Goal: Feedback & Contribution: Leave review/rating

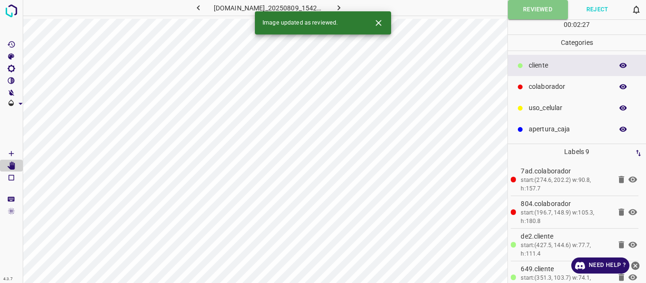
click at [344, 6] on icon "button" at bounding box center [339, 8] width 10 height 10
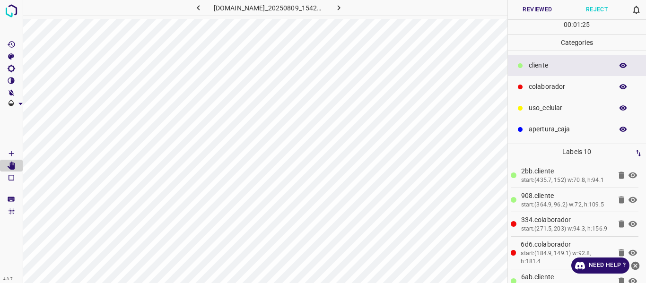
drag, startPoint x: 542, startPoint y: 2, endPoint x: 540, endPoint y: 14, distance: 11.5
click at [541, 9] on button "Reviewed" at bounding box center [538, 9] width 60 height 19
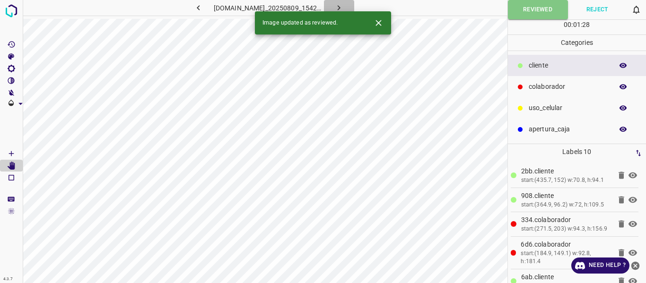
click at [341, 6] on icon "button" at bounding box center [339, 7] width 3 height 5
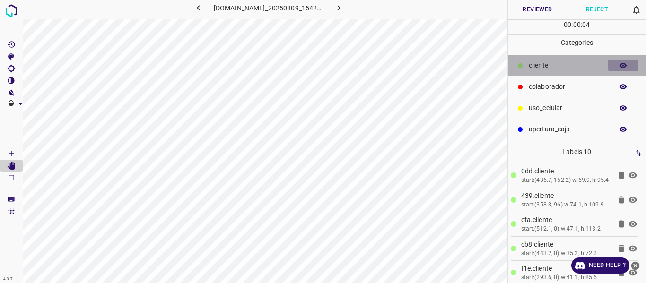
click at [624, 64] on icon "button" at bounding box center [623, 66] width 9 height 9
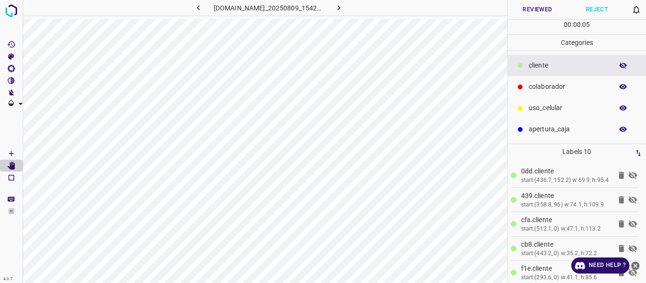
click at [624, 64] on icon "button" at bounding box center [623, 66] width 9 height 9
click at [11, 150] on icon "[Space] Draw" at bounding box center [11, 154] width 9 height 9
click at [532, 10] on button "Reviewed" at bounding box center [538, 9] width 60 height 19
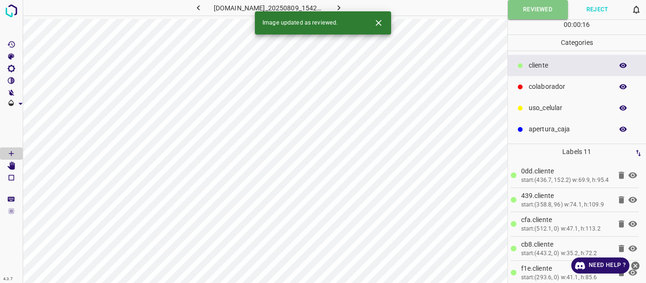
click at [351, 8] on button "button" at bounding box center [339, 8] width 30 height 16
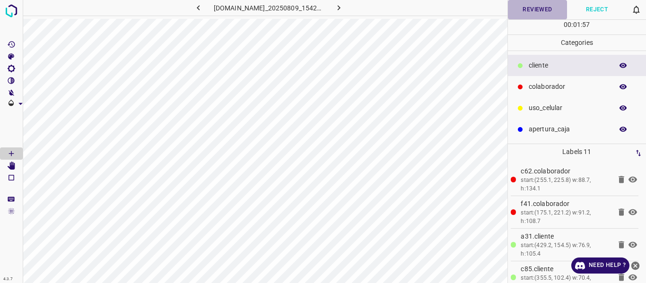
click at [532, 6] on button "Reviewed" at bounding box center [538, 9] width 60 height 19
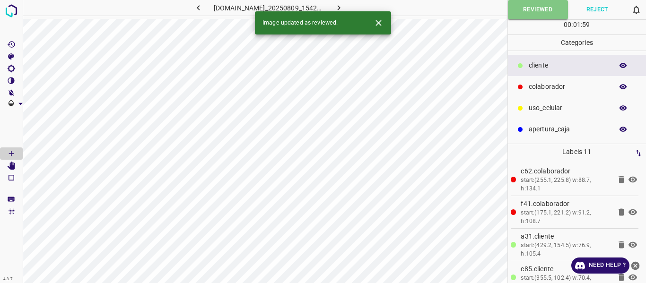
click at [337, 9] on button "button" at bounding box center [339, 8] width 30 height 16
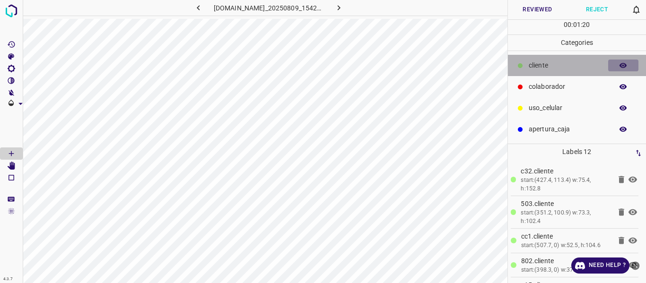
click at [624, 66] on icon "button" at bounding box center [624, 65] width 8 height 5
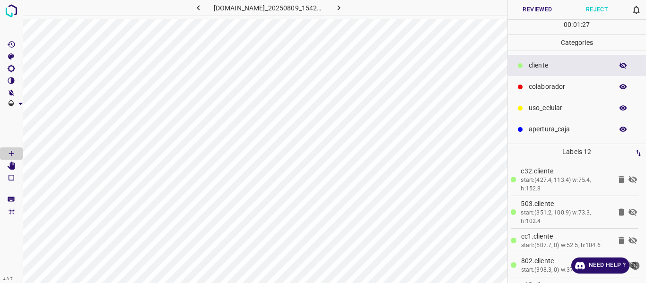
click at [620, 66] on icon "button" at bounding box center [624, 65] width 8 height 7
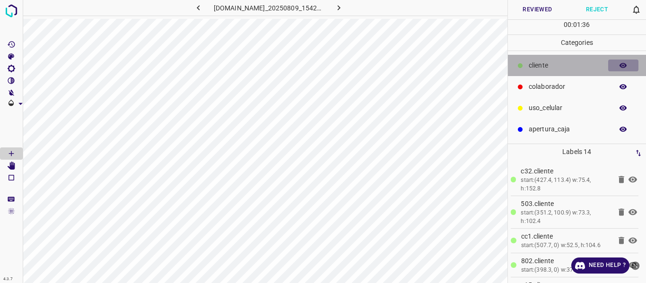
click at [621, 67] on icon "button" at bounding box center [624, 65] width 8 height 5
click at [621, 67] on icon "button" at bounding box center [624, 65] width 8 height 7
click at [619, 67] on button "button" at bounding box center [624, 66] width 30 height 12
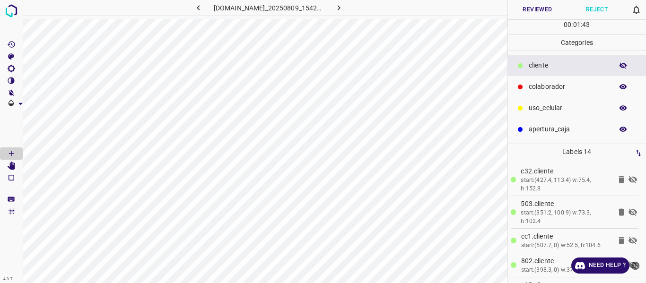
click at [619, 67] on button "button" at bounding box center [624, 66] width 30 height 12
click at [9, 168] on icon "[Space] Edit" at bounding box center [11, 166] width 9 height 9
click at [526, 9] on button "Reviewed" at bounding box center [538, 9] width 60 height 19
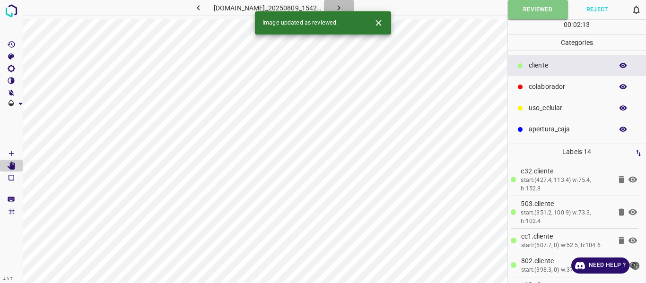
click at [341, 6] on icon "button" at bounding box center [339, 7] width 3 height 5
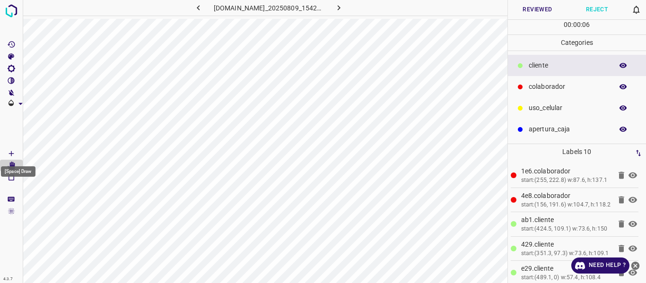
click at [9, 152] on icon "[Space] Draw" at bounding box center [11, 154] width 9 height 9
click at [11, 166] on icon "[Space] Edit" at bounding box center [12, 166] width 8 height 9
click at [536, 6] on button "Reviewed" at bounding box center [538, 9] width 60 height 19
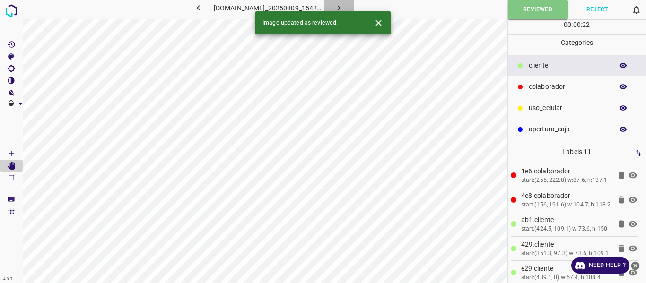
click at [341, 8] on icon "button" at bounding box center [339, 7] width 3 height 5
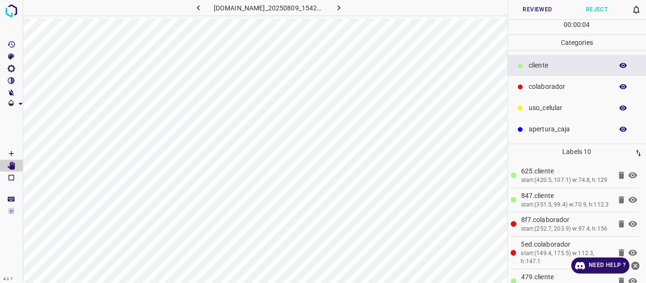
click at [534, 5] on button "Reviewed" at bounding box center [538, 9] width 60 height 19
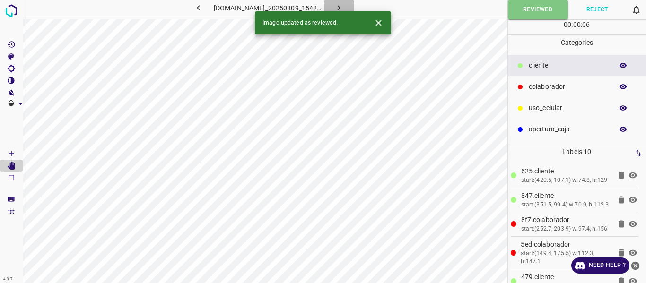
click at [344, 6] on icon "button" at bounding box center [339, 8] width 10 height 10
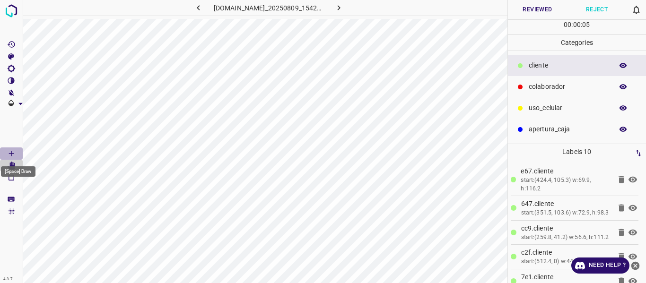
click at [10, 154] on icon "[Space] Draw" at bounding box center [11, 153] width 5 height 5
click at [542, 11] on button "Reviewed" at bounding box center [538, 9] width 60 height 19
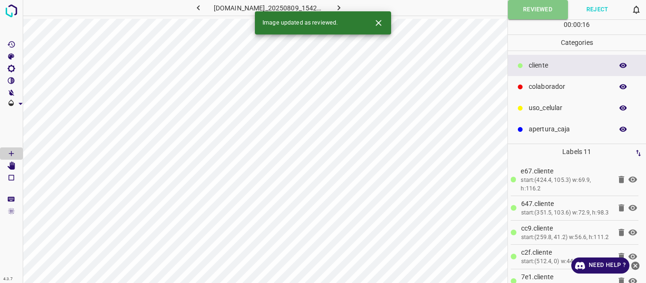
click at [194, 8] on icon "button" at bounding box center [199, 8] width 10 height 10
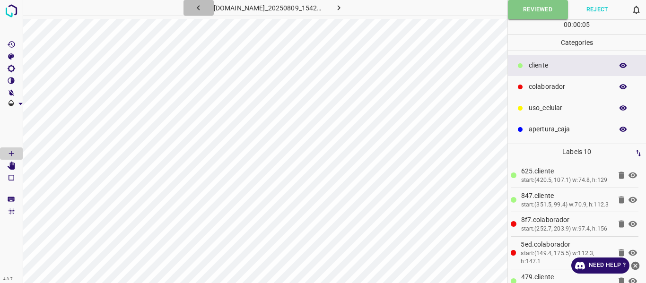
drag, startPoint x: 194, startPoint y: 8, endPoint x: 185, endPoint y: 12, distance: 9.8
click at [194, 8] on icon "button" at bounding box center [199, 8] width 10 height 10
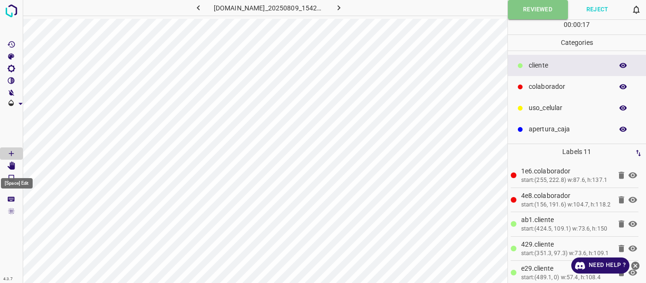
click at [10, 164] on icon "[Space] Edit" at bounding box center [11, 166] width 9 height 9
click at [520, 5] on button "Reviewed" at bounding box center [538, 9] width 60 height 19
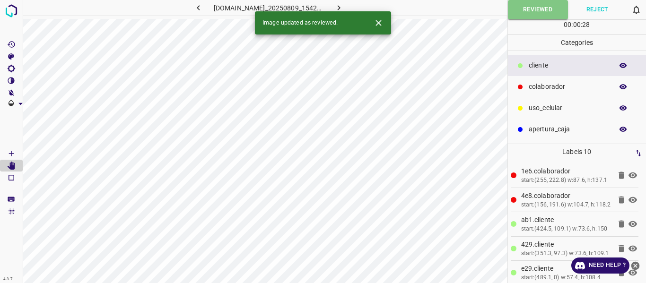
click at [194, 8] on icon "button" at bounding box center [199, 8] width 10 height 10
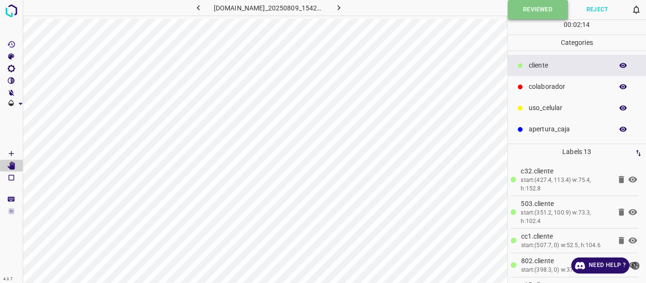
click at [530, 17] on button "Reviewed" at bounding box center [538, 9] width 60 height 19
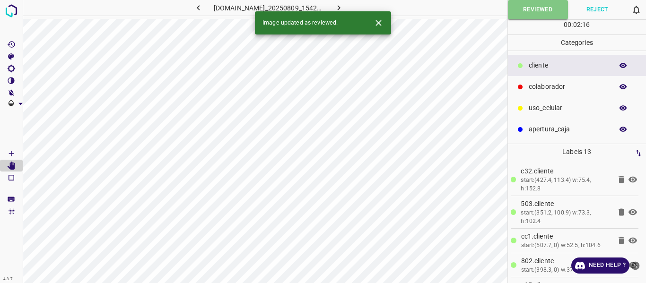
click at [196, 9] on icon "button" at bounding box center [199, 8] width 10 height 10
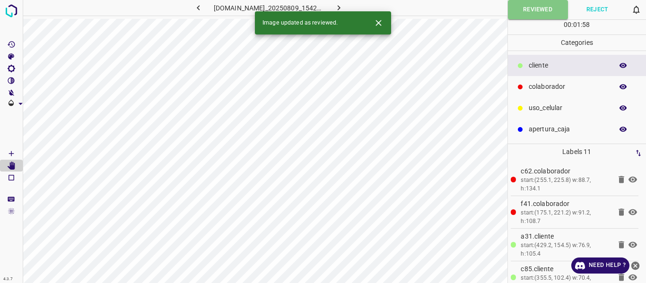
click at [344, 5] on icon "button" at bounding box center [339, 8] width 10 height 10
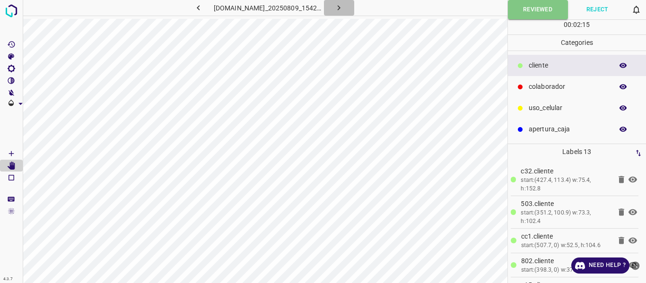
click at [344, 5] on icon "button" at bounding box center [339, 8] width 10 height 10
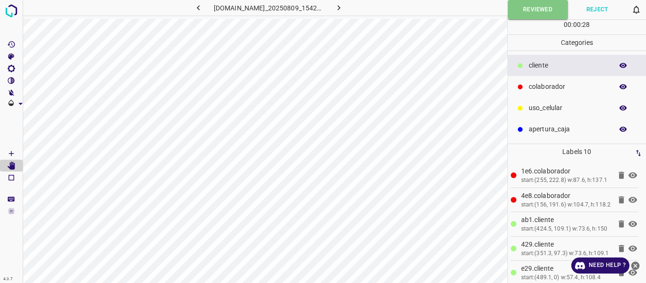
click at [344, 5] on icon "button" at bounding box center [339, 8] width 10 height 10
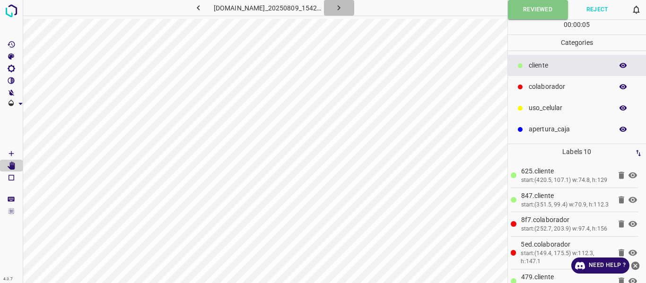
click at [343, 4] on icon "button" at bounding box center [339, 8] width 10 height 10
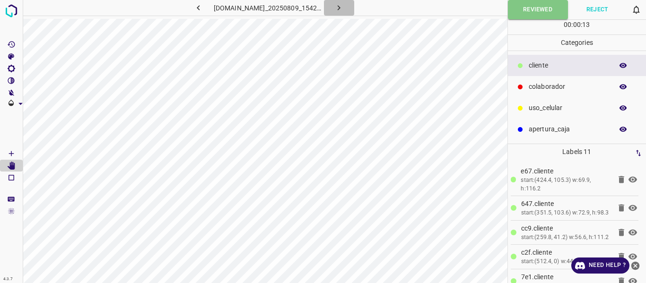
click at [343, 4] on icon "button" at bounding box center [339, 8] width 10 height 10
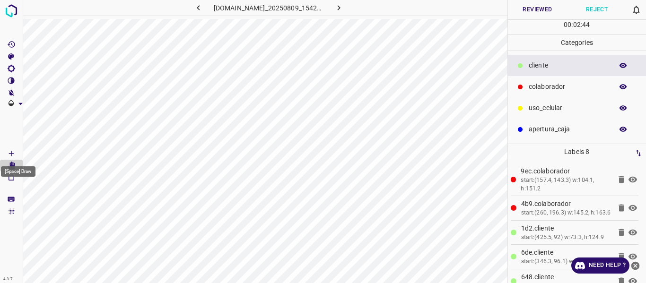
click at [13, 154] on icon "[Space] Draw" at bounding box center [11, 153] width 5 height 5
click at [531, 7] on button "Reviewed" at bounding box center [538, 9] width 60 height 19
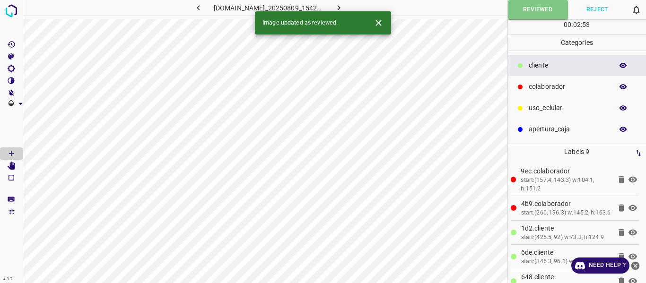
click at [344, 8] on icon "button" at bounding box center [339, 8] width 10 height 10
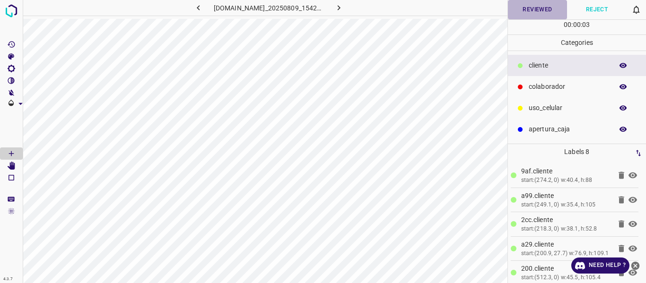
click at [529, 11] on button "Reviewed" at bounding box center [538, 9] width 60 height 19
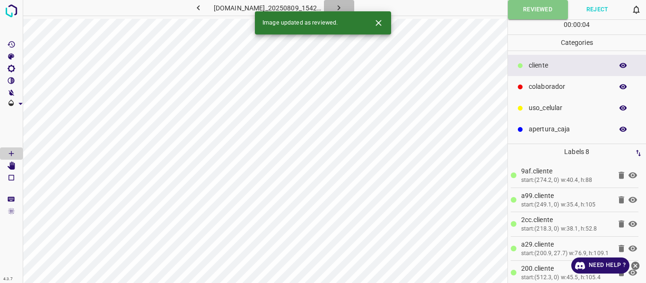
click at [341, 6] on icon "button" at bounding box center [339, 7] width 3 height 5
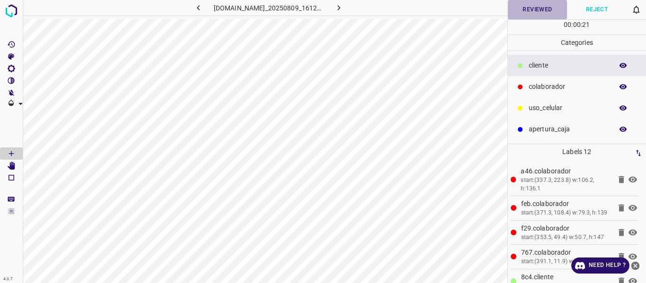
click at [537, 11] on button "Reviewed" at bounding box center [538, 9] width 60 height 19
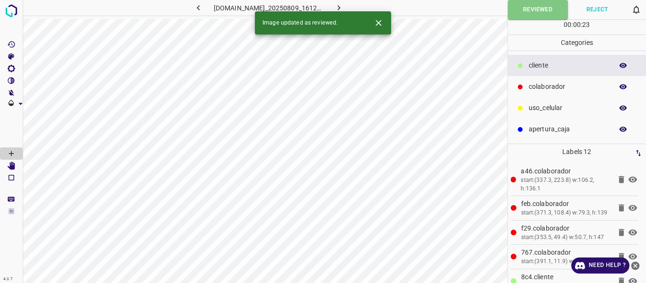
click at [344, 5] on icon "button" at bounding box center [339, 8] width 10 height 10
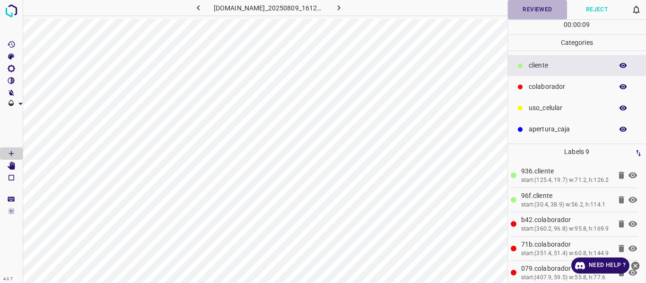
click at [529, 9] on button "Reviewed" at bounding box center [538, 9] width 60 height 19
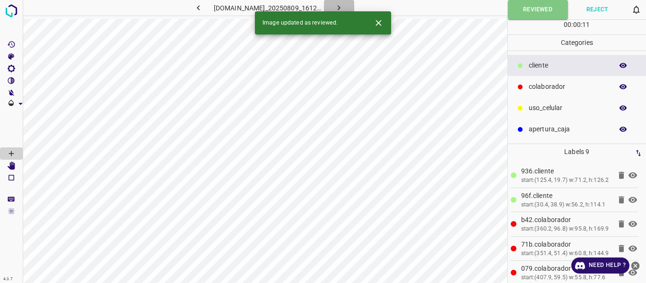
click at [342, 7] on icon "button" at bounding box center [339, 8] width 10 height 10
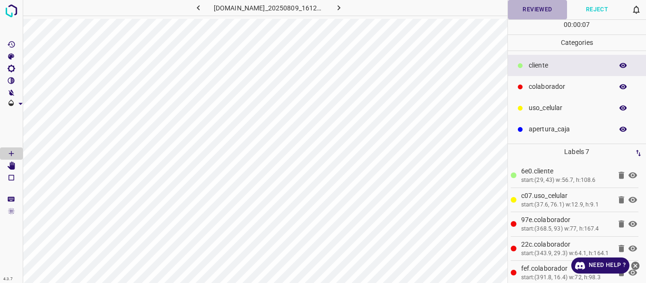
click at [539, 11] on button "Reviewed" at bounding box center [538, 9] width 60 height 19
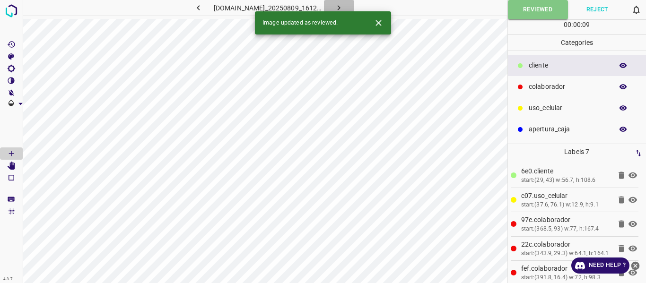
click at [344, 7] on icon "button" at bounding box center [339, 8] width 10 height 10
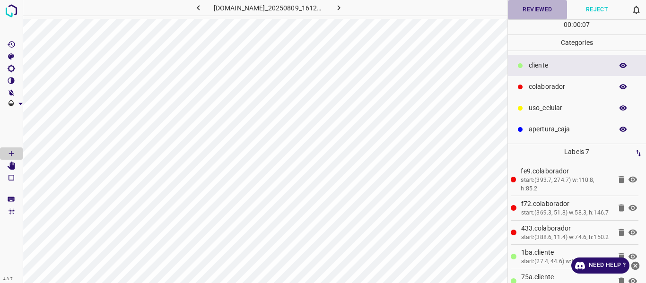
click at [526, 9] on button "Reviewed" at bounding box center [538, 9] width 60 height 19
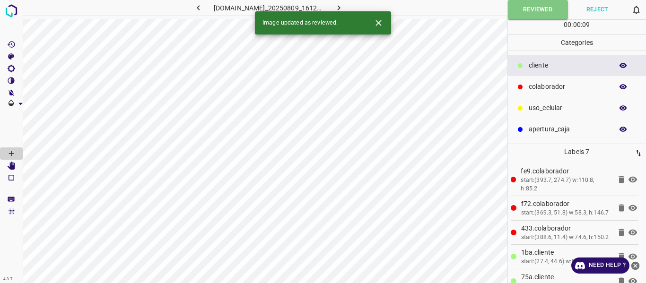
click at [342, 2] on button "button" at bounding box center [339, 8] width 30 height 16
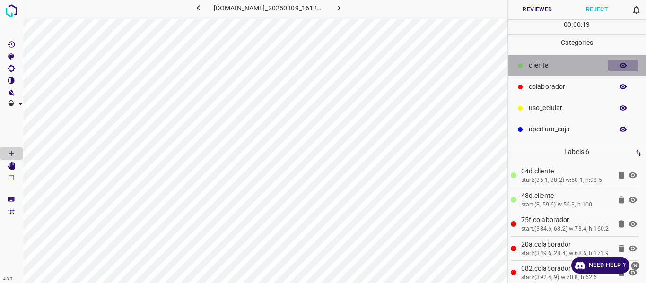
click at [619, 66] on icon "button" at bounding box center [623, 66] width 9 height 9
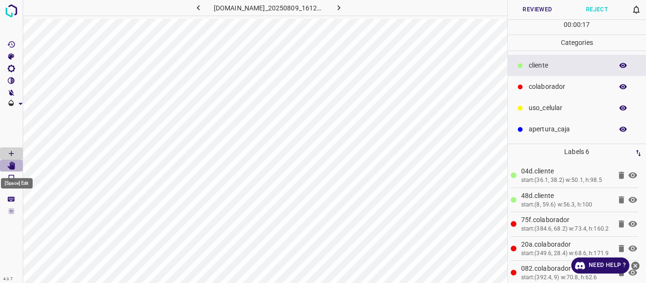
click at [11, 166] on icon "[Space] Edit" at bounding box center [12, 166] width 8 height 9
drag, startPoint x: 6, startPoint y: 151, endPoint x: 0, endPoint y: 151, distance: 6.2
click at [6, 151] on Draw"] "[Space] Draw" at bounding box center [11, 154] width 23 height 12
click at [537, 9] on button "Reviewed" at bounding box center [538, 9] width 60 height 19
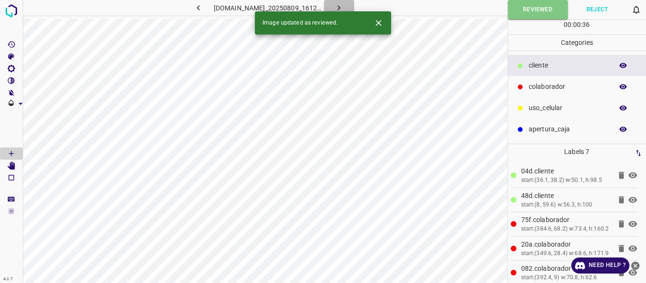
click at [337, 6] on button "button" at bounding box center [339, 8] width 30 height 16
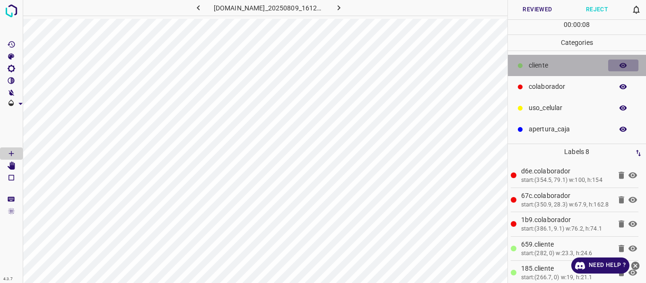
click at [623, 65] on icon "button" at bounding box center [624, 65] width 8 height 5
click at [623, 65] on icon "button" at bounding box center [624, 65] width 8 height 7
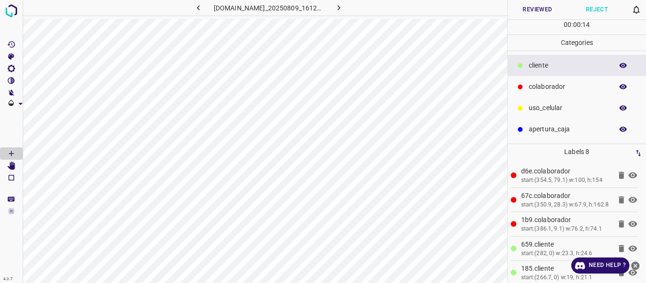
click at [540, 11] on button "Reviewed" at bounding box center [538, 9] width 60 height 19
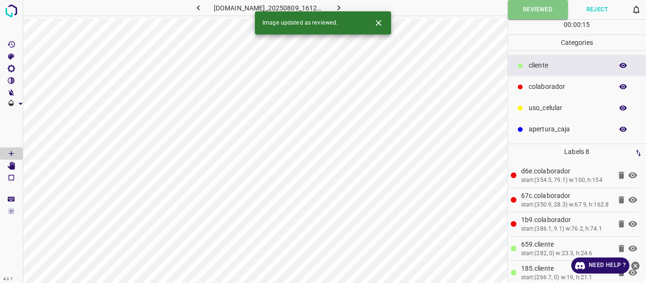
click at [344, 8] on icon "button" at bounding box center [339, 8] width 10 height 10
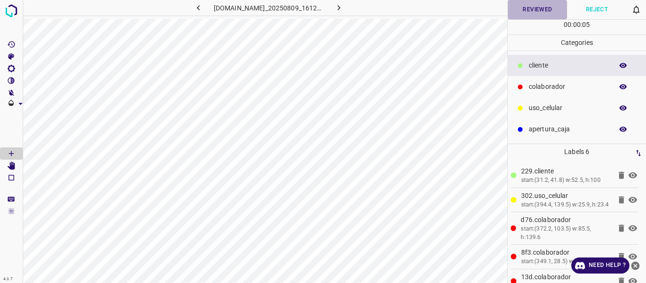
click at [530, 7] on button "Reviewed" at bounding box center [538, 9] width 60 height 19
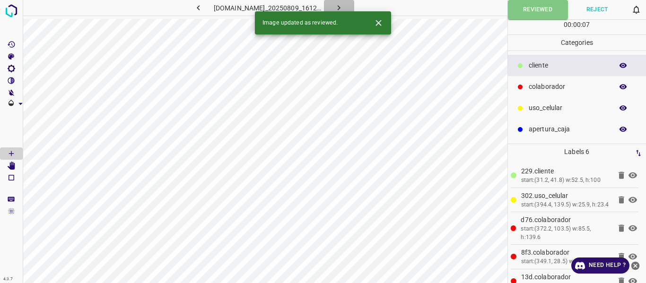
click at [344, 7] on icon "button" at bounding box center [339, 8] width 10 height 10
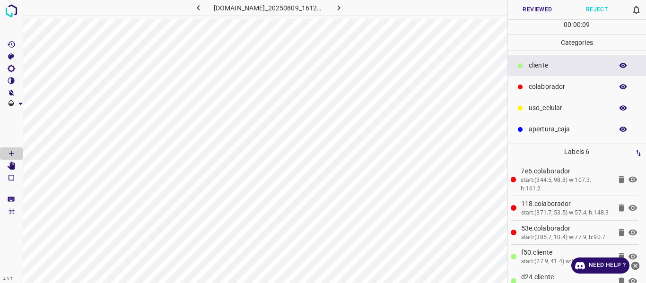
click at [532, 11] on button "Reviewed" at bounding box center [538, 9] width 60 height 19
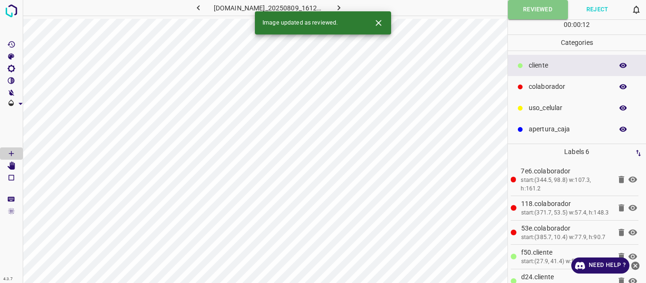
click at [340, 5] on icon "button" at bounding box center [339, 8] width 10 height 10
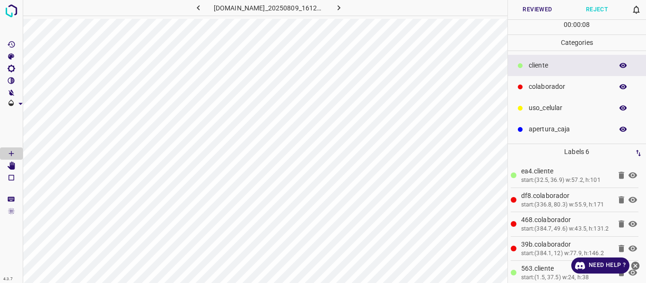
click at [527, 11] on button "Reviewed" at bounding box center [538, 9] width 60 height 19
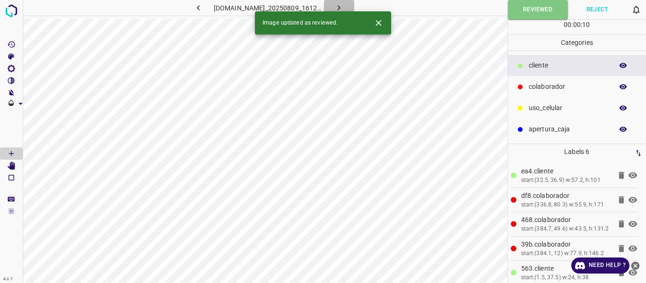
click at [341, 7] on icon "button" at bounding box center [339, 8] width 10 height 10
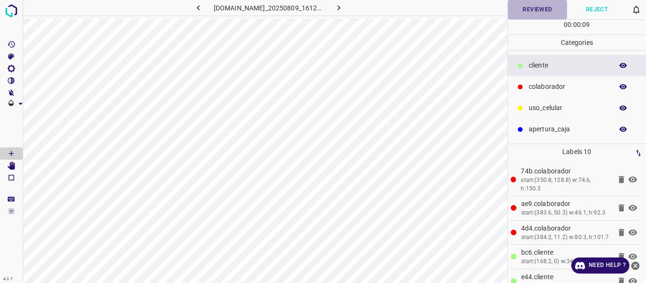
click at [527, 7] on button "Reviewed" at bounding box center [538, 9] width 60 height 19
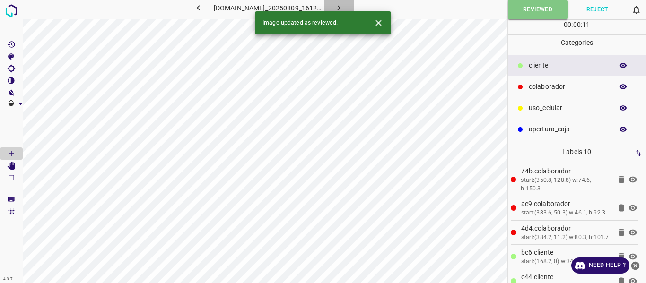
click at [344, 6] on icon "button" at bounding box center [339, 8] width 10 height 10
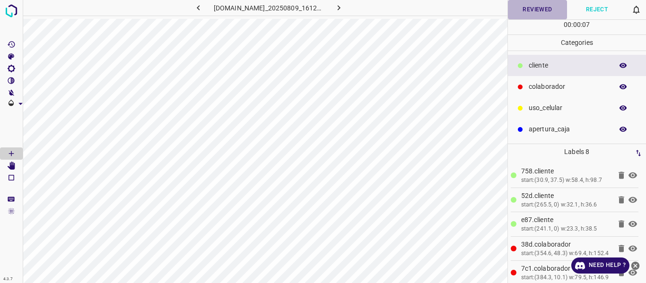
click at [530, 12] on button "Reviewed" at bounding box center [538, 9] width 60 height 19
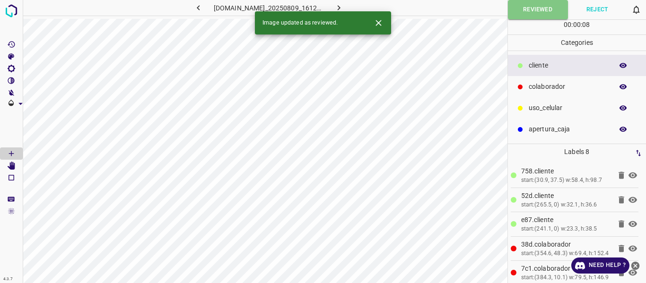
click at [344, 8] on icon "button" at bounding box center [339, 8] width 10 height 10
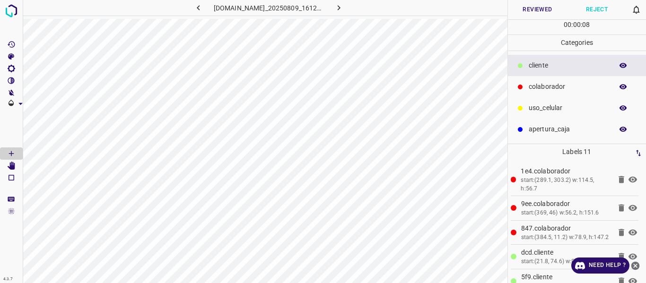
click at [538, 10] on button "Reviewed" at bounding box center [538, 9] width 60 height 19
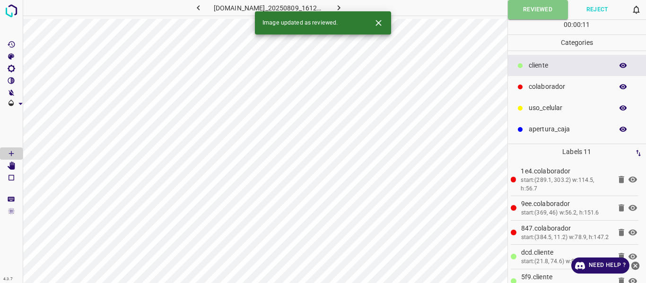
drag, startPoint x: 346, startPoint y: 7, endPoint x: 363, endPoint y: 32, distance: 30.2
click at [344, 7] on icon "button" at bounding box center [339, 8] width 10 height 10
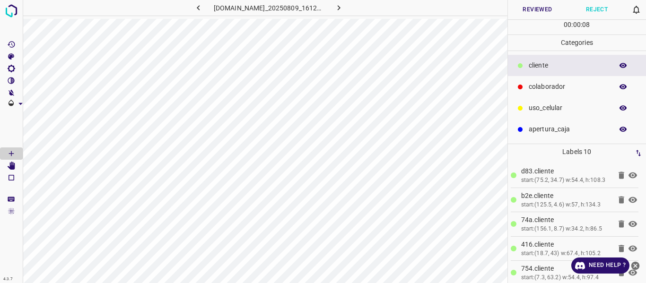
click at [530, 9] on button "Reviewed" at bounding box center [538, 9] width 60 height 19
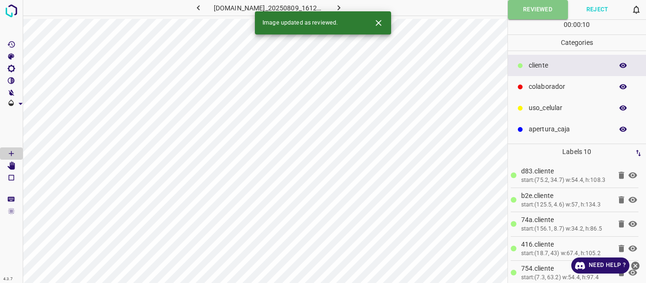
click at [341, 6] on icon "button" at bounding box center [339, 7] width 3 height 5
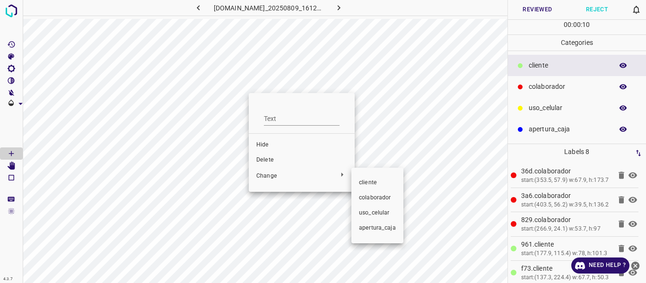
click at [372, 183] on span "​​cliente" at bounding box center [377, 183] width 37 height 9
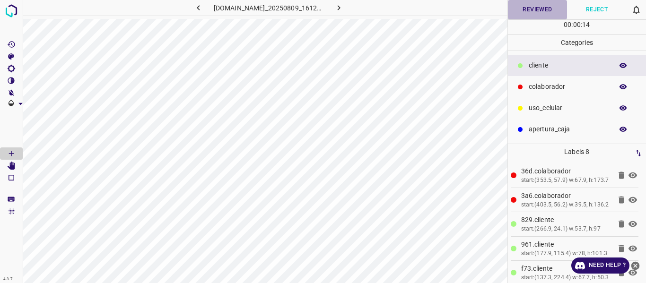
click at [544, 9] on button "Reviewed" at bounding box center [538, 9] width 60 height 19
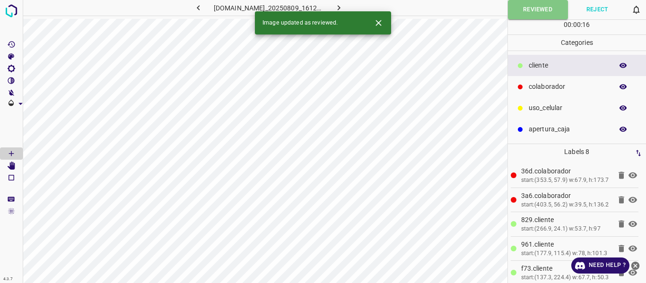
click at [344, 5] on icon "button" at bounding box center [339, 8] width 10 height 10
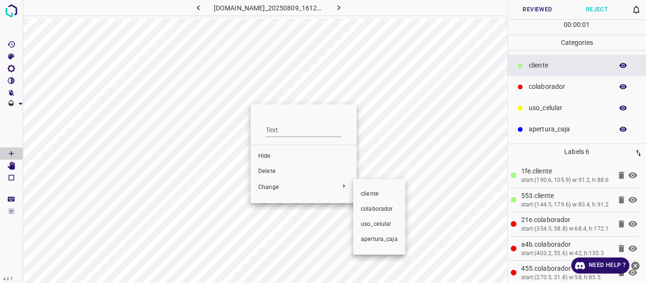
click at [371, 196] on span "​​cliente" at bounding box center [379, 194] width 37 height 9
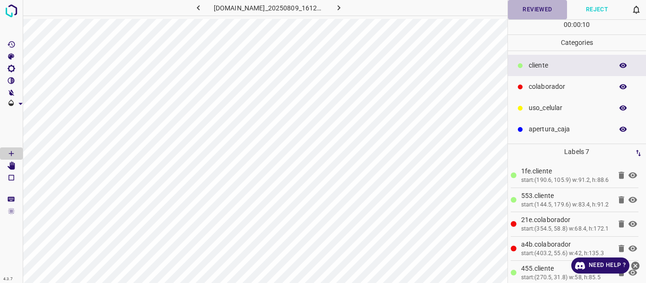
click at [537, 10] on button "Reviewed" at bounding box center [538, 9] width 60 height 19
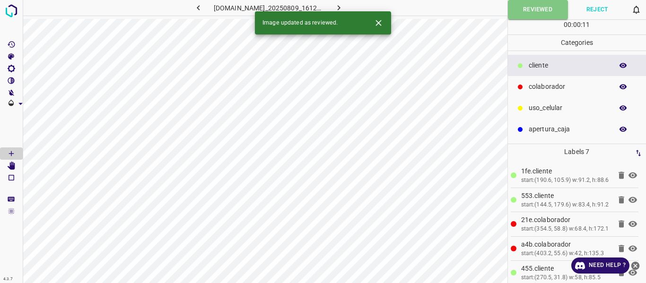
click at [194, 8] on icon "button" at bounding box center [199, 8] width 10 height 10
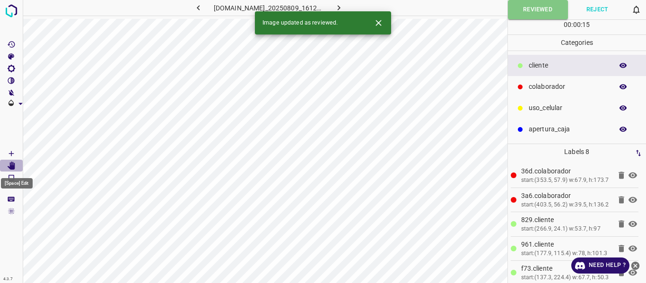
drag, startPoint x: 9, startPoint y: 160, endPoint x: 0, endPoint y: 156, distance: 10.6
click at [6, 159] on div at bounding box center [11, 141] width 23 height 283
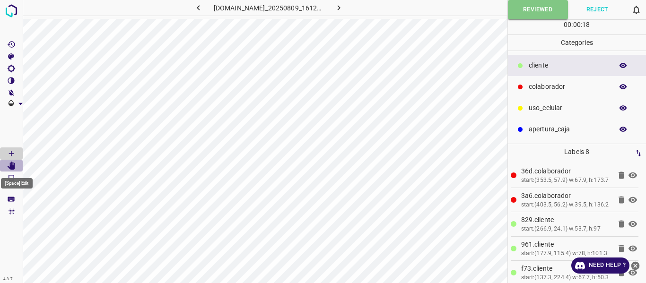
click at [11, 168] on icon "[Space] Edit" at bounding box center [12, 166] width 8 height 9
click at [525, 11] on button "Reviewed" at bounding box center [538, 9] width 60 height 19
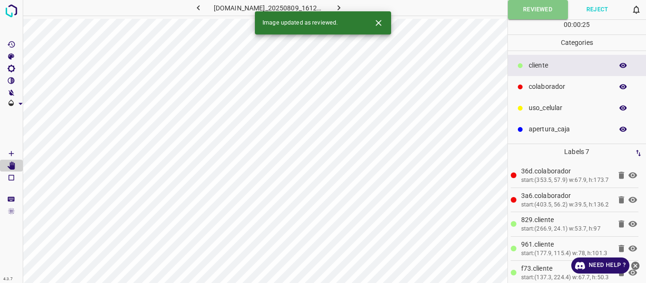
click at [195, 8] on icon "button" at bounding box center [199, 8] width 10 height 10
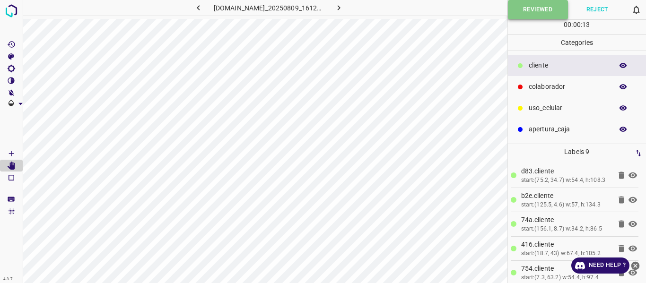
click at [532, 9] on button "Reviewed" at bounding box center [538, 9] width 60 height 19
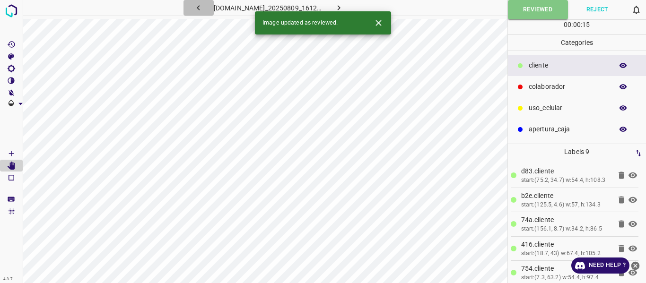
click at [194, 9] on icon "button" at bounding box center [199, 8] width 10 height 10
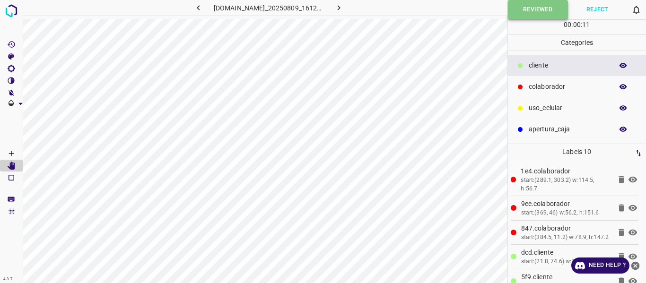
click at [518, 18] on button "Reviewed" at bounding box center [538, 9] width 60 height 19
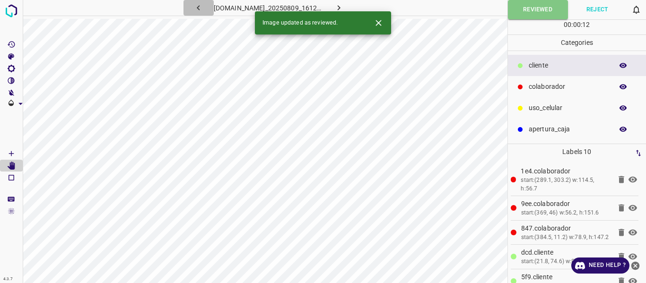
click at [194, 6] on icon "button" at bounding box center [199, 8] width 10 height 10
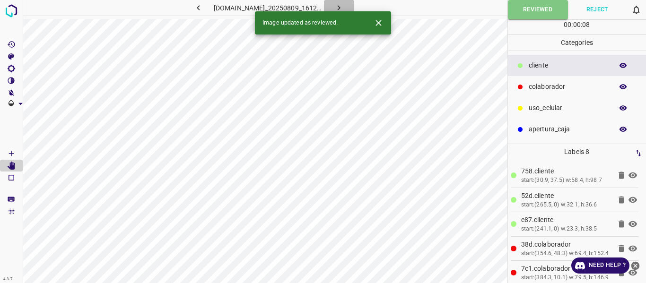
click at [344, 4] on icon "button" at bounding box center [339, 8] width 10 height 10
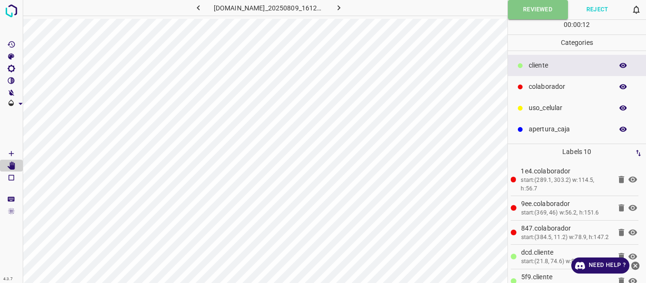
click at [344, 9] on icon "button" at bounding box center [339, 8] width 10 height 10
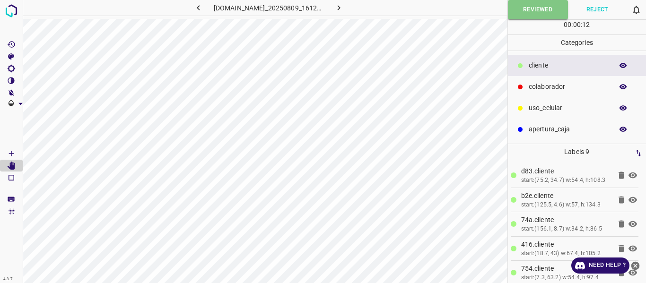
click at [344, 9] on icon "button" at bounding box center [339, 8] width 10 height 10
click at [341, 7] on icon "button" at bounding box center [339, 7] width 3 height 5
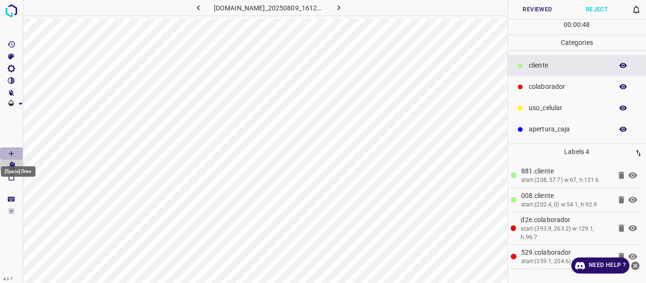
click at [9, 154] on icon "[Space] Draw" at bounding box center [11, 154] width 9 height 9
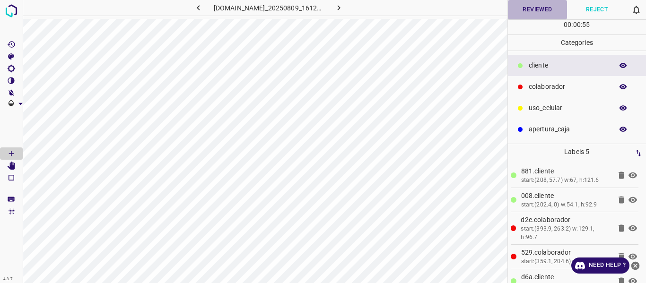
click at [528, 12] on button "Reviewed" at bounding box center [538, 9] width 60 height 19
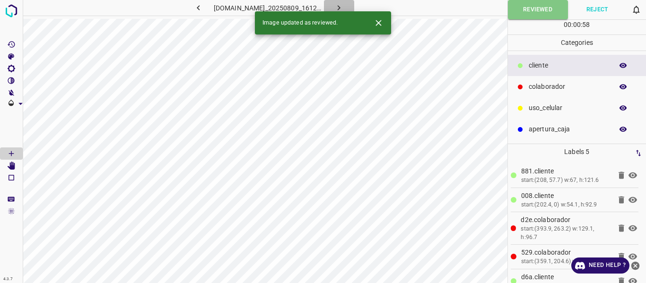
click at [344, 4] on icon "button" at bounding box center [339, 8] width 10 height 10
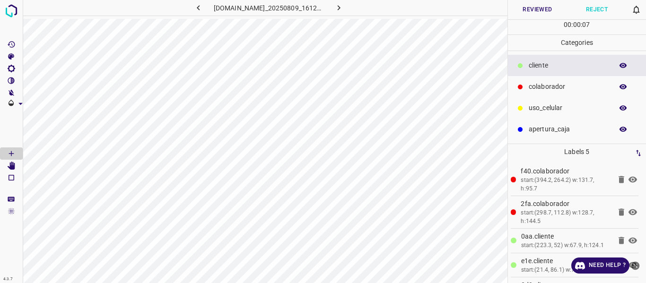
click at [538, 10] on button "Reviewed" at bounding box center [538, 9] width 60 height 19
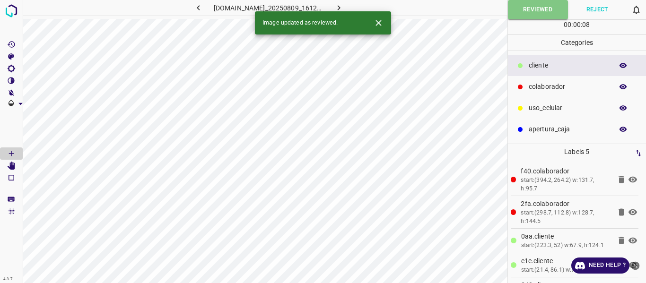
click at [343, 5] on icon "button" at bounding box center [339, 8] width 10 height 10
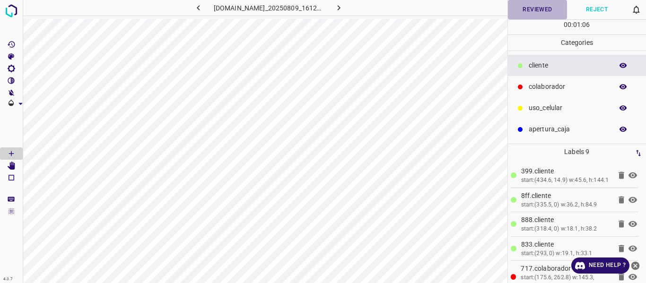
click at [537, 12] on button "Reviewed" at bounding box center [538, 9] width 60 height 19
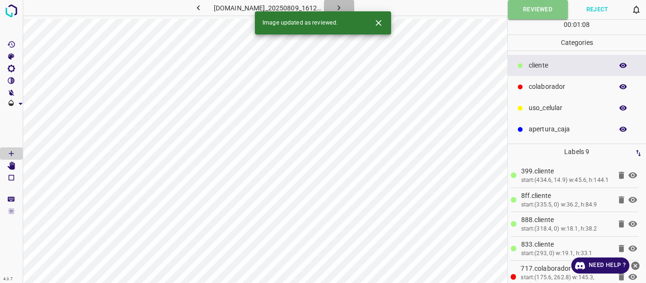
click at [341, 8] on icon "button" at bounding box center [339, 7] width 3 height 5
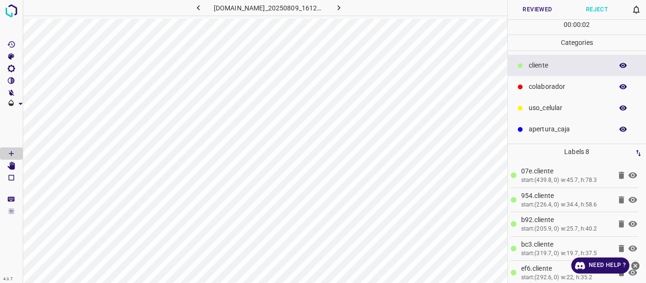
click at [540, 10] on button "Reviewed" at bounding box center [538, 9] width 60 height 19
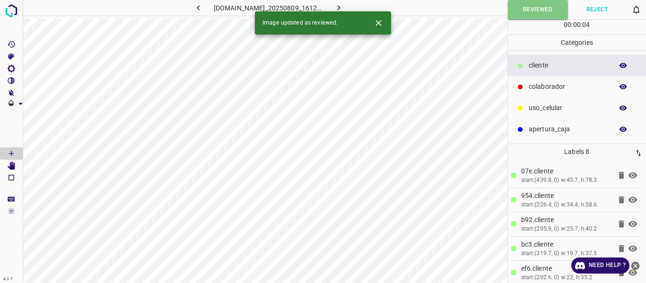
click at [344, 6] on icon "button" at bounding box center [339, 8] width 10 height 10
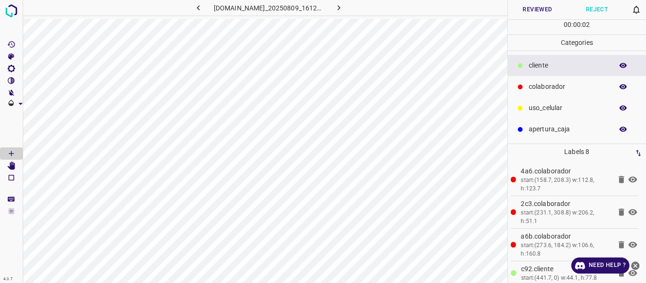
click at [535, 9] on button "Reviewed" at bounding box center [538, 9] width 60 height 19
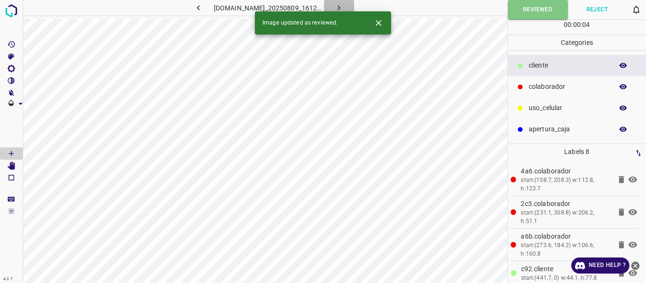
click at [343, 4] on icon "button" at bounding box center [339, 8] width 10 height 10
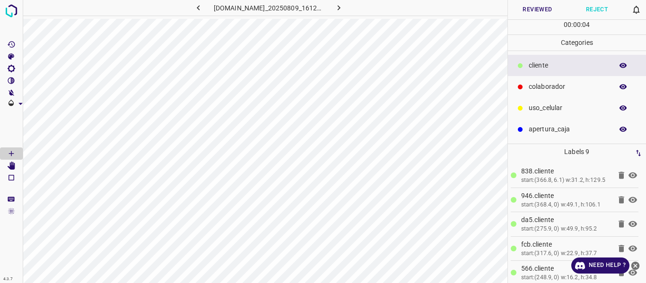
click at [535, 91] on p "colaborador" at bounding box center [569, 87] width 80 height 10
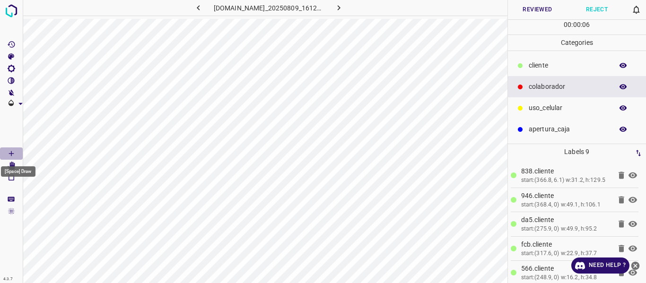
click at [13, 152] on icon "[Space] Draw" at bounding box center [11, 154] width 9 height 9
click at [536, 8] on button "Reviewed" at bounding box center [538, 9] width 60 height 19
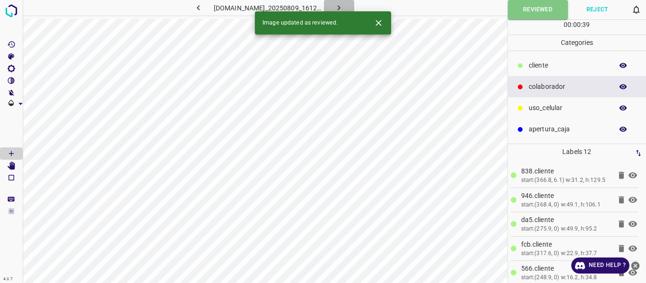
click at [344, 7] on icon "button" at bounding box center [339, 8] width 10 height 10
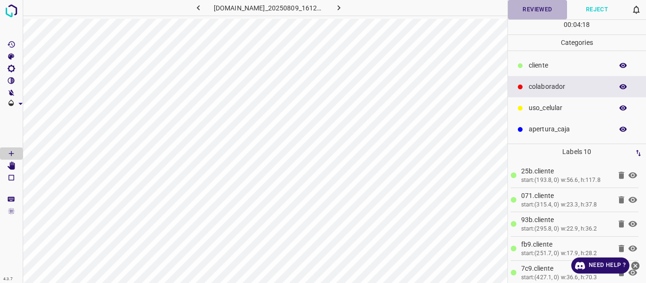
click at [524, 9] on button "Reviewed" at bounding box center [538, 9] width 60 height 19
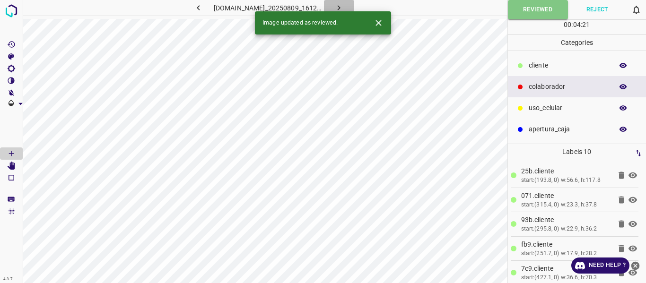
click at [341, 3] on icon "button" at bounding box center [339, 8] width 10 height 10
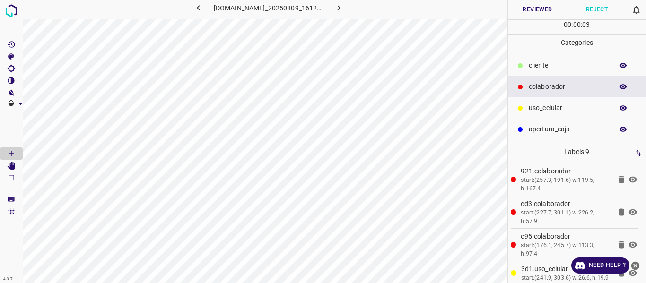
click at [530, 11] on button "Reviewed" at bounding box center [538, 9] width 60 height 19
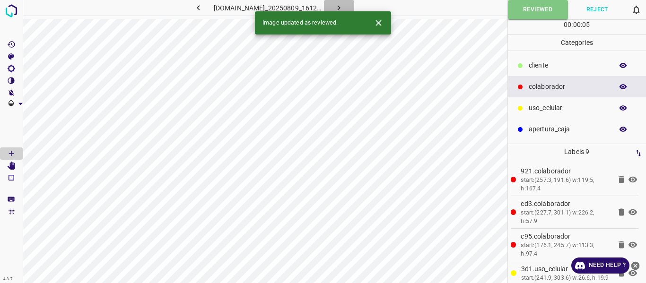
click at [344, 6] on icon "button" at bounding box center [339, 8] width 10 height 10
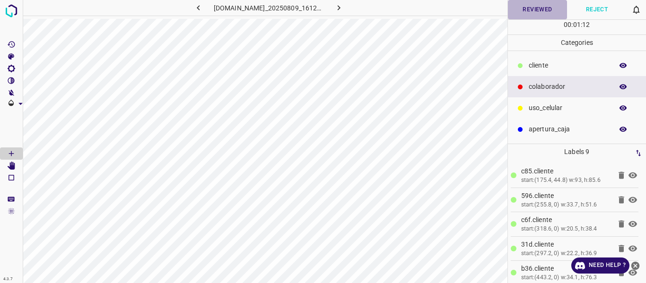
click at [539, 4] on button "Reviewed" at bounding box center [538, 9] width 60 height 19
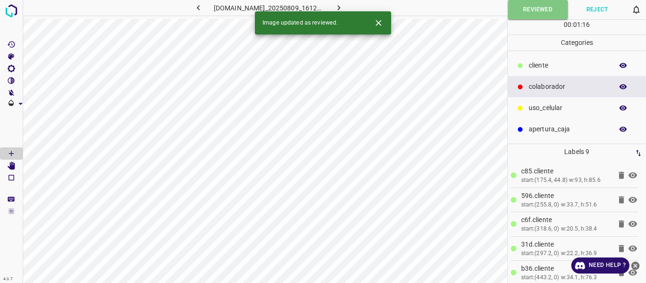
click at [342, 6] on icon "button" at bounding box center [339, 8] width 10 height 10
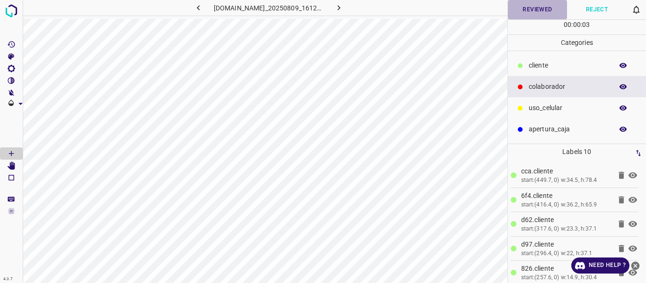
click at [529, 8] on button "Reviewed" at bounding box center [538, 9] width 60 height 19
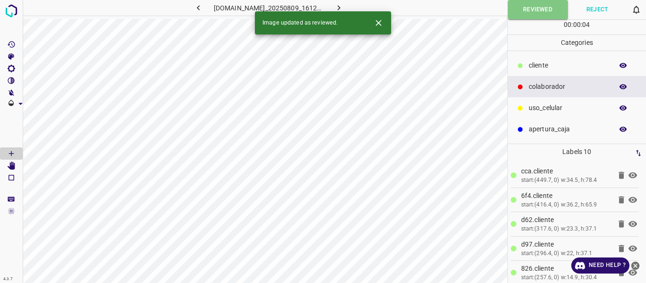
click at [344, 6] on icon "button" at bounding box center [339, 8] width 10 height 10
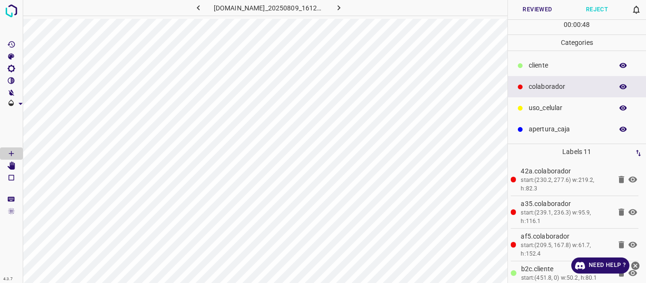
click at [534, 10] on button "Reviewed" at bounding box center [538, 9] width 60 height 19
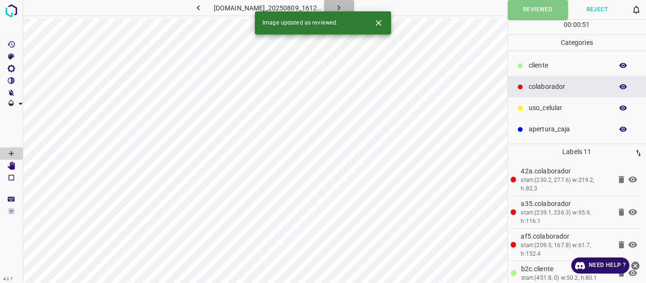
click at [343, 4] on icon "button" at bounding box center [339, 8] width 10 height 10
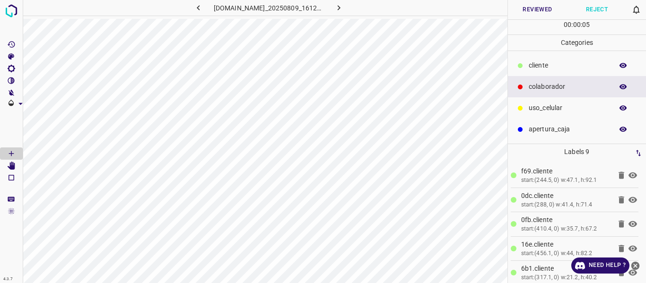
click at [549, 9] on button "Reviewed" at bounding box center [538, 9] width 60 height 19
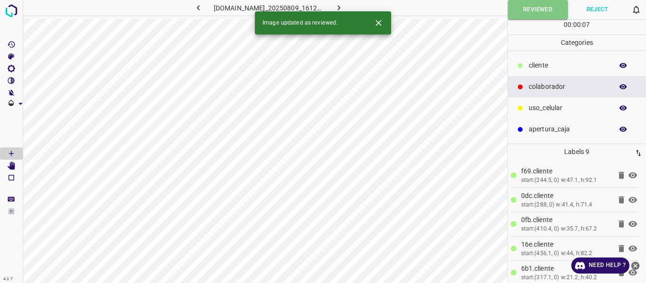
click at [342, 6] on icon "button" at bounding box center [339, 8] width 10 height 10
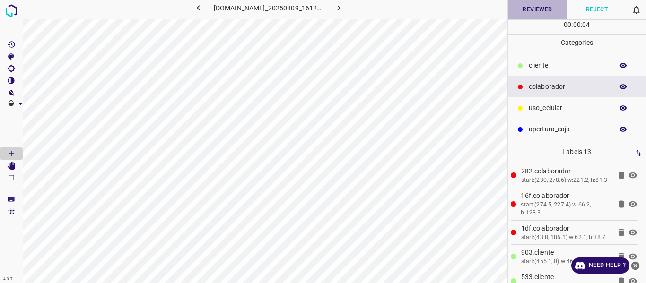
click at [544, 8] on button "Reviewed" at bounding box center [538, 9] width 60 height 19
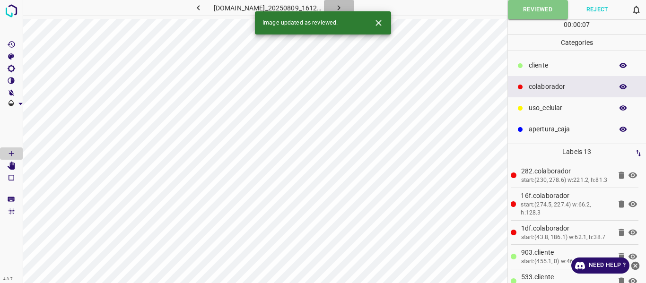
click at [352, 4] on button "button" at bounding box center [339, 8] width 30 height 16
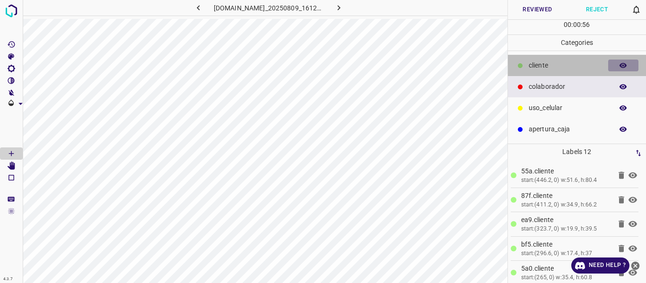
click at [623, 67] on icon "button" at bounding box center [623, 66] width 9 height 9
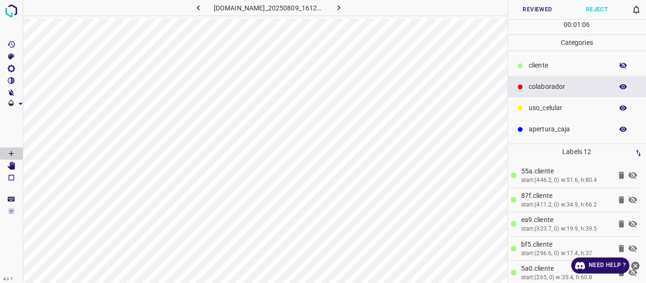
click at [548, 6] on button "Reviewed" at bounding box center [538, 9] width 60 height 19
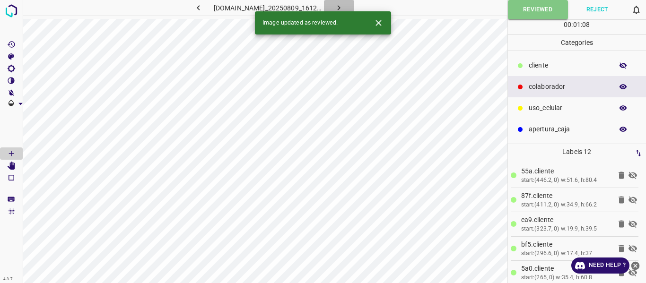
click at [342, 7] on icon "button" at bounding box center [339, 8] width 10 height 10
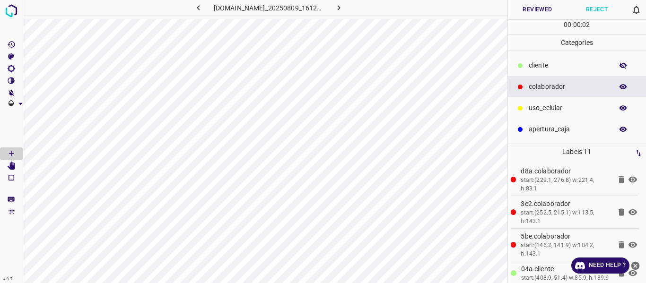
click at [538, 10] on button "Reviewed" at bounding box center [538, 9] width 60 height 19
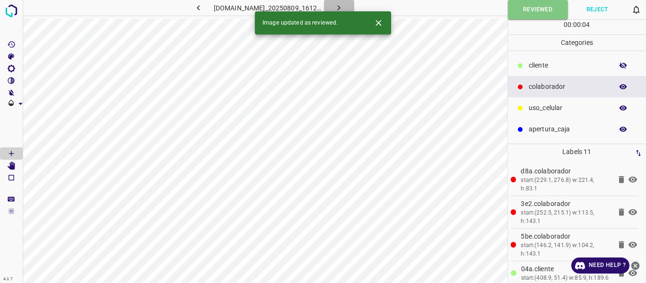
click at [342, 6] on icon "button" at bounding box center [339, 8] width 10 height 10
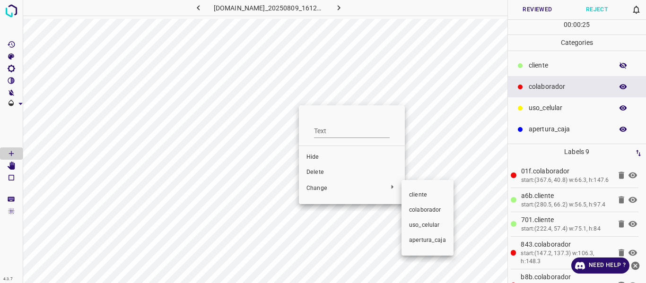
click at [419, 197] on span "​​cliente" at bounding box center [427, 195] width 37 height 9
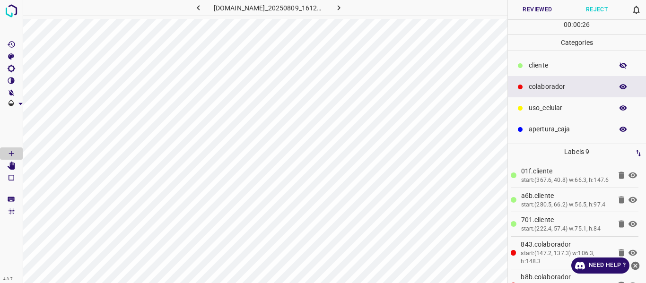
click at [542, 9] on button "Reviewed" at bounding box center [538, 9] width 60 height 19
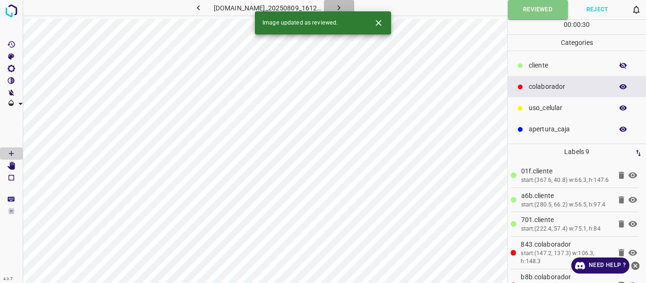
click at [344, 5] on icon "button" at bounding box center [339, 8] width 10 height 10
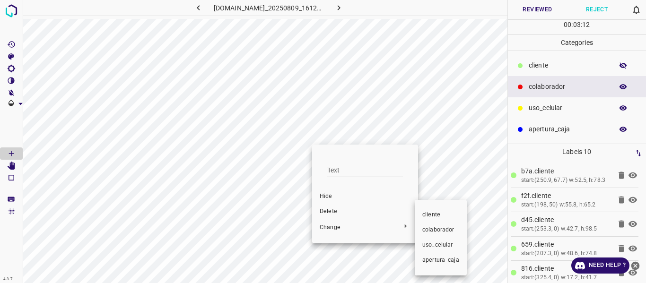
click at [432, 216] on span "​​cliente" at bounding box center [441, 215] width 37 height 9
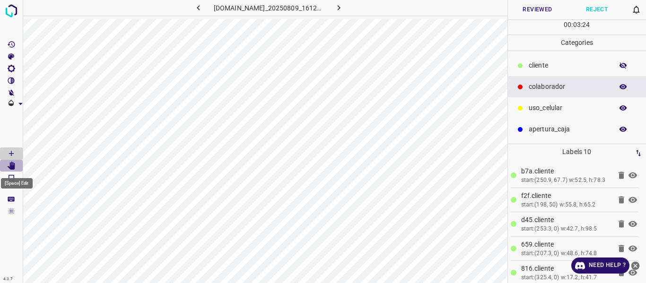
click at [11, 165] on icon "[Space] Edit" at bounding box center [12, 166] width 8 height 9
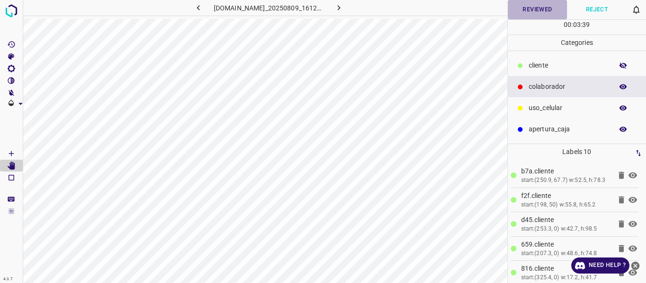
click at [551, 9] on button "Reviewed" at bounding box center [538, 9] width 60 height 19
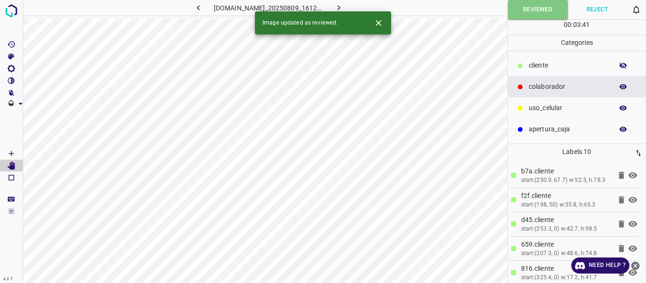
click at [344, 5] on icon "button" at bounding box center [339, 8] width 10 height 10
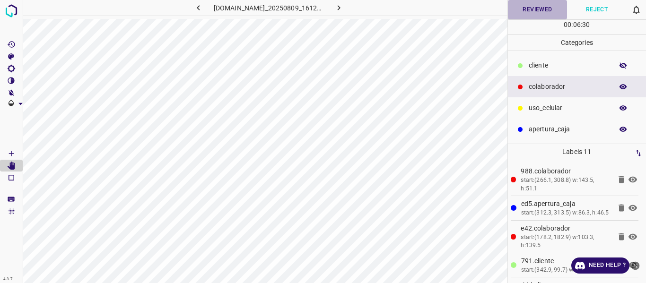
click at [541, 4] on button "Reviewed" at bounding box center [538, 9] width 60 height 19
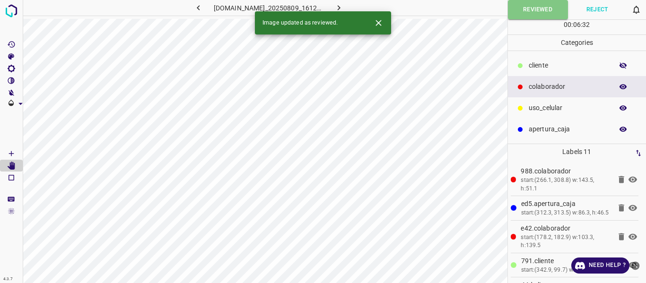
click at [344, 8] on icon "button" at bounding box center [339, 8] width 10 height 10
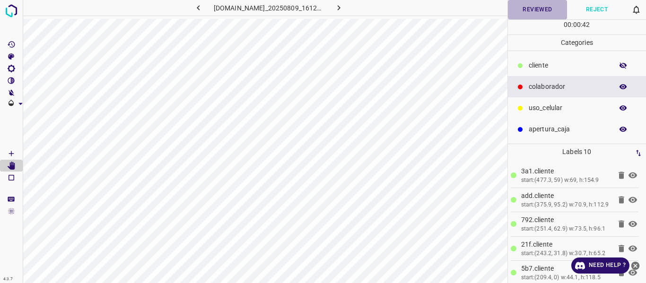
click at [523, 11] on button "Reviewed" at bounding box center [538, 9] width 60 height 19
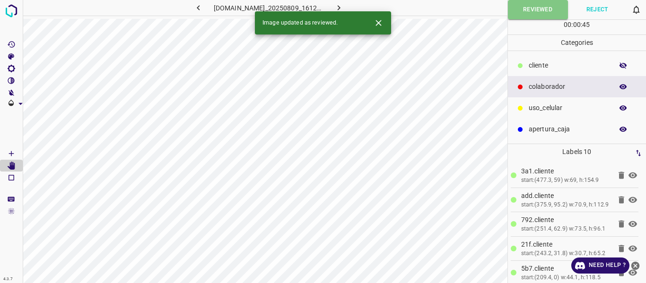
click at [344, 4] on icon "button" at bounding box center [339, 8] width 10 height 10
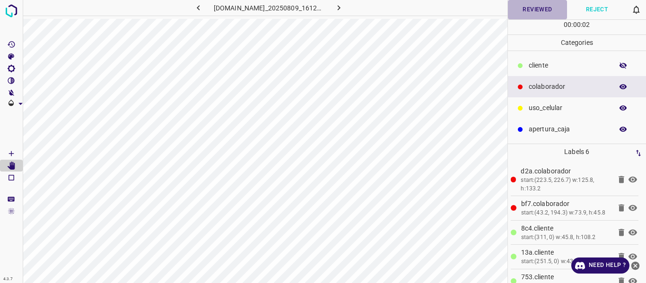
click at [535, 6] on button "Reviewed" at bounding box center [538, 9] width 60 height 19
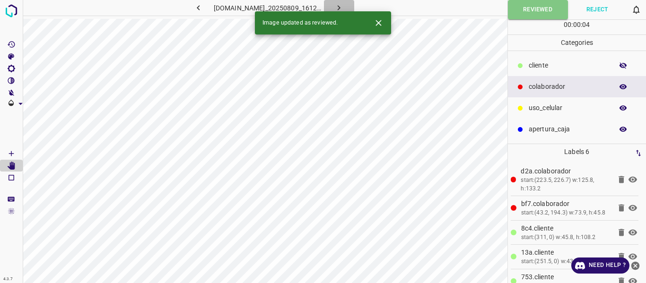
click at [344, 6] on icon "button" at bounding box center [339, 8] width 10 height 10
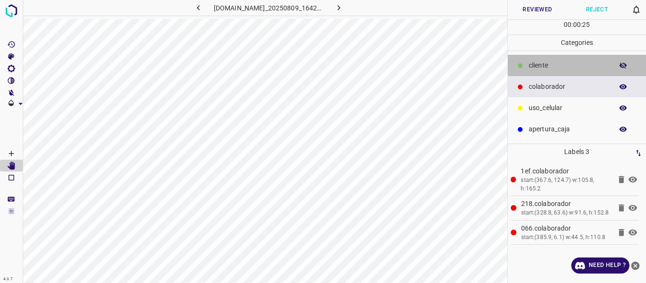
click at [568, 62] on p "​​cliente" at bounding box center [569, 66] width 80 height 10
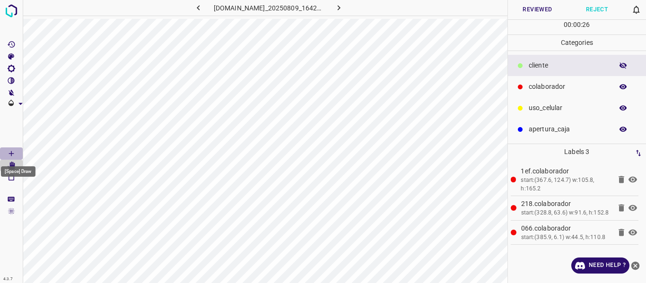
click at [11, 152] on icon "[Space] Draw" at bounding box center [11, 154] width 9 height 9
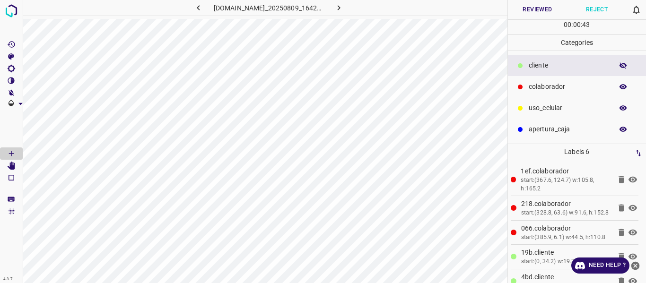
click at [532, 10] on button "Reviewed" at bounding box center [538, 9] width 60 height 19
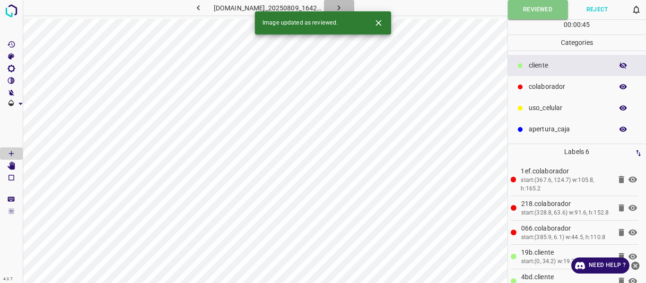
click at [341, 9] on icon "button" at bounding box center [339, 7] width 3 height 5
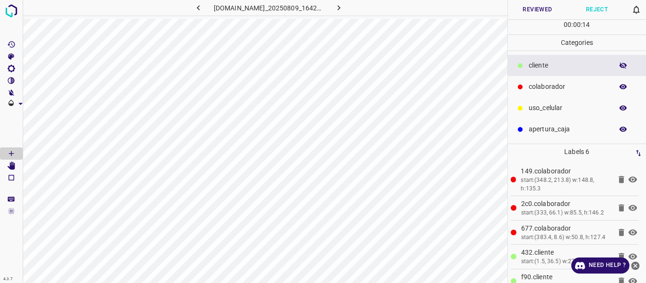
click at [530, 11] on button "Reviewed" at bounding box center [538, 9] width 60 height 19
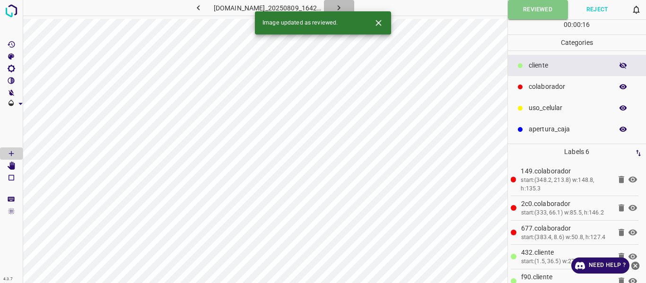
click at [344, 7] on icon "button" at bounding box center [339, 8] width 10 height 10
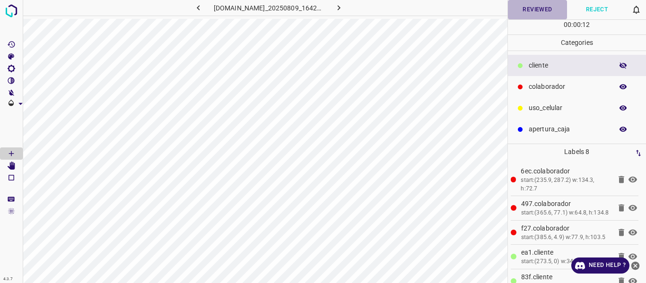
click at [533, 8] on button "Reviewed" at bounding box center [538, 9] width 60 height 19
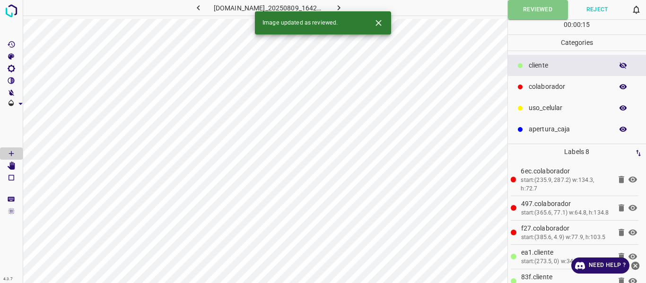
click at [341, 7] on icon "button" at bounding box center [339, 7] width 3 height 5
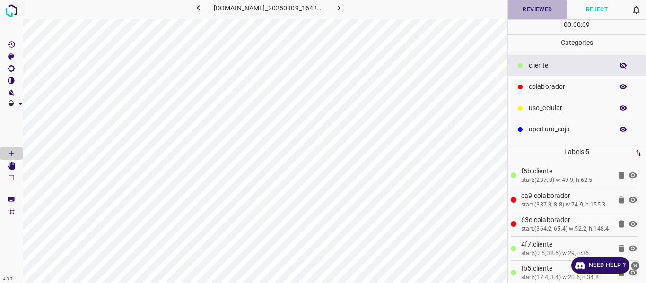
click at [530, 13] on button "Reviewed" at bounding box center [538, 9] width 60 height 19
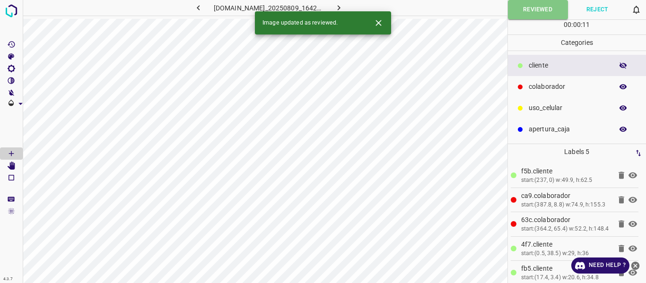
drag, startPoint x: 350, startPoint y: 7, endPoint x: 347, endPoint y: 23, distance: 16.3
click at [344, 8] on icon "button" at bounding box center [339, 8] width 10 height 10
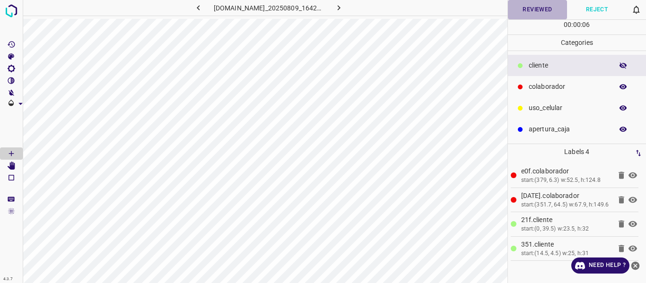
click at [534, 11] on button "Reviewed" at bounding box center [538, 9] width 60 height 19
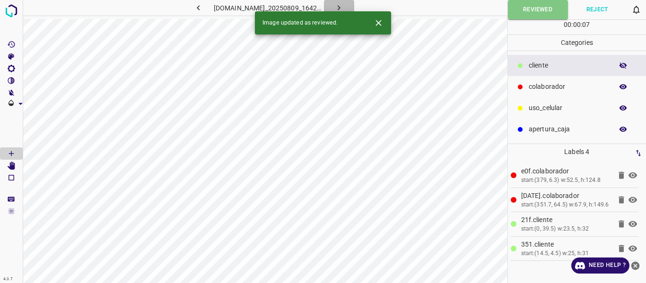
click at [343, 9] on icon "button" at bounding box center [339, 8] width 10 height 10
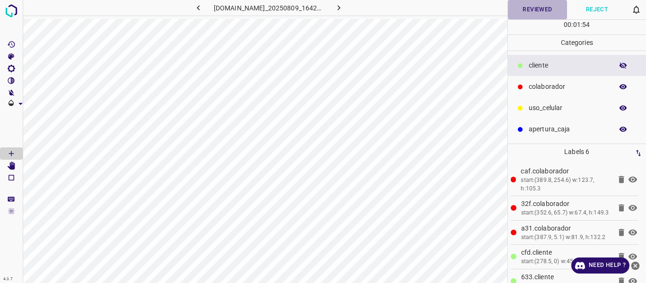
click at [527, 11] on button "Reviewed" at bounding box center [538, 9] width 60 height 19
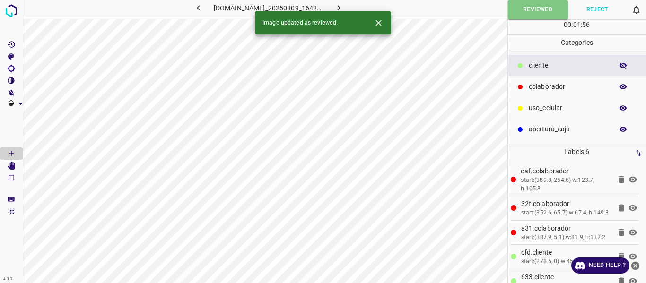
click at [344, 7] on icon "button" at bounding box center [339, 8] width 10 height 10
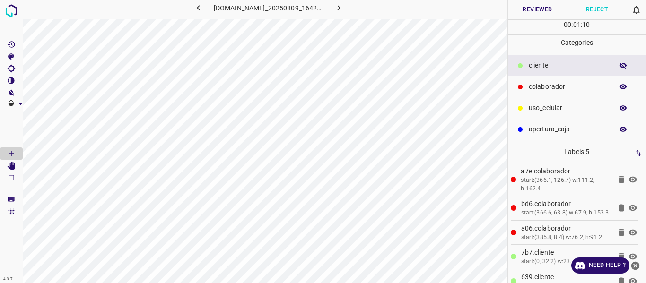
click at [531, 9] on button "Reviewed" at bounding box center [538, 9] width 60 height 19
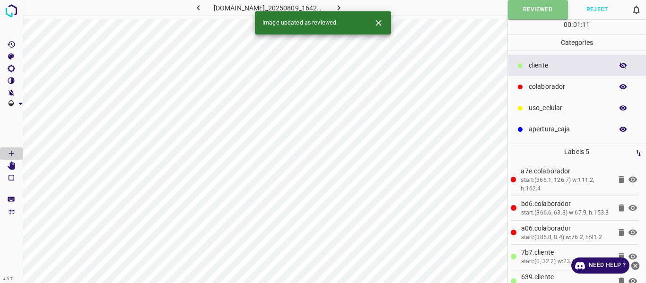
click at [341, 7] on icon "button" at bounding box center [339, 7] width 3 height 5
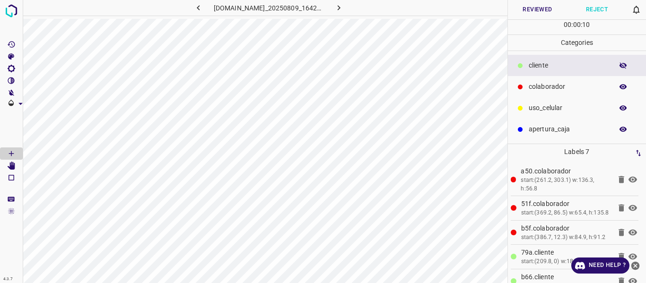
click at [543, 9] on button "Reviewed" at bounding box center [538, 9] width 60 height 19
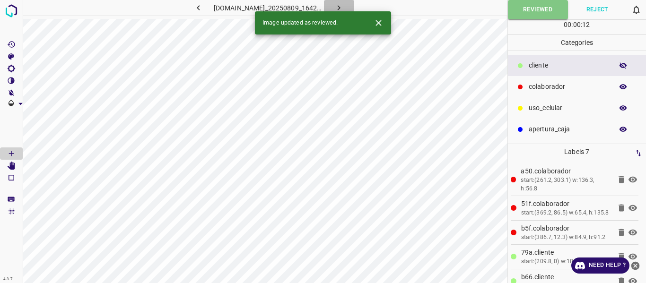
click at [341, 7] on icon "button" at bounding box center [339, 7] width 3 height 5
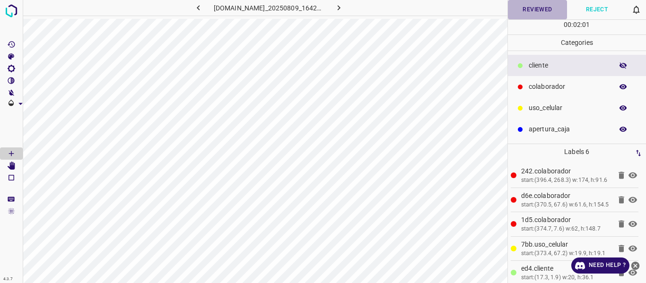
click at [528, 9] on button "Reviewed" at bounding box center [538, 9] width 60 height 19
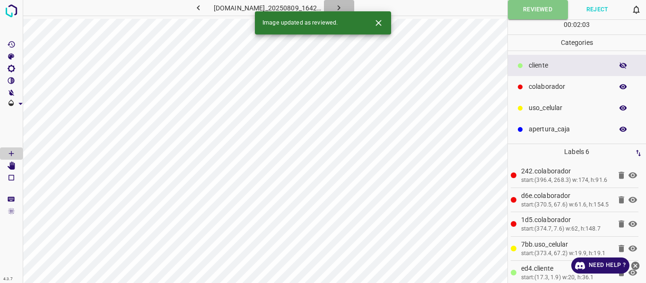
click at [343, 8] on icon "button" at bounding box center [339, 8] width 10 height 10
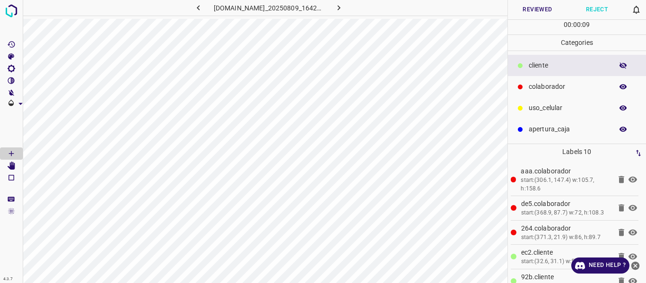
click at [529, 9] on button "Reviewed" at bounding box center [538, 9] width 60 height 19
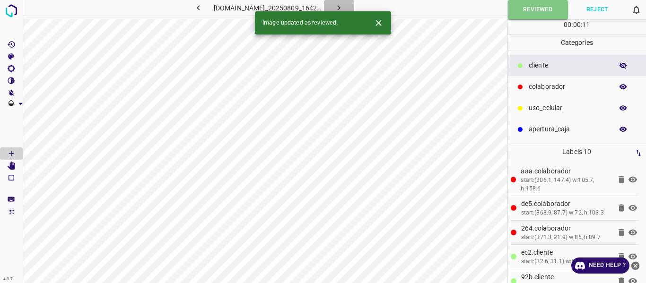
click at [343, 6] on icon "button" at bounding box center [339, 8] width 10 height 10
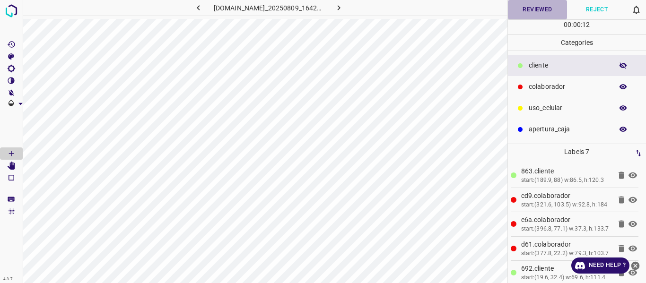
click at [532, 8] on button "Reviewed" at bounding box center [538, 9] width 60 height 19
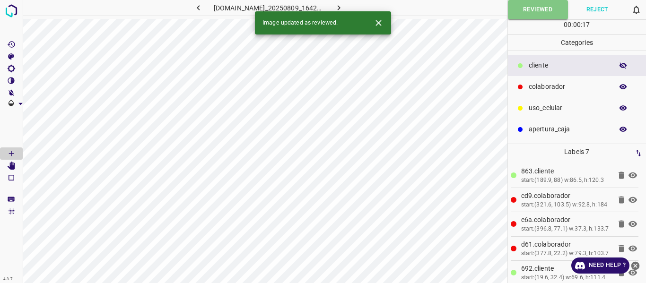
click at [344, 4] on icon "button" at bounding box center [339, 8] width 10 height 10
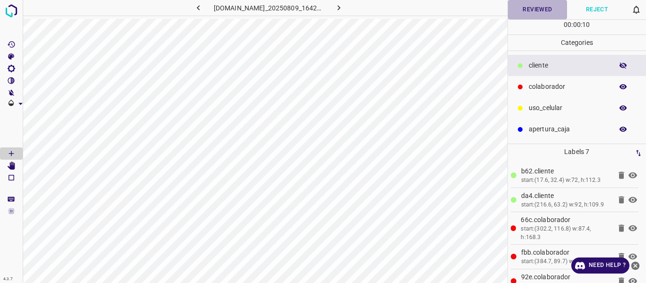
drag, startPoint x: 535, startPoint y: 10, endPoint x: 513, endPoint y: 5, distance: 22.7
click at [535, 9] on button "Reviewed" at bounding box center [538, 9] width 60 height 19
click at [344, 11] on icon "button" at bounding box center [339, 8] width 10 height 10
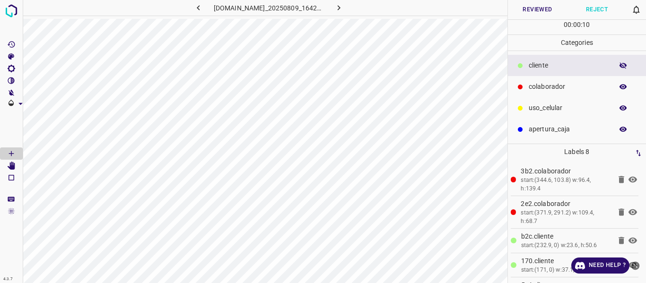
drag, startPoint x: 532, startPoint y: 7, endPoint x: 545, endPoint y: 7, distance: 13.3
click at [532, 7] on button "Reviewed" at bounding box center [538, 9] width 60 height 19
click at [539, 8] on button "Reviewed" at bounding box center [538, 9] width 60 height 19
click at [341, 8] on icon "button" at bounding box center [339, 7] width 3 height 5
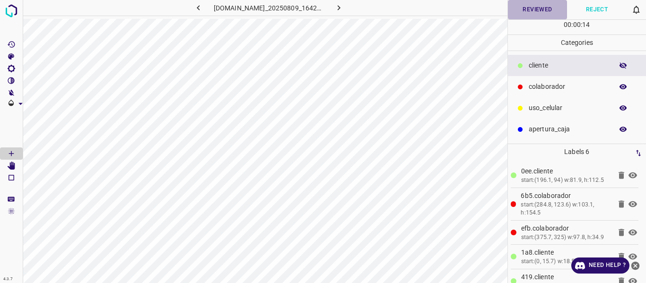
click at [542, 8] on button "Reviewed" at bounding box center [538, 9] width 60 height 19
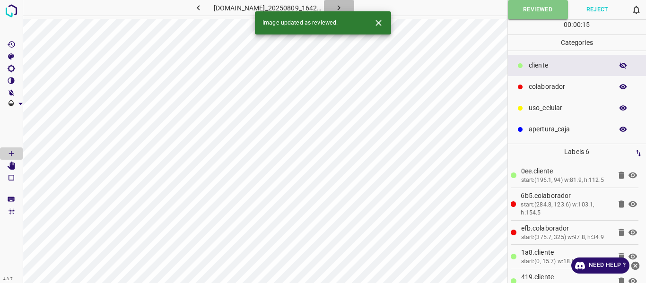
click at [343, 4] on icon "button" at bounding box center [339, 8] width 10 height 10
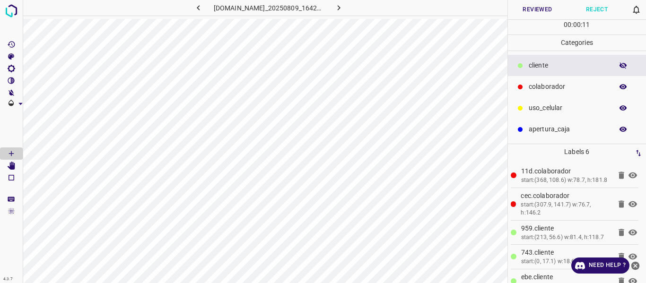
click at [524, 7] on button "Reviewed" at bounding box center [538, 9] width 60 height 19
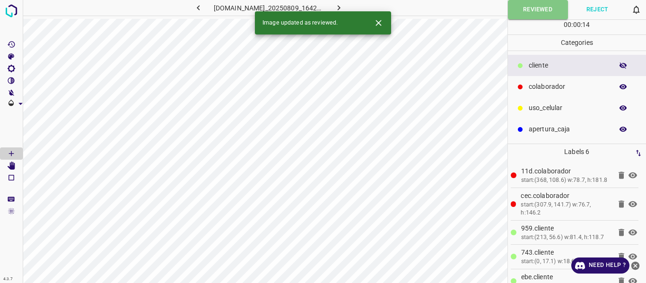
click at [342, 4] on icon "button" at bounding box center [339, 8] width 10 height 10
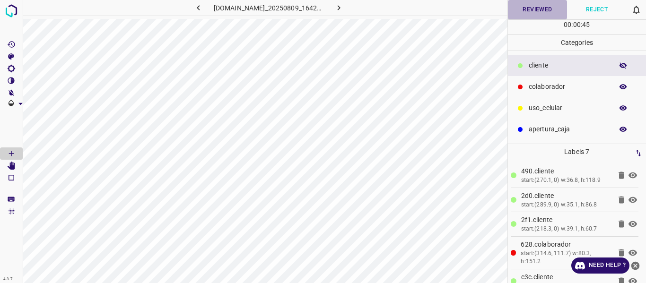
click at [536, 10] on button "Reviewed" at bounding box center [538, 9] width 60 height 19
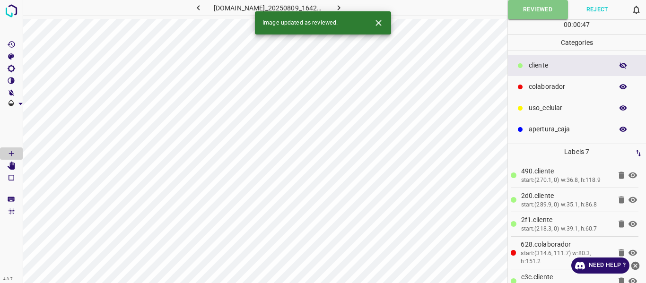
click at [340, 7] on icon "button" at bounding box center [339, 8] width 10 height 10
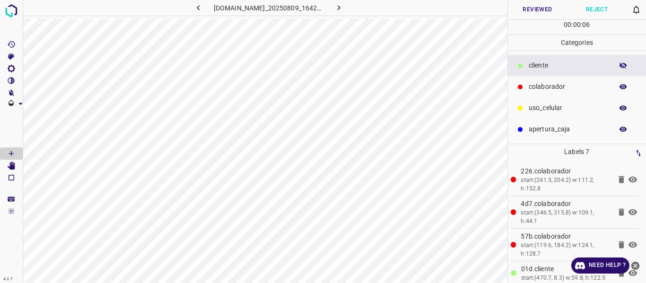
click at [526, 9] on button "Reviewed" at bounding box center [538, 9] width 60 height 19
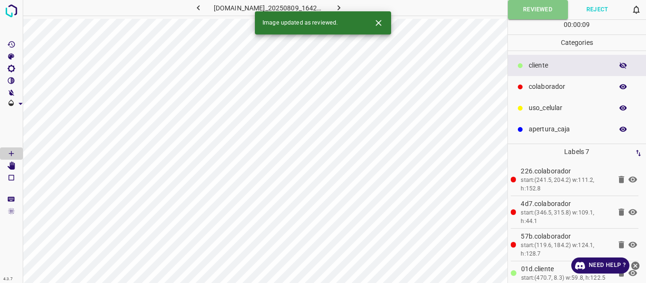
click at [344, 4] on icon "button" at bounding box center [339, 8] width 10 height 10
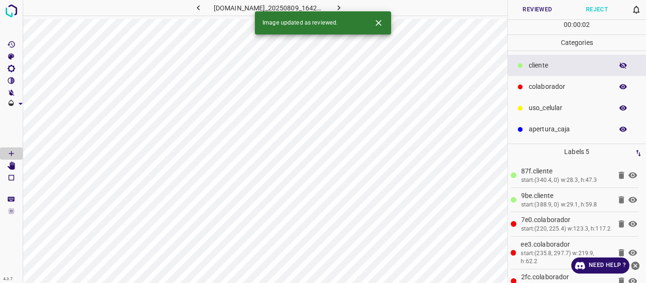
click at [527, 9] on button "Reviewed" at bounding box center [538, 9] width 60 height 19
click at [343, 3] on icon "button" at bounding box center [339, 8] width 10 height 10
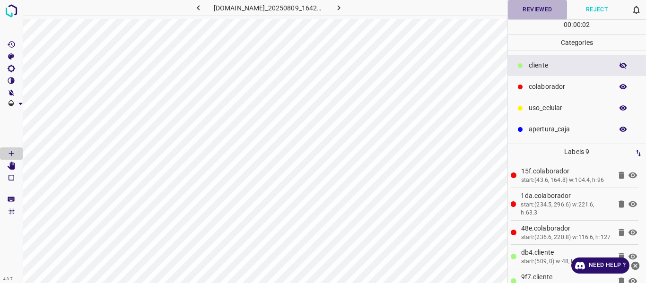
click at [543, 12] on button "Reviewed" at bounding box center [538, 9] width 60 height 19
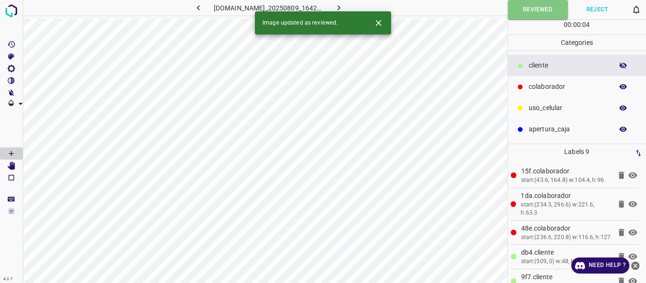
click at [344, 4] on icon "button" at bounding box center [339, 8] width 10 height 10
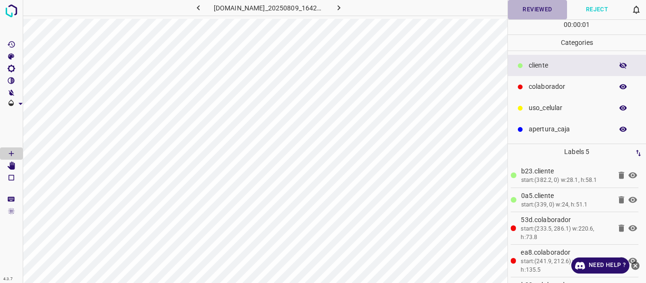
click at [537, 9] on button "Reviewed" at bounding box center [538, 9] width 60 height 19
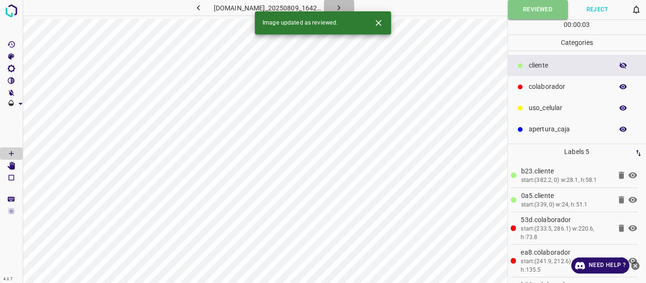
click at [344, 5] on icon "button" at bounding box center [339, 8] width 10 height 10
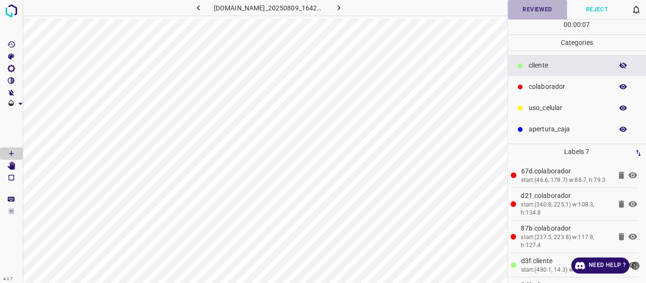
click at [535, 6] on button "Reviewed" at bounding box center [538, 9] width 60 height 19
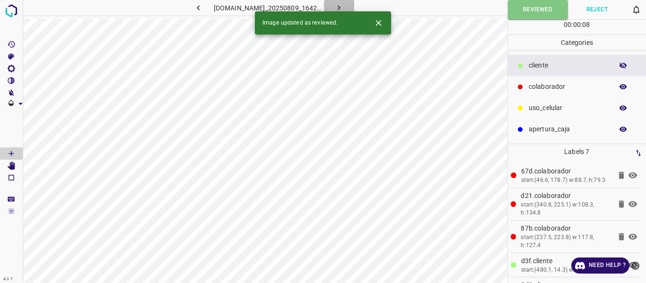
click at [344, 7] on icon "button" at bounding box center [339, 8] width 10 height 10
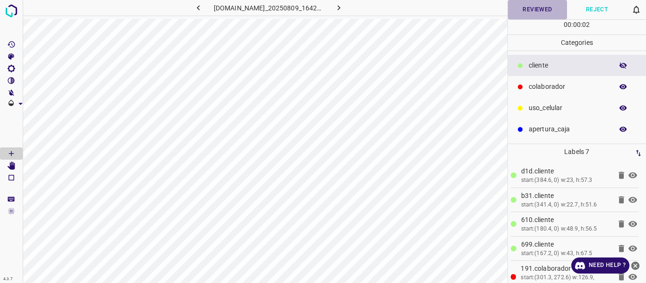
click at [523, 6] on button "Reviewed" at bounding box center [538, 9] width 60 height 19
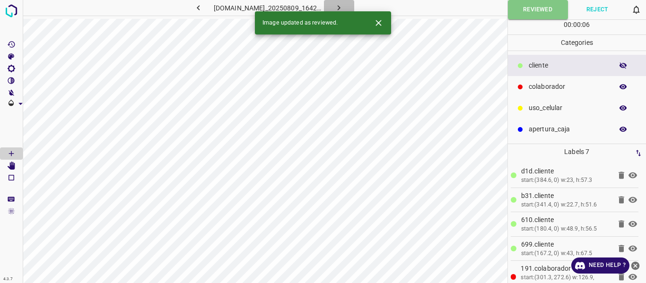
click at [344, 4] on icon "button" at bounding box center [339, 8] width 10 height 10
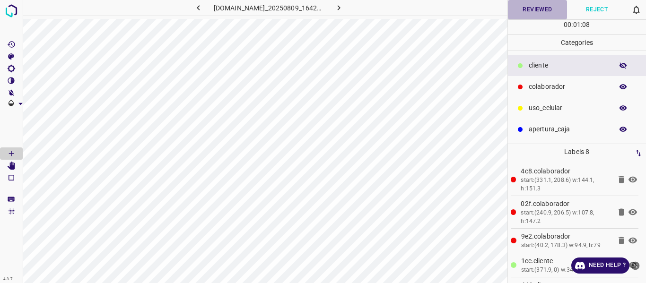
click at [529, 9] on button "Reviewed" at bounding box center [538, 9] width 60 height 19
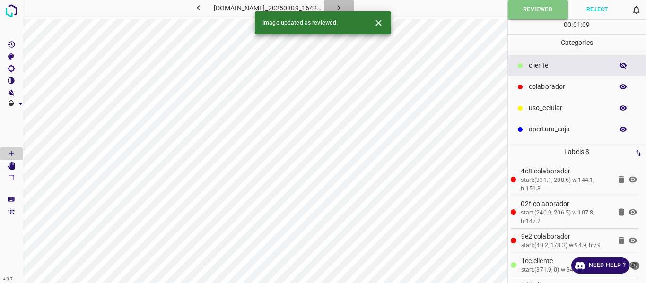
click at [344, 5] on icon "button" at bounding box center [339, 8] width 10 height 10
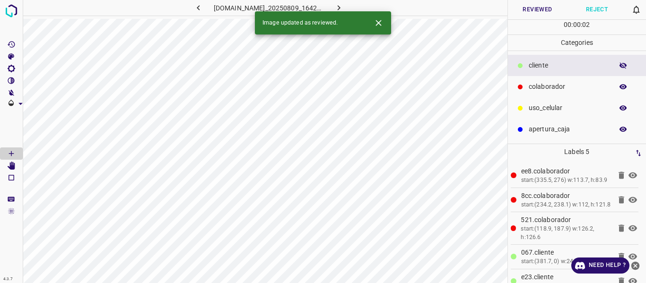
click at [535, 10] on button "Reviewed" at bounding box center [538, 9] width 60 height 19
click at [344, 4] on icon "button" at bounding box center [339, 8] width 10 height 10
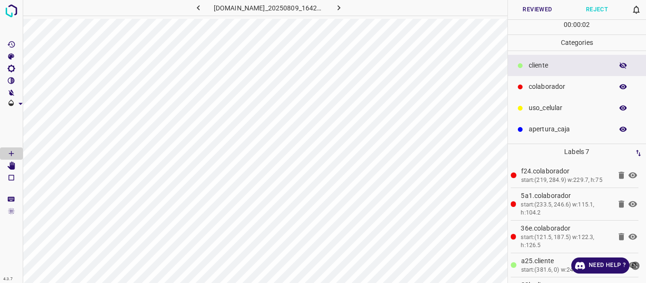
click at [522, 9] on button "Reviewed" at bounding box center [538, 9] width 60 height 19
click at [516, 9] on button "Reviewed" at bounding box center [538, 9] width 60 height 19
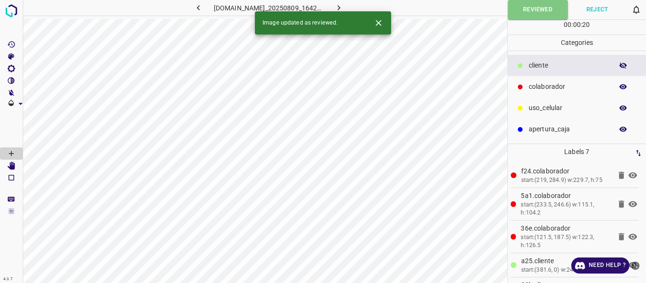
click at [344, 4] on icon "button" at bounding box center [339, 8] width 10 height 10
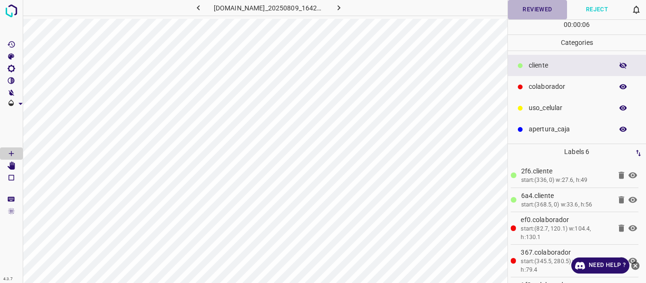
click at [530, 12] on button "Reviewed" at bounding box center [538, 9] width 60 height 19
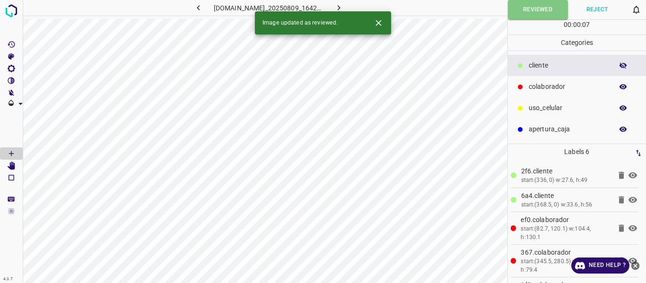
click at [344, 6] on icon "button" at bounding box center [339, 8] width 10 height 10
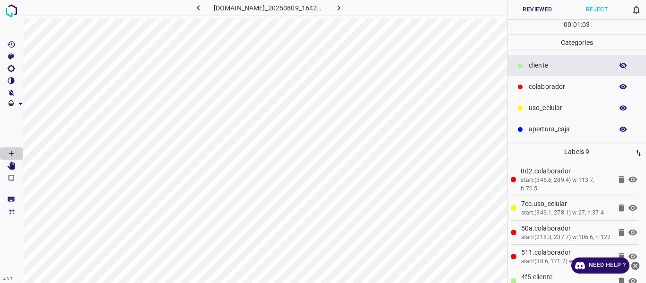
click at [537, 8] on button "Reviewed" at bounding box center [538, 9] width 60 height 19
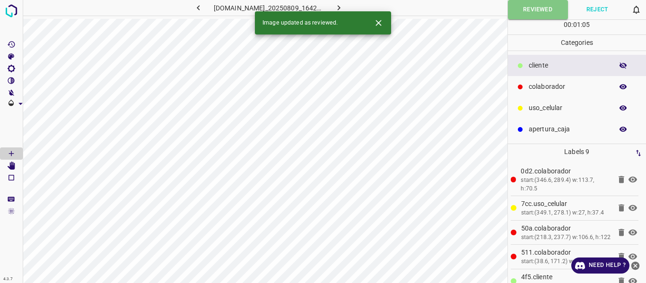
click at [343, 7] on icon "button" at bounding box center [339, 8] width 10 height 10
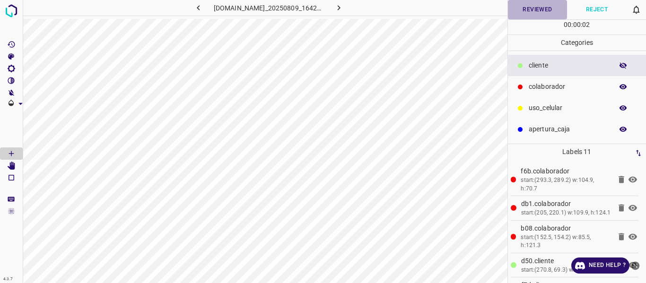
click at [532, 9] on button "Reviewed" at bounding box center [538, 9] width 60 height 19
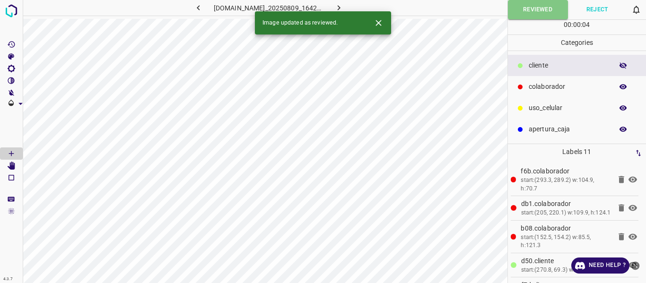
click at [341, 7] on icon "button" at bounding box center [339, 7] width 3 height 5
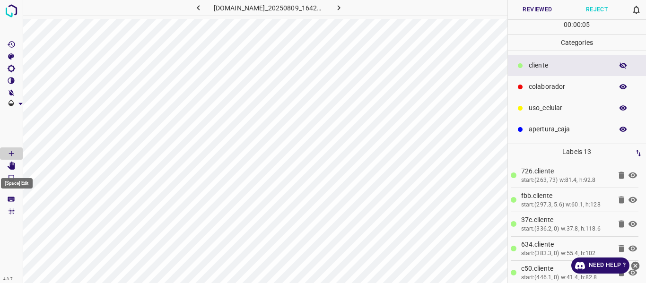
click at [7, 164] on Edit"] "[Space] Edit" at bounding box center [11, 166] width 23 height 12
click at [527, 8] on button "Reviewed" at bounding box center [538, 9] width 60 height 19
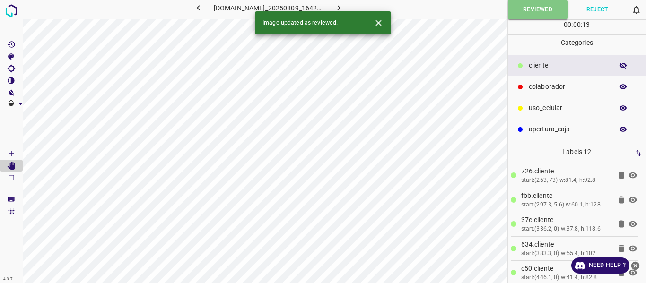
click at [341, 5] on icon "button" at bounding box center [339, 8] width 10 height 10
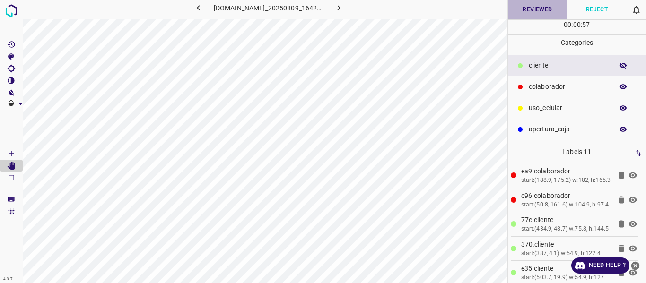
click at [536, 10] on button "Reviewed" at bounding box center [538, 9] width 60 height 19
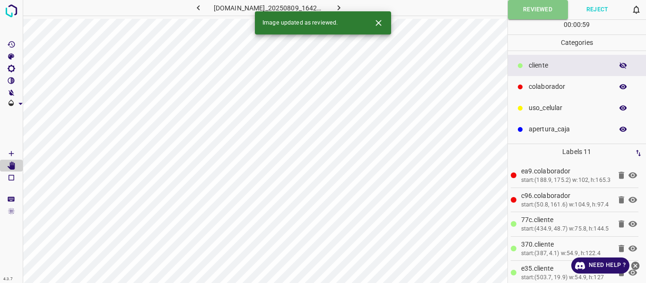
click at [344, 3] on icon "button" at bounding box center [339, 8] width 10 height 10
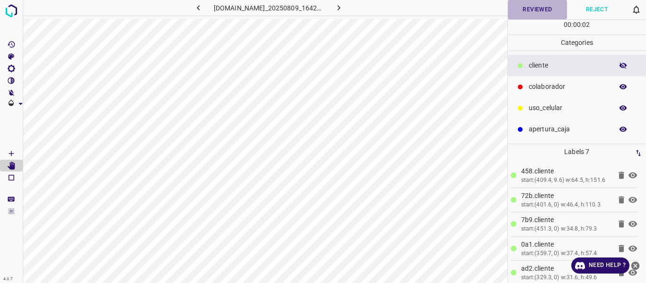
click at [546, 9] on button "Reviewed" at bounding box center [538, 9] width 60 height 19
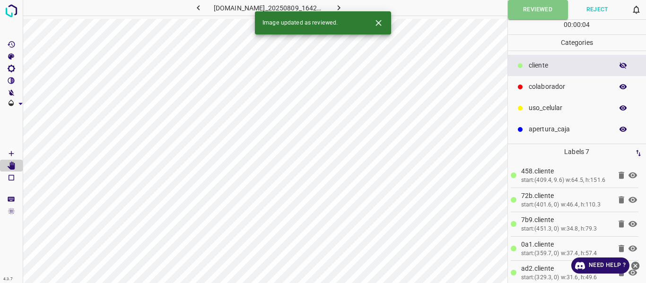
click at [344, 4] on icon "button" at bounding box center [339, 8] width 10 height 10
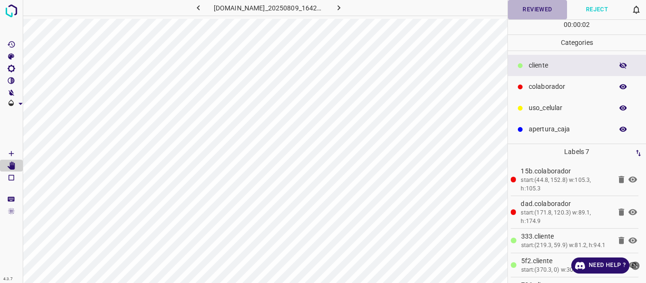
click at [530, 10] on button "Reviewed" at bounding box center [538, 9] width 60 height 19
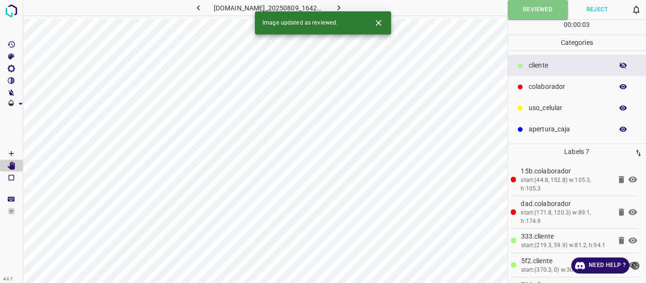
click at [344, 4] on icon "button" at bounding box center [339, 8] width 10 height 10
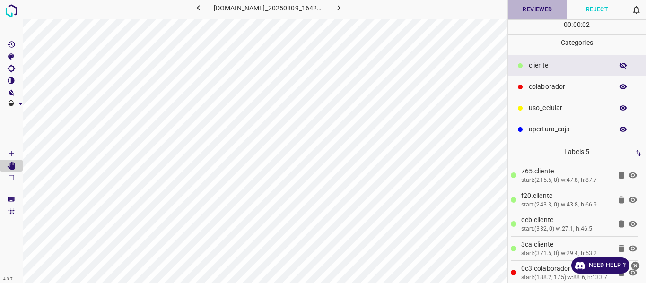
click at [534, 14] on button "Reviewed" at bounding box center [538, 9] width 60 height 19
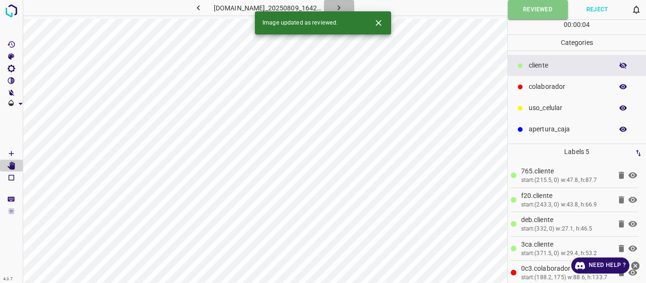
click at [344, 7] on icon "button" at bounding box center [339, 8] width 10 height 10
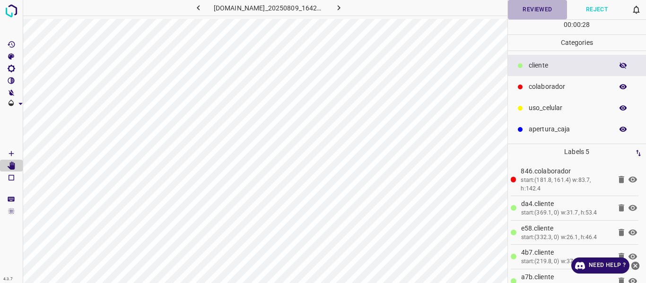
click at [532, 11] on button "Reviewed" at bounding box center [538, 9] width 60 height 19
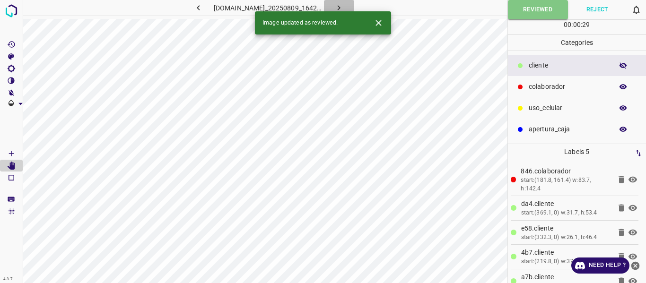
click at [340, 4] on icon "button" at bounding box center [339, 8] width 10 height 10
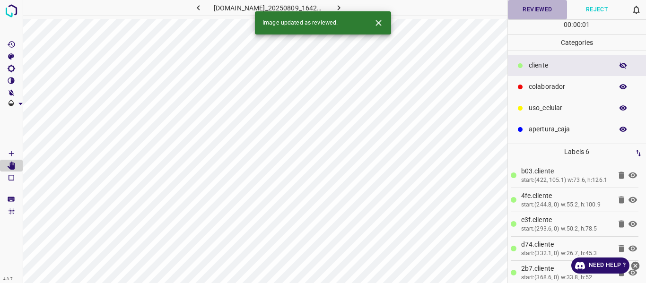
click at [524, 10] on button "Reviewed" at bounding box center [538, 9] width 60 height 19
click at [344, 7] on icon "button" at bounding box center [339, 8] width 10 height 10
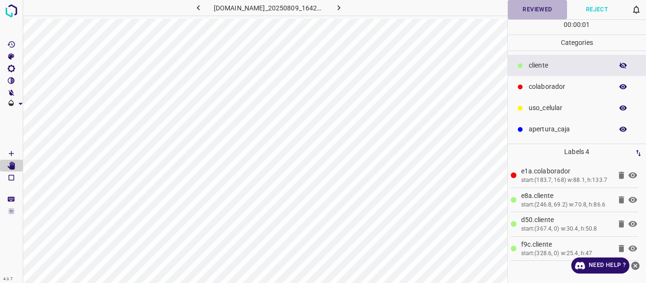
click at [529, 14] on button "Reviewed" at bounding box center [538, 9] width 60 height 19
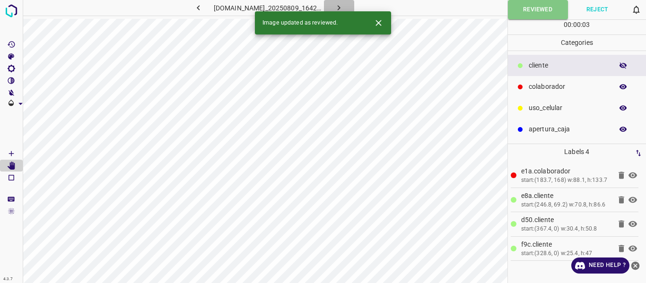
click at [344, 8] on icon "button" at bounding box center [339, 8] width 10 height 10
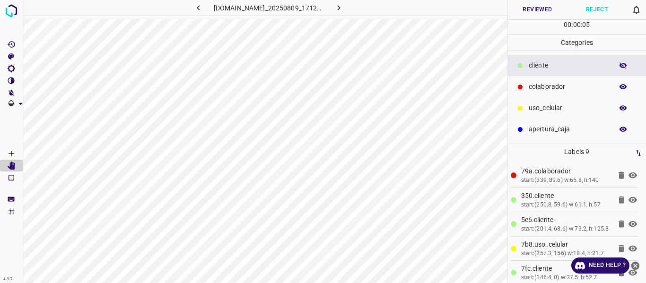
click at [625, 66] on icon "button" at bounding box center [623, 66] width 9 height 9
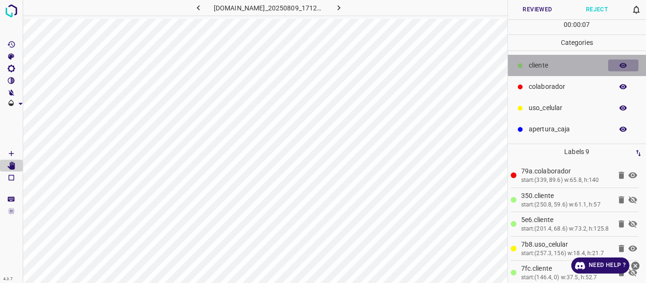
click at [624, 65] on icon "button" at bounding box center [624, 65] width 8 height 5
click at [623, 65] on icon "button" at bounding box center [623, 66] width 9 height 9
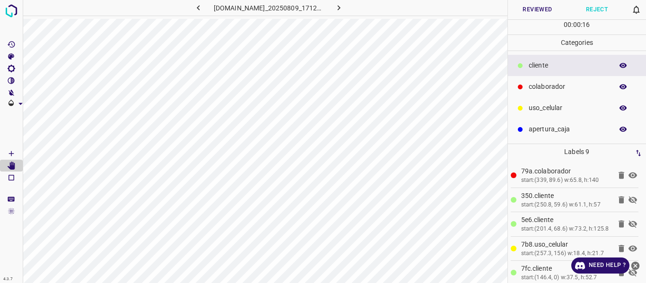
click at [629, 66] on button "button" at bounding box center [624, 66] width 30 height 12
click at [14, 168] on icon "[Space] Edit" at bounding box center [12, 166] width 8 height 9
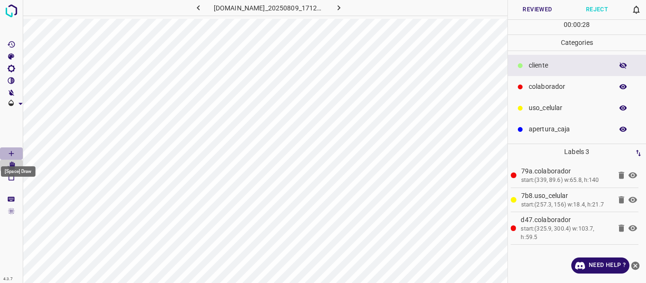
click at [12, 150] on icon "[Space] Draw" at bounding box center [11, 154] width 9 height 9
click at [623, 64] on icon "button" at bounding box center [623, 66] width 9 height 9
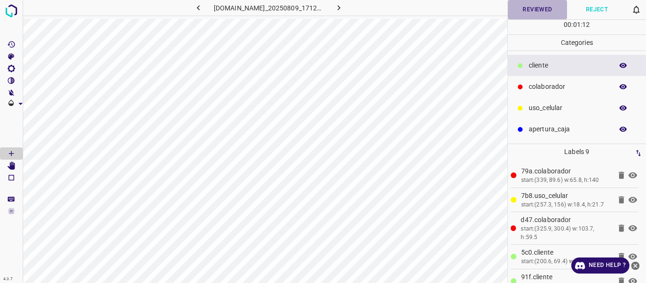
click at [544, 11] on button "Reviewed" at bounding box center [538, 9] width 60 height 19
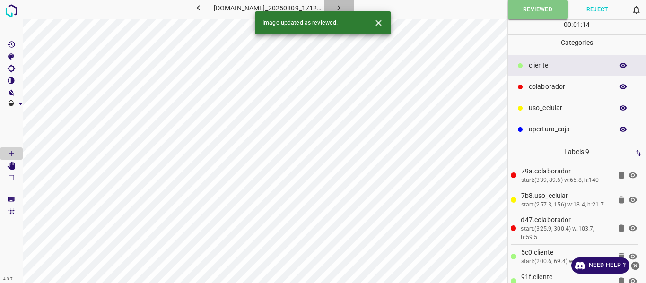
click at [344, 3] on icon "button" at bounding box center [339, 8] width 10 height 10
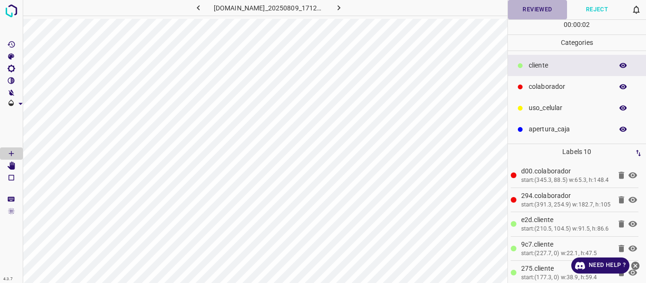
click at [530, 8] on button "Reviewed" at bounding box center [538, 9] width 60 height 19
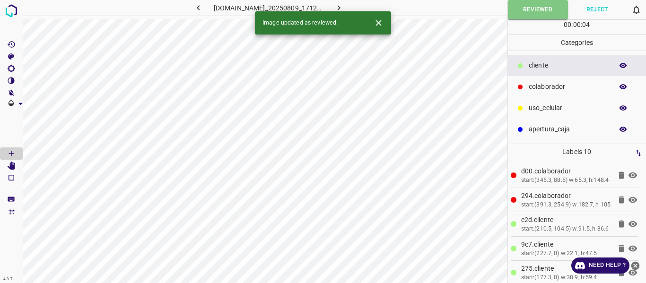
click at [344, 7] on icon "button" at bounding box center [339, 8] width 10 height 10
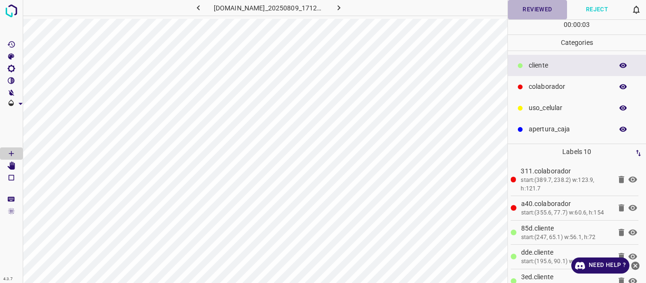
click at [539, 9] on button "Reviewed" at bounding box center [538, 9] width 60 height 19
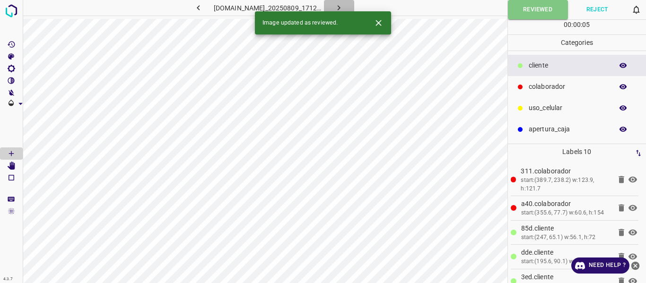
click at [344, 7] on icon "button" at bounding box center [339, 8] width 10 height 10
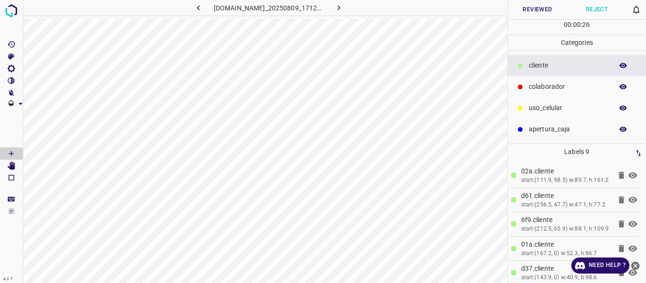
click at [530, 5] on button "Reviewed" at bounding box center [538, 9] width 60 height 19
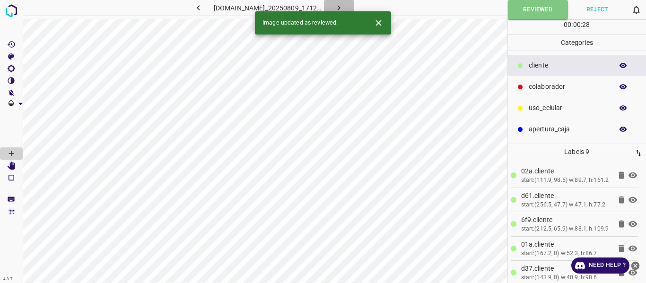
click at [344, 4] on icon "button" at bounding box center [339, 8] width 10 height 10
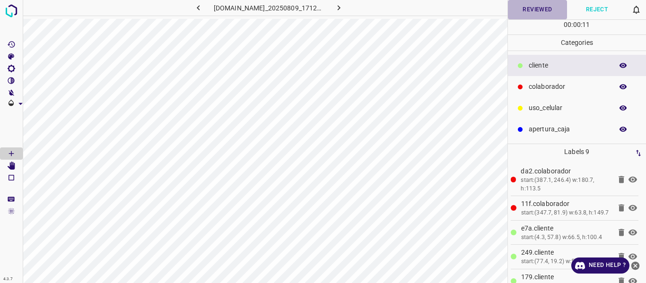
click at [534, 8] on button "Reviewed" at bounding box center [538, 9] width 60 height 19
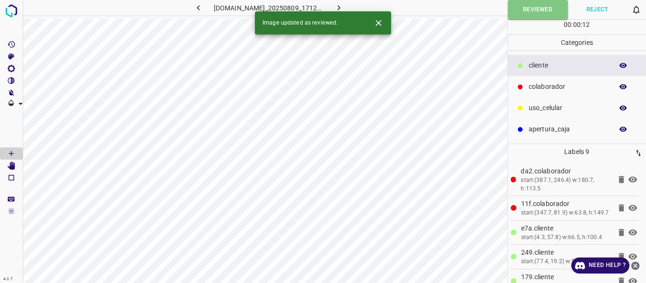
click at [352, 6] on button "button" at bounding box center [339, 8] width 30 height 16
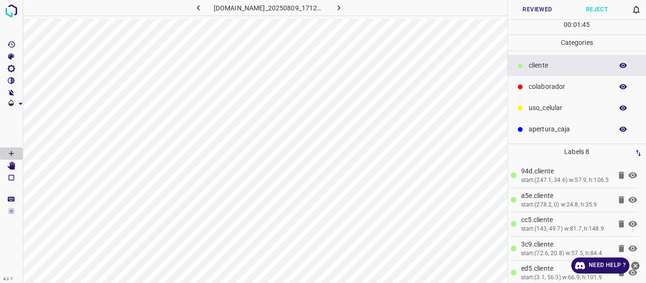
click at [529, 9] on button "Reviewed" at bounding box center [538, 9] width 60 height 19
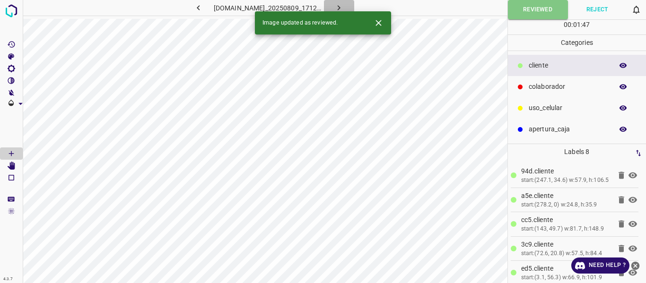
click at [344, 5] on icon "button" at bounding box center [339, 8] width 10 height 10
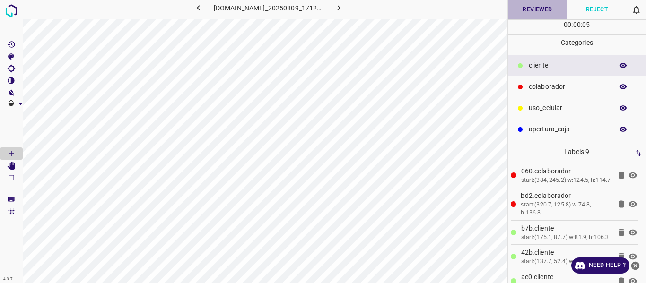
click at [541, 8] on button "Reviewed" at bounding box center [538, 9] width 60 height 19
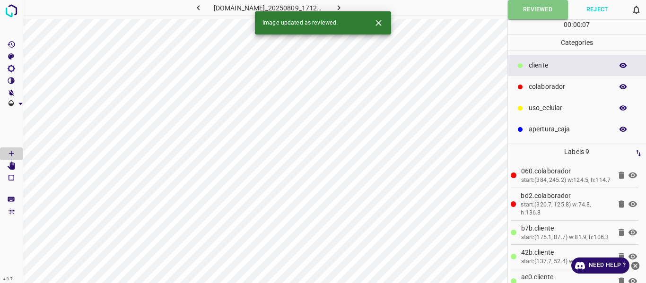
click at [344, 6] on icon "button" at bounding box center [339, 8] width 10 height 10
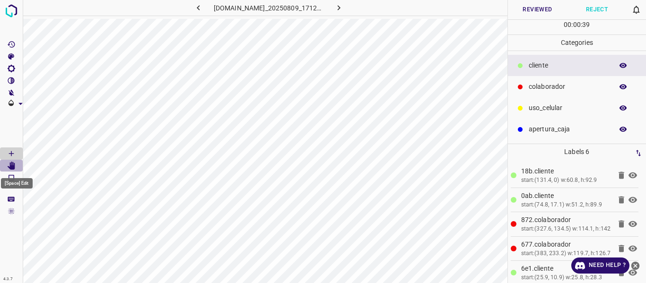
click at [11, 165] on icon "[Space] Edit" at bounding box center [12, 166] width 8 height 9
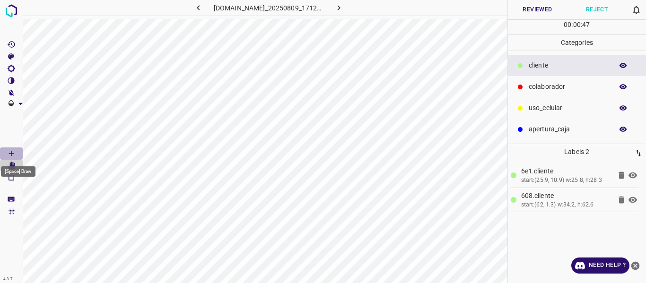
click at [9, 152] on icon "[Space] Draw" at bounding box center [11, 154] width 9 height 9
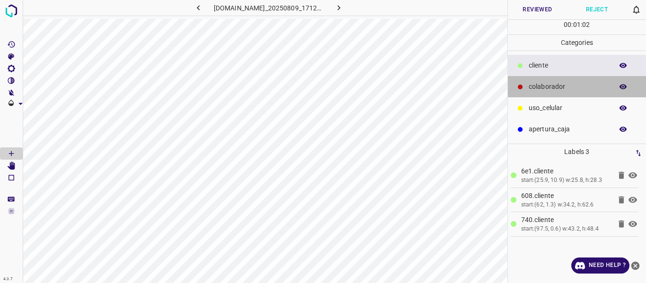
click at [563, 79] on div "colaborador" at bounding box center [577, 86] width 139 height 21
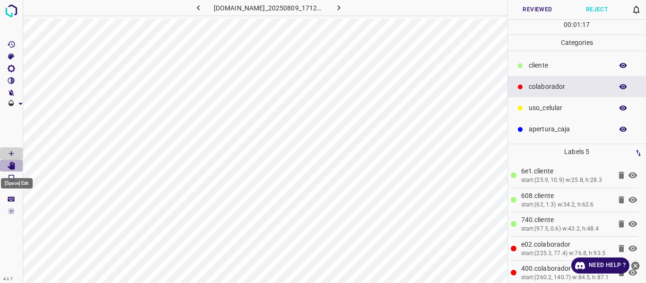
drag, startPoint x: 11, startPoint y: 166, endPoint x: 22, endPoint y: 166, distance: 10.9
click at [11, 166] on icon "[Space] Edit" at bounding box center [12, 166] width 8 height 9
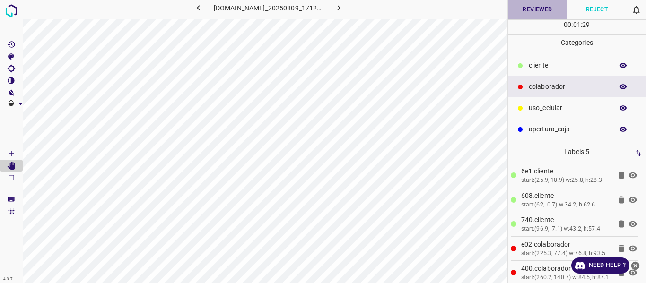
click at [543, 11] on button "Reviewed" at bounding box center [538, 9] width 60 height 19
click at [341, 6] on icon "button" at bounding box center [339, 7] width 3 height 5
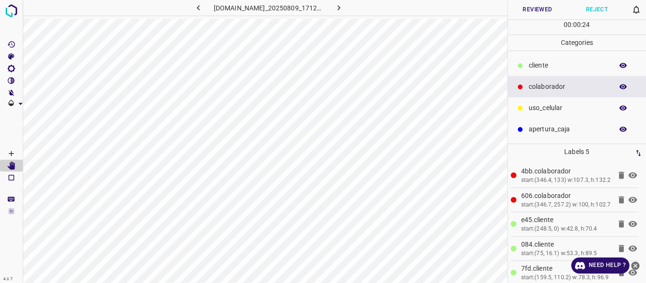
click at [548, 64] on p "​​cliente" at bounding box center [569, 66] width 80 height 10
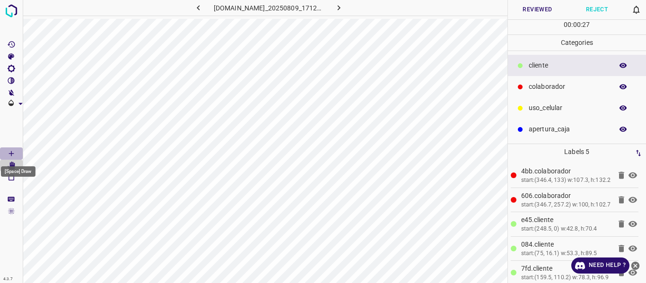
click at [12, 152] on icon "[Space] Draw" at bounding box center [11, 154] width 9 height 9
click at [12, 167] on icon "[Space] Edit" at bounding box center [12, 166] width 8 height 9
click at [534, 5] on button "Reviewed" at bounding box center [538, 9] width 60 height 19
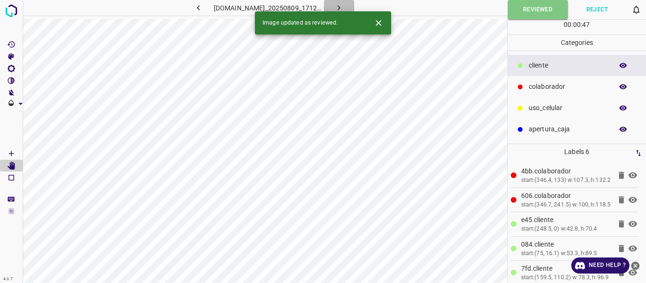
click at [351, 7] on button "button" at bounding box center [339, 8] width 30 height 16
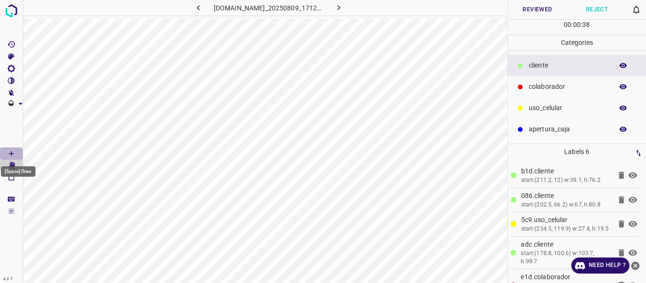
click at [9, 152] on icon "[Space] Draw" at bounding box center [11, 154] width 9 height 9
click at [543, 7] on button "Reviewed" at bounding box center [538, 9] width 60 height 19
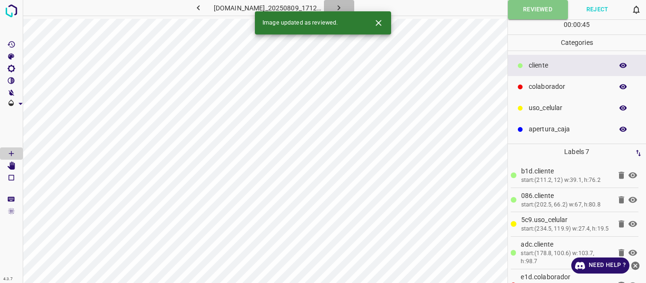
click at [344, 5] on icon "button" at bounding box center [339, 8] width 10 height 10
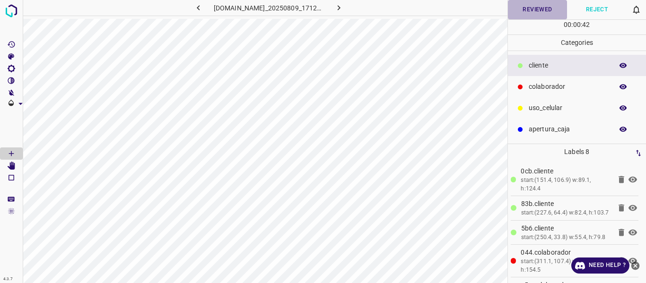
click at [526, 14] on button "Reviewed" at bounding box center [538, 9] width 60 height 19
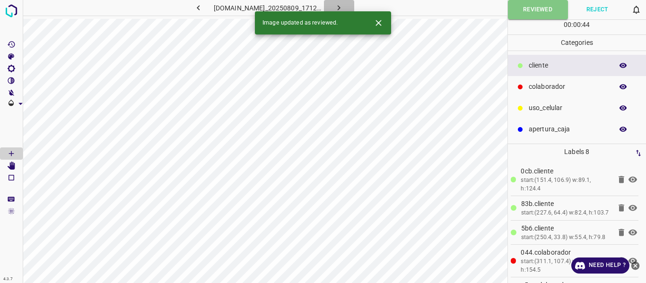
click at [344, 4] on icon "button" at bounding box center [339, 8] width 10 height 10
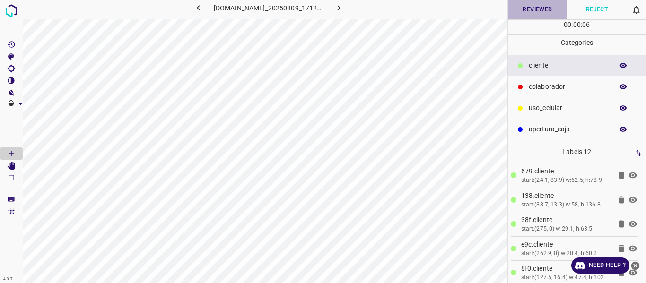
click at [536, 10] on button "Reviewed" at bounding box center [538, 9] width 60 height 19
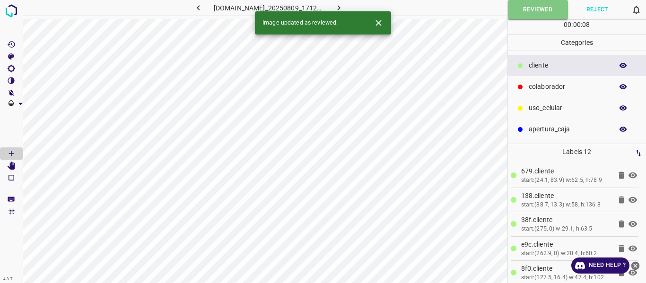
click at [344, 4] on icon "button" at bounding box center [339, 8] width 10 height 10
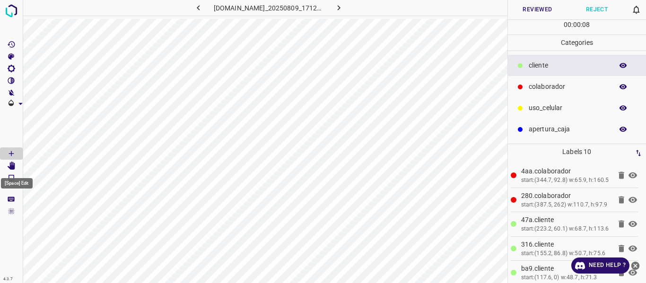
click at [10, 167] on icon "[Space] Edit" at bounding box center [11, 166] width 9 height 9
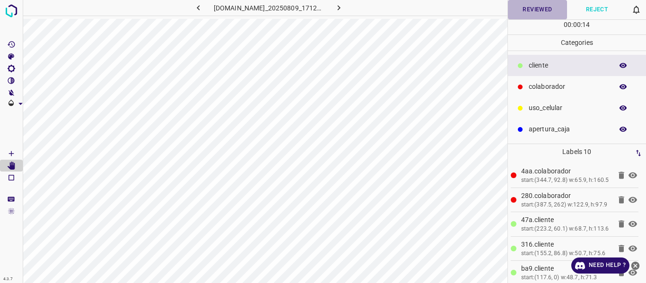
click at [522, 9] on button "Reviewed" at bounding box center [538, 9] width 60 height 19
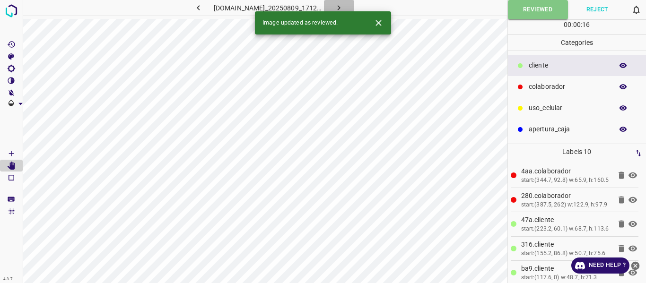
click at [344, 6] on icon "button" at bounding box center [339, 8] width 10 height 10
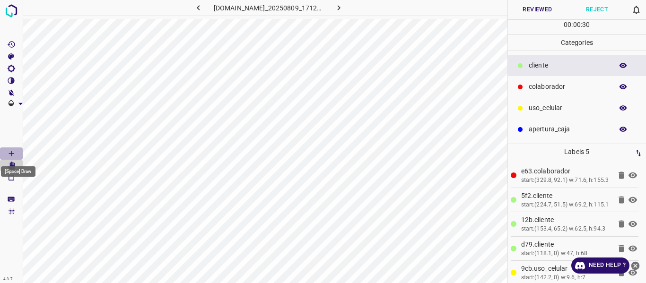
click at [11, 153] on icon "[Space] Draw" at bounding box center [11, 154] width 9 height 9
click at [529, 13] on button "Reviewed" at bounding box center [538, 9] width 60 height 19
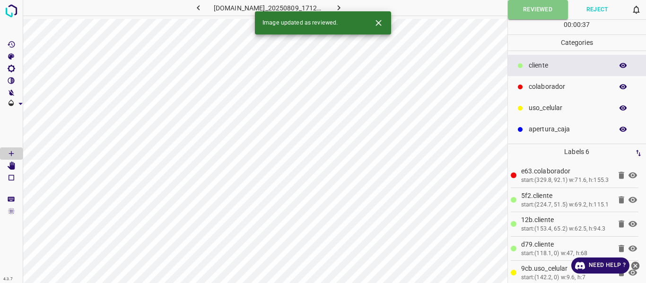
click at [341, 6] on icon "button" at bounding box center [339, 7] width 3 height 5
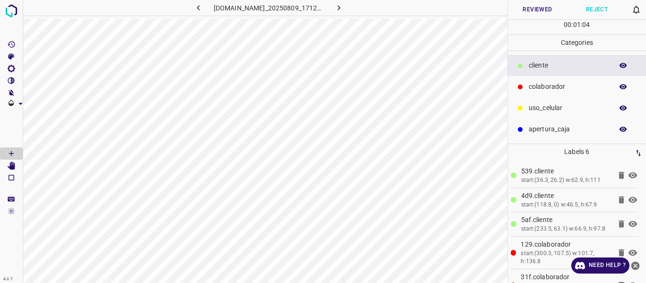
click at [537, 11] on button "Reviewed" at bounding box center [538, 9] width 60 height 19
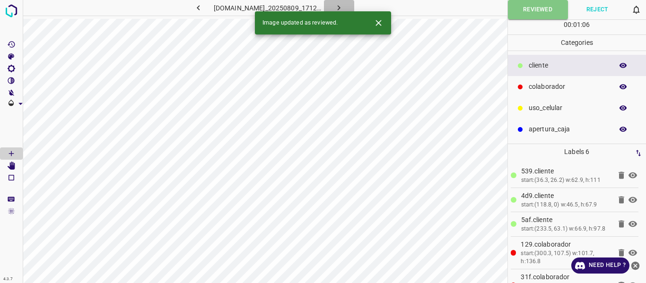
click at [344, 5] on icon "button" at bounding box center [339, 8] width 10 height 10
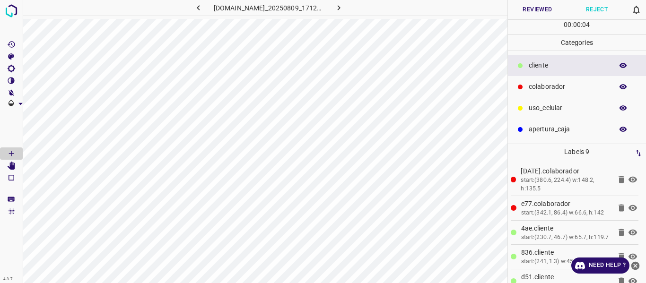
click at [534, 9] on button "Reviewed" at bounding box center [538, 9] width 60 height 19
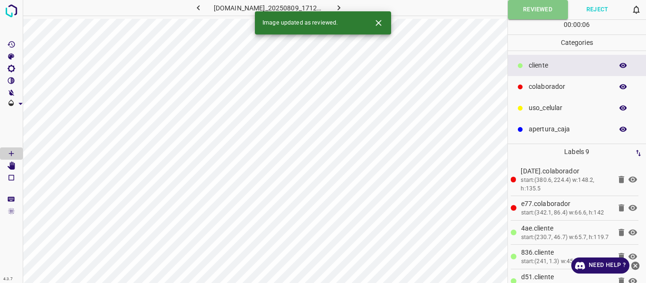
click at [340, 5] on icon "button" at bounding box center [339, 8] width 10 height 10
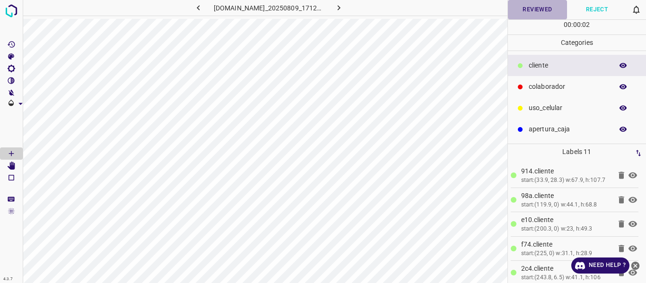
click at [522, 9] on button "Reviewed" at bounding box center [538, 9] width 60 height 19
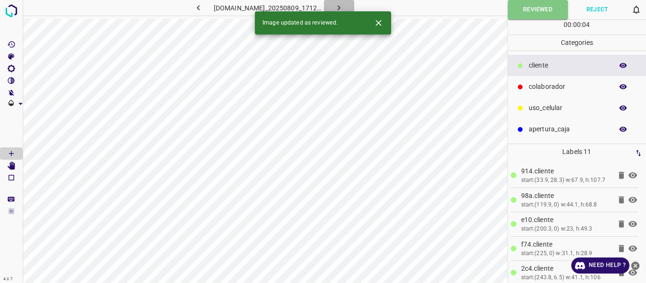
click at [344, 7] on icon "button" at bounding box center [339, 8] width 10 height 10
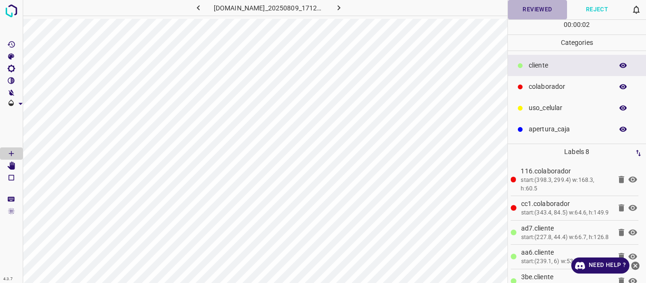
click at [524, 14] on button "Reviewed" at bounding box center [538, 9] width 60 height 19
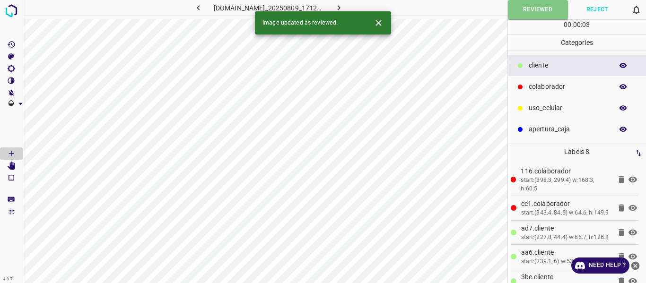
click at [341, 6] on icon "button" at bounding box center [339, 7] width 3 height 5
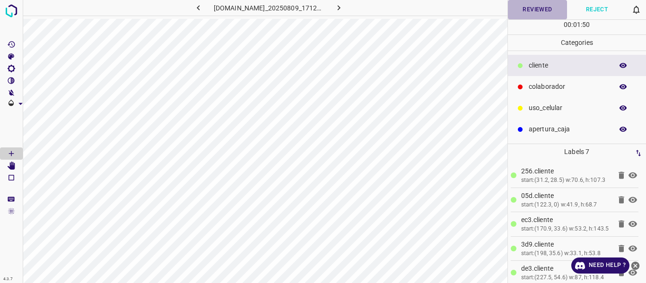
click at [524, 13] on button "Reviewed" at bounding box center [538, 9] width 60 height 19
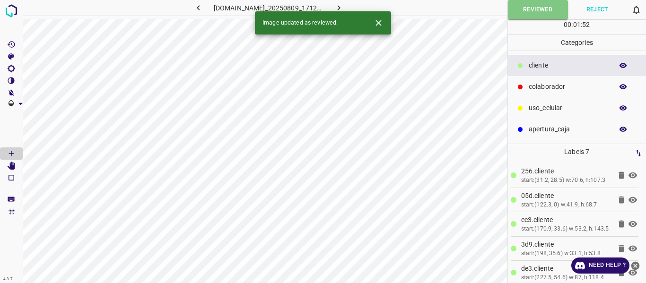
click at [344, 8] on icon "button" at bounding box center [339, 8] width 10 height 10
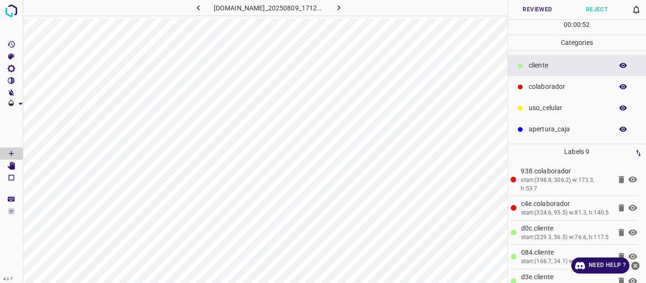
click at [544, 11] on button "Reviewed" at bounding box center [538, 9] width 60 height 19
click at [344, 7] on icon "button" at bounding box center [339, 8] width 10 height 10
click at [522, 8] on button "Reviewed" at bounding box center [538, 9] width 60 height 19
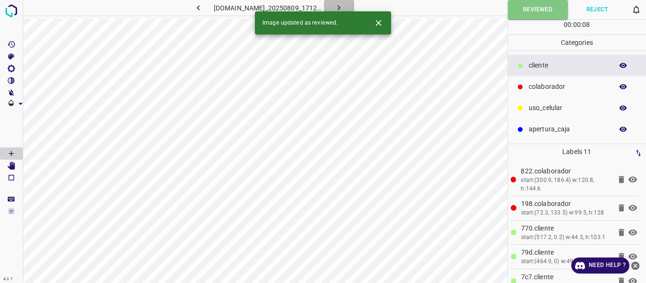
click at [344, 6] on icon "button" at bounding box center [339, 8] width 10 height 10
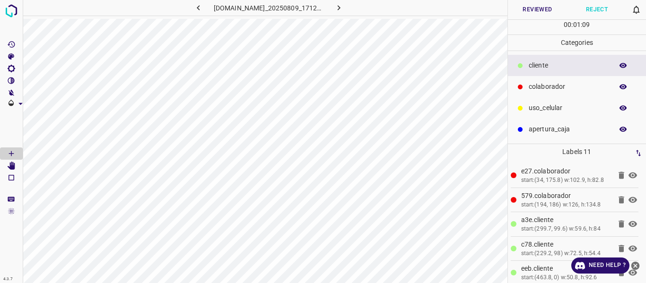
click at [523, 13] on button "Reviewed" at bounding box center [538, 9] width 60 height 19
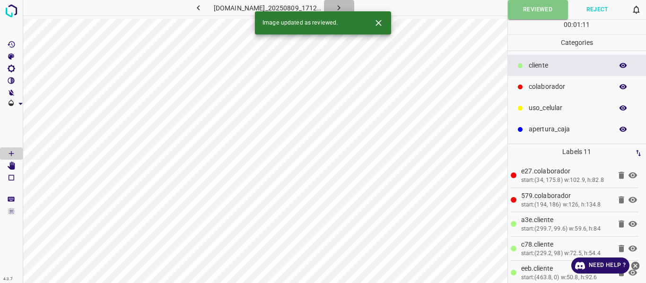
click at [341, 5] on icon "button" at bounding box center [339, 8] width 10 height 10
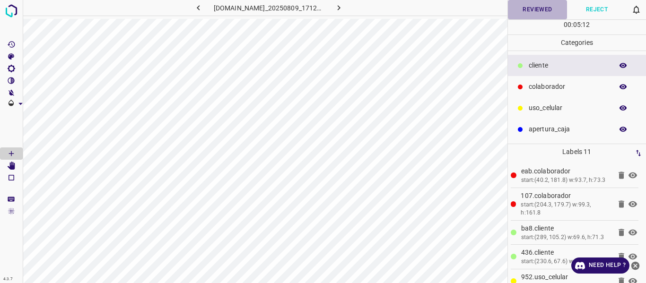
click at [525, 9] on button "Reviewed" at bounding box center [538, 9] width 60 height 19
click at [344, 5] on icon "button" at bounding box center [339, 8] width 10 height 10
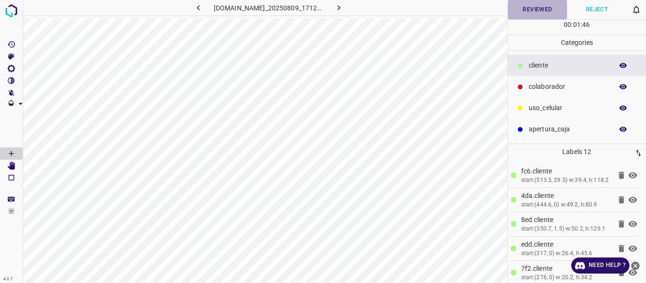
click at [529, 8] on button "Reviewed" at bounding box center [538, 9] width 60 height 19
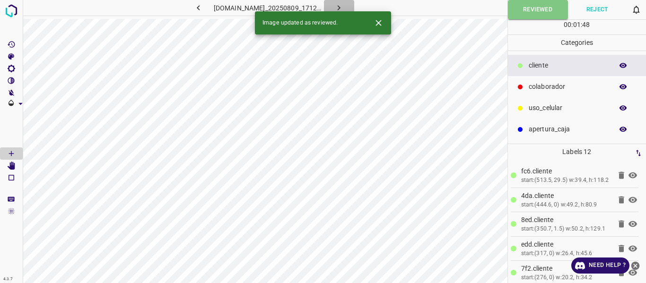
click at [341, 7] on icon "button" at bounding box center [339, 7] width 3 height 5
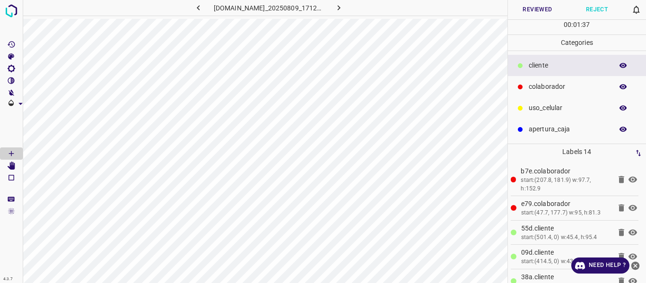
click at [530, 13] on button "Reviewed" at bounding box center [538, 9] width 60 height 19
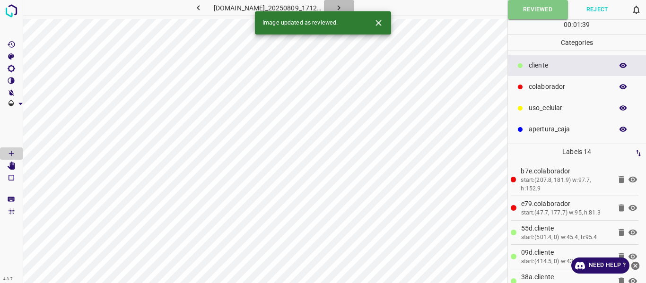
click at [341, 7] on icon "button" at bounding box center [339, 7] width 3 height 5
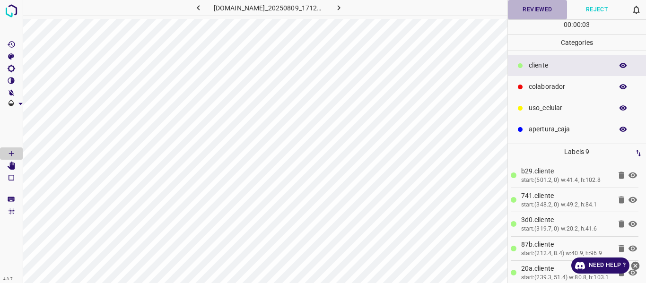
click at [517, 15] on button "Reviewed" at bounding box center [538, 9] width 60 height 19
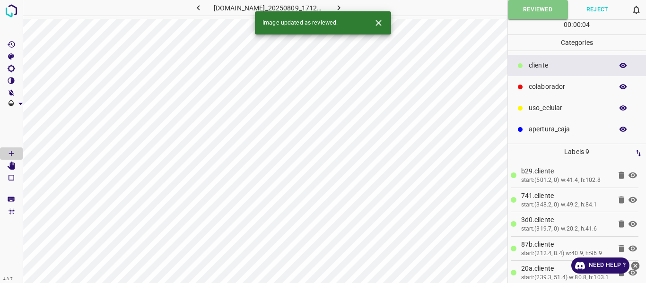
click at [344, 8] on icon "button" at bounding box center [339, 8] width 10 height 10
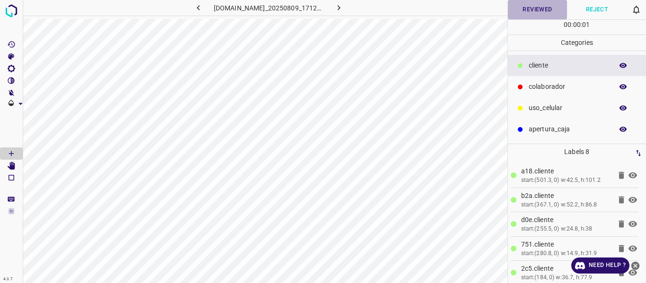
click at [537, 12] on button "Reviewed" at bounding box center [538, 9] width 60 height 19
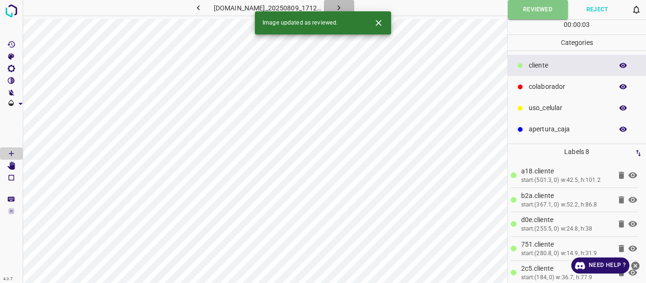
click at [350, 6] on button "button" at bounding box center [339, 8] width 30 height 16
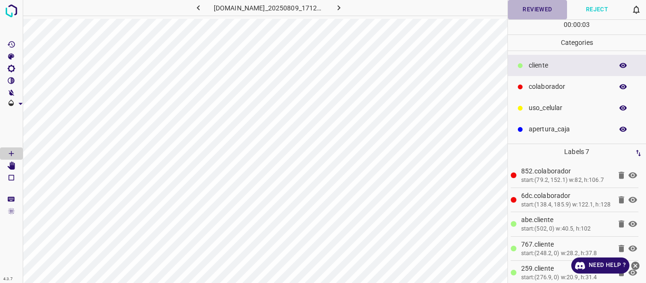
click at [533, 8] on button "Reviewed" at bounding box center [538, 9] width 60 height 19
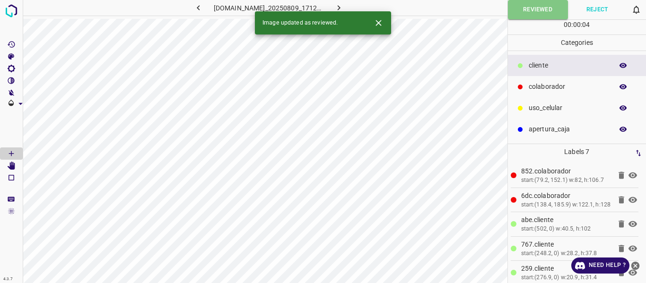
click at [342, 8] on icon "button" at bounding box center [339, 8] width 10 height 10
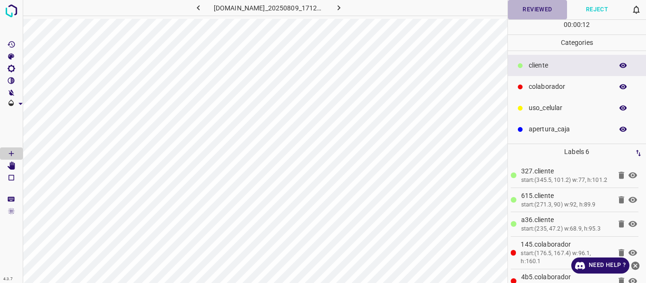
click at [523, 9] on button "Reviewed" at bounding box center [538, 9] width 60 height 19
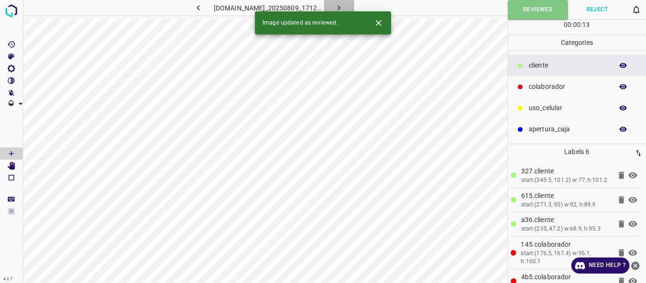
click at [344, 5] on icon "button" at bounding box center [339, 8] width 10 height 10
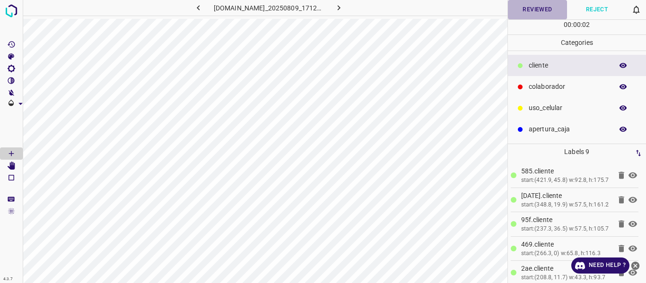
click at [526, 9] on button "Reviewed" at bounding box center [538, 9] width 60 height 19
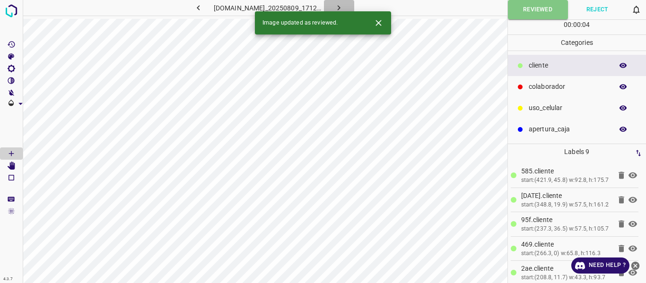
click at [338, 6] on button "button" at bounding box center [339, 8] width 30 height 16
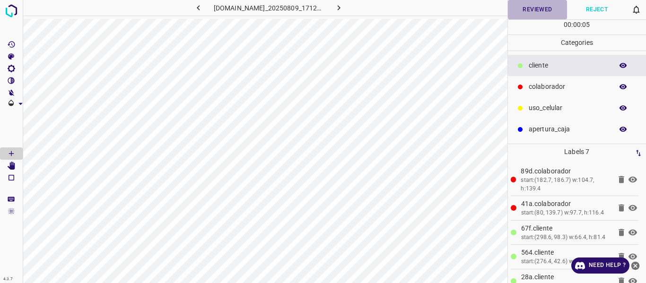
click at [535, 8] on button "Reviewed" at bounding box center [538, 9] width 60 height 19
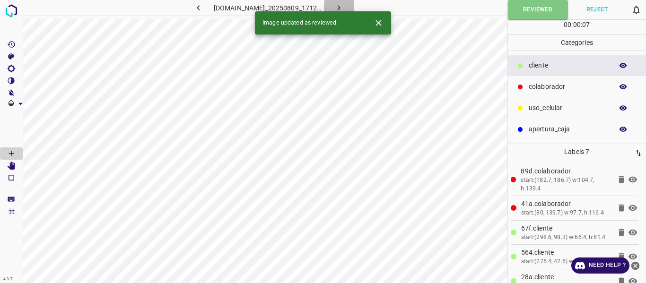
click at [344, 7] on icon "button" at bounding box center [339, 8] width 10 height 10
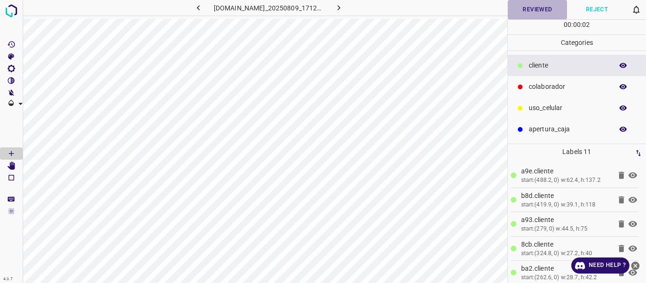
click at [525, 9] on button "Reviewed" at bounding box center [538, 9] width 60 height 19
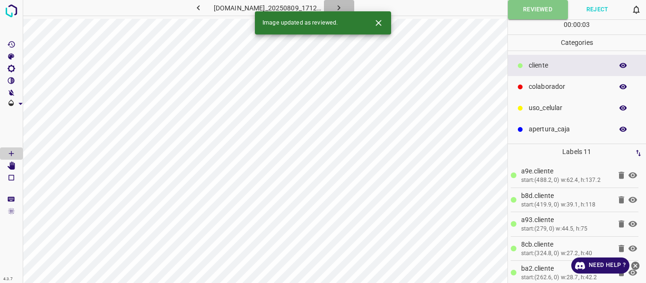
click at [341, 7] on icon "button" at bounding box center [339, 7] width 3 height 5
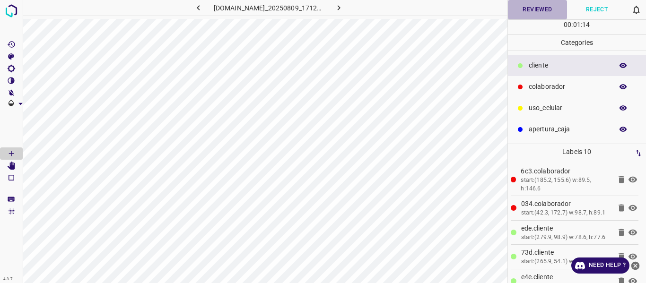
click at [528, 11] on button "Reviewed" at bounding box center [538, 9] width 60 height 19
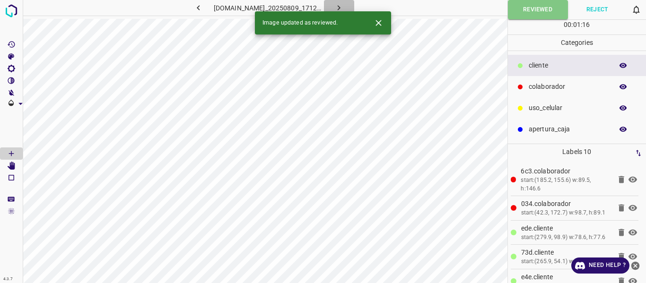
click at [341, 6] on icon "button" at bounding box center [339, 8] width 10 height 10
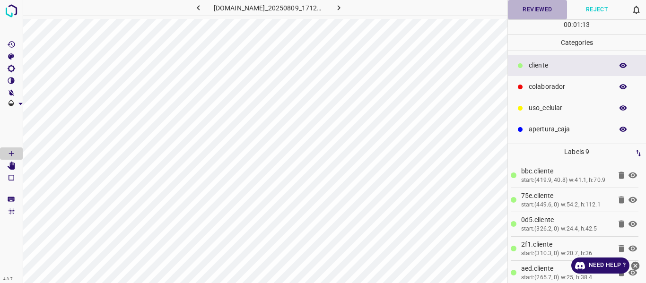
click at [535, 10] on button "Reviewed" at bounding box center [538, 9] width 60 height 19
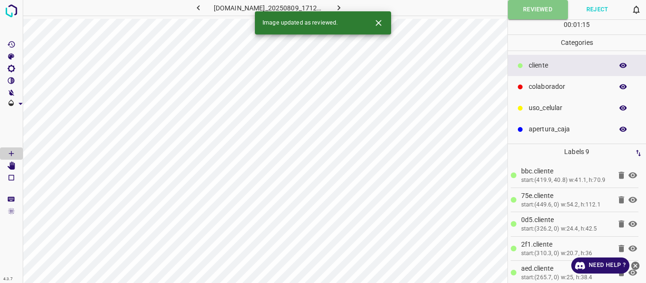
click at [344, 5] on icon "button" at bounding box center [339, 8] width 10 height 10
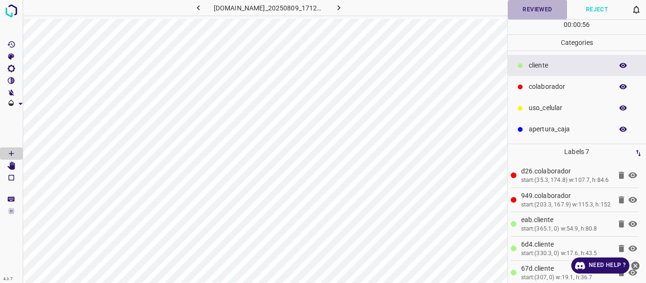
click at [526, 14] on button "Reviewed" at bounding box center [538, 9] width 60 height 19
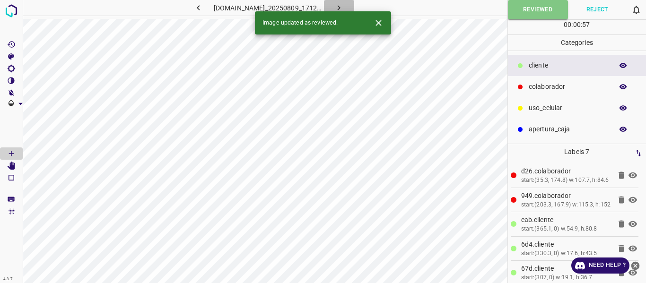
click at [343, 5] on icon "button" at bounding box center [339, 8] width 10 height 10
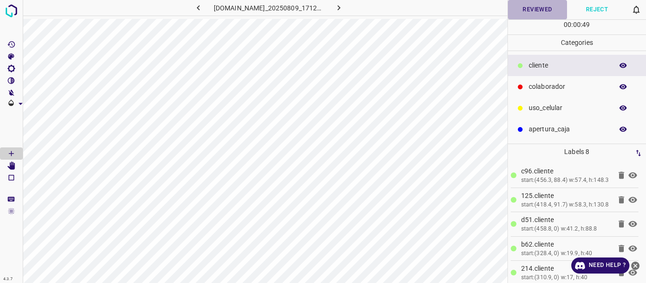
click at [531, 10] on button "Reviewed" at bounding box center [538, 9] width 60 height 19
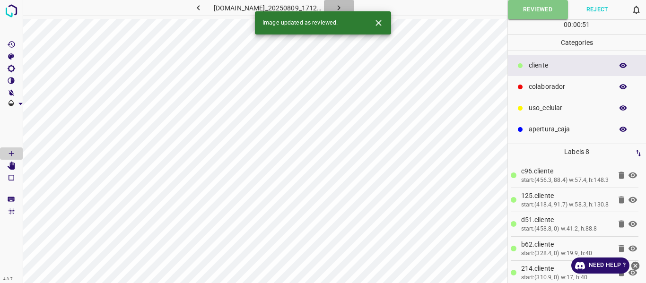
click at [344, 6] on icon "button" at bounding box center [339, 8] width 10 height 10
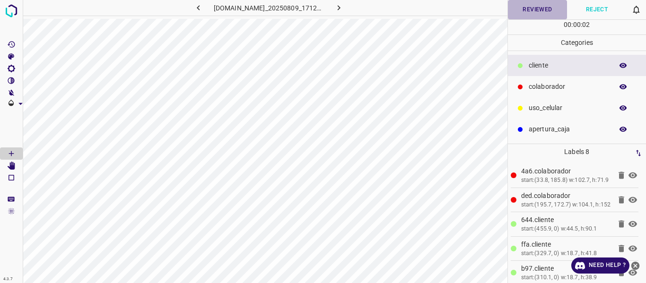
click at [525, 13] on button "Reviewed" at bounding box center [538, 9] width 60 height 19
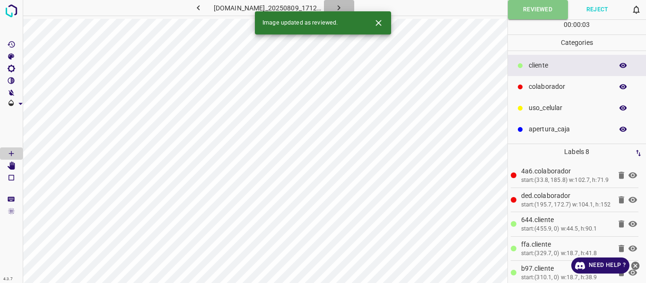
click at [344, 8] on icon "button" at bounding box center [339, 8] width 10 height 10
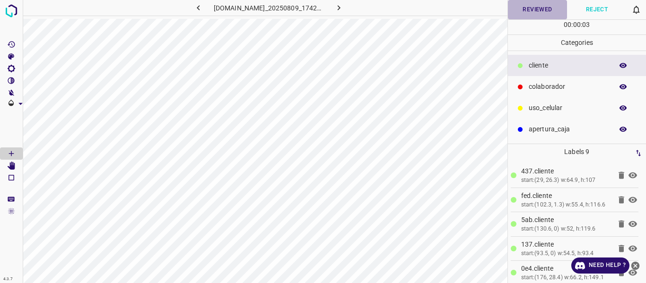
click at [536, 16] on button "Reviewed" at bounding box center [538, 9] width 60 height 19
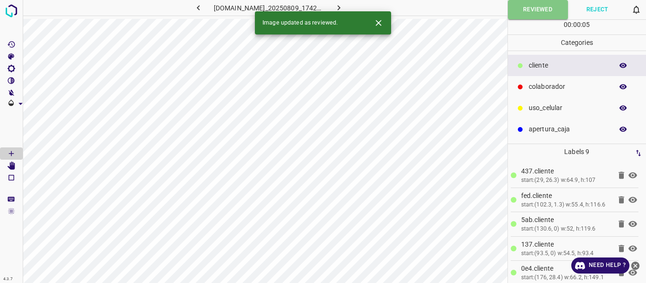
click at [341, 6] on icon "button" at bounding box center [339, 7] width 3 height 5
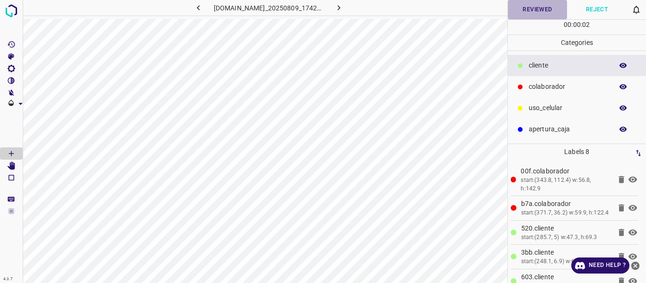
click at [537, 9] on button "Reviewed" at bounding box center [538, 9] width 60 height 19
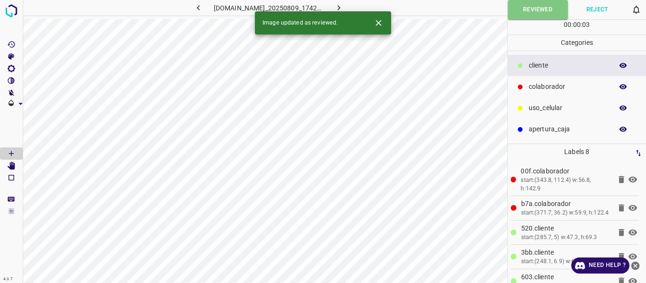
click at [351, 7] on button "button" at bounding box center [339, 8] width 30 height 16
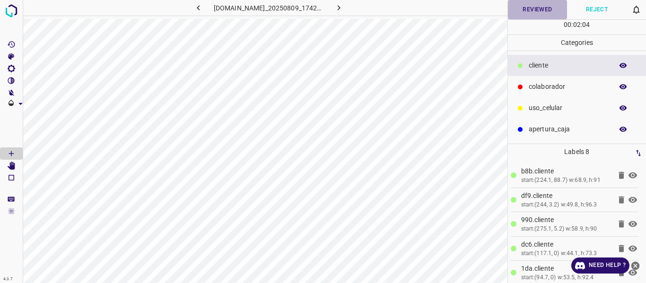
click at [523, 11] on button "Reviewed" at bounding box center [538, 9] width 60 height 19
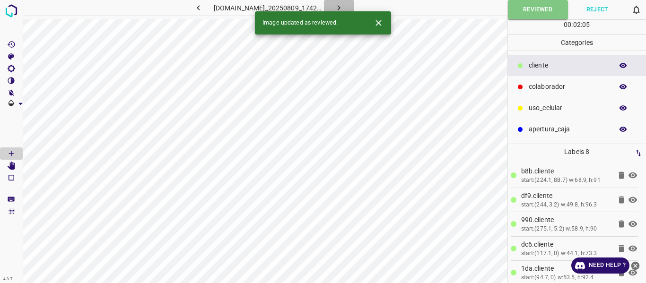
click at [344, 3] on icon "button" at bounding box center [339, 8] width 10 height 10
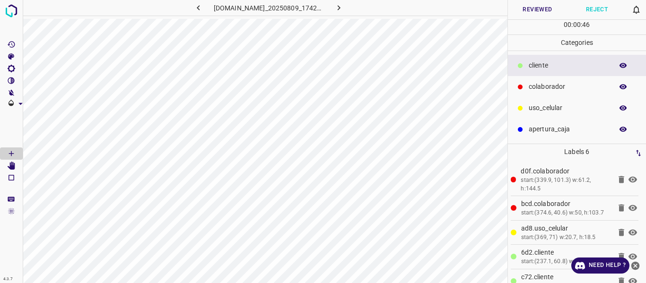
click at [542, 18] on button "Reviewed" at bounding box center [538, 9] width 60 height 19
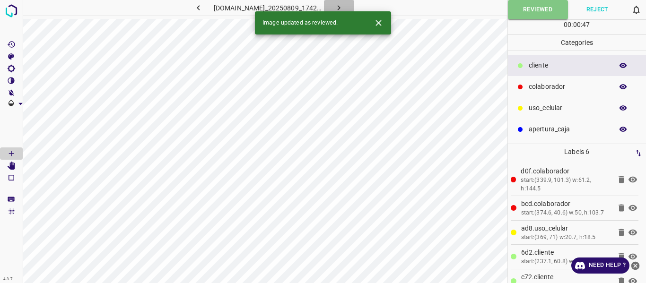
click at [344, 8] on icon "button" at bounding box center [339, 8] width 10 height 10
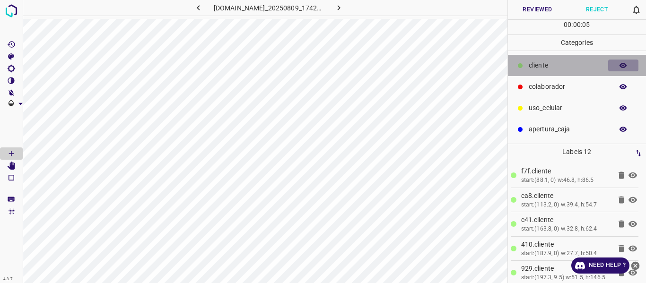
click at [625, 66] on icon "button" at bounding box center [623, 66] width 9 height 9
click at [626, 66] on icon "button" at bounding box center [624, 65] width 8 height 7
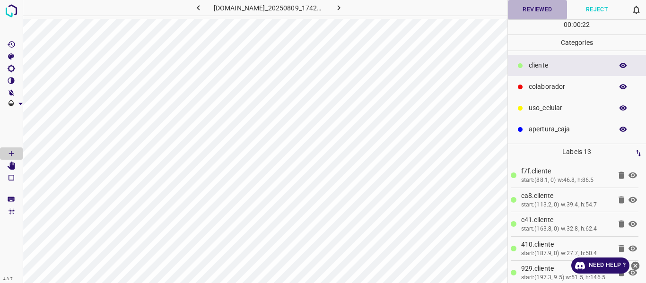
click at [530, 12] on button "Reviewed" at bounding box center [538, 9] width 60 height 19
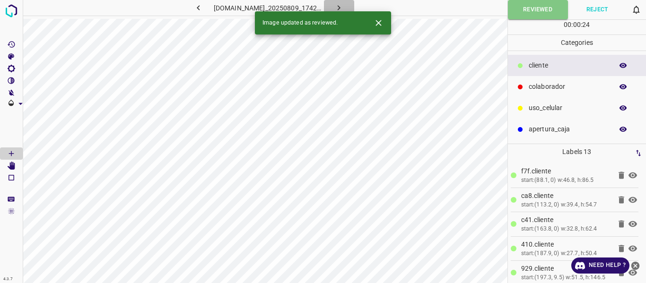
click at [344, 7] on icon "button" at bounding box center [339, 8] width 10 height 10
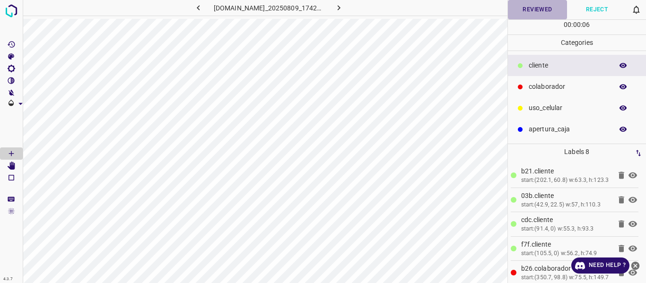
click at [533, 11] on button "Reviewed" at bounding box center [538, 9] width 60 height 19
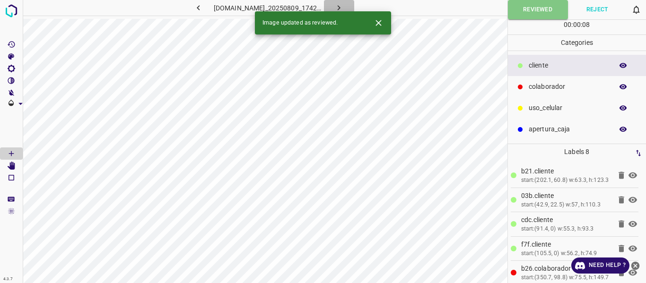
click at [344, 3] on icon "button" at bounding box center [339, 8] width 10 height 10
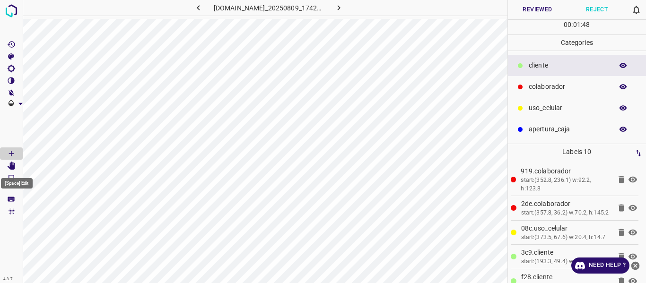
click at [10, 165] on icon "[Space] Edit" at bounding box center [11, 166] width 9 height 9
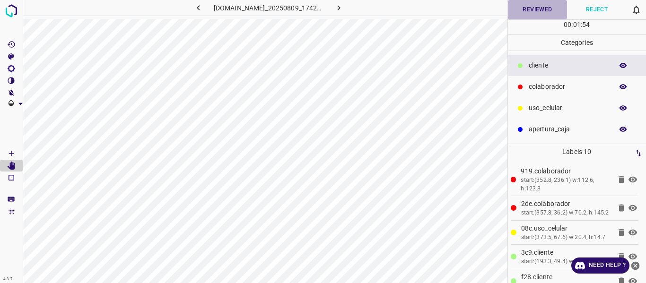
click at [538, 7] on button "Reviewed" at bounding box center [538, 9] width 60 height 19
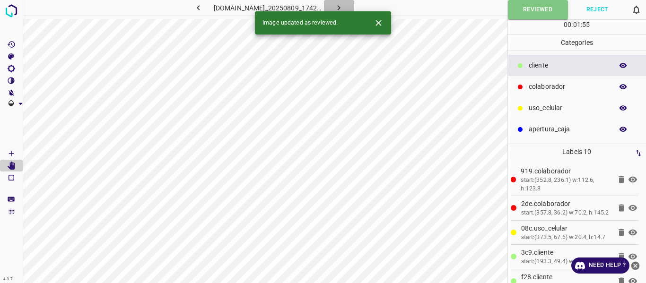
click at [344, 6] on icon "button" at bounding box center [339, 8] width 10 height 10
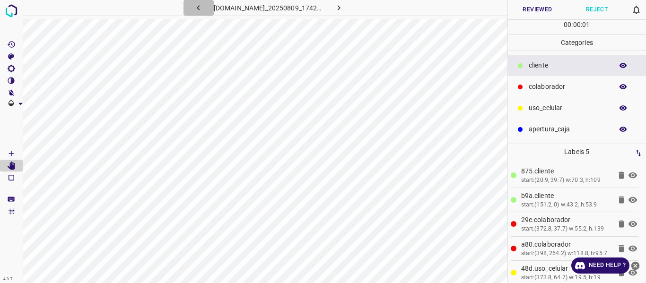
click at [194, 8] on icon "button" at bounding box center [199, 8] width 10 height 10
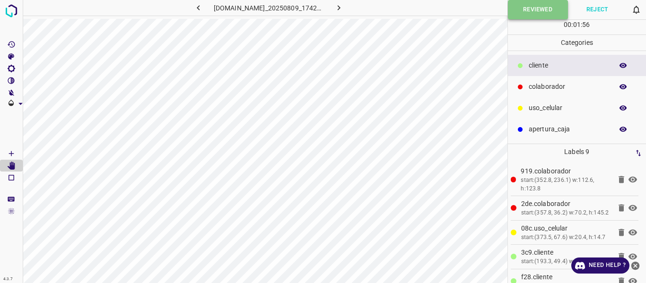
click at [522, 14] on button "Reviewed" at bounding box center [538, 9] width 60 height 19
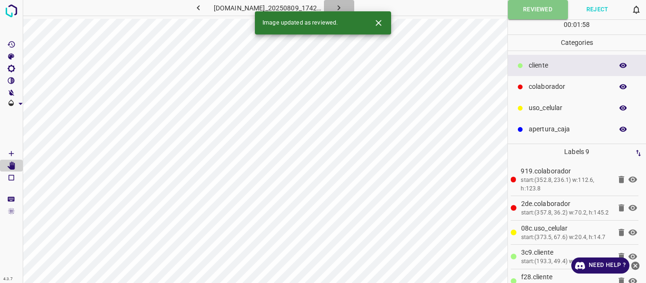
click at [344, 5] on icon "button" at bounding box center [339, 8] width 10 height 10
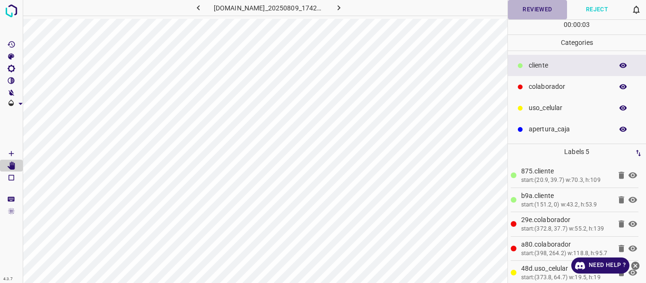
click at [533, 9] on button "Reviewed" at bounding box center [538, 9] width 60 height 19
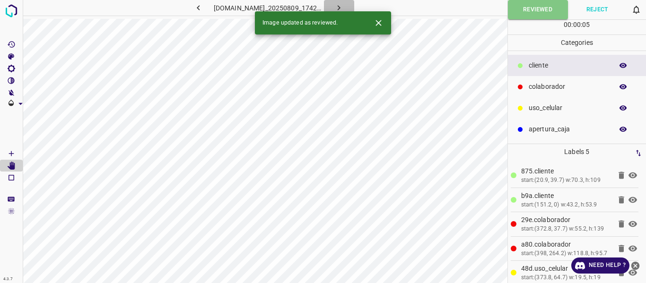
click at [344, 3] on icon "button" at bounding box center [339, 8] width 10 height 10
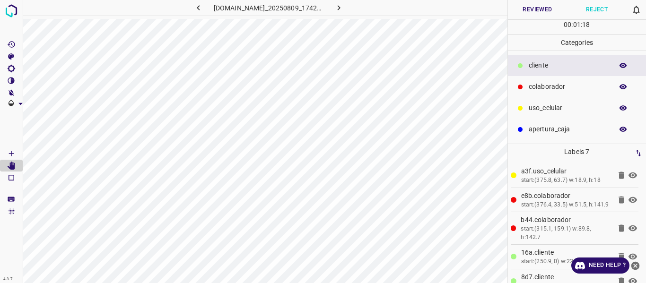
click at [539, 11] on button "Reviewed" at bounding box center [538, 9] width 60 height 19
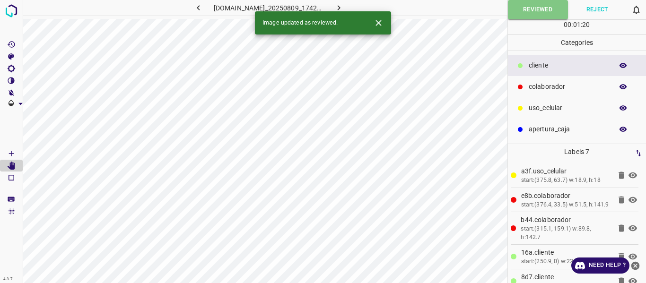
click at [344, 7] on icon "button" at bounding box center [339, 8] width 10 height 10
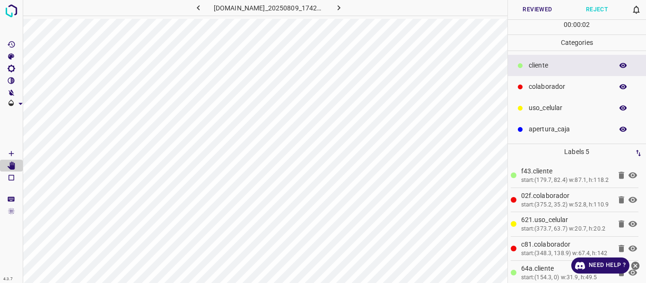
click at [541, 7] on button "Reviewed" at bounding box center [538, 9] width 60 height 19
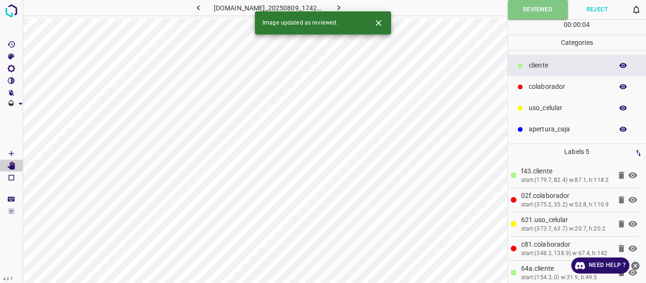
click at [344, 9] on icon "button" at bounding box center [339, 8] width 10 height 10
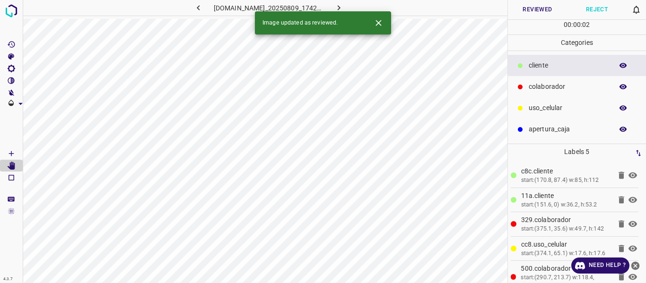
click at [547, 12] on button "Reviewed" at bounding box center [538, 9] width 60 height 19
click at [351, 7] on button "button" at bounding box center [339, 8] width 30 height 16
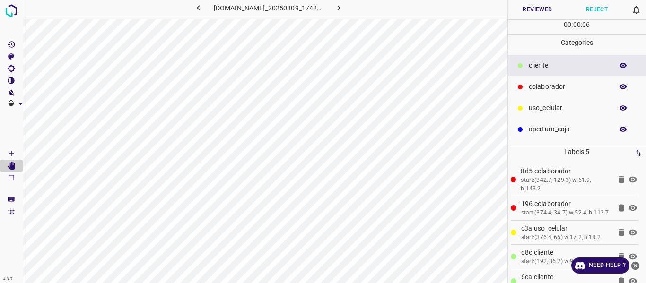
click at [528, 10] on button "Reviewed" at bounding box center [538, 9] width 60 height 19
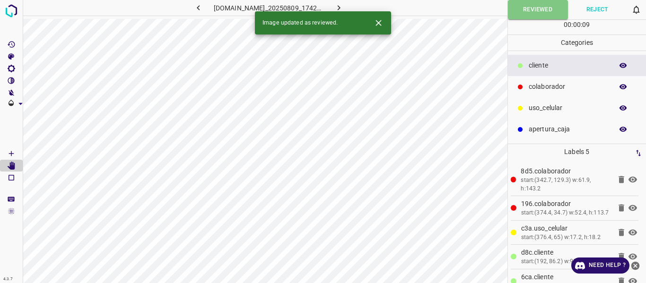
click at [344, 4] on icon "button" at bounding box center [339, 8] width 10 height 10
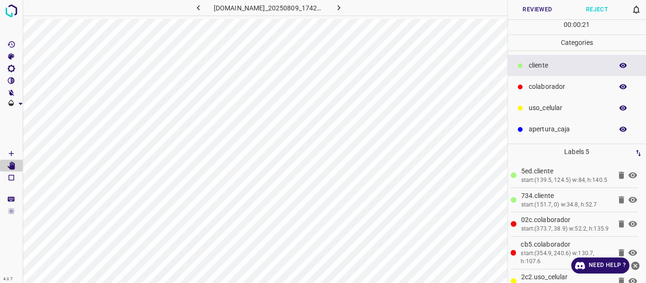
click at [529, 12] on button "Reviewed" at bounding box center [538, 9] width 60 height 19
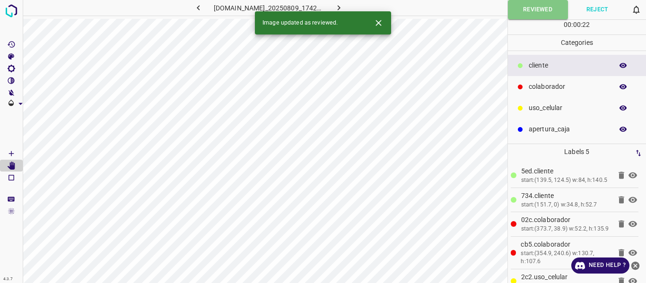
click at [344, 5] on icon "button" at bounding box center [339, 8] width 10 height 10
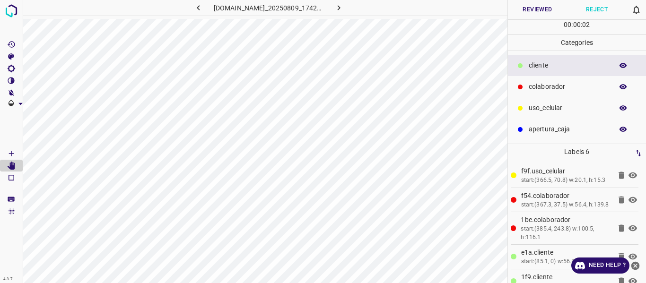
click at [629, 69] on button "button" at bounding box center [624, 66] width 30 height 12
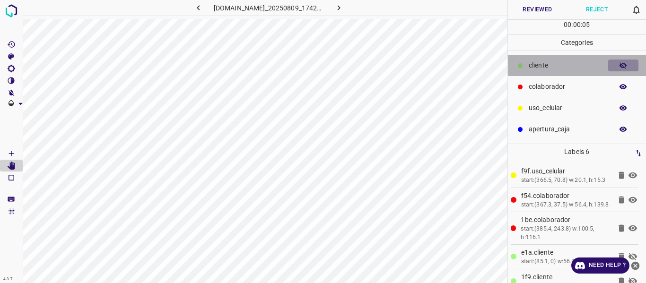
click at [623, 64] on icon "button" at bounding box center [623, 66] width 9 height 9
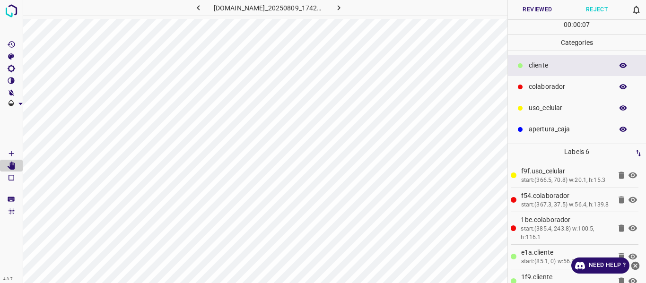
click at [541, 8] on button "Reviewed" at bounding box center [538, 9] width 60 height 19
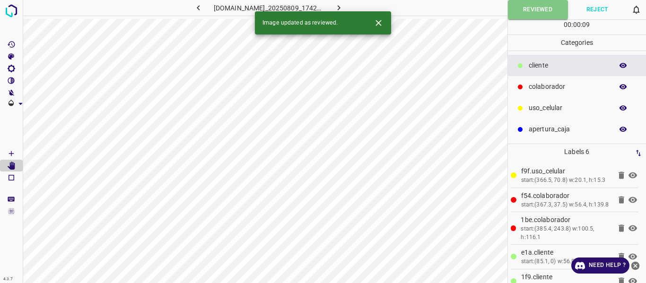
click at [341, 8] on icon "button" at bounding box center [339, 8] width 10 height 10
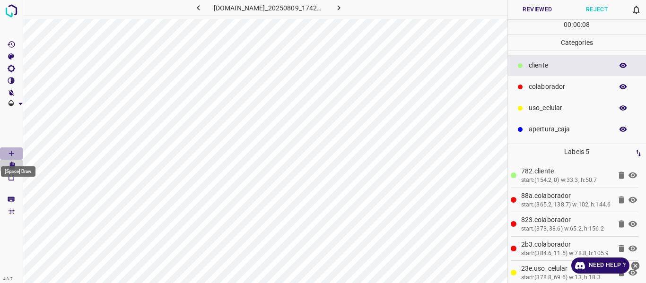
click at [10, 153] on icon "[Space] Draw" at bounding box center [11, 154] width 9 height 9
click at [539, 5] on button "Reviewed" at bounding box center [538, 9] width 60 height 19
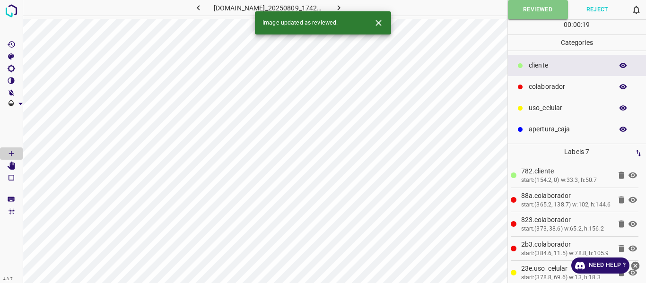
click at [341, 6] on icon "button" at bounding box center [339, 8] width 10 height 10
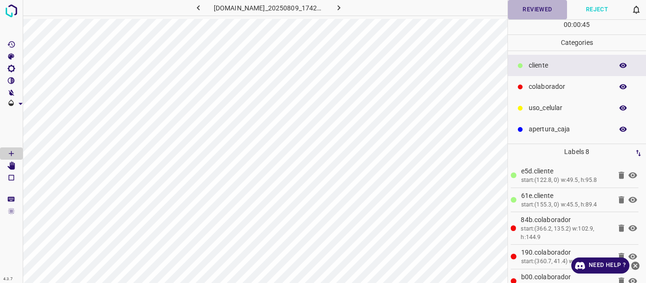
click at [540, 11] on button "Reviewed" at bounding box center [538, 9] width 60 height 19
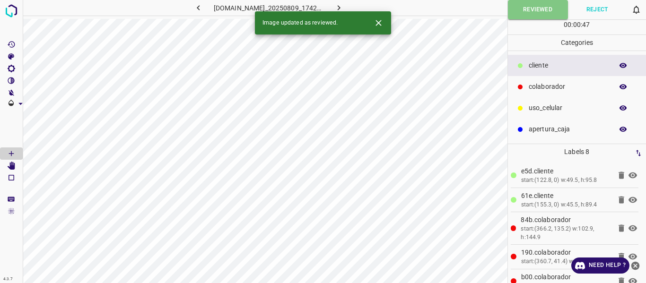
click at [344, 3] on icon "button" at bounding box center [339, 8] width 10 height 10
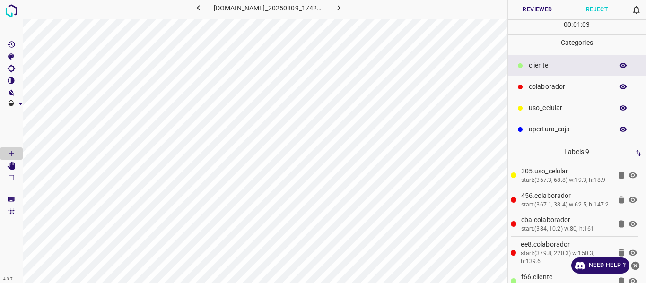
click at [533, 7] on button "Reviewed" at bounding box center [538, 9] width 60 height 19
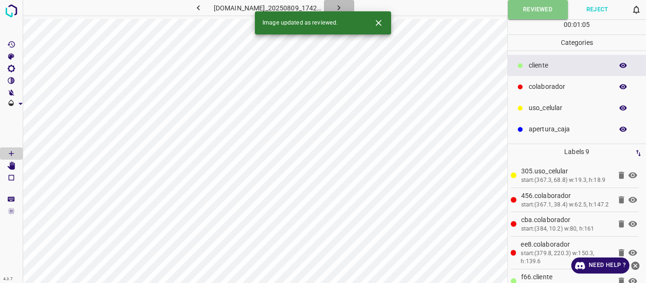
drag, startPoint x: 351, startPoint y: 8, endPoint x: 346, endPoint y: 6, distance: 5.5
click at [351, 7] on button "button" at bounding box center [339, 8] width 30 height 16
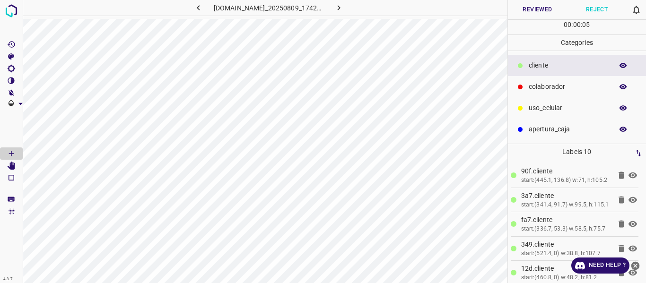
click at [534, 10] on button "Reviewed" at bounding box center [538, 9] width 60 height 19
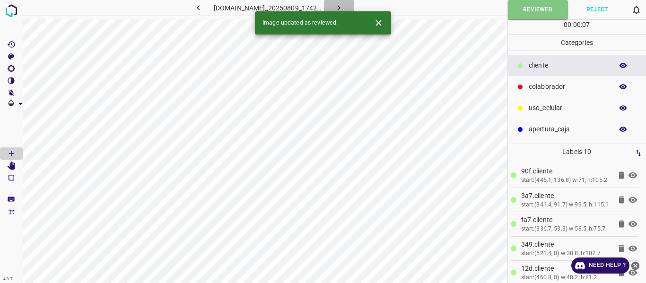
click at [340, 6] on icon "button" at bounding box center [339, 8] width 10 height 10
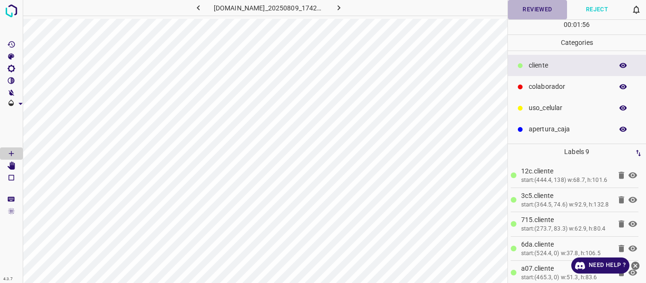
click at [531, 12] on button "Reviewed" at bounding box center [538, 9] width 60 height 19
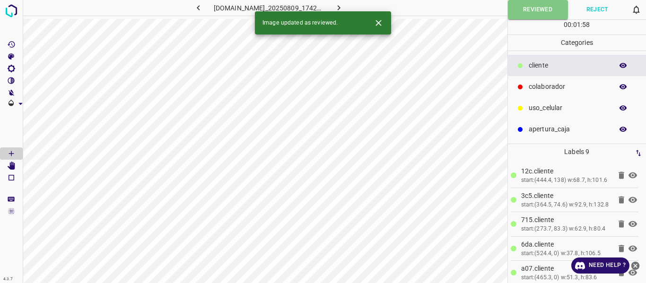
click at [344, 8] on icon "button" at bounding box center [339, 8] width 10 height 10
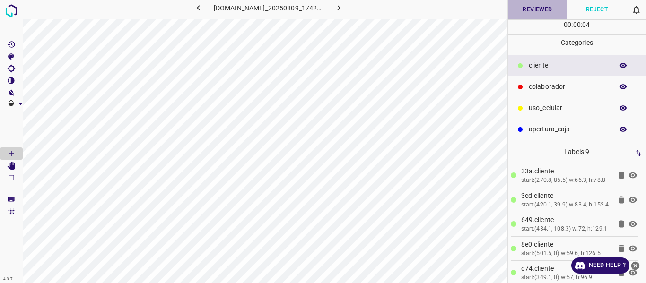
click at [537, 12] on button "Reviewed" at bounding box center [538, 9] width 60 height 19
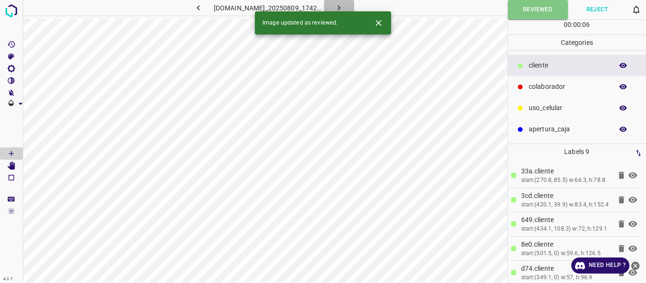
click at [344, 4] on icon "button" at bounding box center [339, 8] width 10 height 10
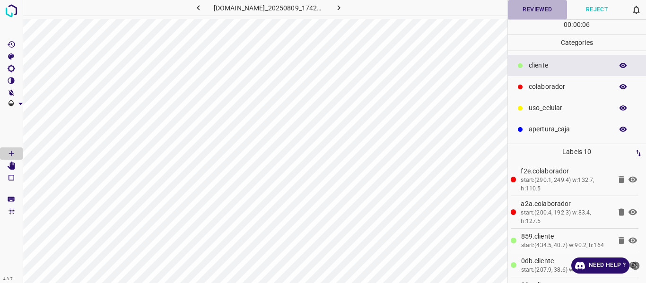
click at [536, 7] on button "Reviewed" at bounding box center [538, 9] width 60 height 19
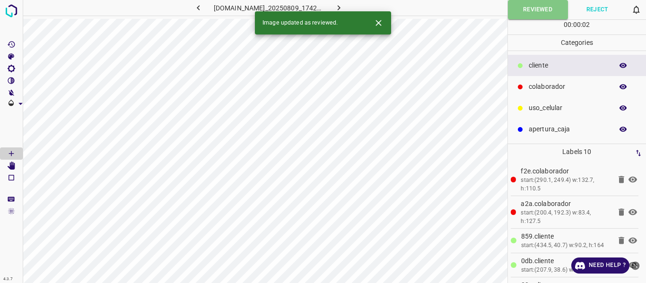
click at [344, 7] on icon "button" at bounding box center [339, 8] width 10 height 10
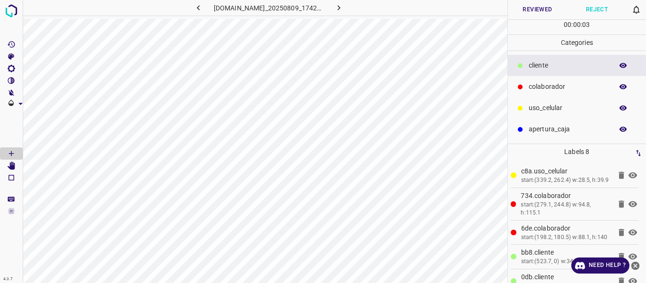
click at [538, 10] on button "Reviewed" at bounding box center [538, 9] width 60 height 19
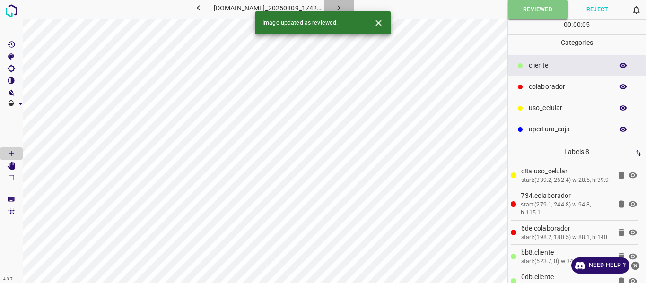
click at [342, 5] on icon "button" at bounding box center [339, 8] width 10 height 10
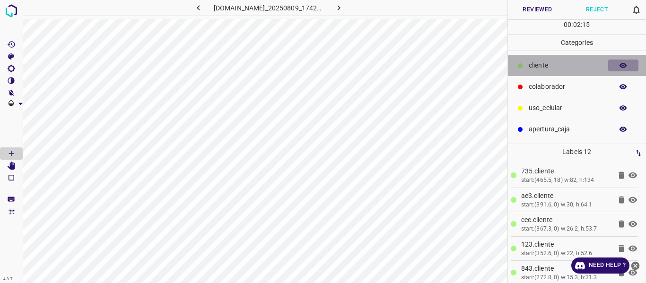
click at [625, 64] on icon "button" at bounding box center [624, 65] width 8 height 5
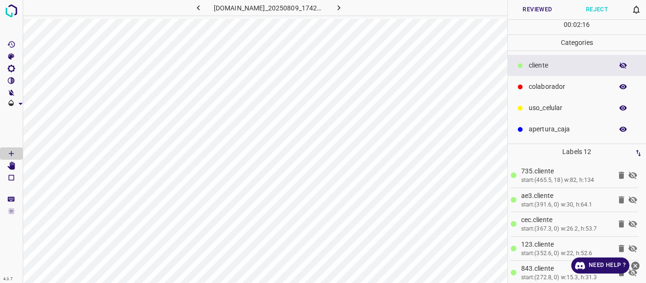
click at [625, 64] on icon "button" at bounding box center [624, 65] width 8 height 7
click at [538, 10] on button "Reviewed" at bounding box center [538, 9] width 60 height 19
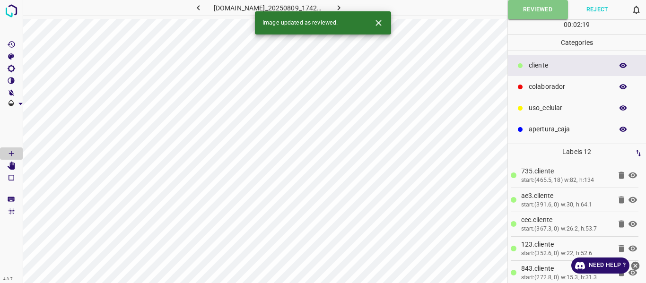
click at [341, 6] on icon "button" at bounding box center [339, 7] width 3 height 5
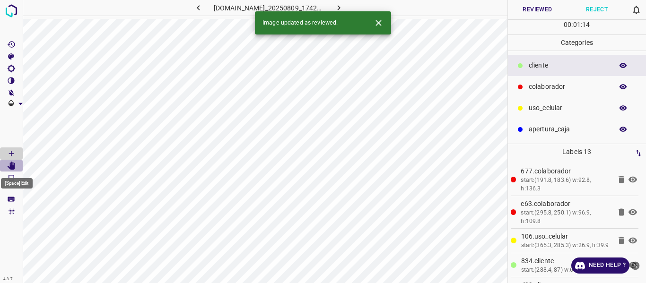
click at [10, 167] on icon "[Space] Edit" at bounding box center [12, 166] width 8 height 9
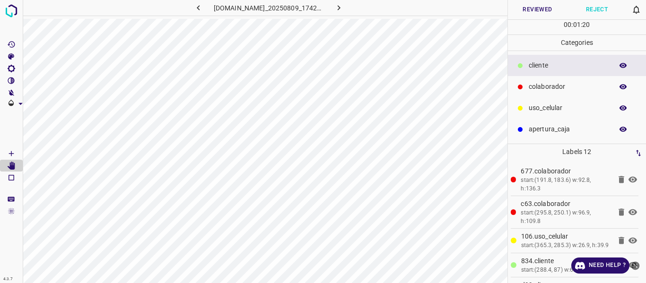
click at [538, 8] on button "Reviewed" at bounding box center [538, 9] width 60 height 19
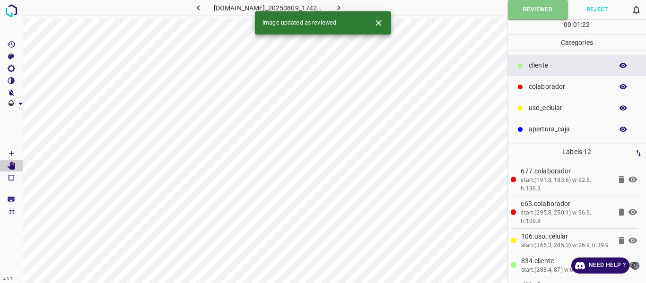
click at [344, 5] on icon "button" at bounding box center [339, 8] width 10 height 10
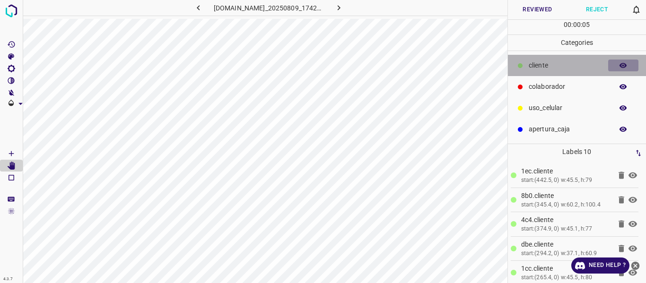
click at [626, 65] on icon "button" at bounding box center [624, 65] width 8 height 5
click at [626, 65] on icon "button" at bounding box center [624, 65] width 8 height 7
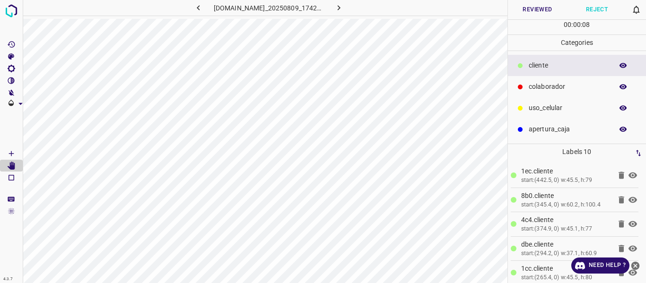
click at [536, 9] on button "Reviewed" at bounding box center [538, 9] width 60 height 19
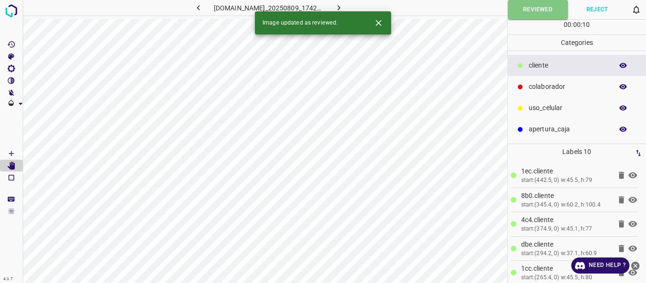
click at [344, 7] on icon "button" at bounding box center [339, 8] width 10 height 10
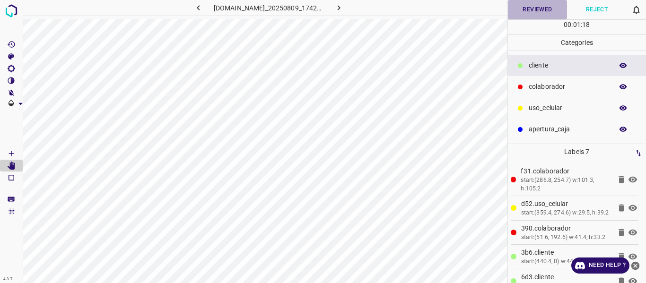
drag, startPoint x: 542, startPoint y: 10, endPoint x: 529, endPoint y: 4, distance: 14.8
click at [542, 12] on button "Reviewed" at bounding box center [538, 9] width 60 height 19
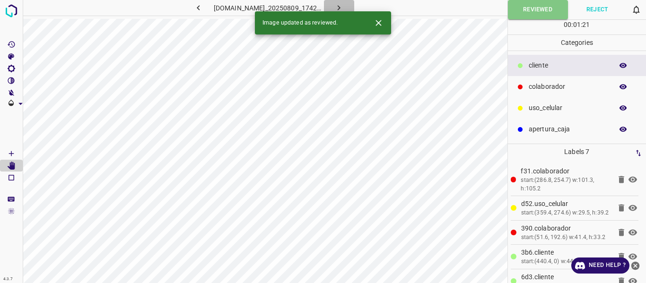
click at [343, 6] on icon "button" at bounding box center [339, 8] width 10 height 10
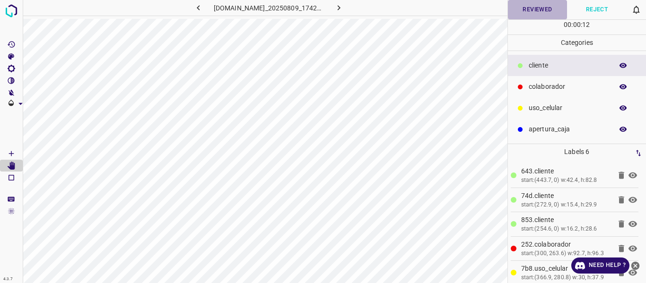
click at [538, 11] on button "Reviewed" at bounding box center [538, 9] width 60 height 19
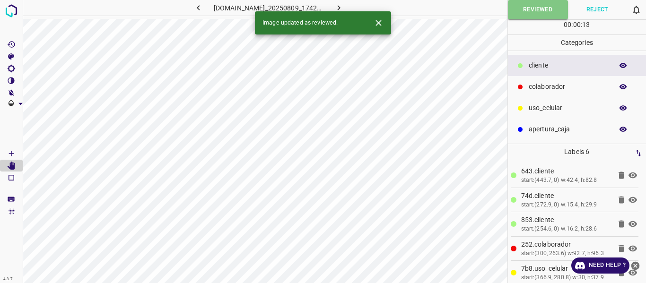
drag, startPoint x: 346, startPoint y: 5, endPoint x: 368, endPoint y: 22, distance: 28.3
click at [344, 5] on icon "button" at bounding box center [339, 8] width 10 height 10
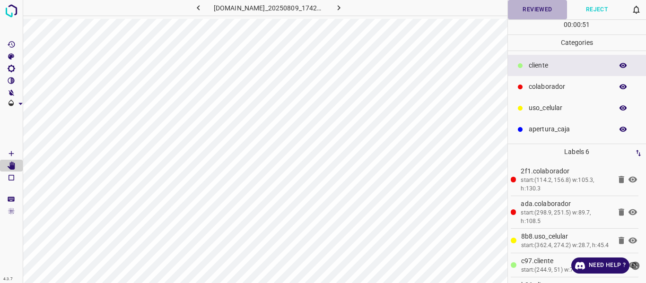
click at [544, 9] on button "Reviewed" at bounding box center [538, 9] width 60 height 19
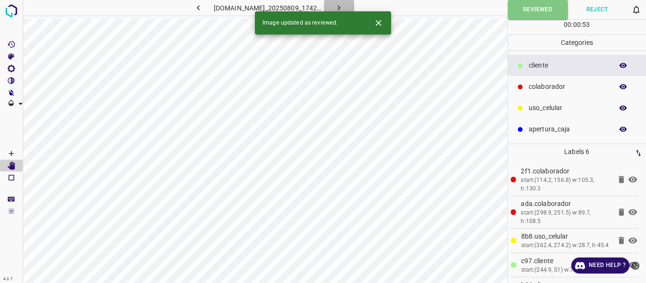
click at [344, 6] on icon "button" at bounding box center [339, 8] width 10 height 10
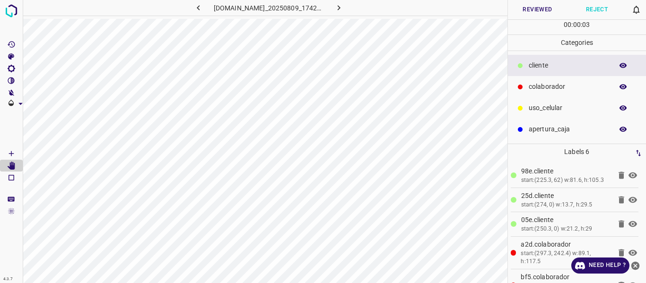
click at [535, 9] on button "Reviewed" at bounding box center [538, 9] width 60 height 19
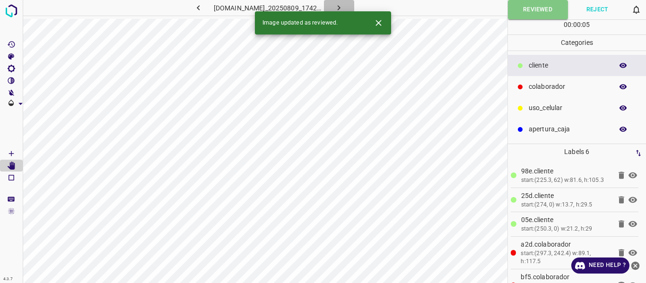
click at [342, 4] on icon "button" at bounding box center [339, 8] width 10 height 10
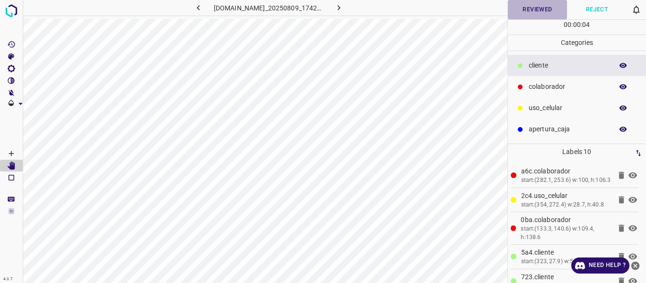
click at [546, 7] on button "Reviewed" at bounding box center [538, 9] width 60 height 19
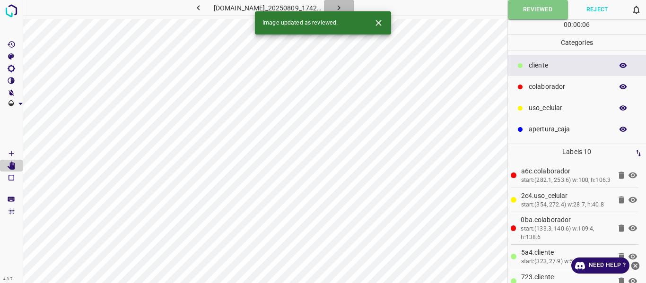
click at [342, 4] on icon "button" at bounding box center [339, 8] width 10 height 10
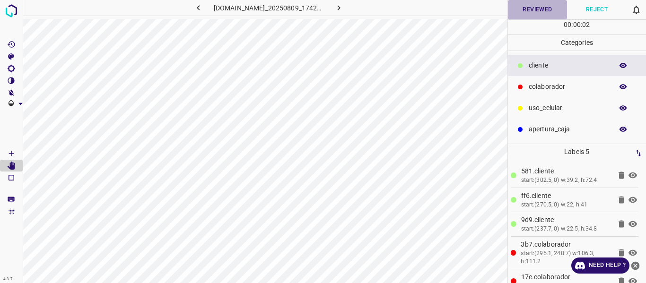
click at [530, 14] on button "Reviewed" at bounding box center [538, 9] width 60 height 19
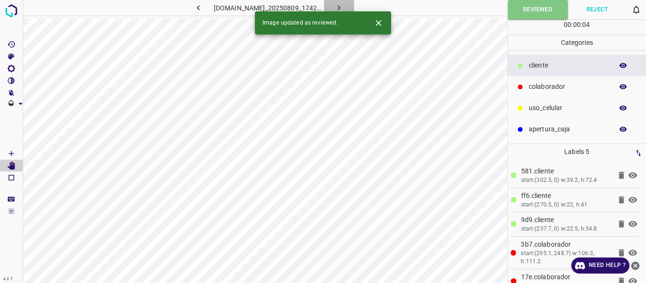
click at [344, 4] on icon "button" at bounding box center [339, 8] width 10 height 10
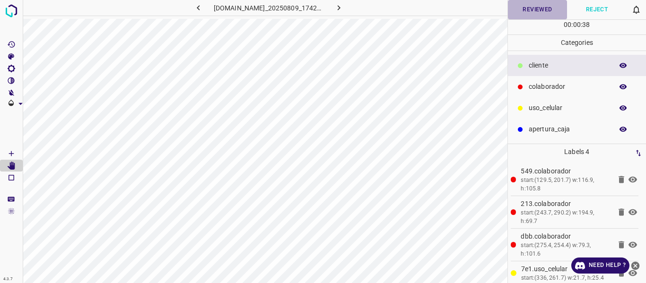
click at [542, 8] on button "Reviewed" at bounding box center [538, 9] width 60 height 19
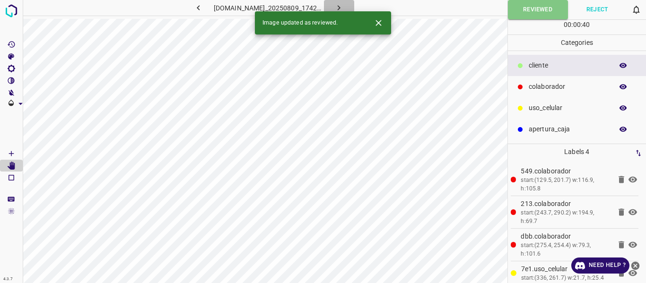
click at [344, 5] on icon "button" at bounding box center [339, 8] width 10 height 10
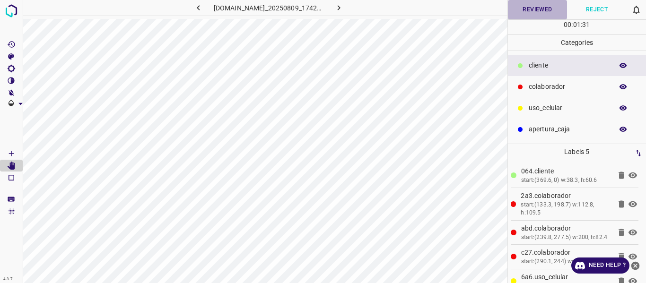
click at [533, 8] on button "Reviewed" at bounding box center [538, 9] width 60 height 19
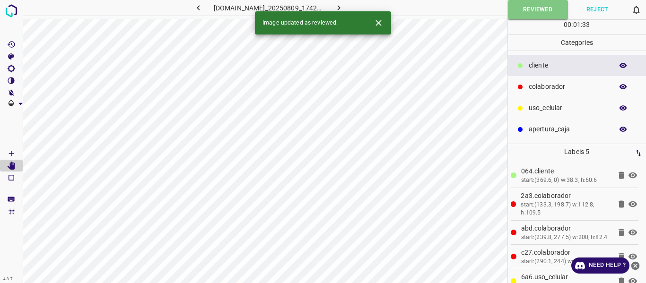
click at [341, 8] on icon "button" at bounding box center [339, 7] width 3 height 5
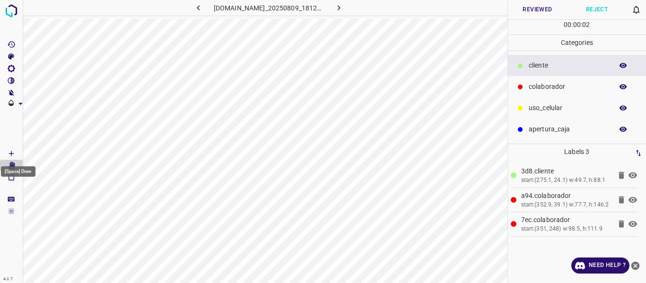
click at [10, 153] on icon "[Space] Draw" at bounding box center [11, 154] width 9 height 9
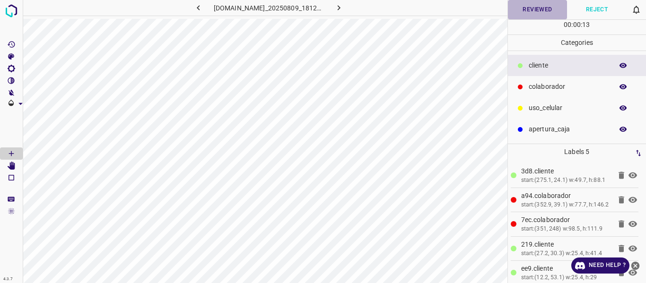
click at [534, 7] on button "Reviewed" at bounding box center [538, 9] width 60 height 19
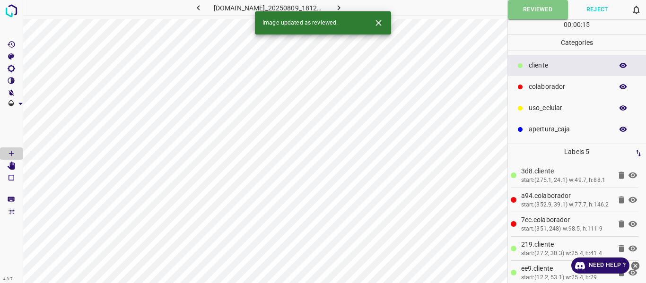
click at [342, 4] on icon "button" at bounding box center [339, 8] width 10 height 10
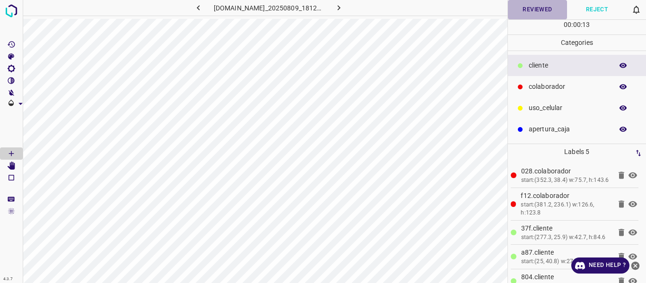
click at [529, 9] on button "Reviewed" at bounding box center [538, 9] width 60 height 19
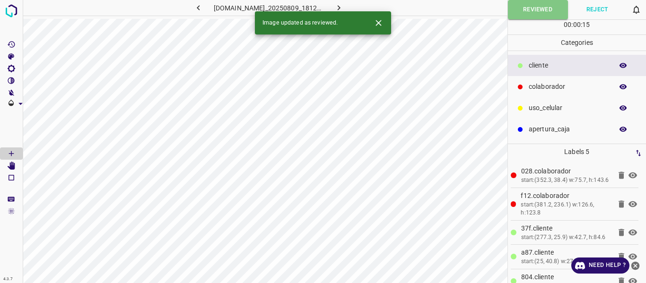
click at [350, 5] on button "button" at bounding box center [339, 8] width 30 height 16
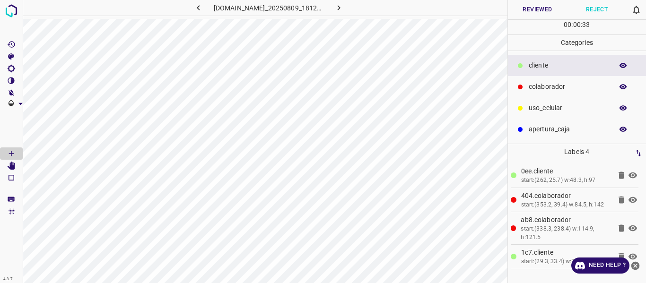
click at [537, 13] on button "Reviewed" at bounding box center [538, 9] width 60 height 19
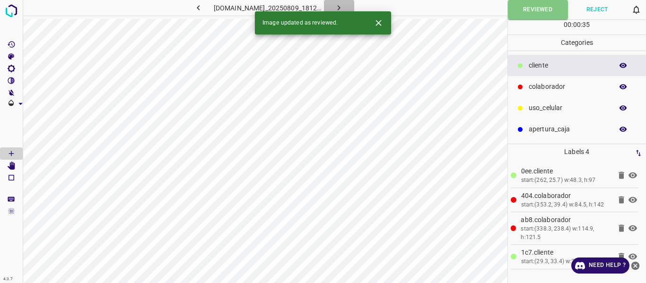
click at [344, 6] on icon "button" at bounding box center [339, 8] width 10 height 10
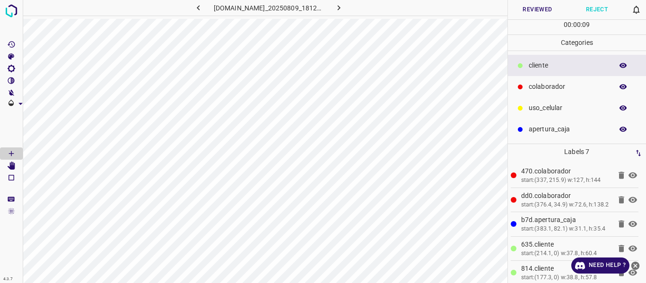
click at [535, 10] on button "Reviewed" at bounding box center [538, 9] width 60 height 19
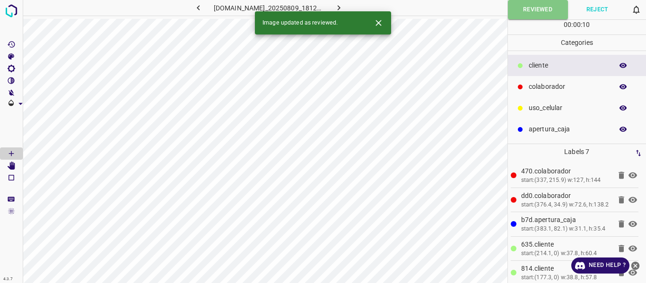
click at [342, 7] on icon "button" at bounding box center [339, 8] width 10 height 10
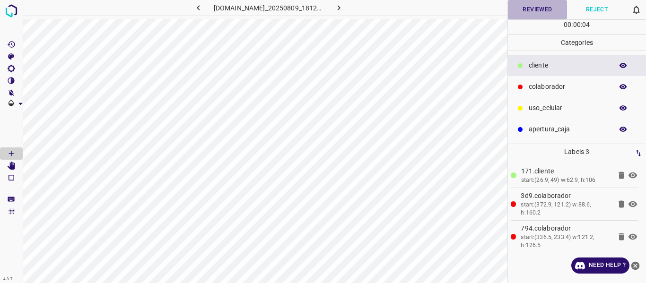
click at [527, 9] on button "Reviewed" at bounding box center [538, 9] width 60 height 19
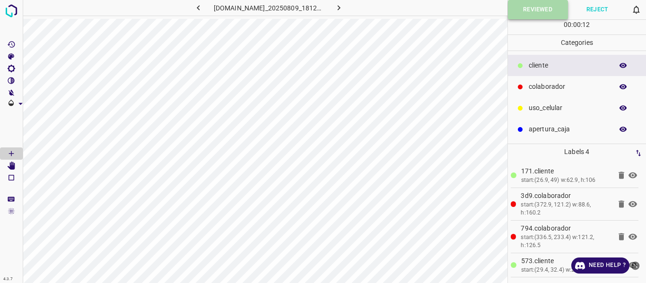
click at [532, 7] on button "Reviewed" at bounding box center [538, 9] width 60 height 19
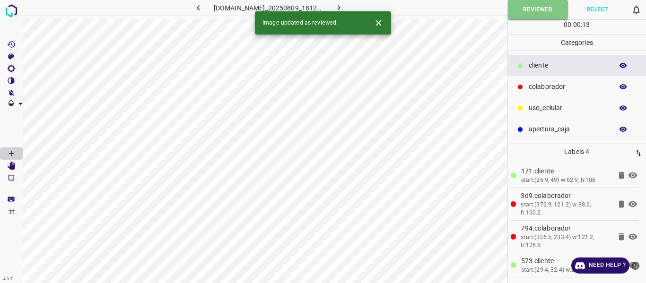
click at [344, 7] on icon "button" at bounding box center [339, 8] width 10 height 10
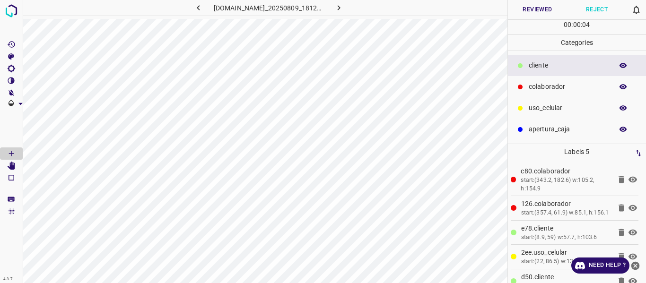
click at [538, 12] on button "Reviewed" at bounding box center [538, 9] width 60 height 19
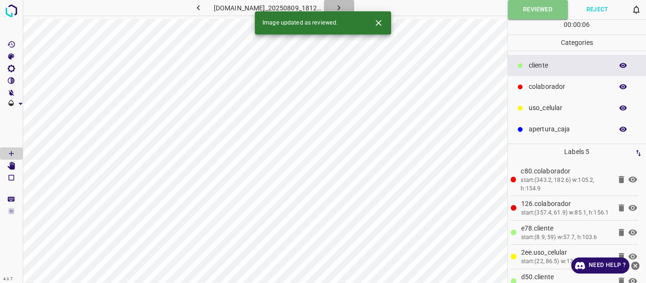
click at [344, 8] on icon "button" at bounding box center [339, 8] width 10 height 10
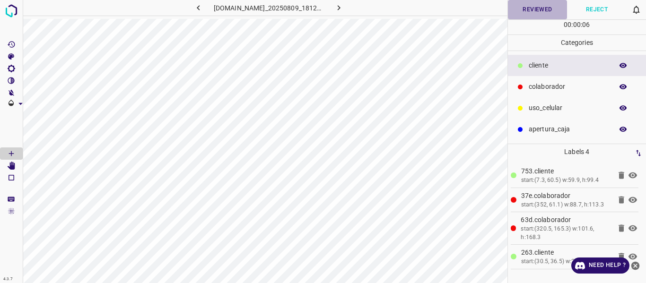
click at [536, 5] on button "Reviewed" at bounding box center [538, 9] width 60 height 19
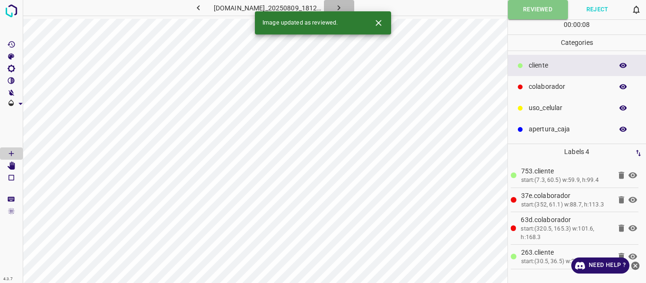
click at [343, 9] on icon "button" at bounding box center [339, 8] width 10 height 10
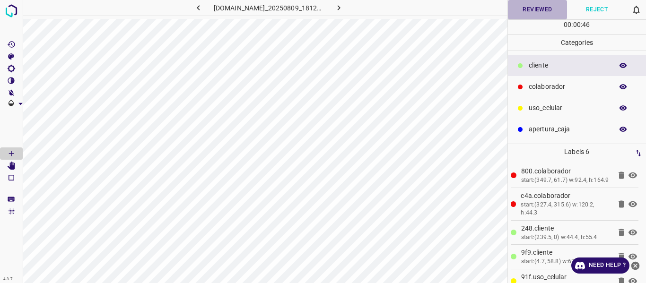
click at [544, 9] on button "Reviewed" at bounding box center [538, 9] width 60 height 19
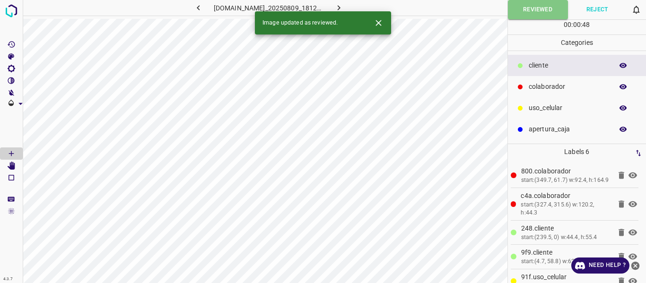
click at [344, 9] on icon "button" at bounding box center [339, 8] width 10 height 10
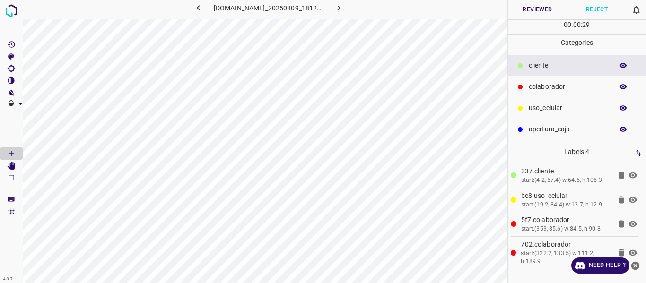
click at [533, 14] on button "Reviewed" at bounding box center [538, 9] width 60 height 19
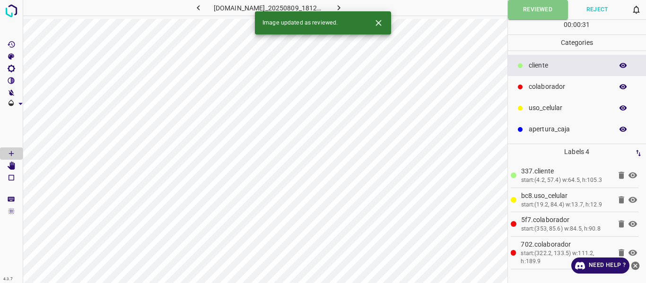
click at [341, 6] on icon "button" at bounding box center [339, 7] width 3 height 5
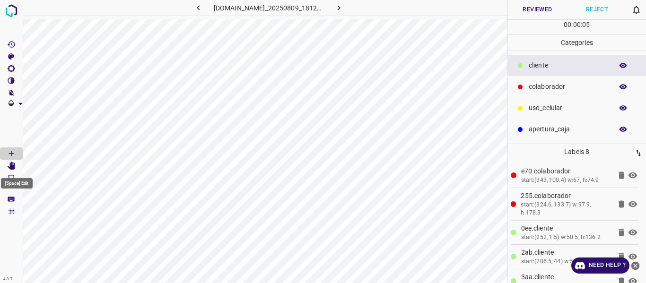
click at [13, 167] on icon "[Space] Edit" at bounding box center [12, 166] width 8 height 9
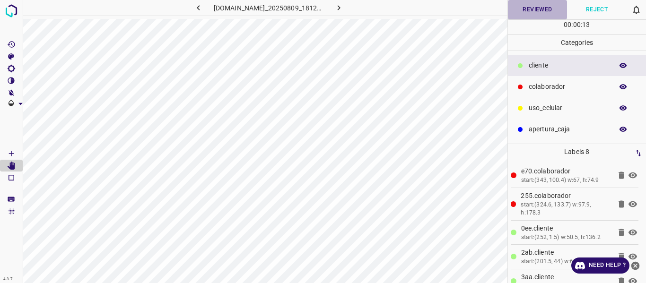
click at [528, 12] on button "Reviewed" at bounding box center [538, 9] width 60 height 19
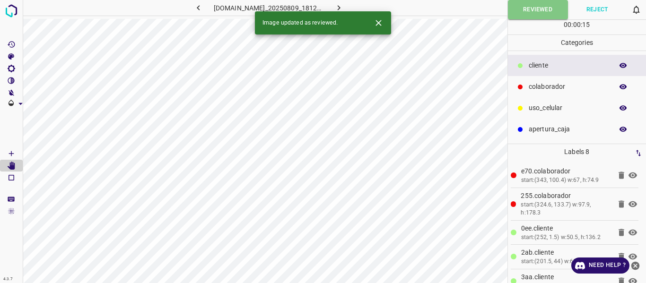
click at [339, 5] on button "button" at bounding box center [339, 8] width 30 height 16
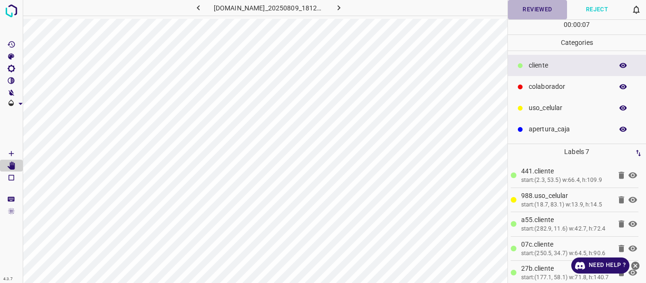
click at [535, 10] on button "Reviewed" at bounding box center [538, 9] width 60 height 19
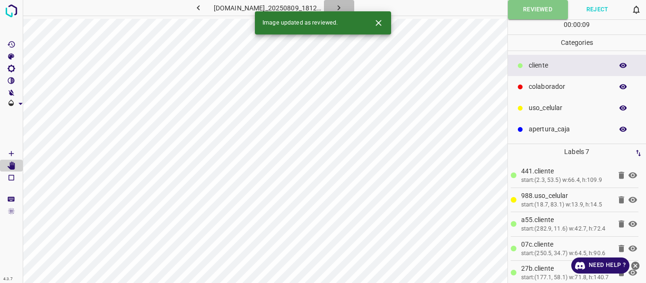
click at [344, 9] on icon "button" at bounding box center [339, 8] width 10 height 10
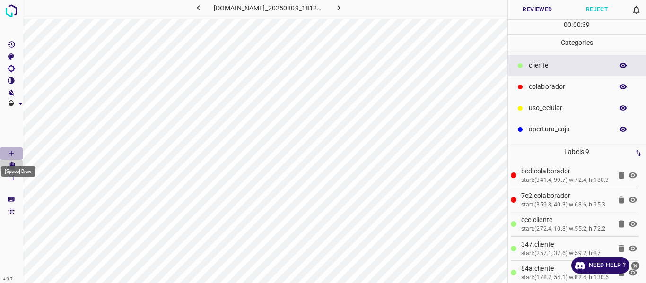
click at [10, 152] on icon "[Space] Draw" at bounding box center [11, 154] width 9 height 9
click at [536, 8] on button "Reviewed" at bounding box center [538, 9] width 60 height 19
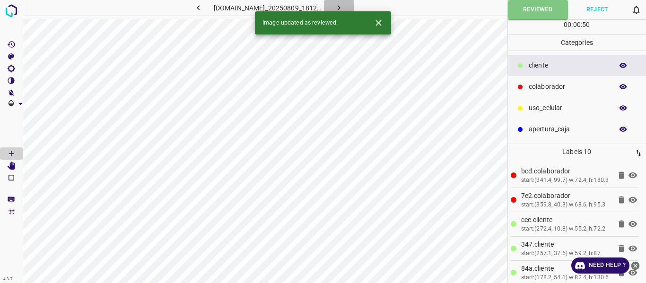
click at [343, 6] on icon "button" at bounding box center [339, 8] width 10 height 10
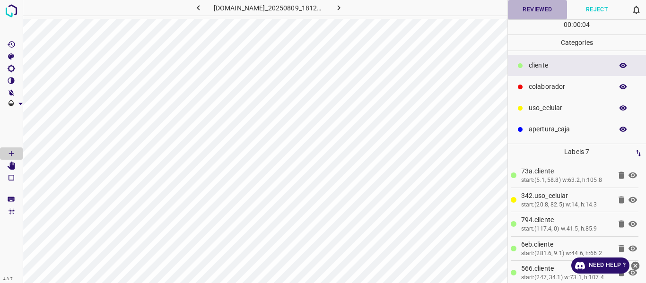
click at [531, 8] on button "Reviewed" at bounding box center [538, 9] width 60 height 19
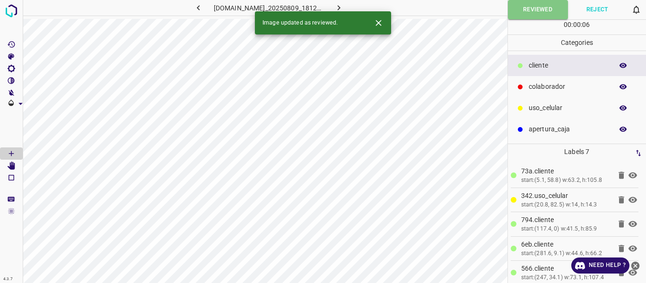
click at [341, 8] on icon "button" at bounding box center [339, 7] width 3 height 5
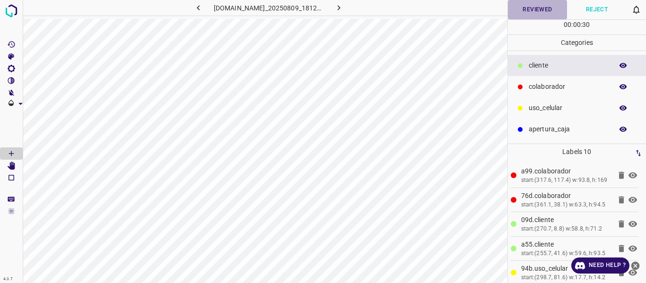
click at [532, 6] on button "Reviewed" at bounding box center [538, 9] width 60 height 19
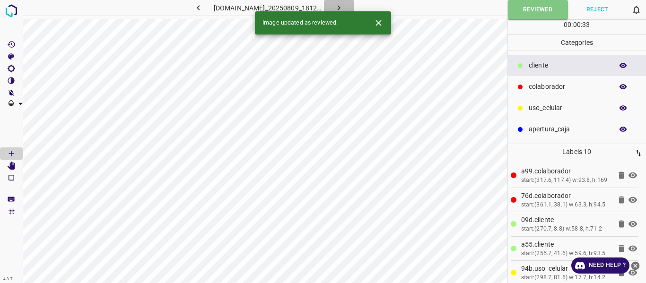
click at [343, 5] on icon "button" at bounding box center [339, 8] width 10 height 10
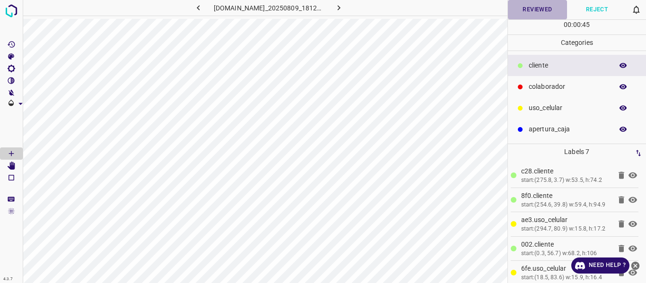
click at [525, 13] on button "Reviewed" at bounding box center [538, 9] width 60 height 19
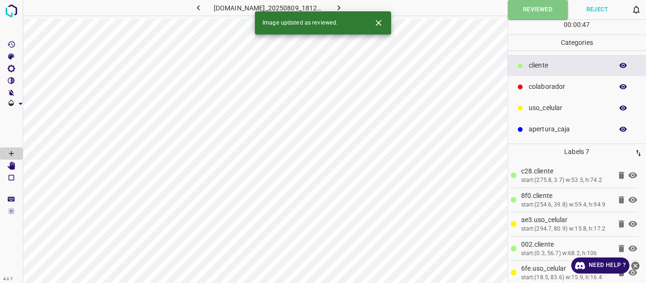
click at [344, 8] on icon "button" at bounding box center [339, 8] width 10 height 10
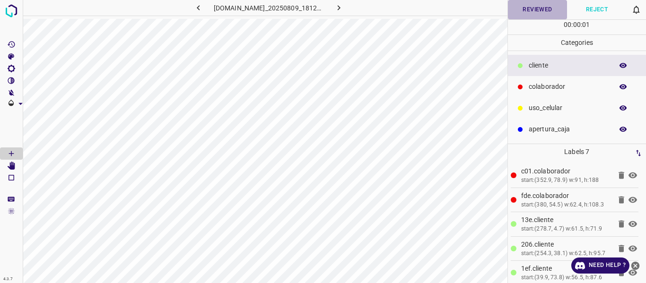
click at [522, 16] on button "Reviewed" at bounding box center [538, 9] width 60 height 19
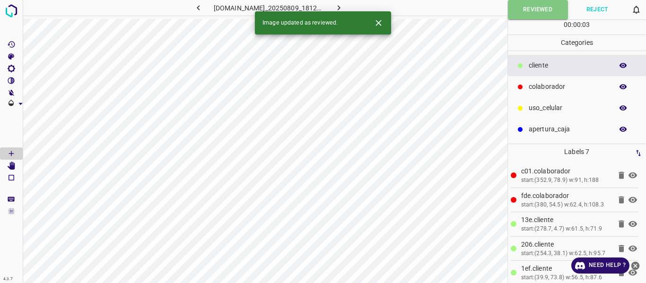
click at [344, 4] on icon "button" at bounding box center [339, 8] width 10 height 10
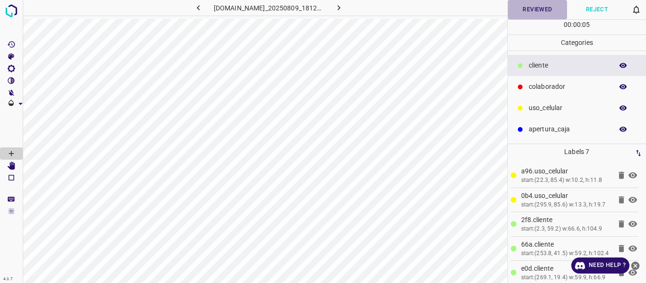
click at [538, 8] on button "Reviewed" at bounding box center [538, 9] width 60 height 19
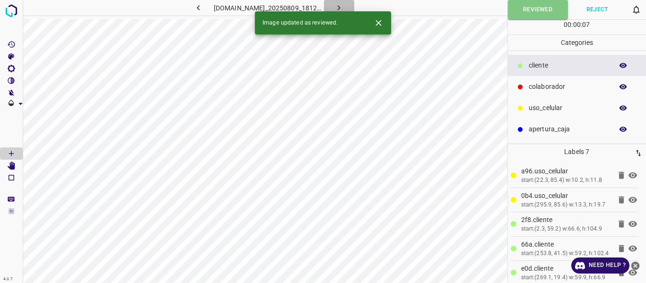
click at [351, 10] on button "button" at bounding box center [339, 8] width 30 height 16
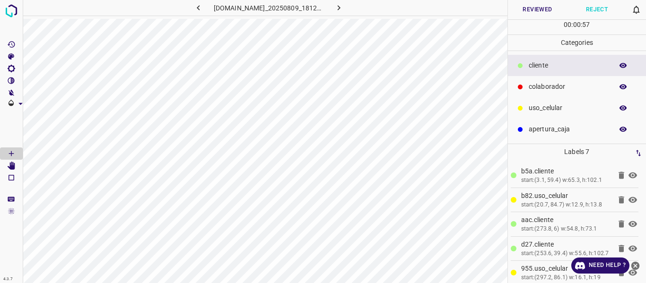
click at [529, 11] on button "Reviewed" at bounding box center [538, 9] width 60 height 19
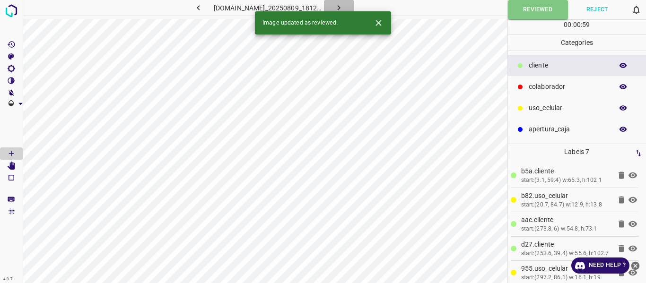
click at [341, 7] on icon "button" at bounding box center [339, 7] width 3 height 5
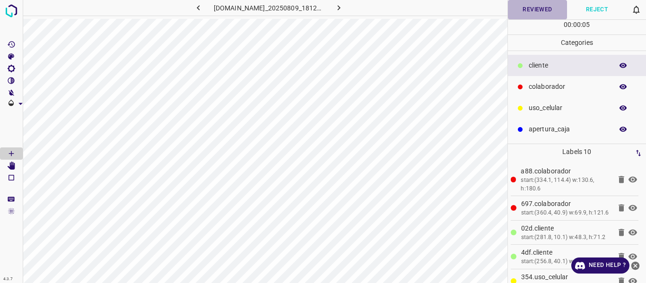
click at [524, 11] on button "Reviewed" at bounding box center [538, 9] width 60 height 19
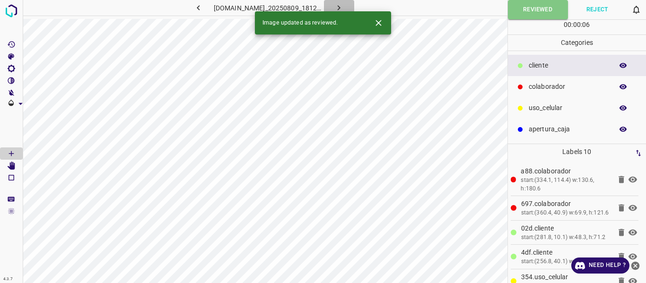
click at [344, 6] on icon "button" at bounding box center [339, 8] width 10 height 10
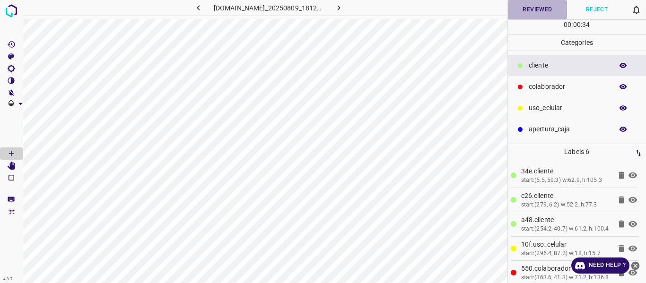
click at [522, 13] on button "Reviewed" at bounding box center [538, 9] width 60 height 19
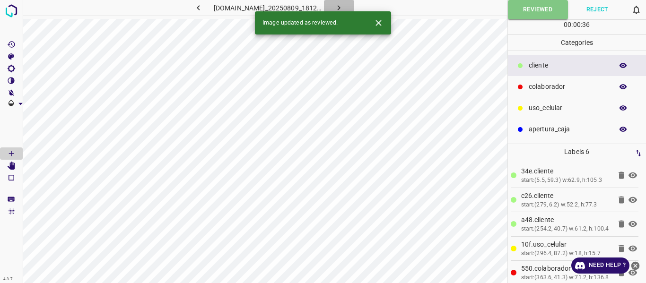
click at [344, 5] on icon "button" at bounding box center [339, 8] width 10 height 10
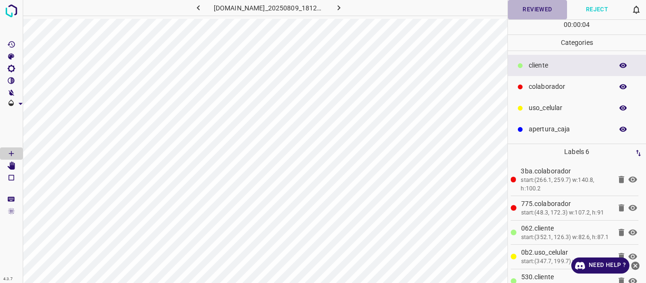
click at [536, 9] on button "Reviewed" at bounding box center [538, 9] width 60 height 19
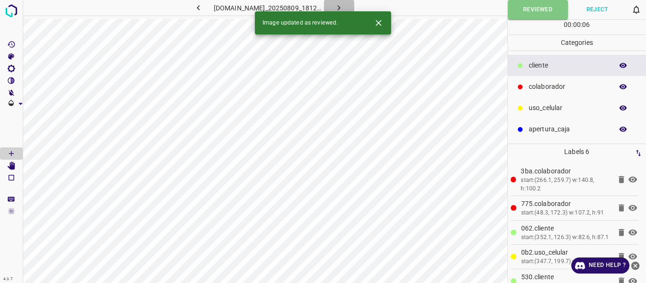
click at [344, 6] on icon "button" at bounding box center [339, 8] width 10 height 10
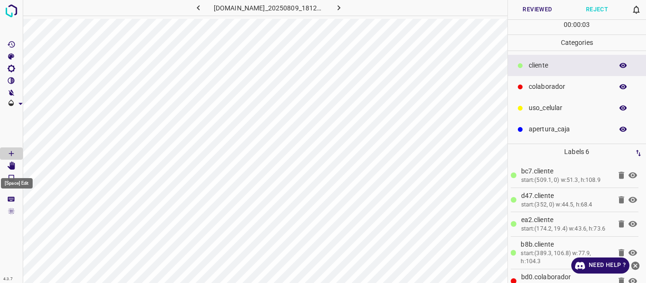
click at [11, 164] on icon "[Space] Edit" at bounding box center [12, 166] width 8 height 9
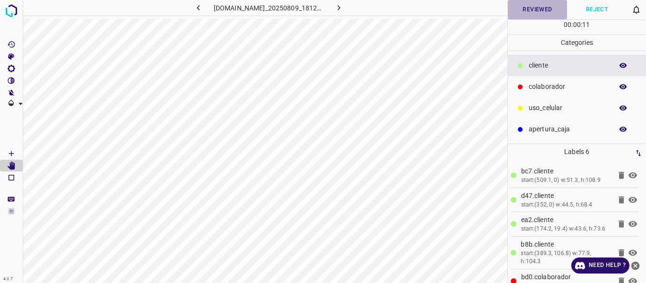
click at [538, 12] on button "Reviewed" at bounding box center [538, 9] width 60 height 19
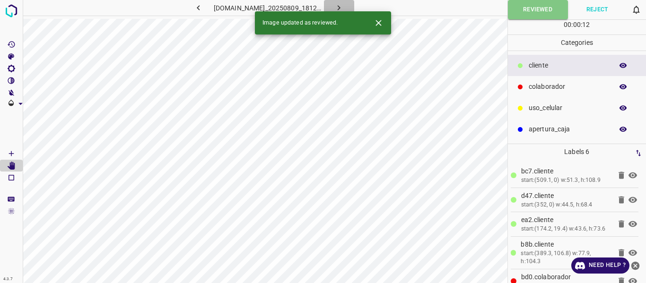
click at [341, 6] on icon "button" at bounding box center [339, 7] width 3 height 5
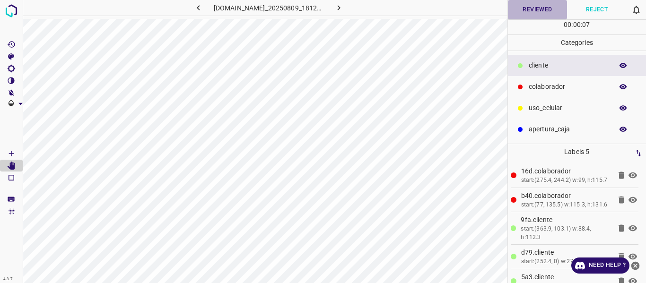
click at [535, 12] on button "Reviewed" at bounding box center [538, 9] width 60 height 19
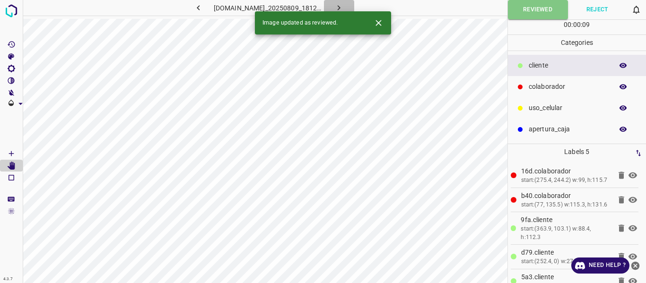
click at [341, 8] on icon "button" at bounding box center [339, 8] width 10 height 10
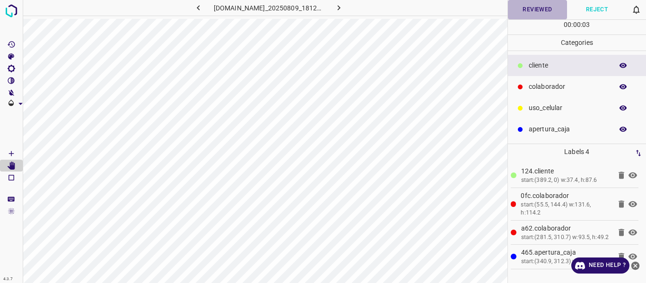
click at [535, 10] on button "Reviewed" at bounding box center [538, 9] width 60 height 19
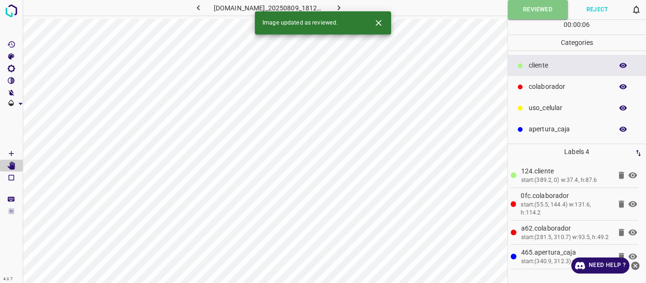
click at [344, 6] on icon "button" at bounding box center [339, 8] width 10 height 10
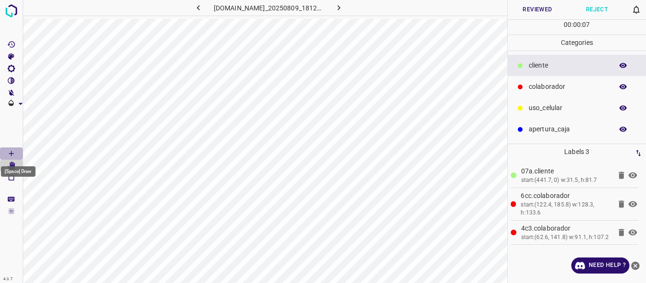
click at [9, 151] on icon "[Space] Draw" at bounding box center [11, 154] width 9 height 9
click at [533, 9] on button "Reviewed" at bounding box center [538, 9] width 60 height 19
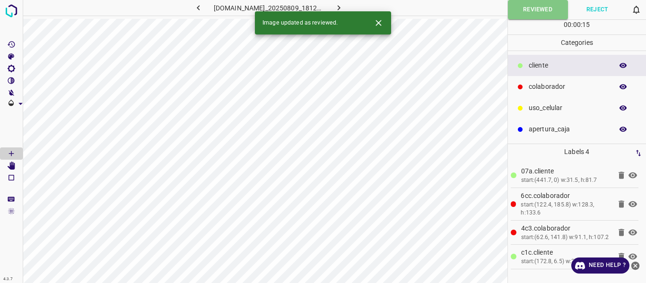
click at [341, 6] on icon "button" at bounding box center [339, 7] width 3 height 5
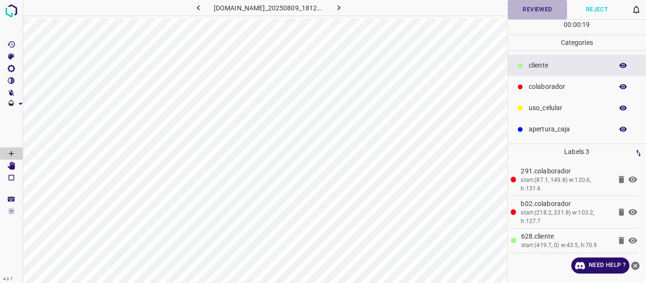
click at [524, 12] on button "Reviewed" at bounding box center [538, 9] width 60 height 19
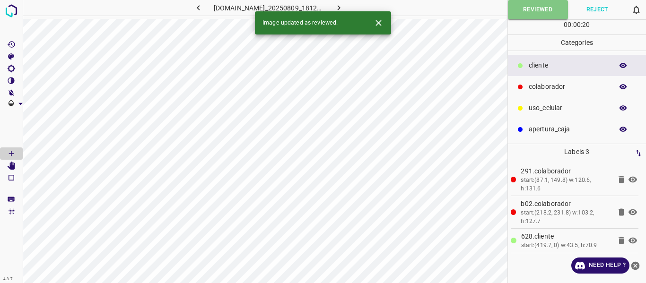
click at [345, 2] on button "button" at bounding box center [339, 8] width 30 height 16
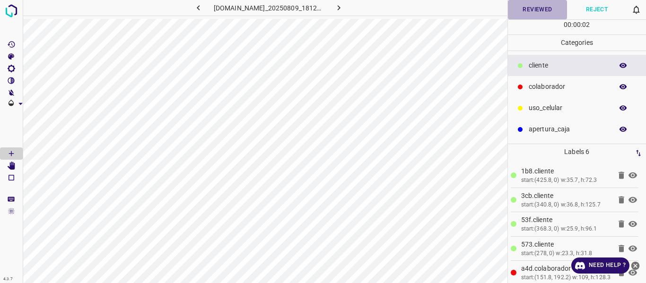
click at [534, 9] on button "Reviewed" at bounding box center [538, 9] width 60 height 19
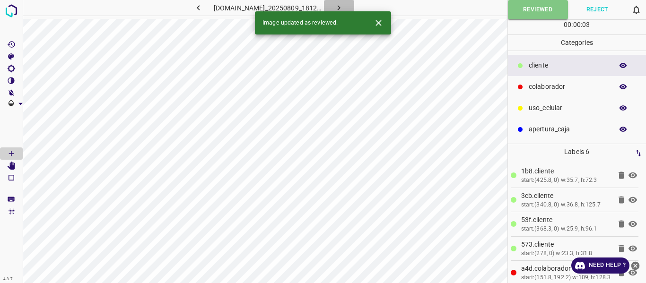
click at [341, 6] on icon "button" at bounding box center [339, 7] width 3 height 5
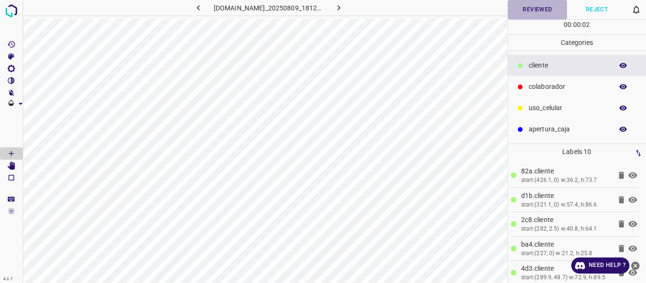
click at [530, 12] on button "Reviewed" at bounding box center [538, 9] width 60 height 19
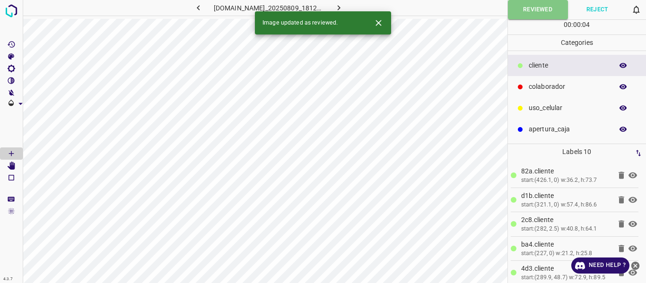
click at [344, 6] on icon "button" at bounding box center [339, 8] width 10 height 10
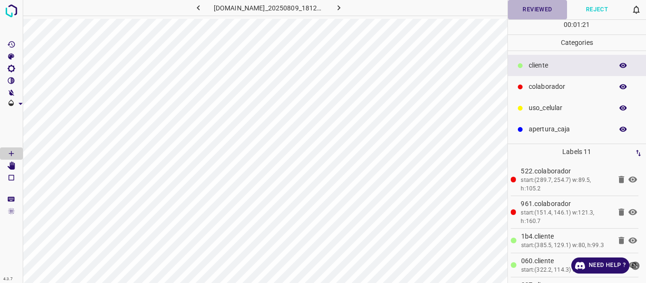
click at [531, 7] on button "Reviewed" at bounding box center [538, 9] width 60 height 19
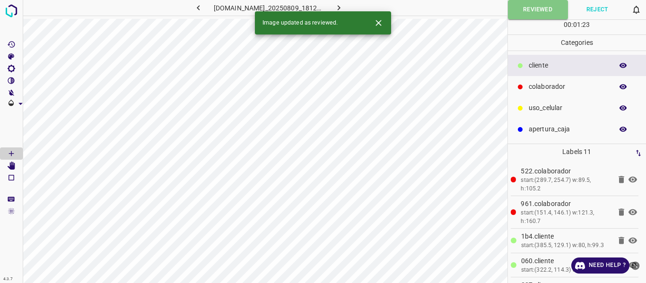
click at [339, 5] on button "button" at bounding box center [339, 8] width 30 height 16
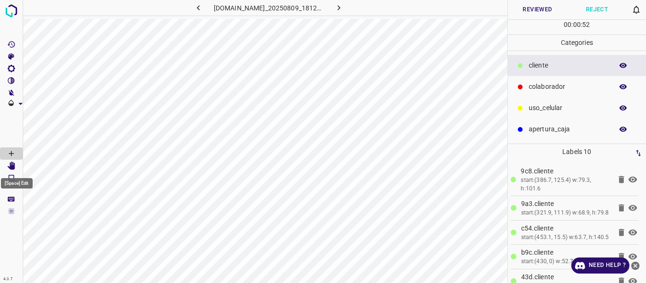
click at [14, 166] on icon "[Space] Edit" at bounding box center [12, 166] width 8 height 9
click at [538, 10] on button "Reviewed" at bounding box center [538, 9] width 60 height 19
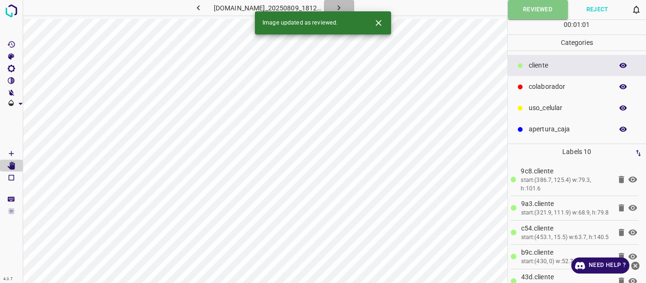
click at [344, 4] on icon "button" at bounding box center [339, 8] width 10 height 10
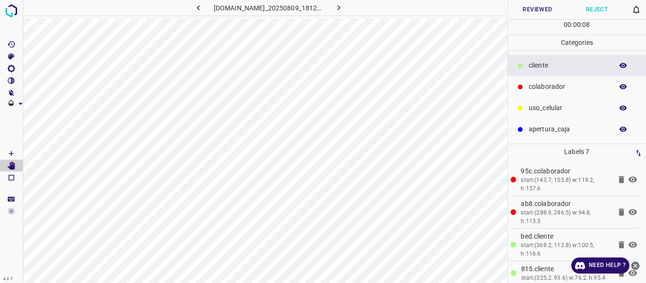
click at [536, 7] on button "Reviewed" at bounding box center [538, 9] width 60 height 19
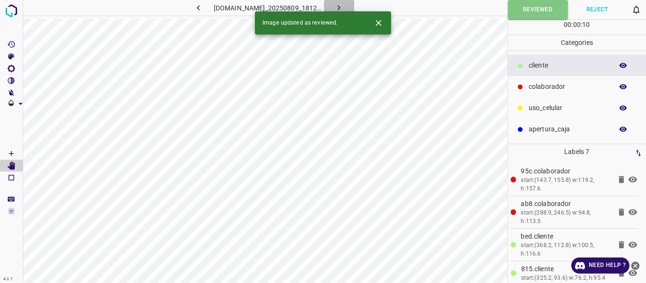
click at [341, 6] on icon "button" at bounding box center [339, 7] width 3 height 5
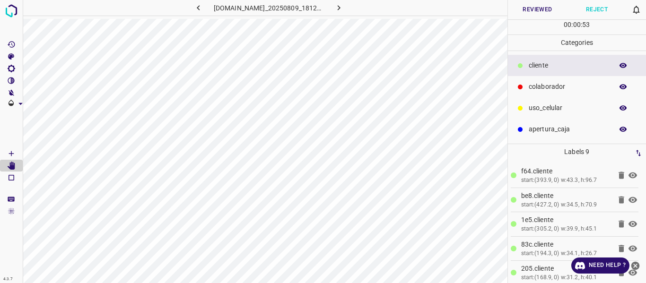
click at [541, 8] on button "Reviewed" at bounding box center [538, 9] width 60 height 19
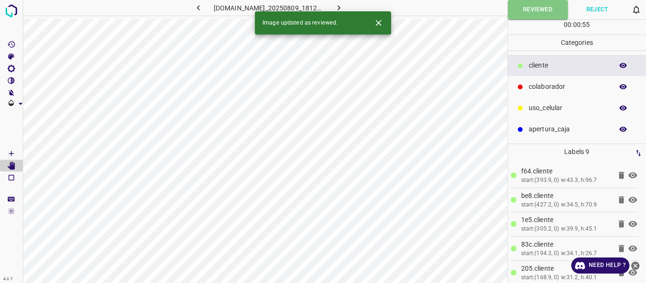
click at [341, 7] on icon "button" at bounding box center [339, 7] width 3 height 5
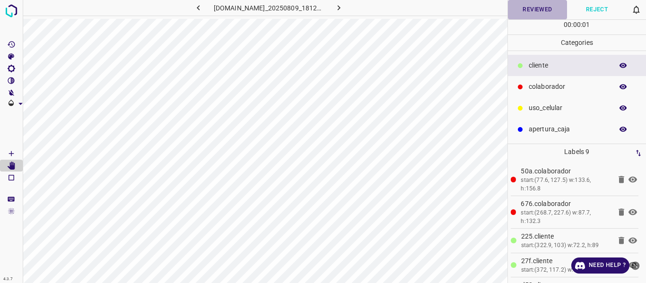
click at [540, 9] on button "Reviewed" at bounding box center [538, 9] width 60 height 19
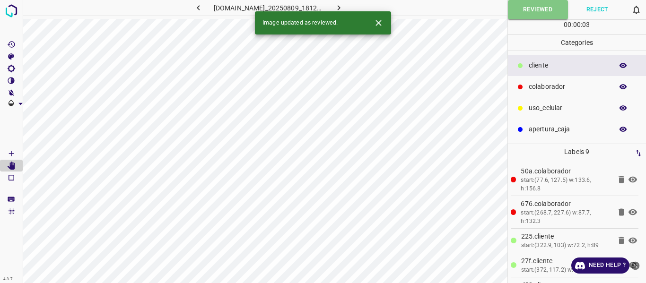
click at [344, 4] on icon "button" at bounding box center [339, 8] width 10 height 10
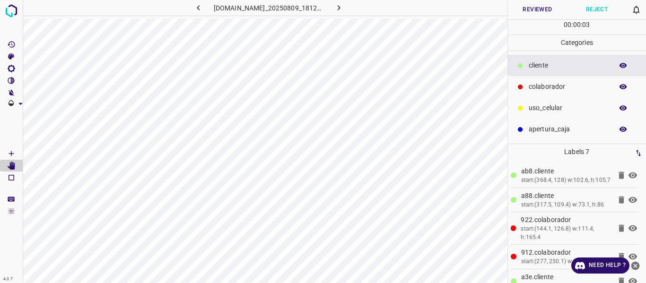
click at [537, 11] on button "Reviewed" at bounding box center [538, 9] width 60 height 19
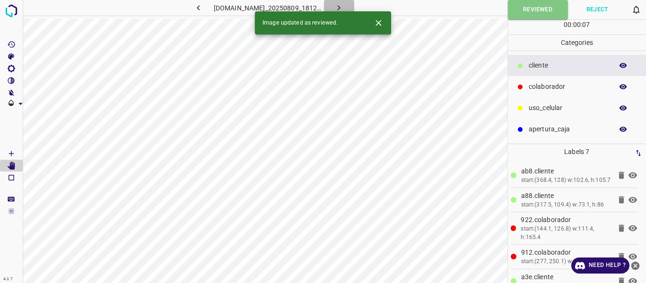
click at [344, 5] on icon "button" at bounding box center [339, 8] width 10 height 10
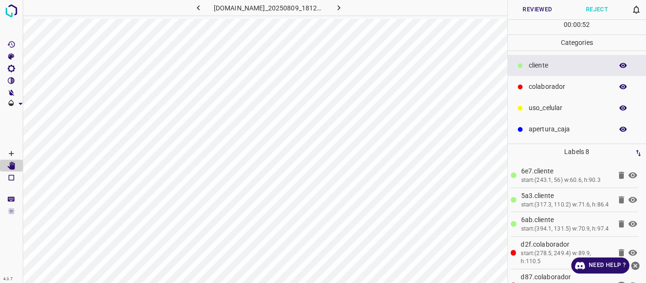
click at [523, 9] on button "Reviewed" at bounding box center [538, 9] width 60 height 19
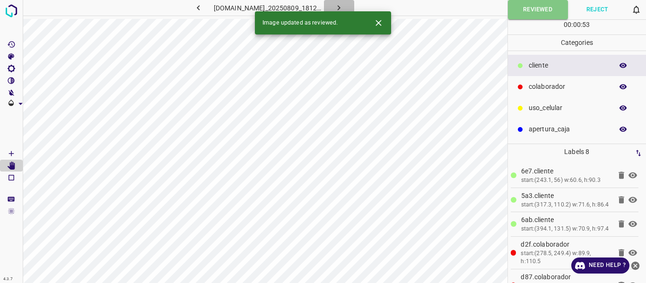
click at [343, 4] on icon "button" at bounding box center [339, 8] width 10 height 10
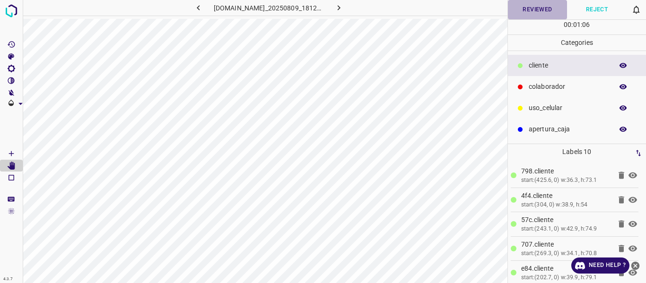
click at [542, 8] on button "Reviewed" at bounding box center [538, 9] width 60 height 19
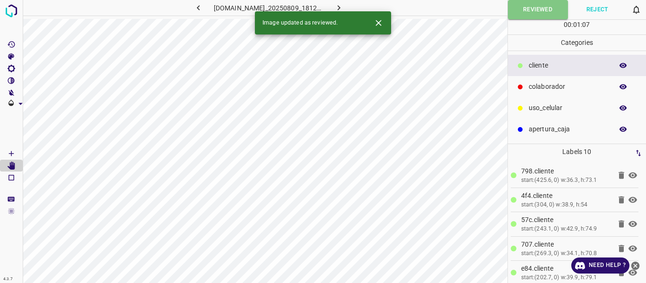
click at [344, 7] on icon "button" at bounding box center [339, 8] width 10 height 10
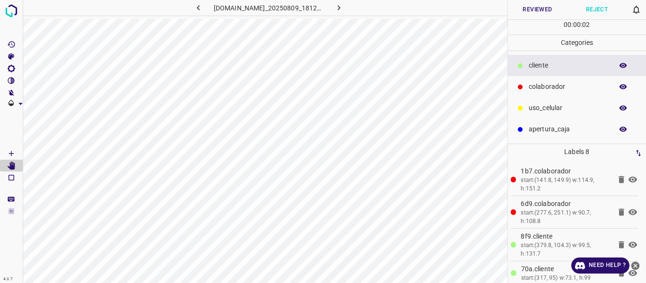
click at [546, 8] on button "Reviewed" at bounding box center [538, 9] width 60 height 19
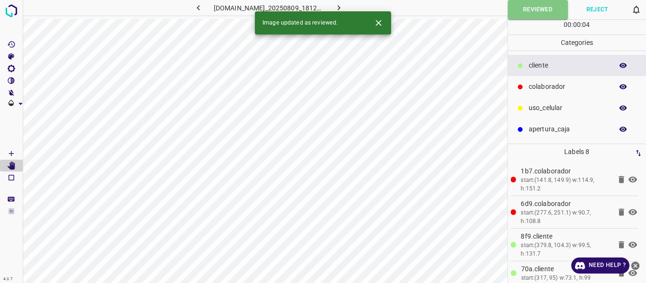
click at [342, 5] on icon "button" at bounding box center [339, 8] width 10 height 10
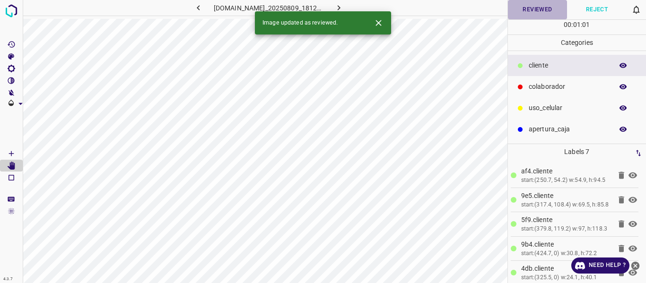
click at [540, 9] on button "Reviewed" at bounding box center [538, 9] width 60 height 19
click at [342, 5] on icon "button" at bounding box center [339, 8] width 10 height 10
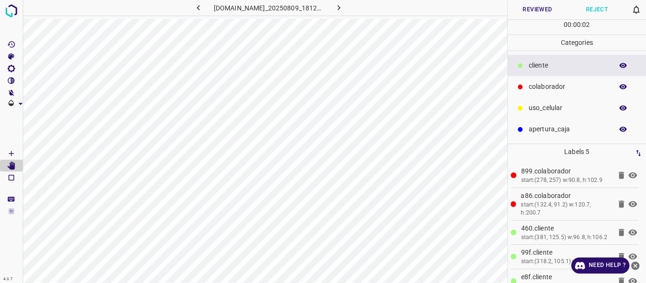
click at [539, 7] on button "Reviewed" at bounding box center [538, 9] width 60 height 19
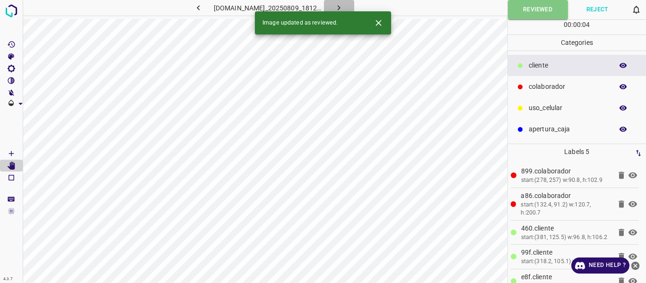
click at [342, 7] on icon "button" at bounding box center [339, 8] width 10 height 10
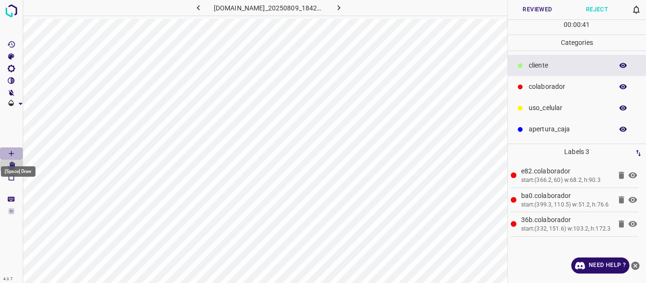
click at [12, 151] on icon "[Space] Draw" at bounding box center [11, 154] width 9 height 9
click at [537, 8] on button "Reviewed" at bounding box center [538, 9] width 60 height 19
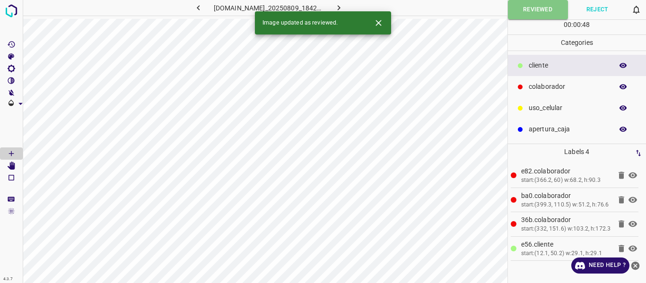
click at [351, 4] on button "button" at bounding box center [339, 8] width 30 height 16
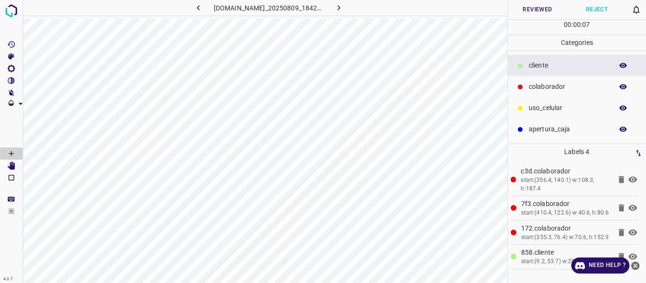
click at [542, 9] on button "Reviewed" at bounding box center [538, 9] width 60 height 19
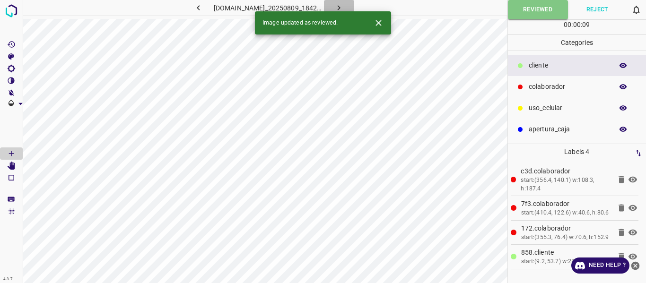
click at [343, 8] on icon "button" at bounding box center [339, 8] width 10 height 10
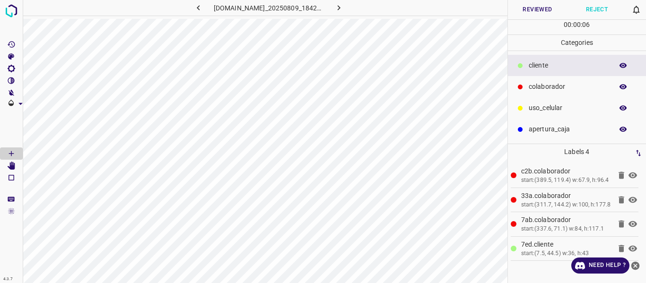
click at [531, 14] on button "Reviewed" at bounding box center [538, 9] width 60 height 19
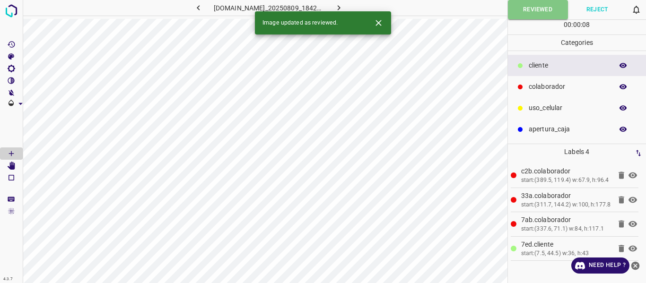
click at [344, 8] on icon "button" at bounding box center [339, 8] width 10 height 10
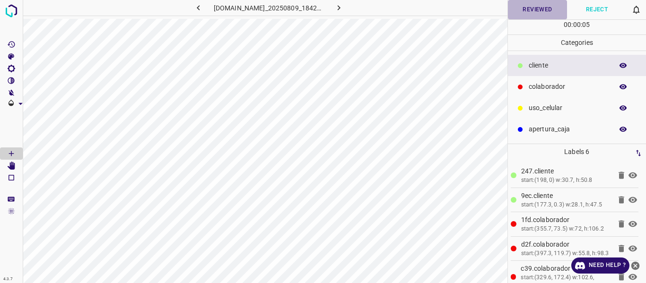
click at [550, 9] on button "Reviewed" at bounding box center [538, 9] width 60 height 19
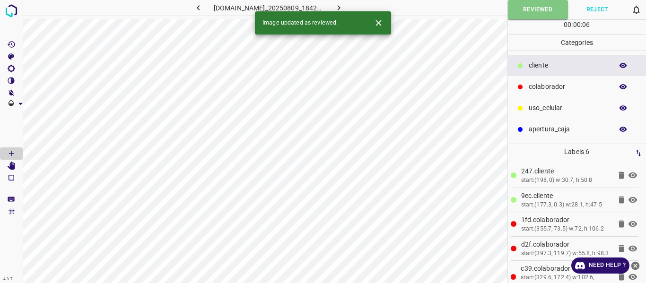
click at [343, 2] on button "button" at bounding box center [339, 8] width 30 height 16
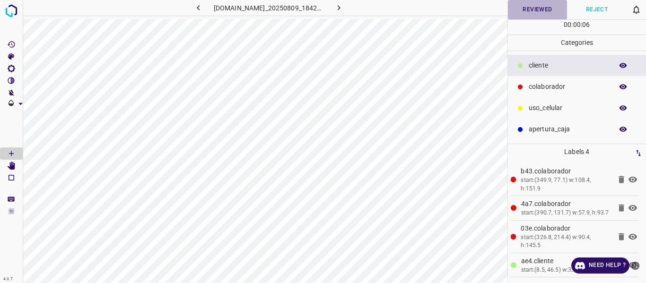
click at [519, 13] on button "Reviewed" at bounding box center [538, 9] width 60 height 19
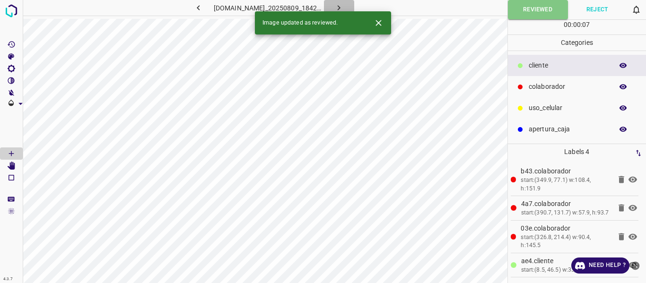
click at [342, 6] on icon "button" at bounding box center [339, 8] width 10 height 10
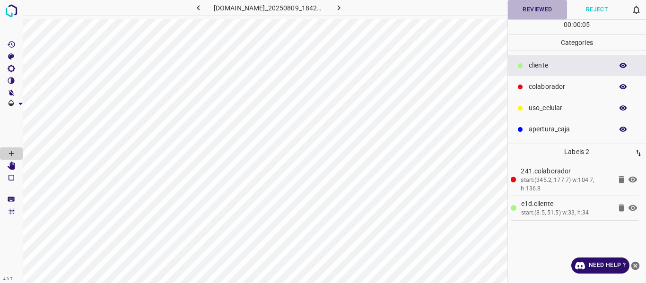
click at [545, 7] on button "Reviewed" at bounding box center [538, 9] width 60 height 19
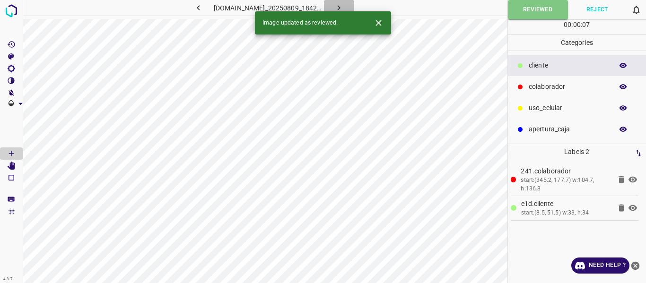
click at [345, 2] on button "button" at bounding box center [339, 8] width 30 height 16
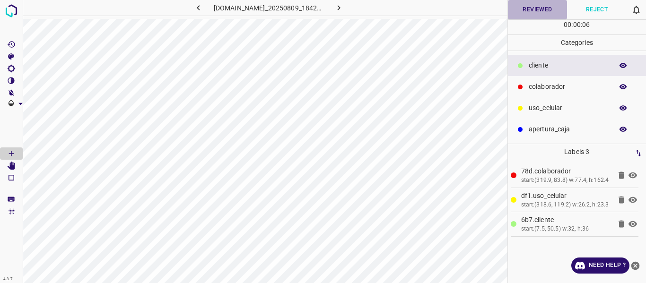
click at [530, 9] on button "Reviewed" at bounding box center [538, 9] width 60 height 19
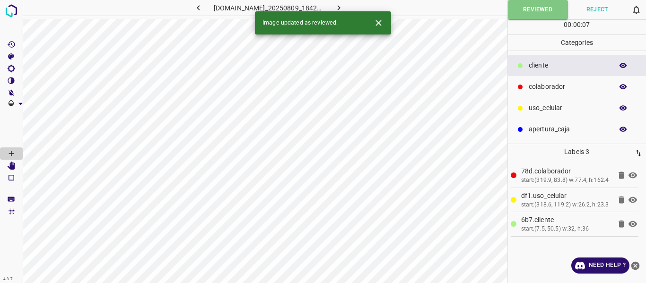
drag, startPoint x: 344, startPoint y: 6, endPoint x: 343, endPoint y: 23, distance: 17.5
click at [343, 6] on icon "button" at bounding box center [339, 8] width 10 height 10
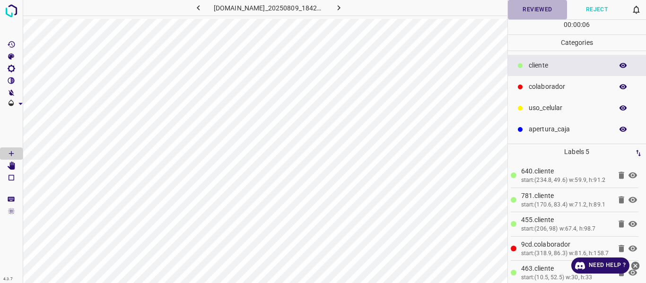
click at [534, 7] on button "Reviewed" at bounding box center [538, 9] width 60 height 19
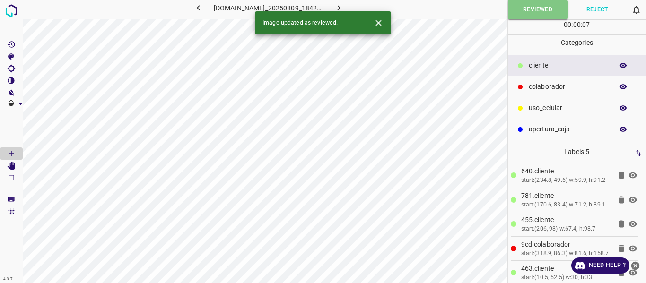
click at [343, 4] on icon "button" at bounding box center [339, 8] width 10 height 10
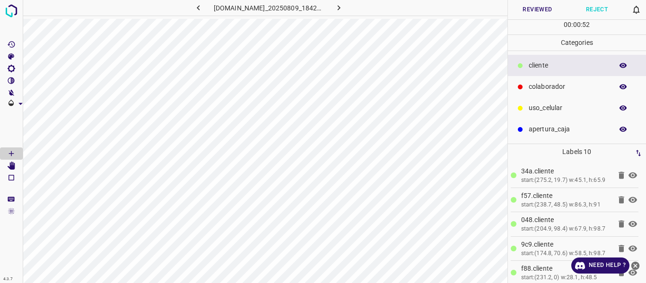
click at [535, 9] on button "Reviewed" at bounding box center [538, 9] width 60 height 19
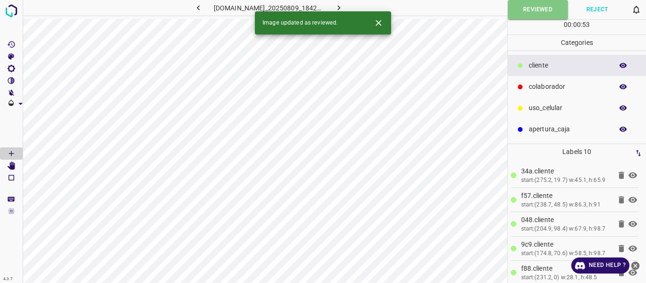
drag, startPoint x: 345, startPoint y: 6, endPoint x: 340, endPoint y: 33, distance: 27.4
click at [344, 6] on icon "button" at bounding box center [339, 8] width 10 height 10
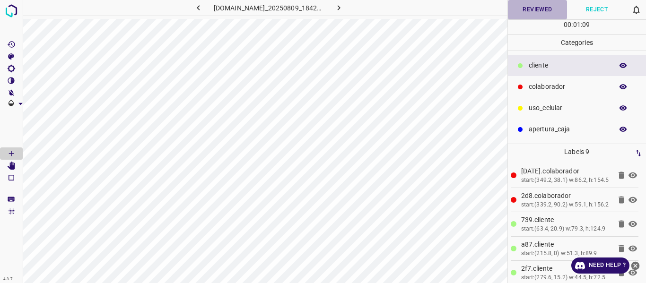
click at [525, 11] on button "Reviewed" at bounding box center [538, 9] width 60 height 19
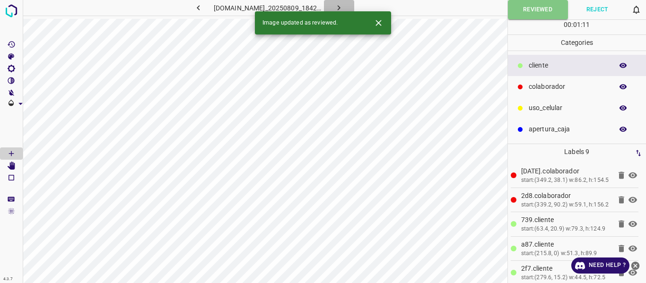
click at [339, 6] on button "button" at bounding box center [339, 8] width 30 height 16
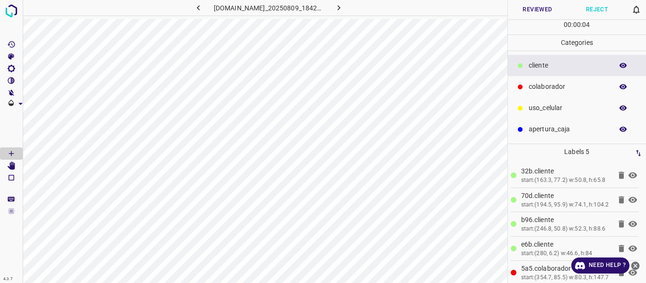
click at [532, 9] on button "Reviewed" at bounding box center [538, 9] width 60 height 19
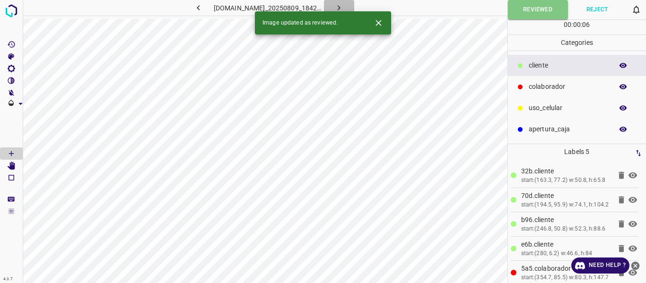
click at [341, 6] on icon "button" at bounding box center [339, 8] width 10 height 10
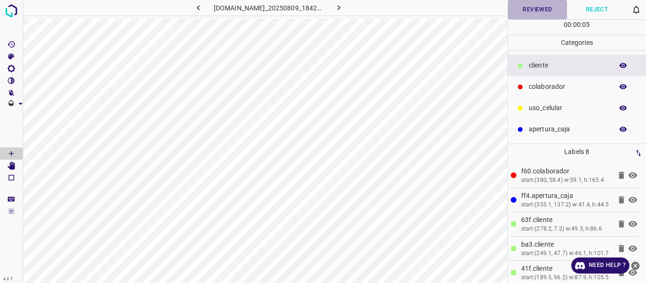
click at [528, 9] on button "Reviewed" at bounding box center [538, 9] width 60 height 19
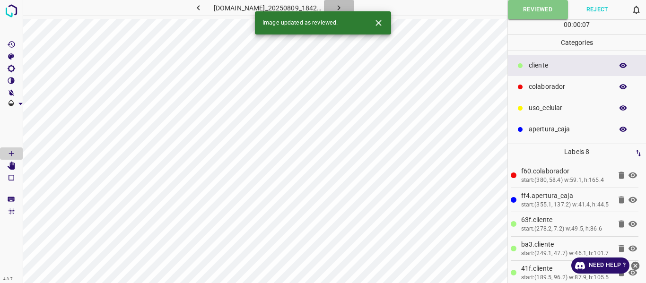
click at [344, 5] on icon "button" at bounding box center [339, 8] width 10 height 10
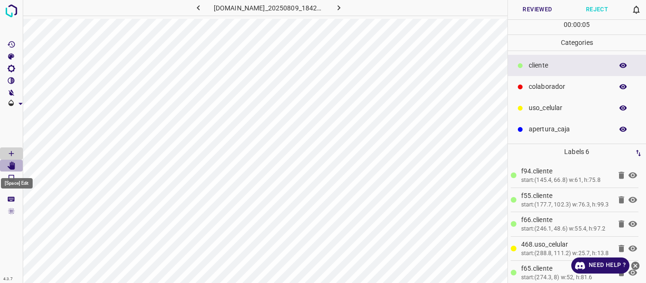
click at [11, 162] on icon "[Space] Edit" at bounding box center [11, 166] width 9 height 9
click at [533, 8] on button "Reviewed" at bounding box center [538, 9] width 60 height 19
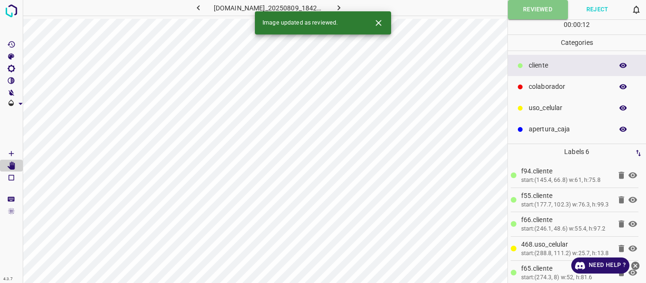
click at [344, 5] on icon "button" at bounding box center [339, 8] width 10 height 10
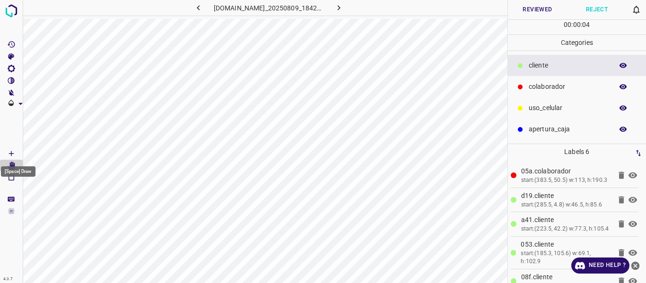
click at [10, 153] on icon "[Space] Draw" at bounding box center [11, 154] width 9 height 9
click at [525, 9] on button "Reviewed" at bounding box center [538, 9] width 60 height 19
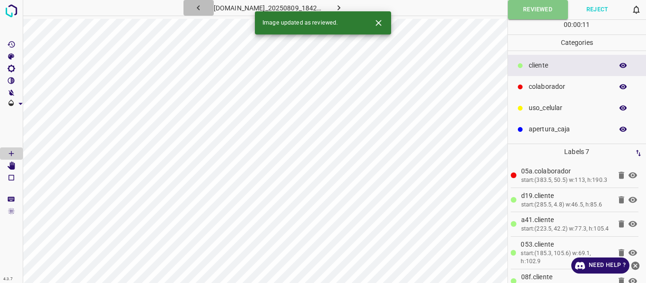
drag, startPoint x: 195, startPoint y: 7, endPoint x: 188, endPoint y: 12, distance: 8.8
click at [195, 7] on icon "button" at bounding box center [199, 8] width 10 height 10
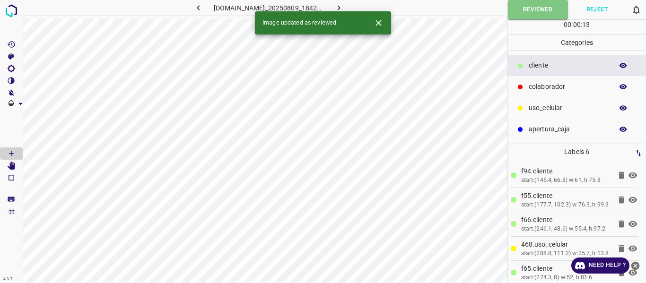
click at [343, 3] on icon "button" at bounding box center [339, 8] width 10 height 10
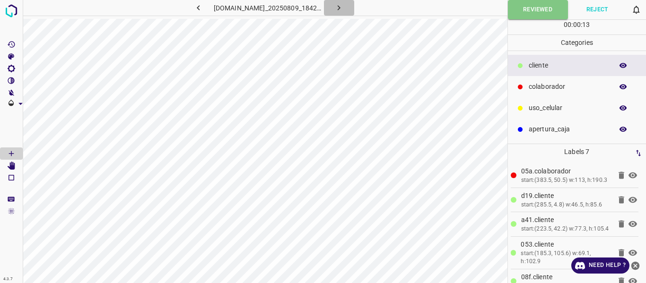
click at [344, 7] on icon "button" at bounding box center [339, 8] width 10 height 10
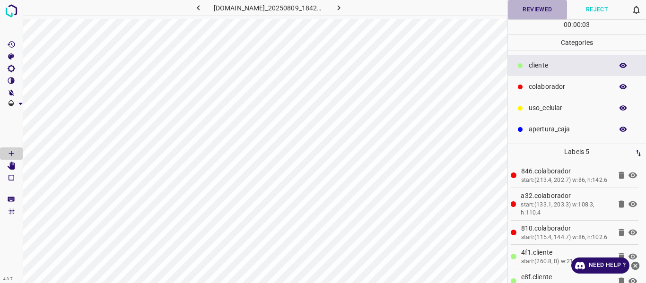
click at [535, 10] on button "Reviewed" at bounding box center [538, 9] width 60 height 19
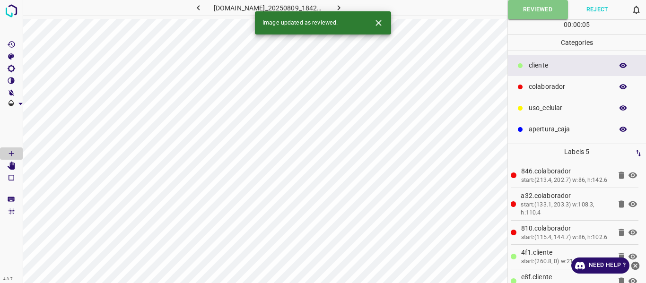
click at [347, 2] on button "button" at bounding box center [339, 8] width 30 height 16
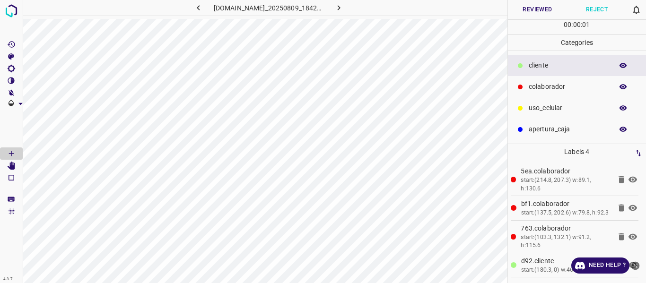
click at [538, 8] on button "Reviewed" at bounding box center [538, 9] width 60 height 19
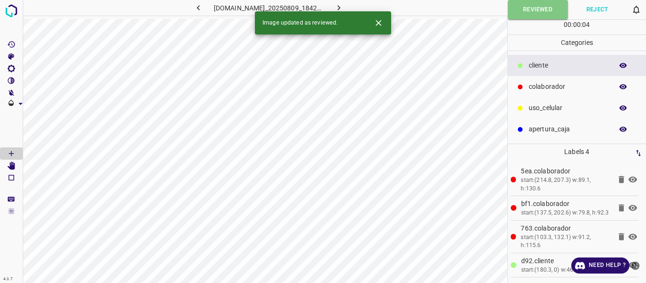
click at [344, 6] on icon "button" at bounding box center [339, 8] width 10 height 10
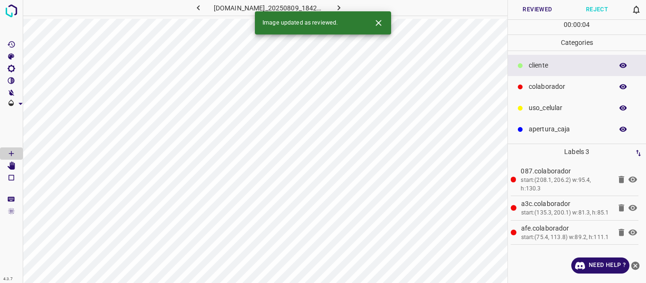
click at [537, 10] on button "Reviewed" at bounding box center [538, 9] width 60 height 19
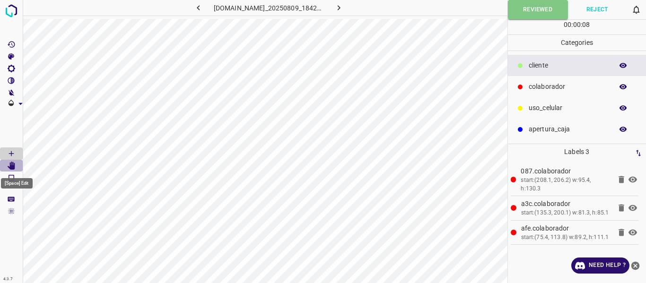
click at [15, 165] on icon "[Space] Edit" at bounding box center [12, 166] width 8 height 9
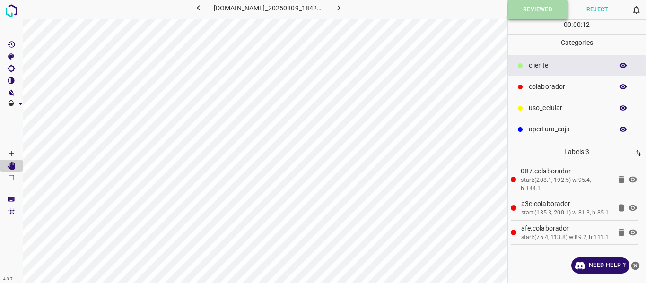
click at [533, 16] on button "Reviewed" at bounding box center [538, 9] width 60 height 19
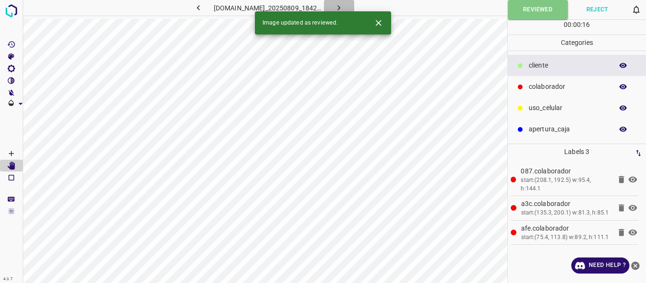
click at [344, 5] on icon "button" at bounding box center [339, 8] width 10 height 10
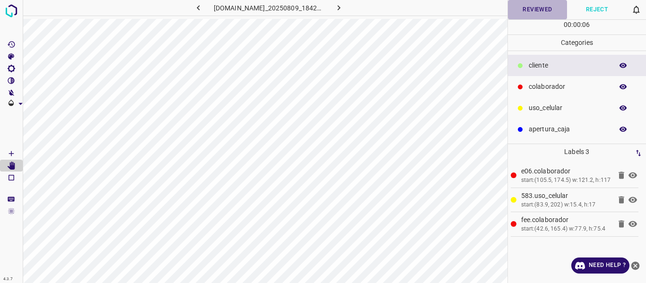
click at [536, 10] on button "Reviewed" at bounding box center [538, 9] width 60 height 19
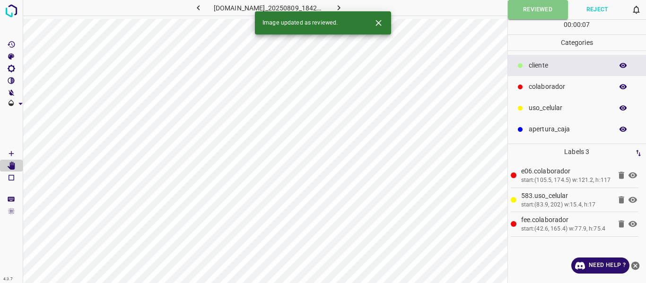
click at [341, 8] on icon "button" at bounding box center [339, 7] width 3 height 5
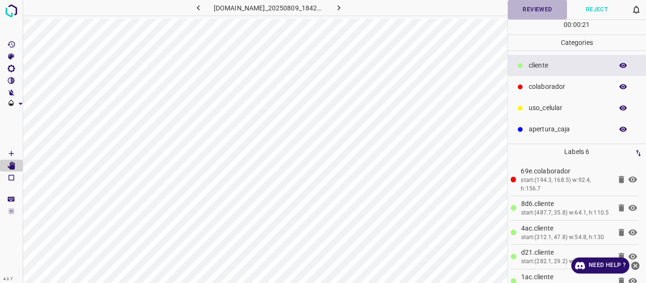
click at [538, 9] on button "Reviewed" at bounding box center [538, 9] width 60 height 19
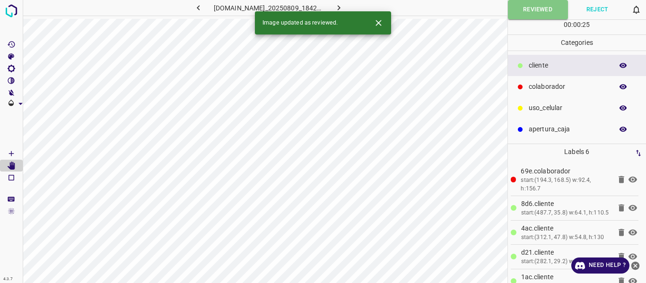
click at [344, 8] on icon "button" at bounding box center [339, 8] width 10 height 10
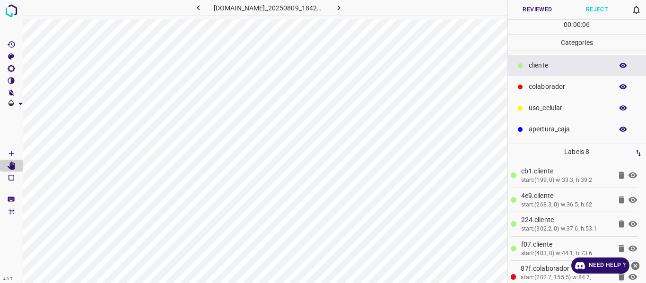
click at [530, 9] on button "Reviewed" at bounding box center [538, 9] width 60 height 19
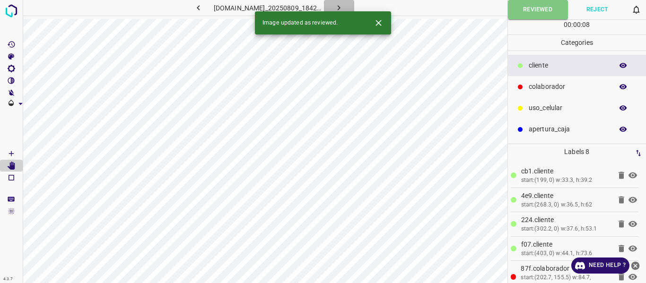
click at [344, 8] on icon "button" at bounding box center [339, 8] width 10 height 10
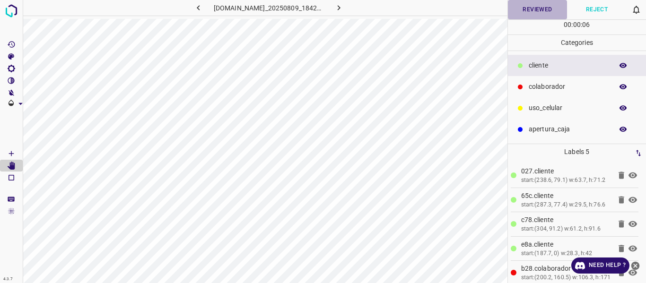
click at [528, 8] on button "Reviewed" at bounding box center [538, 9] width 60 height 19
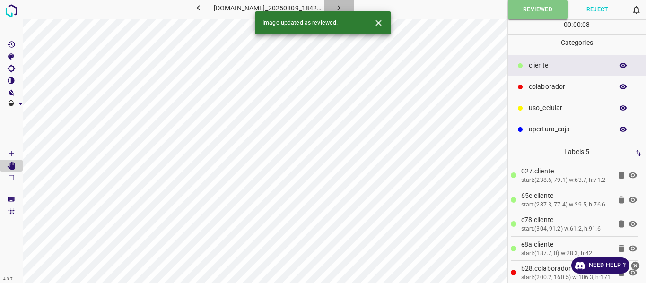
click at [344, 7] on icon "button" at bounding box center [339, 8] width 10 height 10
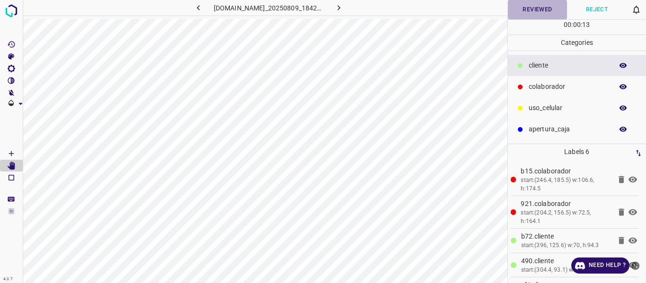
click at [539, 7] on button "Reviewed" at bounding box center [538, 9] width 60 height 19
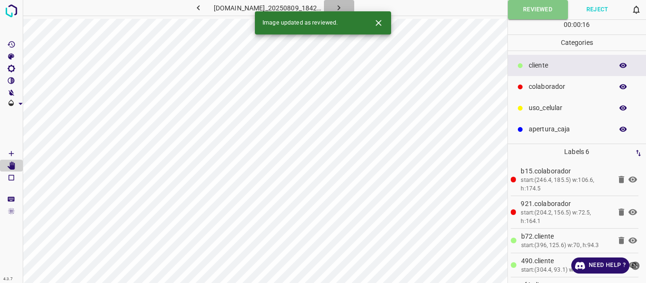
click at [339, 7] on button "button" at bounding box center [339, 8] width 30 height 16
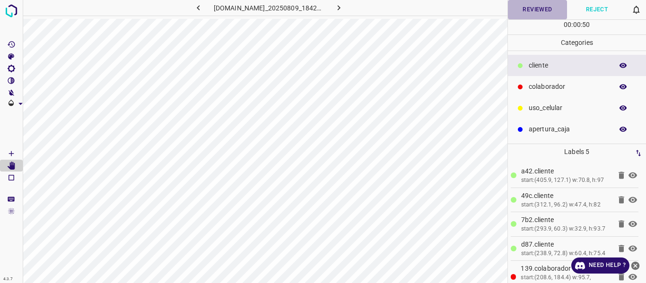
click at [531, 9] on button "Reviewed" at bounding box center [538, 9] width 60 height 19
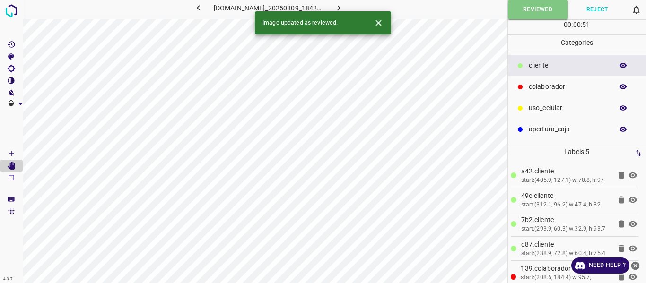
click at [344, 7] on icon "button" at bounding box center [339, 8] width 10 height 10
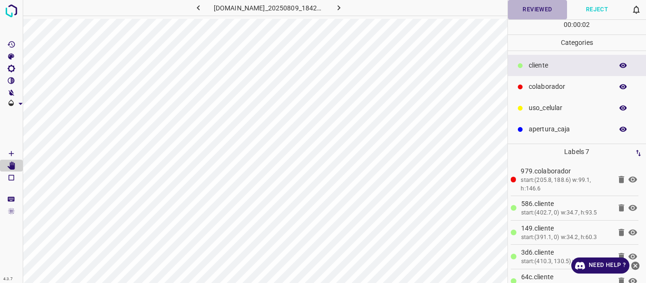
click at [546, 11] on button "Reviewed" at bounding box center [538, 9] width 60 height 19
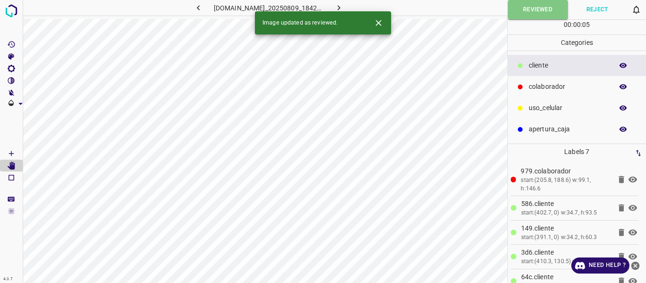
click at [342, 8] on icon "button" at bounding box center [339, 8] width 10 height 10
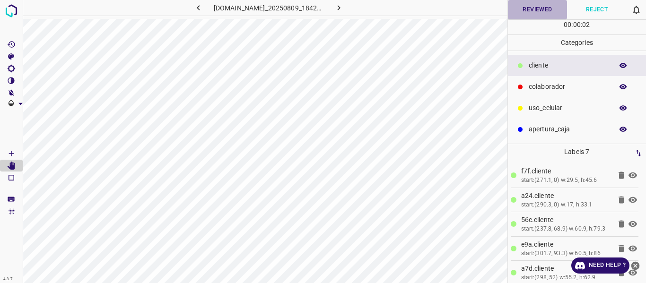
click at [540, 8] on button "Reviewed" at bounding box center [538, 9] width 60 height 19
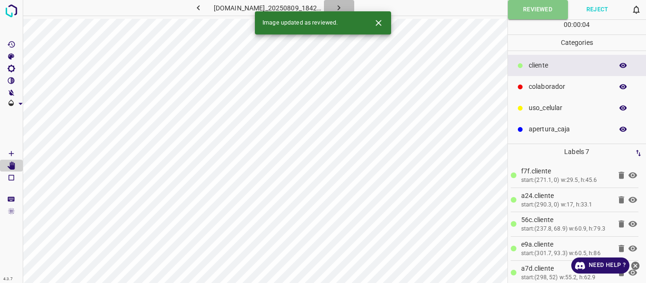
click at [344, 5] on icon "button" at bounding box center [339, 8] width 10 height 10
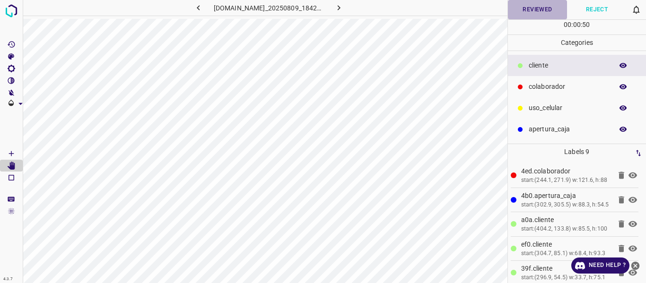
click at [525, 9] on button "Reviewed" at bounding box center [538, 9] width 60 height 19
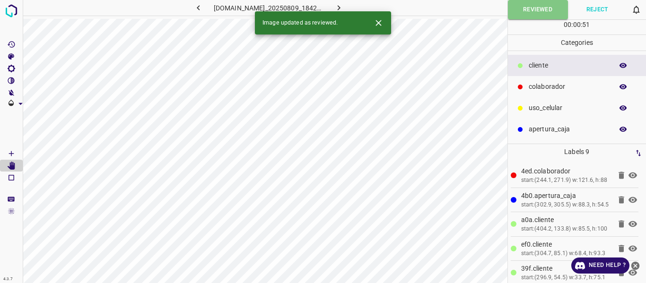
click at [344, 8] on icon "button" at bounding box center [339, 8] width 10 height 10
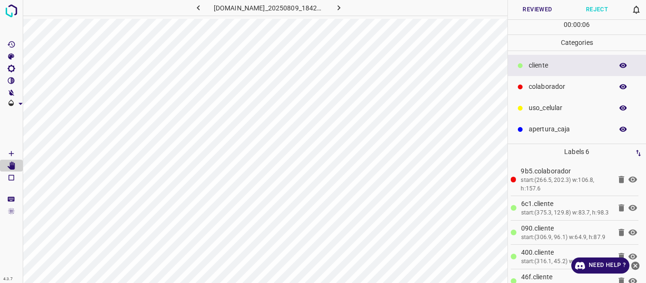
click at [533, 9] on button "Reviewed" at bounding box center [538, 9] width 60 height 19
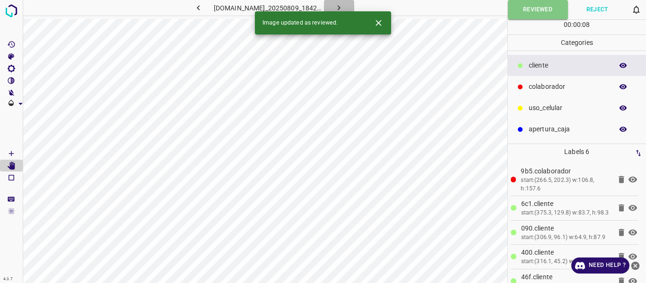
click at [344, 8] on icon "button" at bounding box center [339, 8] width 10 height 10
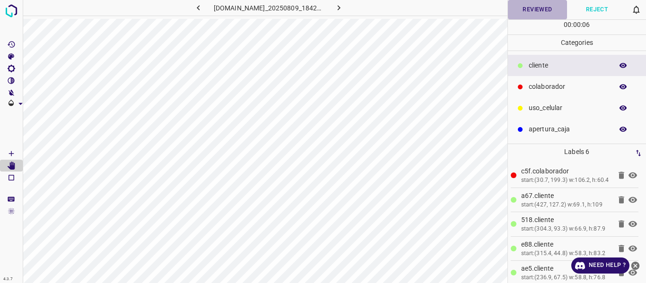
click at [528, 10] on button "Reviewed" at bounding box center [538, 9] width 60 height 19
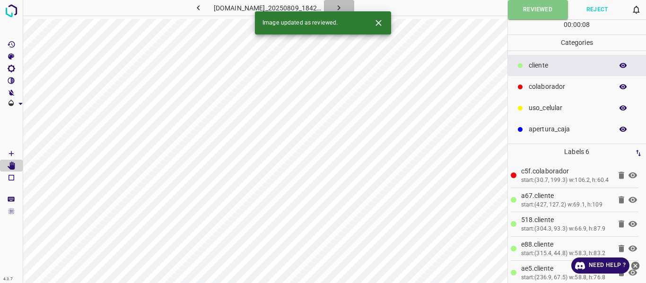
click at [344, 6] on icon "button" at bounding box center [339, 8] width 10 height 10
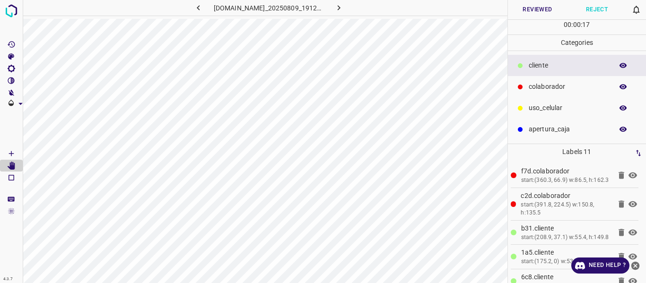
click at [535, 10] on button "Reviewed" at bounding box center [538, 9] width 60 height 19
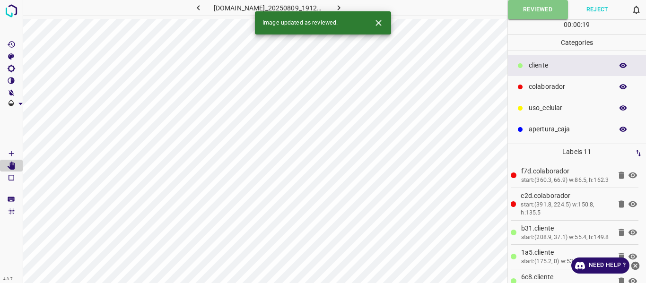
click at [344, 6] on icon "button" at bounding box center [339, 8] width 10 height 10
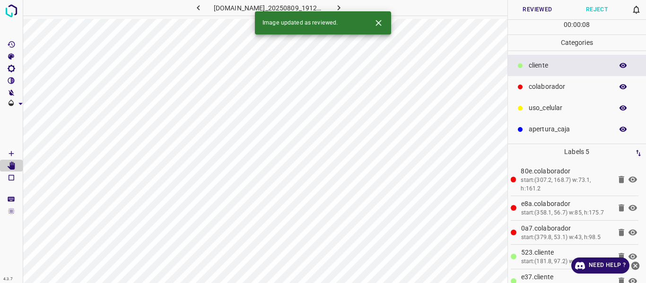
click at [536, 8] on button "Reviewed" at bounding box center [538, 9] width 60 height 19
click at [344, 7] on icon "button" at bounding box center [339, 8] width 10 height 10
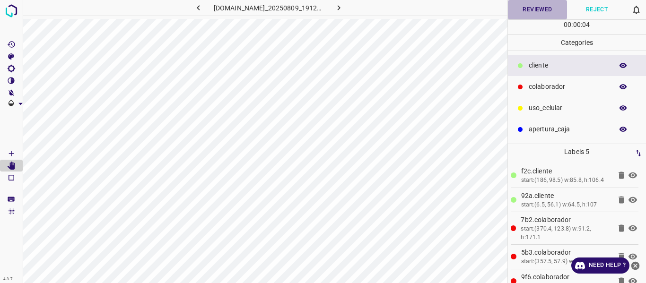
click at [517, 12] on button "Reviewed" at bounding box center [538, 9] width 60 height 19
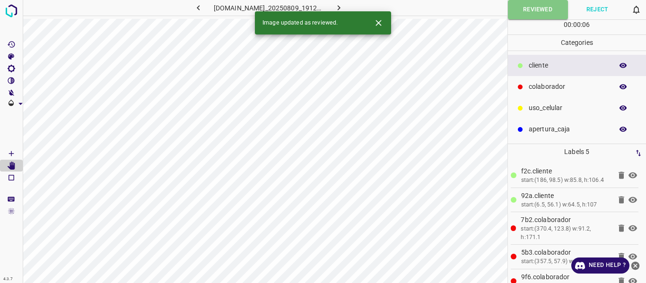
click at [343, 6] on icon "button" at bounding box center [339, 8] width 10 height 10
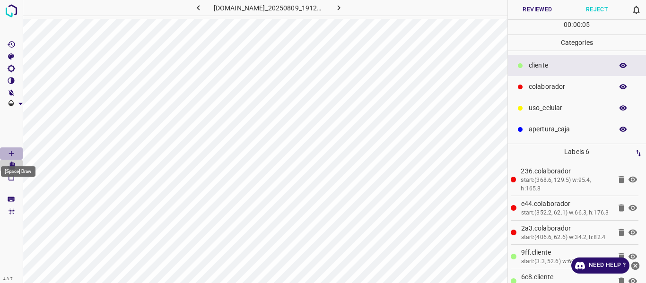
click at [10, 156] on icon "[Space] Draw" at bounding box center [11, 154] width 9 height 9
click at [545, 8] on button "Reviewed" at bounding box center [538, 9] width 60 height 19
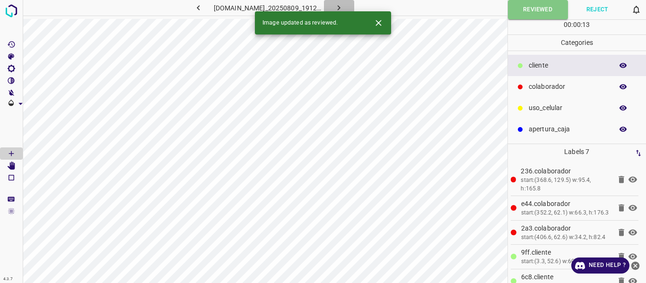
click at [344, 8] on icon "button" at bounding box center [339, 8] width 10 height 10
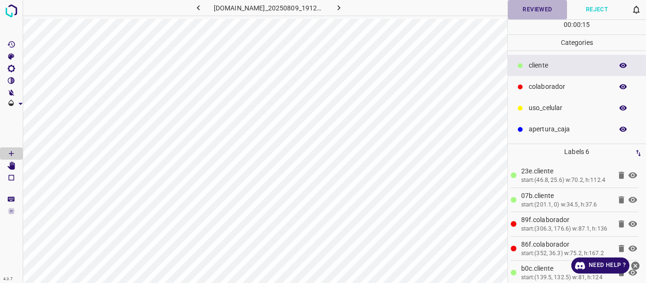
click at [528, 10] on button "Reviewed" at bounding box center [538, 9] width 60 height 19
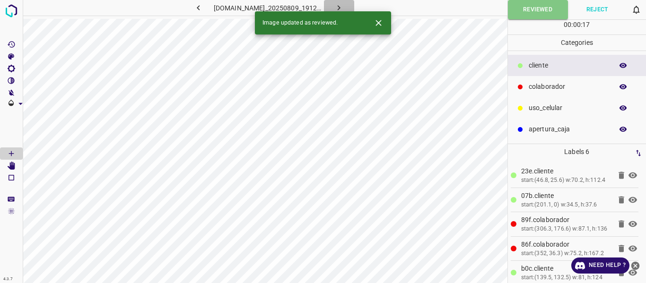
click at [344, 5] on icon "button" at bounding box center [339, 8] width 10 height 10
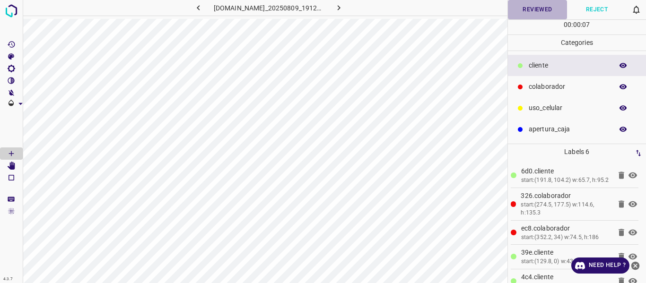
click at [532, 11] on button "Reviewed" at bounding box center [538, 9] width 60 height 19
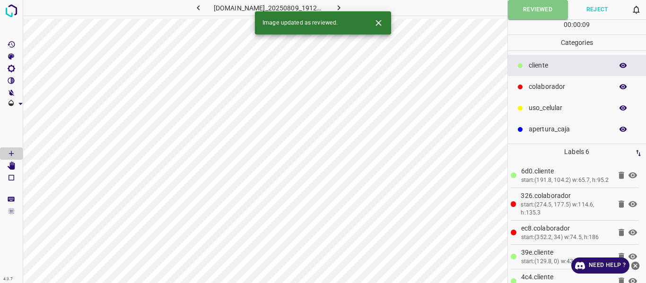
click at [344, 3] on icon "button" at bounding box center [339, 8] width 10 height 10
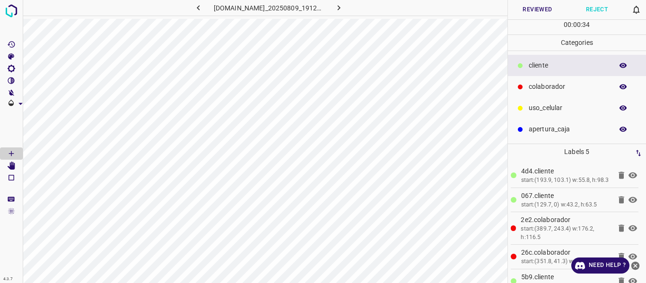
click at [552, 9] on button "Reviewed" at bounding box center [538, 9] width 60 height 19
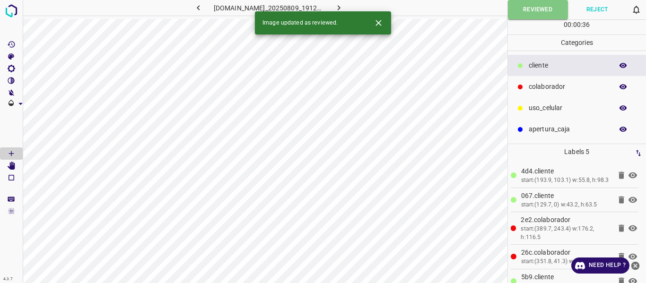
click at [342, 2] on button "button" at bounding box center [339, 8] width 30 height 16
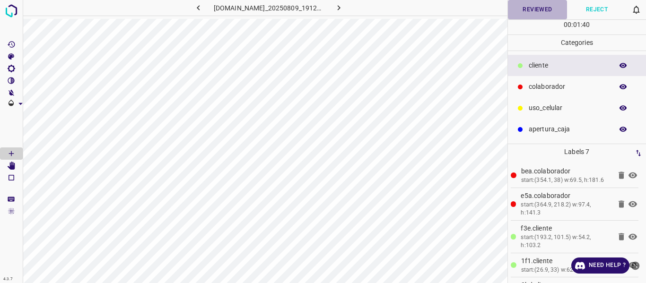
click at [534, 9] on button "Reviewed" at bounding box center [538, 9] width 60 height 19
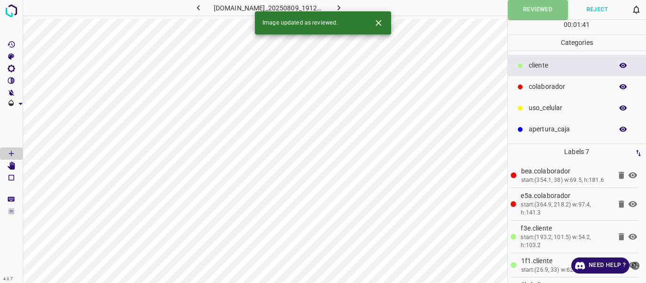
click at [344, 6] on icon "button" at bounding box center [339, 8] width 10 height 10
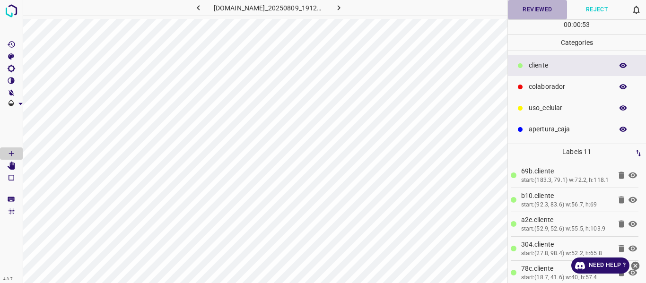
click at [529, 9] on button "Reviewed" at bounding box center [538, 9] width 60 height 19
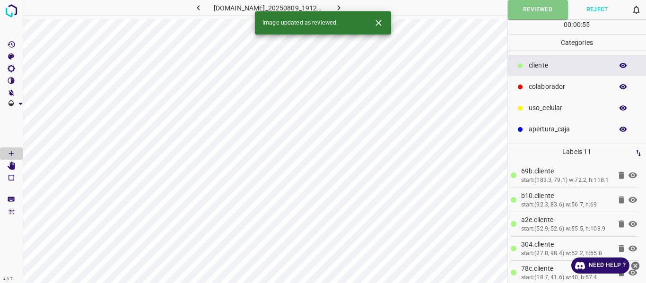
click at [344, 7] on icon "button" at bounding box center [339, 8] width 10 height 10
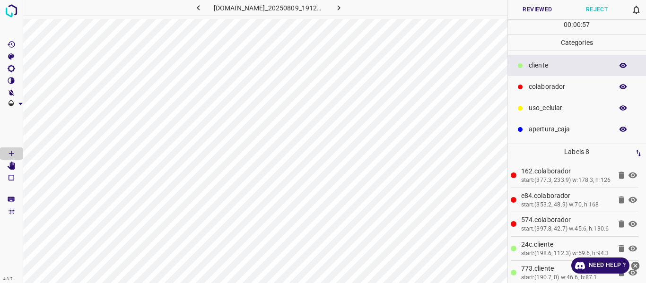
click at [530, 11] on button "Reviewed" at bounding box center [538, 9] width 60 height 19
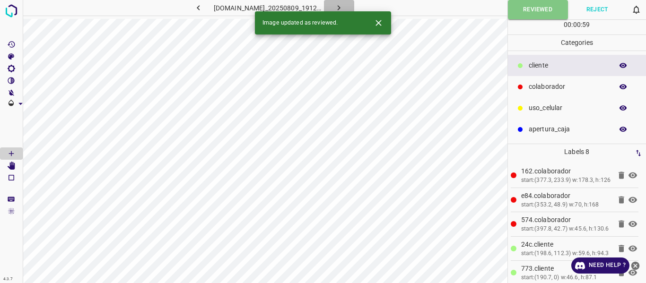
click at [344, 5] on icon "button" at bounding box center [339, 8] width 10 height 10
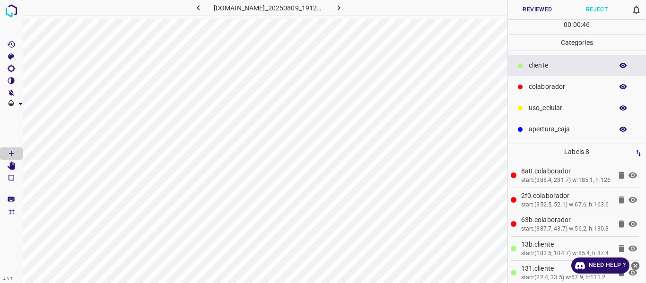
click at [530, 7] on button "Reviewed" at bounding box center [538, 9] width 60 height 19
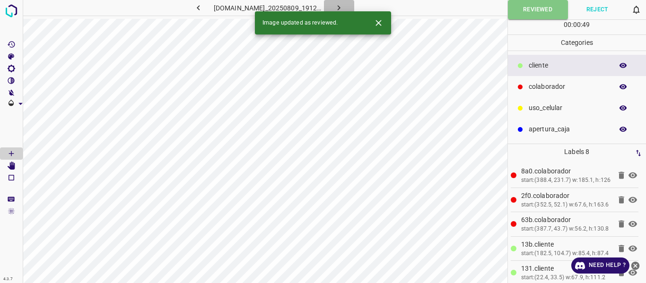
click at [344, 5] on icon "button" at bounding box center [339, 8] width 10 height 10
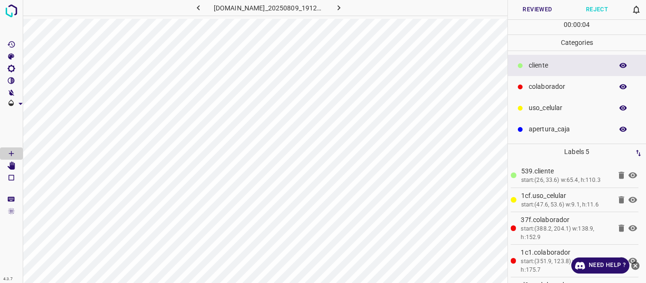
click at [535, 8] on button "Reviewed" at bounding box center [538, 9] width 60 height 19
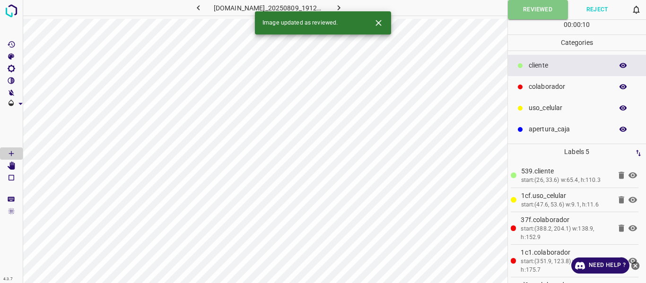
click at [344, 3] on icon "button" at bounding box center [339, 8] width 10 height 10
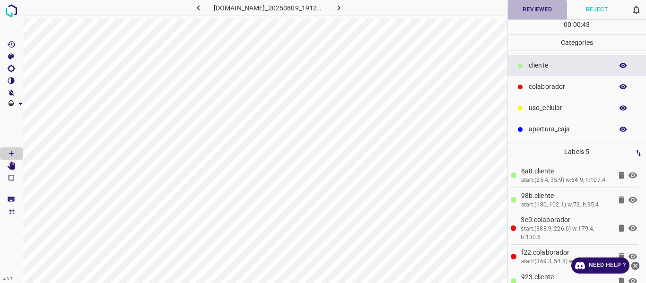
click at [536, 10] on button "Reviewed" at bounding box center [538, 9] width 60 height 19
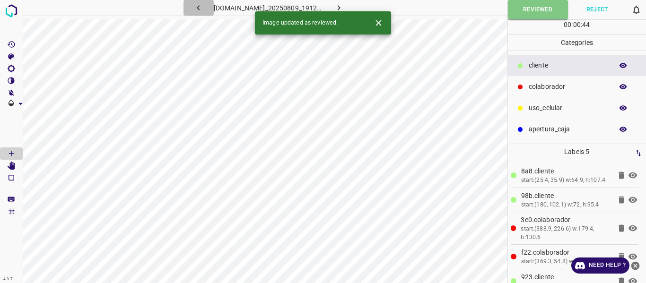
click at [195, 8] on icon "button" at bounding box center [199, 8] width 10 height 10
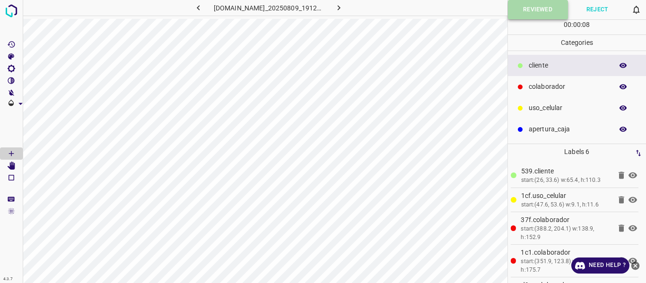
click at [516, 15] on button "Reviewed" at bounding box center [538, 9] width 60 height 19
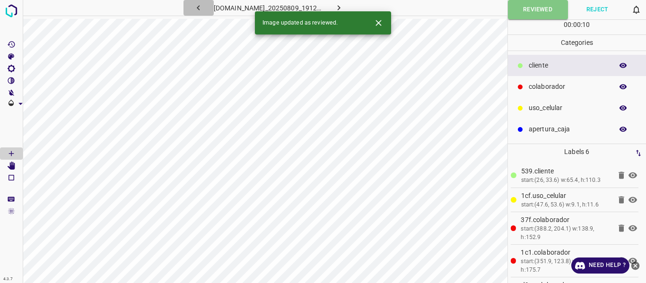
click at [194, 5] on icon "button" at bounding box center [199, 8] width 10 height 10
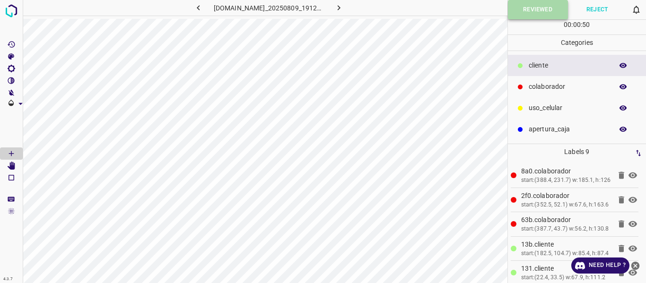
click at [534, 13] on button "Reviewed" at bounding box center [538, 9] width 60 height 19
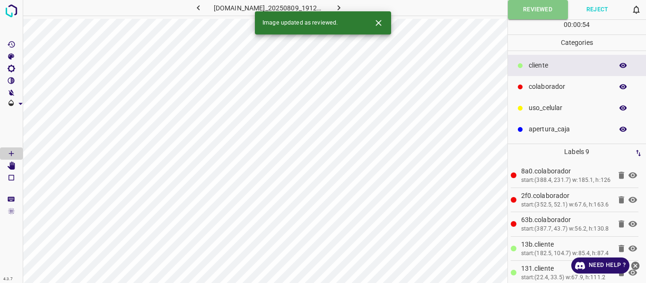
click at [620, 67] on icon "button" at bounding box center [623, 66] width 9 height 9
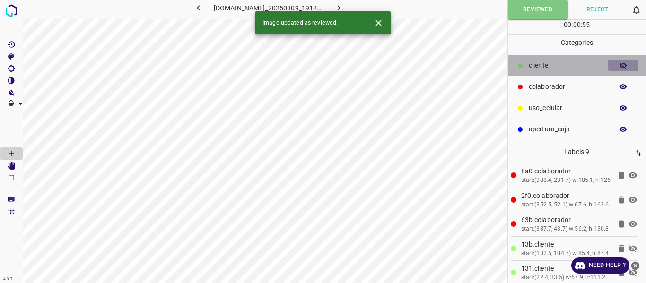
click at [620, 67] on icon "button" at bounding box center [623, 66] width 9 height 9
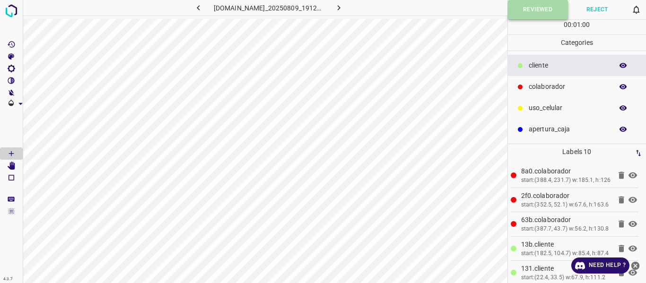
click at [530, 11] on button "Reviewed" at bounding box center [538, 9] width 60 height 19
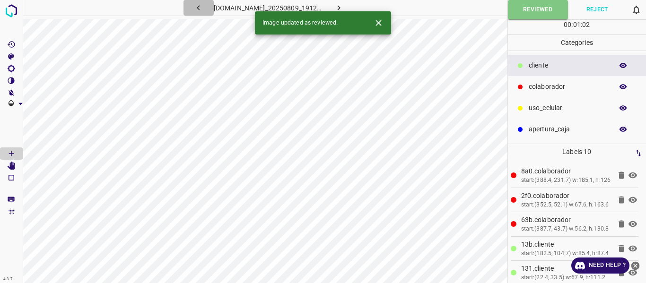
click at [194, 8] on icon "button" at bounding box center [199, 8] width 10 height 10
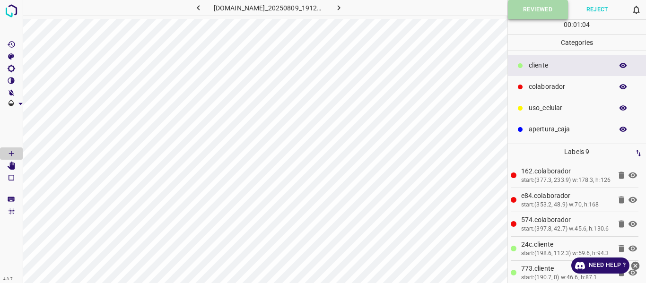
click at [537, 9] on button "Reviewed" at bounding box center [538, 9] width 60 height 19
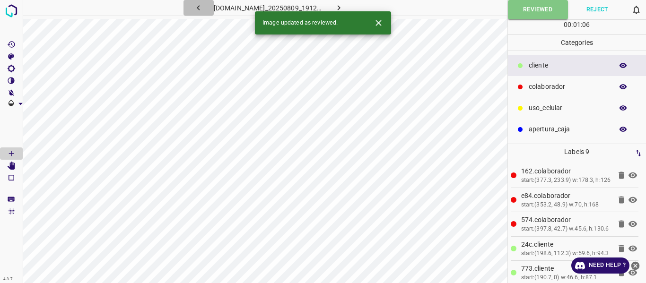
click at [195, 4] on icon "button" at bounding box center [199, 8] width 10 height 10
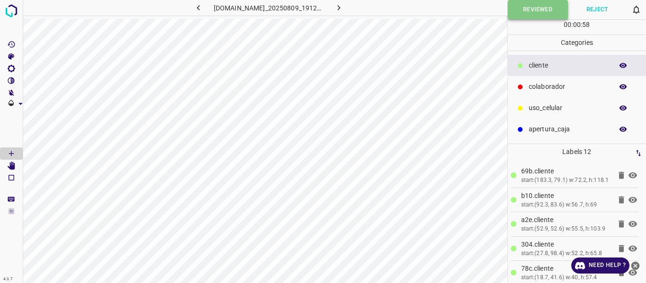
click at [520, 15] on button "Reviewed" at bounding box center [538, 9] width 60 height 19
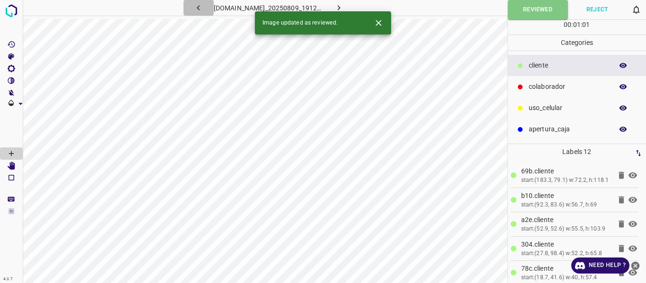
click at [196, 8] on icon "button" at bounding box center [199, 8] width 10 height 10
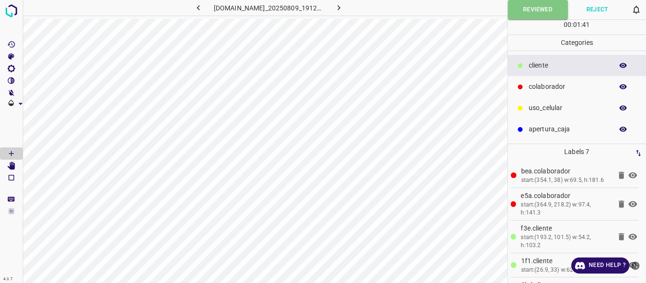
click at [344, 7] on icon "button" at bounding box center [339, 8] width 10 height 10
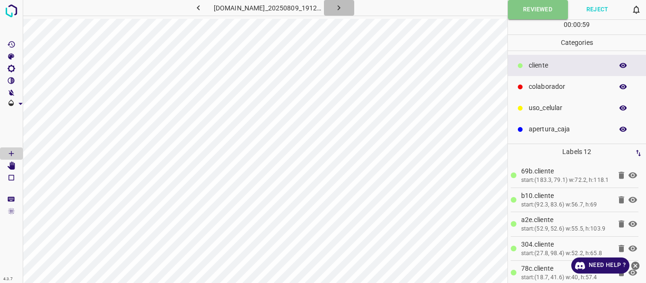
click at [342, 8] on icon "button" at bounding box center [339, 8] width 10 height 10
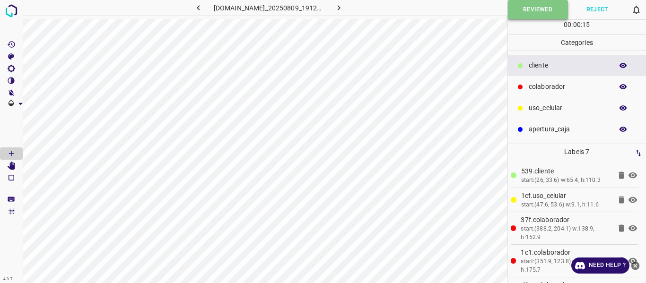
click at [524, 18] on button "Reviewed" at bounding box center [538, 9] width 60 height 19
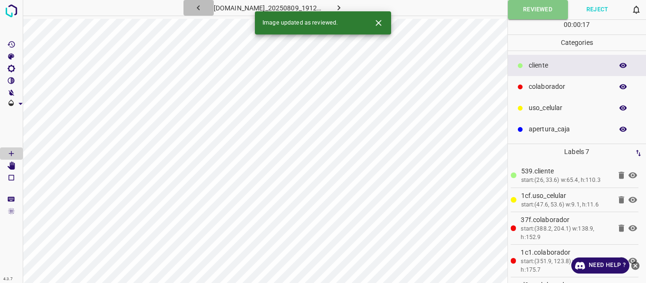
click at [195, 5] on icon "button" at bounding box center [199, 8] width 10 height 10
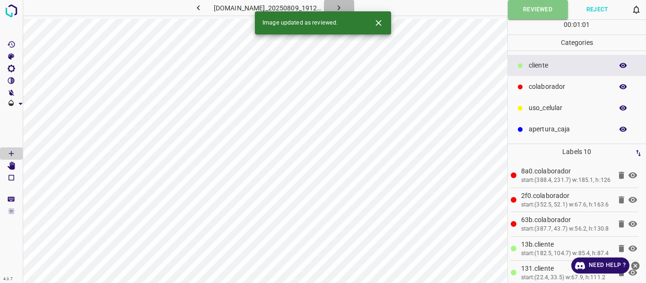
click at [342, 6] on icon "button" at bounding box center [339, 8] width 10 height 10
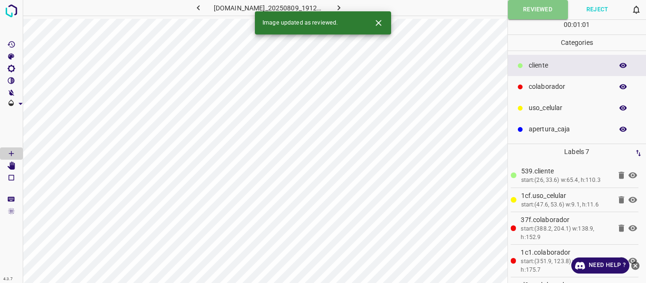
click at [344, 7] on icon "button" at bounding box center [339, 8] width 10 height 10
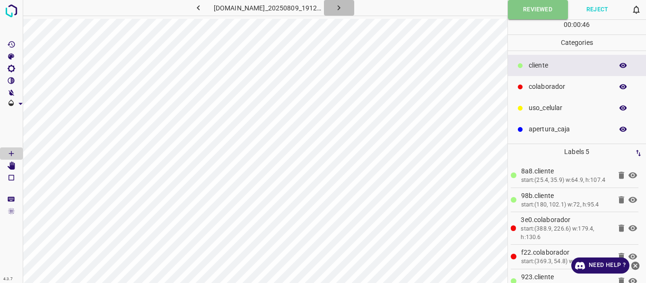
click at [341, 7] on icon "button" at bounding box center [339, 7] width 3 height 5
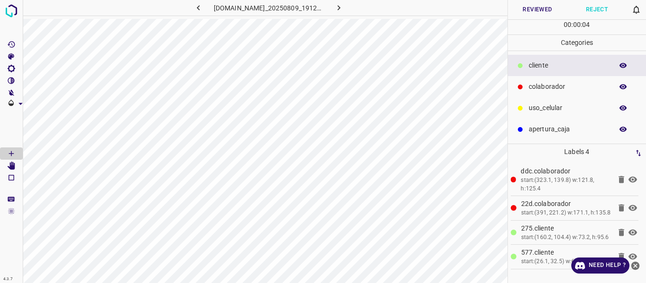
click at [341, 6] on icon "button" at bounding box center [339, 7] width 3 height 5
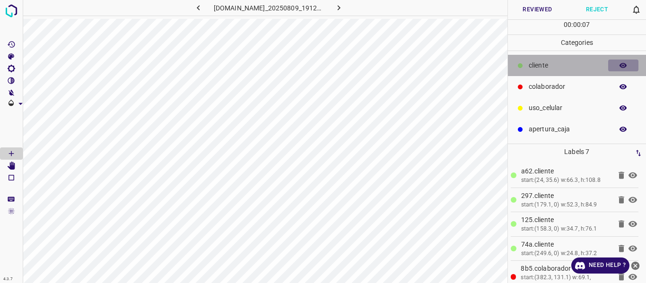
click at [625, 66] on icon "button" at bounding box center [623, 66] width 9 height 9
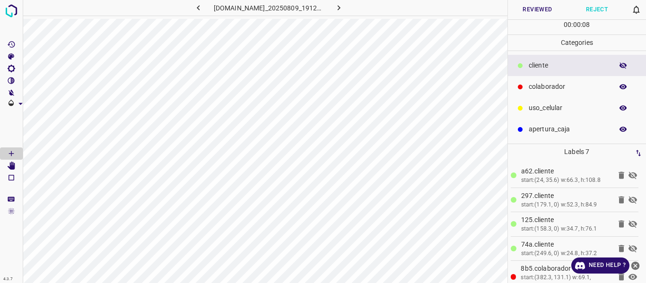
click at [625, 66] on icon "button" at bounding box center [623, 66] width 9 height 9
click at [530, 9] on button "Reviewed" at bounding box center [538, 9] width 60 height 19
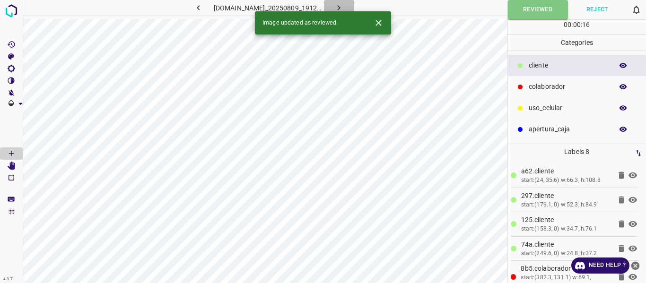
click at [341, 8] on icon "button" at bounding box center [339, 7] width 3 height 5
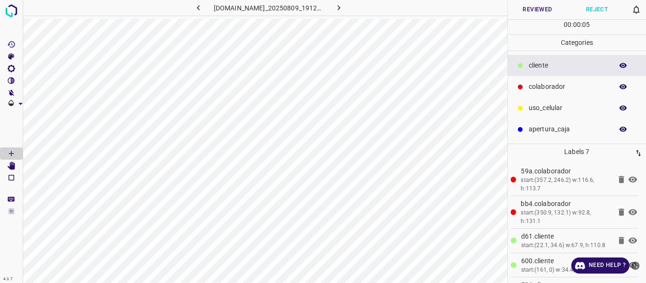
click at [523, 9] on button "Reviewed" at bounding box center [538, 9] width 60 height 19
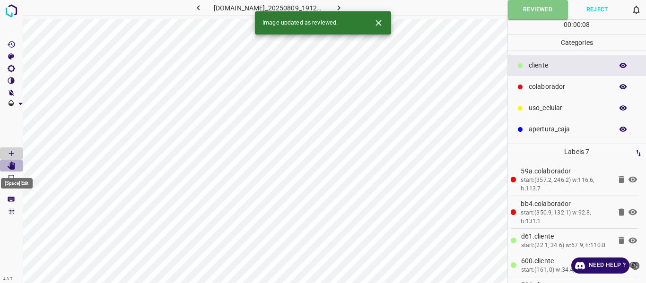
click at [12, 165] on icon "[Space] Edit" at bounding box center [12, 166] width 8 height 9
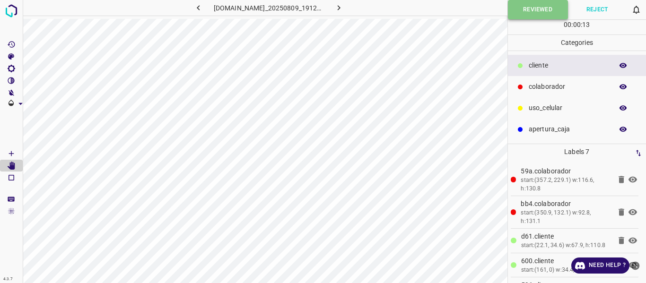
click at [525, 2] on button "Reviewed" at bounding box center [538, 9] width 60 height 19
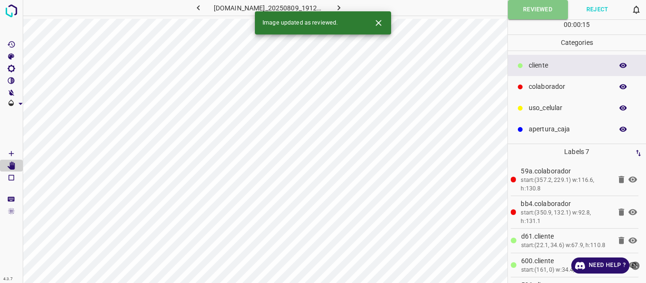
click at [344, 4] on icon "button" at bounding box center [339, 8] width 10 height 10
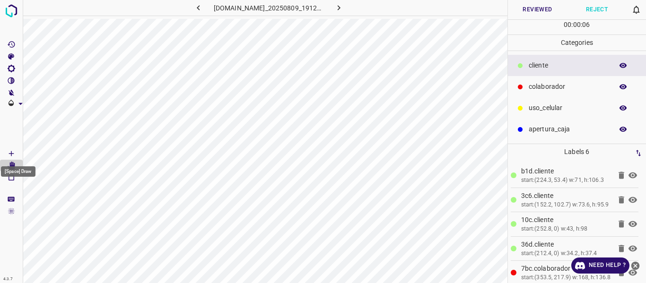
click at [11, 152] on icon "[Space] Draw" at bounding box center [11, 153] width 5 height 5
drag, startPoint x: 532, startPoint y: 9, endPoint x: 518, endPoint y: 23, distance: 19.7
click at [532, 9] on button "Reviewed" at bounding box center [538, 9] width 60 height 19
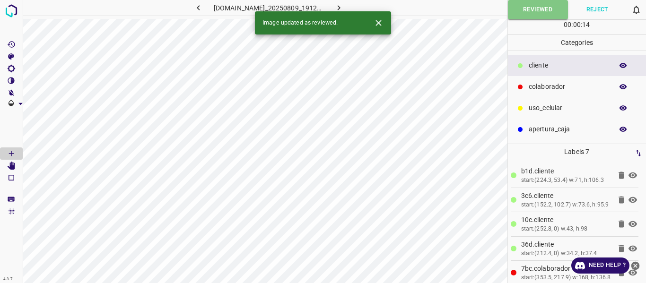
click at [344, 7] on icon "button" at bounding box center [339, 8] width 10 height 10
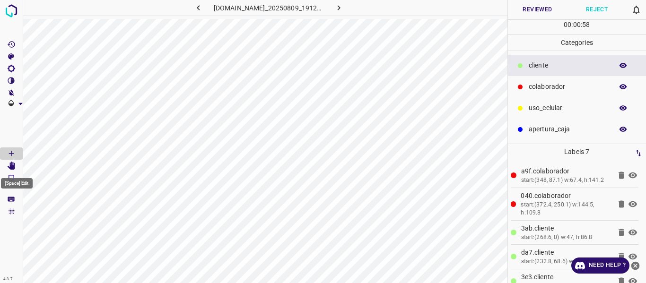
drag, startPoint x: 16, startPoint y: 165, endPoint x: 17, endPoint y: 170, distance: 4.8
click at [16, 165] on Edit"] "[Space] Edit" at bounding box center [11, 166] width 23 height 12
click at [525, 9] on button "Reviewed" at bounding box center [538, 9] width 60 height 19
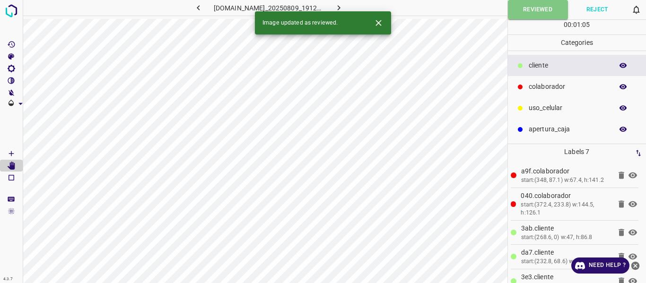
click at [341, 6] on icon "button" at bounding box center [339, 8] width 10 height 10
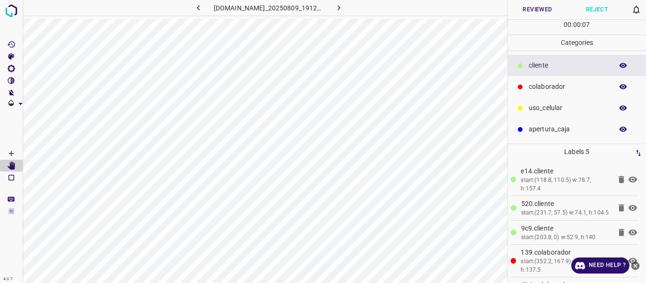
click at [532, 13] on button "Reviewed" at bounding box center [538, 9] width 60 height 19
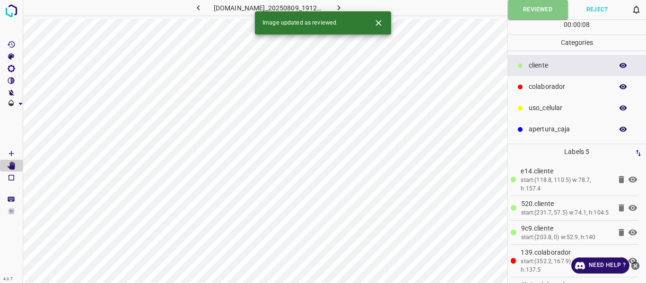
click at [344, 4] on icon "button" at bounding box center [339, 8] width 10 height 10
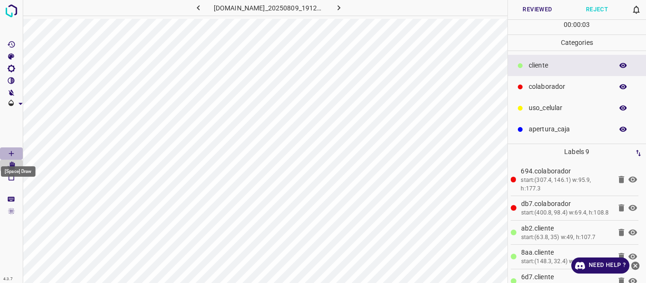
click at [12, 152] on icon "[Space] Draw" at bounding box center [11, 154] width 9 height 9
click at [527, 10] on button "Reviewed" at bounding box center [538, 9] width 60 height 19
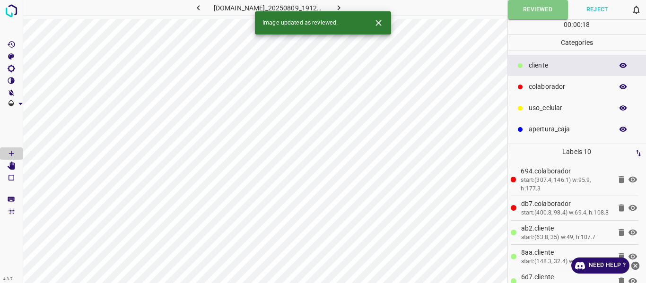
click at [351, 4] on button "button" at bounding box center [339, 8] width 30 height 16
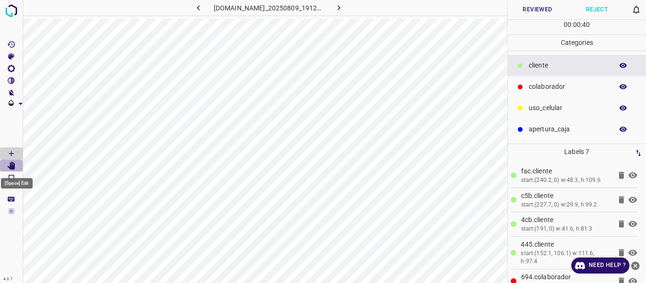
click at [7, 166] on Edit"] "[Space] Edit" at bounding box center [11, 166] width 23 height 12
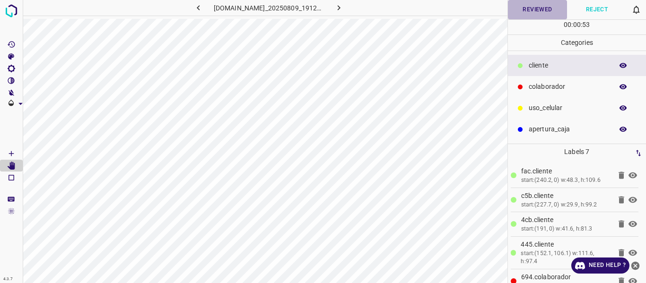
click at [534, 4] on button "Reviewed" at bounding box center [538, 9] width 60 height 19
click at [344, 8] on icon "button" at bounding box center [339, 8] width 10 height 10
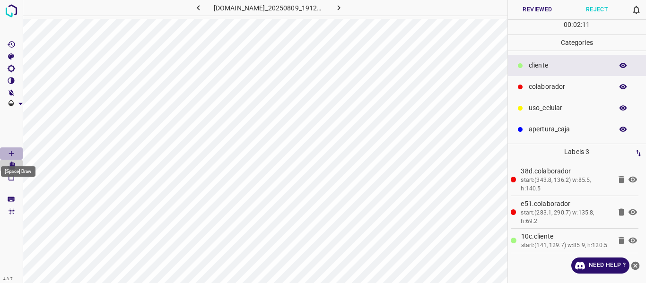
click at [11, 151] on icon "[Space] Draw" at bounding box center [11, 153] width 5 height 5
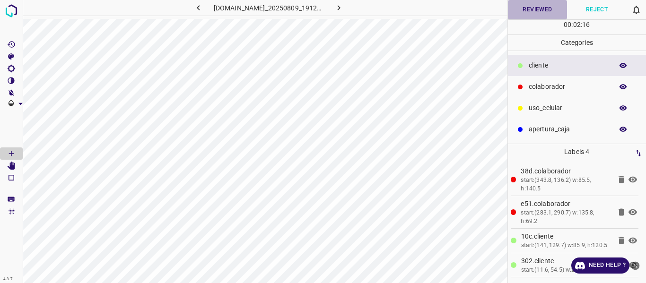
click at [522, 12] on button "Reviewed" at bounding box center [538, 9] width 60 height 19
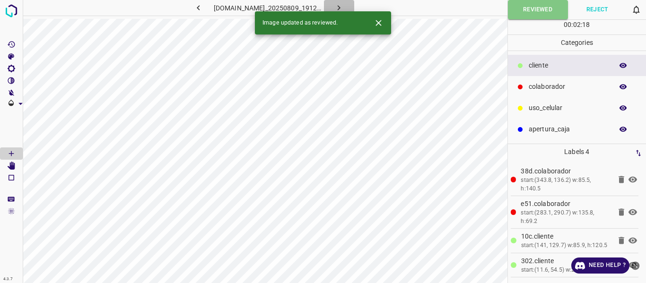
click at [344, 7] on icon "button" at bounding box center [339, 8] width 10 height 10
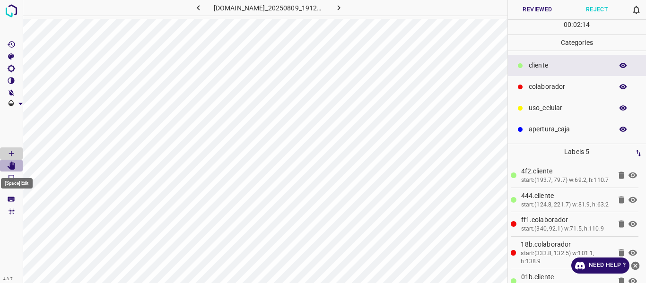
click at [8, 167] on icon "[Space] Edit" at bounding box center [11, 166] width 9 height 9
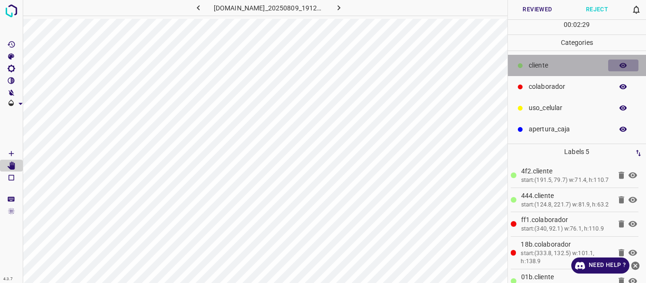
click at [624, 64] on icon "button" at bounding box center [623, 66] width 9 height 9
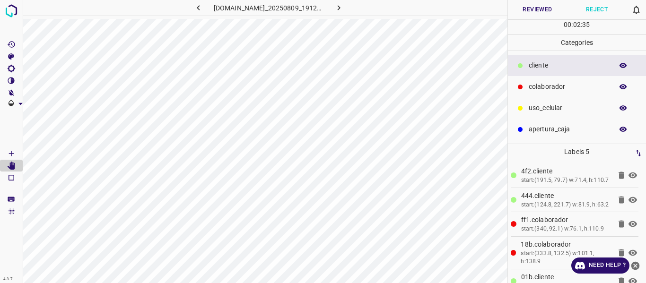
click at [527, 8] on button "Reviewed" at bounding box center [538, 9] width 60 height 19
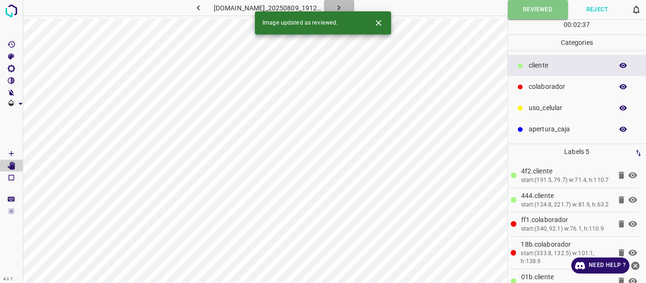
click at [343, 4] on icon "button" at bounding box center [339, 8] width 10 height 10
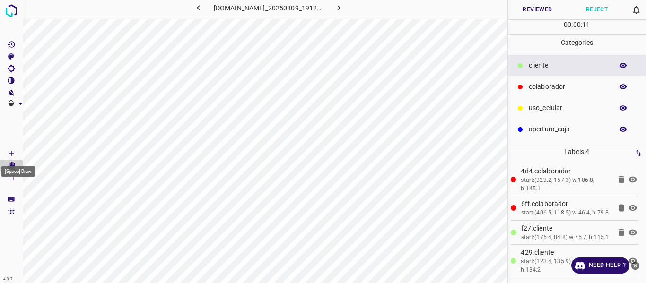
drag, startPoint x: 12, startPoint y: 151, endPoint x: 22, endPoint y: 149, distance: 10.3
click at [12, 151] on icon "[Space] Draw" at bounding box center [11, 154] width 9 height 9
click at [532, 10] on button "Reviewed" at bounding box center [538, 9] width 60 height 19
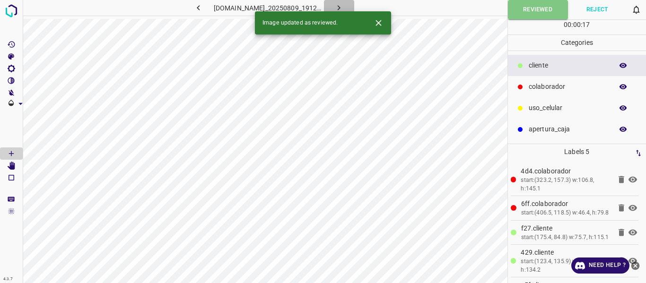
click at [343, 6] on icon "button" at bounding box center [339, 8] width 10 height 10
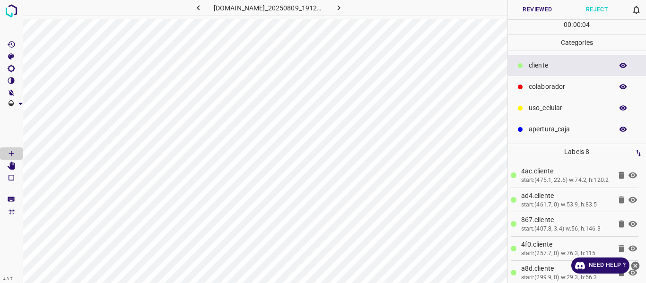
click at [530, 7] on button "Reviewed" at bounding box center [538, 9] width 60 height 19
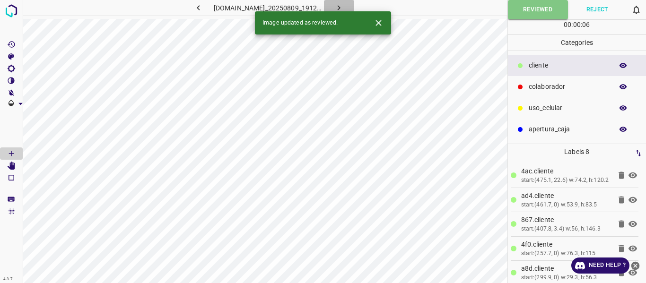
click at [343, 6] on icon "button" at bounding box center [339, 8] width 10 height 10
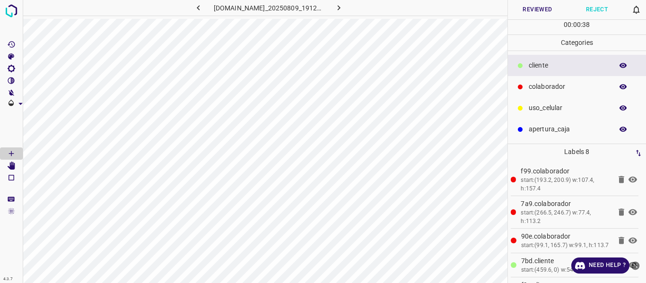
click at [524, 8] on button "Reviewed" at bounding box center [538, 9] width 60 height 19
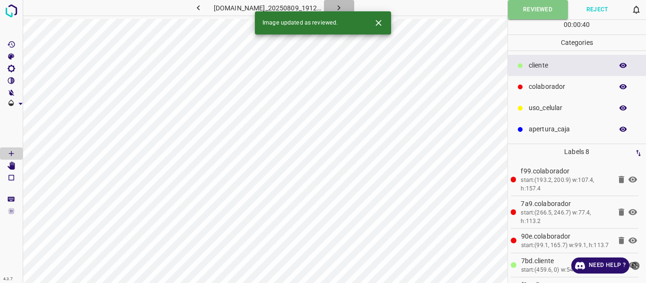
click at [344, 5] on icon "button" at bounding box center [339, 8] width 10 height 10
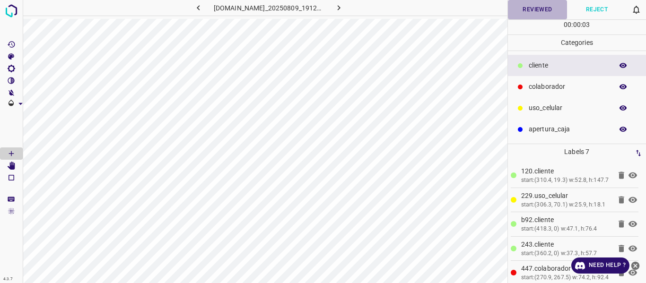
click at [539, 8] on button "Reviewed" at bounding box center [538, 9] width 60 height 19
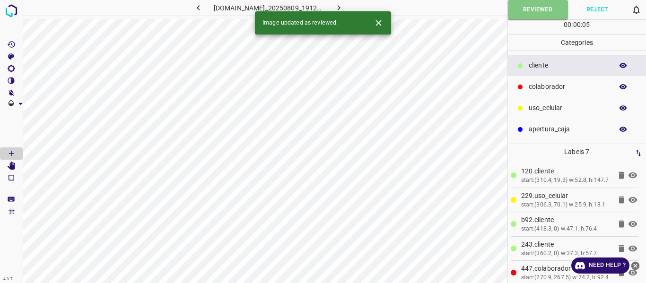
click at [344, 6] on icon "button" at bounding box center [339, 8] width 10 height 10
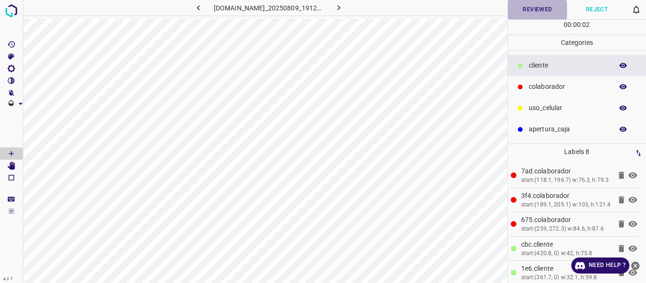
click at [531, 10] on button "Reviewed" at bounding box center [538, 9] width 60 height 19
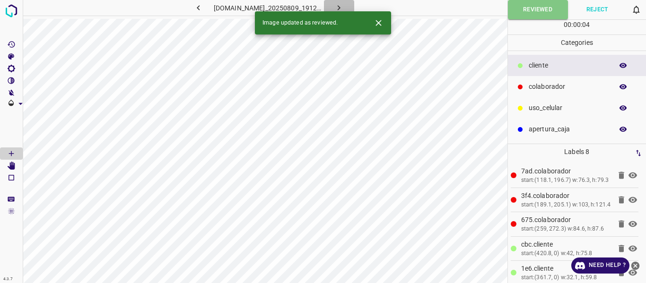
click at [344, 3] on icon "button" at bounding box center [339, 8] width 10 height 10
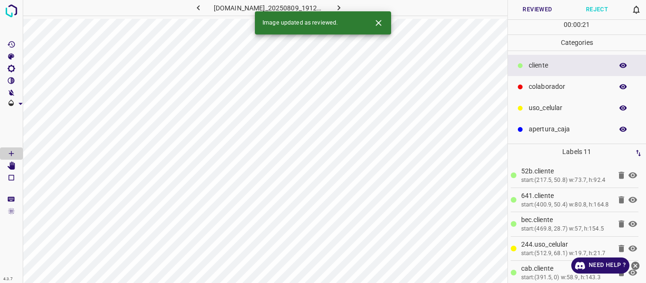
click at [531, 9] on button "Reviewed" at bounding box center [538, 9] width 60 height 19
click at [354, 8] on button "button" at bounding box center [339, 8] width 30 height 16
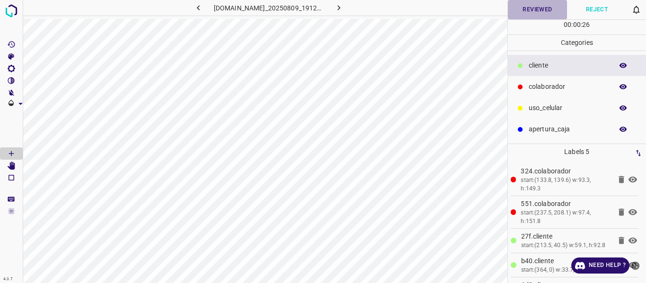
click at [540, 10] on button "Reviewed" at bounding box center [538, 9] width 60 height 19
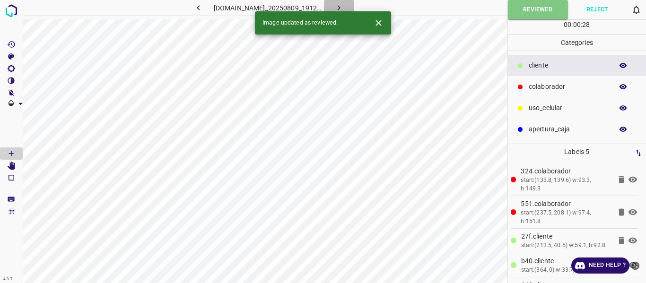
click at [343, 6] on icon "button" at bounding box center [339, 8] width 10 height 10
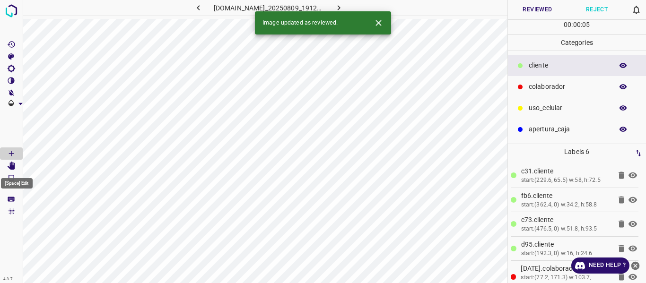
click at [9, 163] on icon "[Space] Edit" at bounding box center [11, 166] width 9 height 9
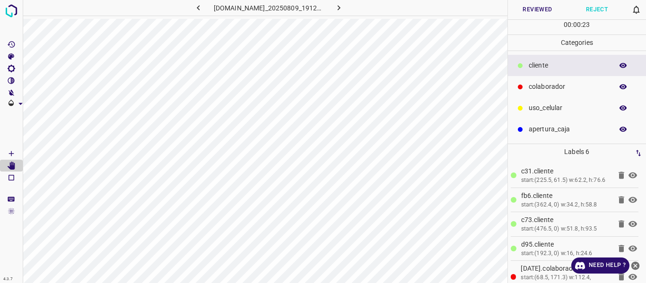
click at [541, 11] on button "Reviewed" at bounding box center [538, 9] width 60 height 19
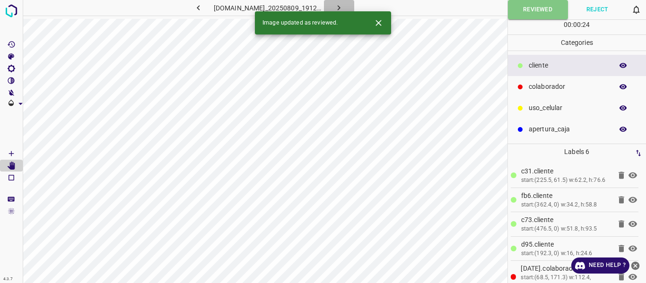
drag, startPoint x: 346, startPoint y: 6, endPoint x: 338, endPoint y: 20, distance: 16.6
click at [344, 6] on icon "button" at bounding box center [339, 8] width 10 height 10
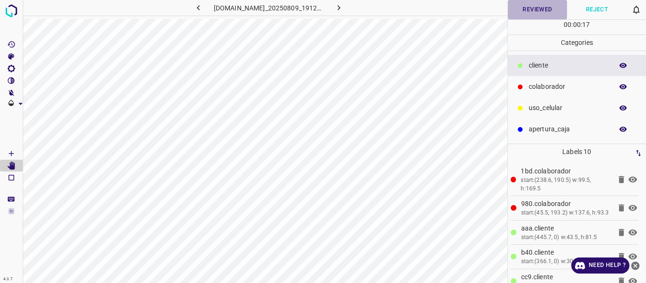
click at [535, 11] on button "Reviewed" at bounding box center [538, 9] width 60 height 19
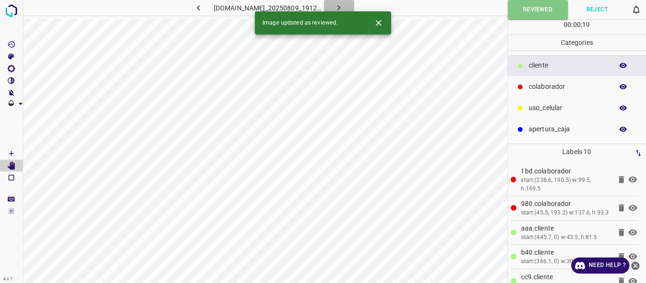
click at [344, 6] on icon "button" at bounding box center [339, 8] width 10 height 10
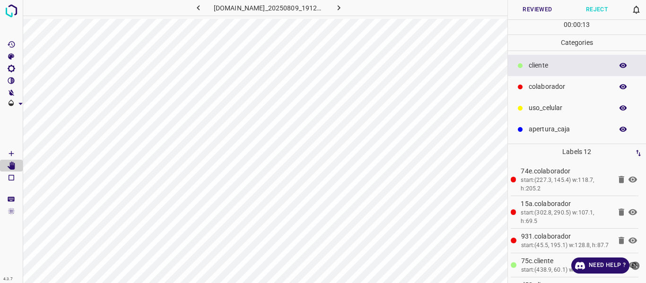
click at [623, 68] on icon "button" at bounding box center [623, 66] width 9 height 9
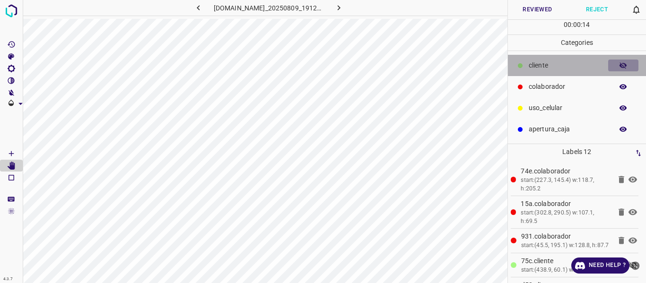
click at [623, 68] on icon "button" at bounding box center [623, 66] width 9 height 9
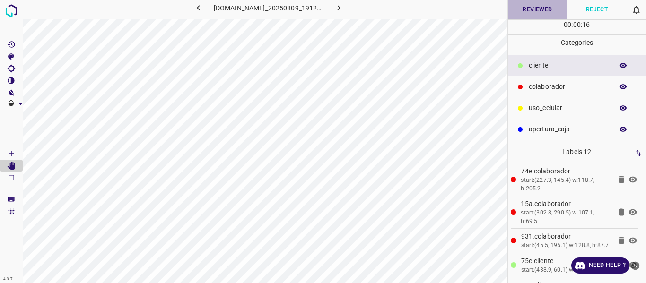
click at [544, 10] on button "Reviewed" at bounding box center [538, 9] width 60 height 19
click at [525, 5] on button "Reviewed" at bounding box center [538, 9] width 60 height 19
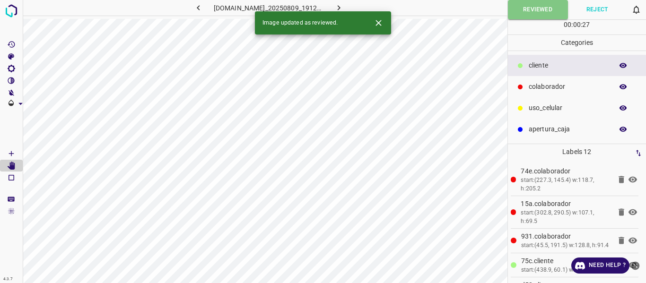
click at [344, 7] on icon "button" at bounding box center [339, 8] width 10 height 10
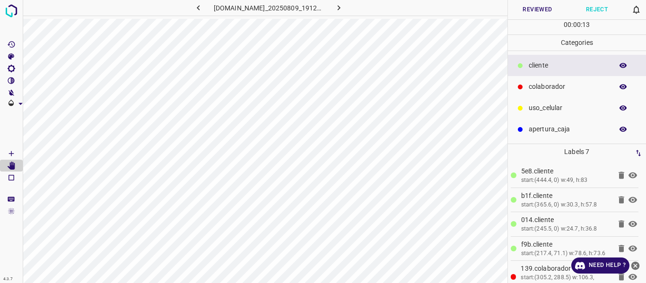
click at [539, 9] on button "Reviewed" at bounding box center [538, 9] width 60 height 19
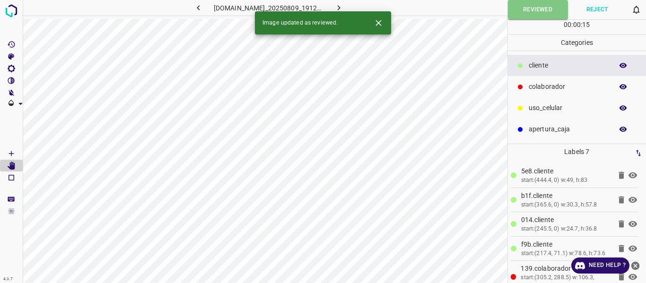
click at [351, 7] on button "button" at bounding box center [339, 8] width 30 height 16
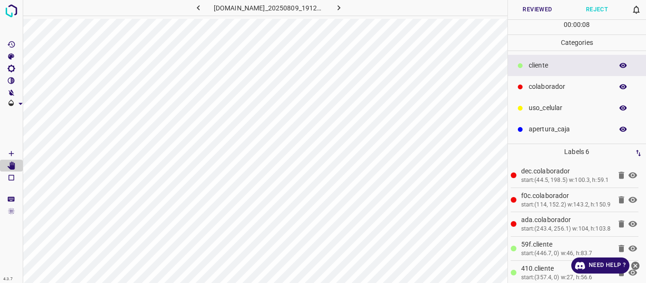
click at [542, 10] on button "Reviewed" at bounding box center [538, 9] width 60 height 19
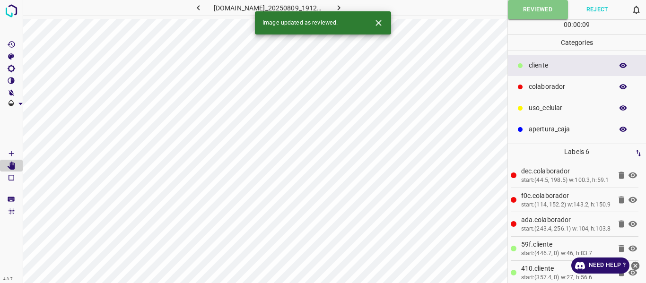
drag, startPoint x: 345, startPoint y: 7, endPoint x: 354, endPoint y: 18, distance: 14.1
click at [344, 7] on icon "button" at bounding box center [339, 8] width 10 height 10
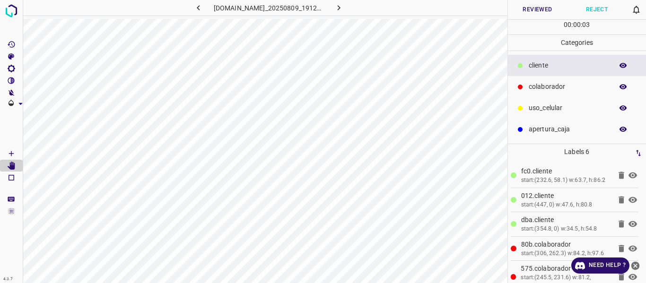
click at [539, 10] on button "Reviewed" at bounding box center [538, 9] width 60 height 19
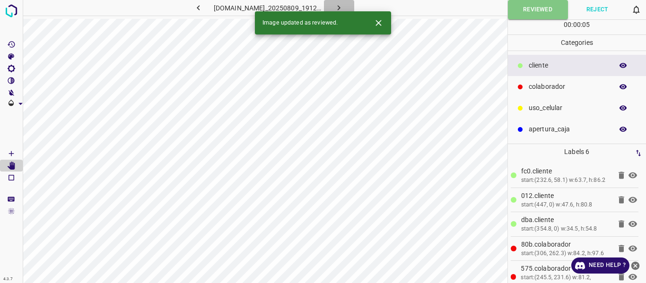
click at [342, 5] on icon "button" at bounding box center [339, 8] width 10 height 10
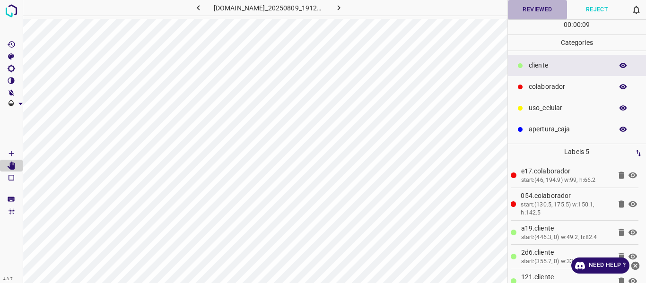
click at [536, 5] on button "Reviewed" at bounding box center [538, 9] width 60 height 19
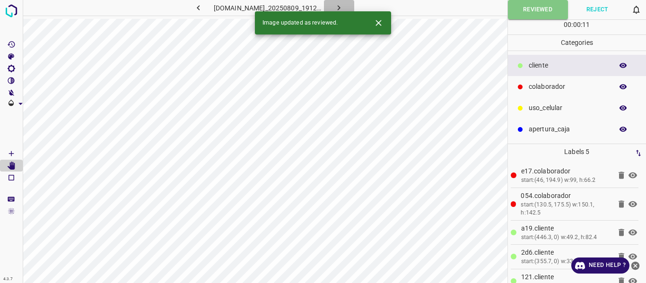
click at [344, 6] on icon "button" at bounding box center [339, 8] width 10 height 10
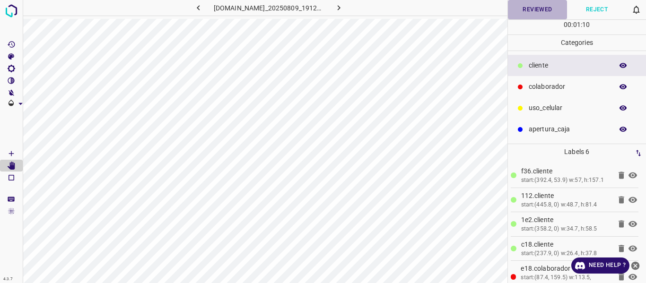
click at [529, 10] on button "Reviewed" at bounding box center [538, 9] width 60 height 19
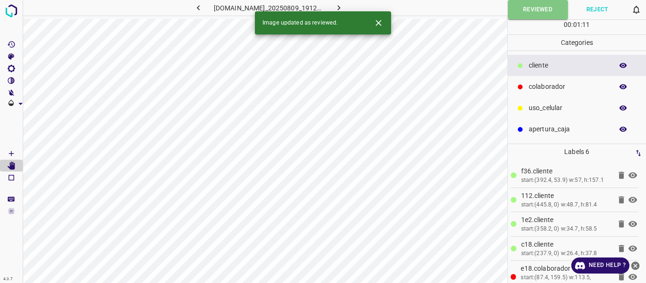
click at [344, 4] on icon "button" at bounding box center [339, 8] width 10 height 10
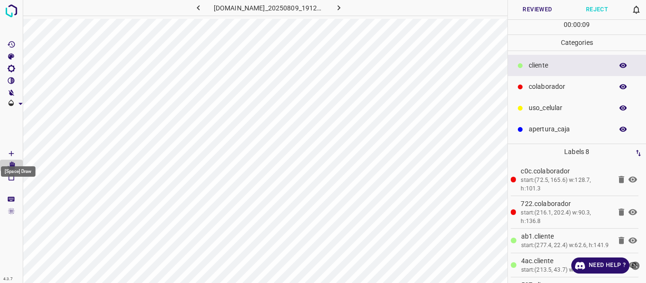
drag, startPoint x: 12, startPoint y: 153, endPoint x: 23, endPoint y: 149, distance: 11.7
click at [12, 153] on icon "[Space] Draw" at bounding box center [11, 154] width 9 height 9
drag, startPoint x: 535, startPoint y: 7, endPoint x: 530, endPoint y: 0, distance: 8.8
click at [534, 7] on button "Reviewed" at bounding box center [538, 9] width 60 height 19
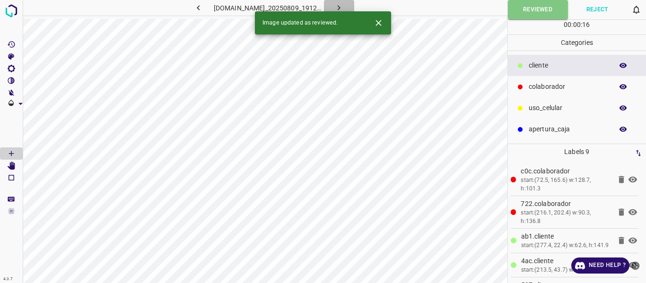
click at [344, 5] on icon "button" at bounding box center [339, 8] width 10 height 10
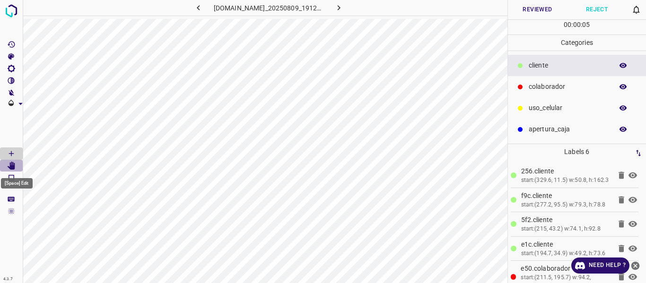
click at [11, 163] on icon "[Space] Edit" at bounding box center [12, 166] width 8 height 9
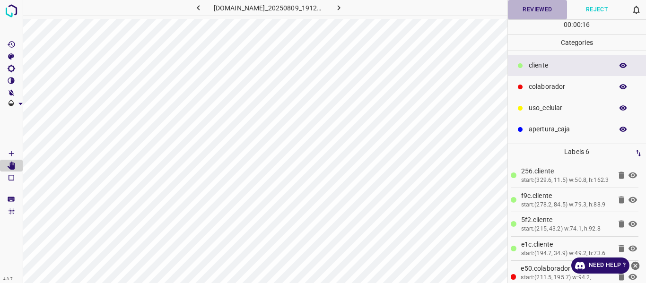
click at [536, 6] on button "Reviewed" at bounding box center [538, 9] width 60 height 19
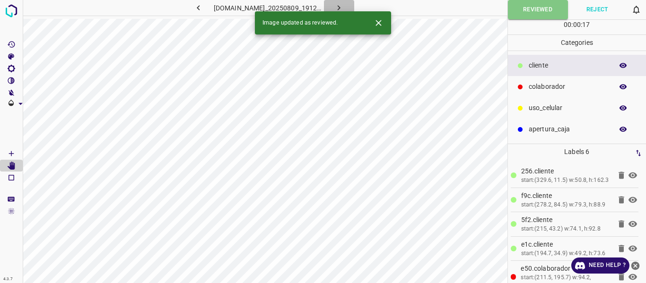
click at [341, 7] on icon "button" at bounding box center [339, 7] width 3 height 5
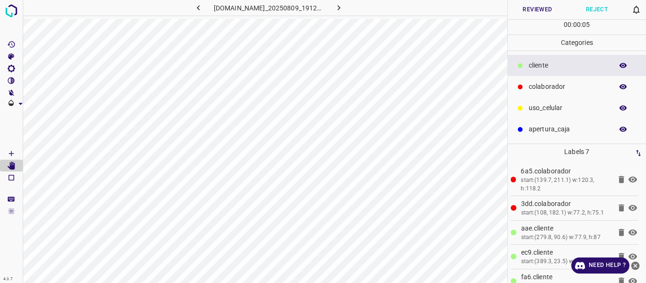
click at [527, 10] on button "Reviewed" at bounding box center [538, 9] width 60 height 19
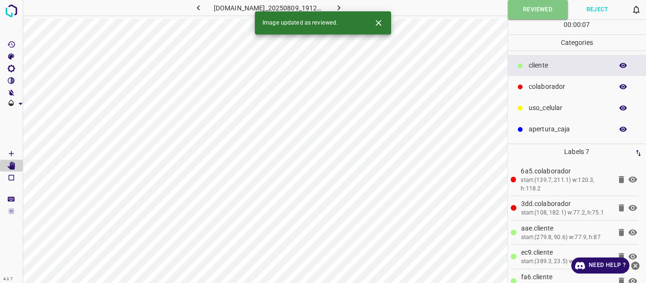
click at [344, 5] on icon "button" at bounding box center [339, 8] width 10 height 10
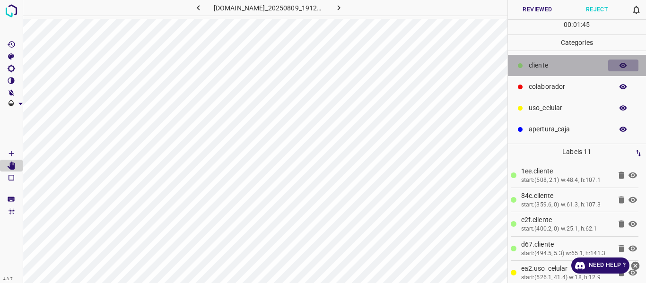
click at [622, 66] on icon "button" at bounding box center [623, 66] width 9 height 9
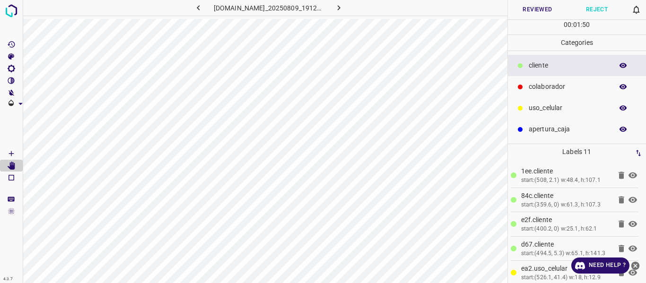
click at [544, 4] on button "Reviewed" at bounding box center [538, 9] width 60 height 19
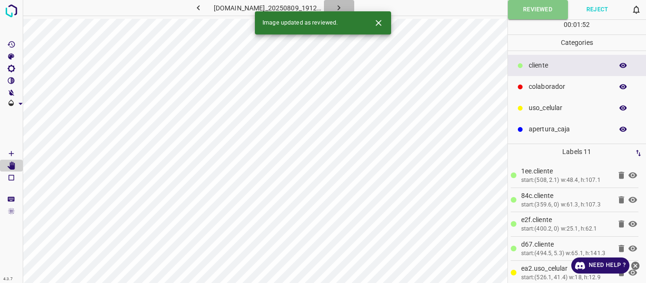
click at [344, 5] on icon "button" at bounding box center [339, 8] width 10 height 10
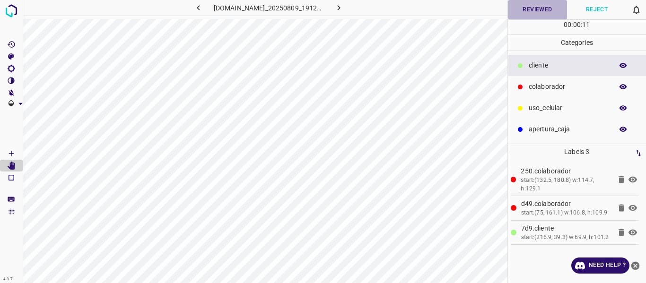
click at [530, 9] on button "Reviewed" at bounding box center [538, 9] width 60 height 19
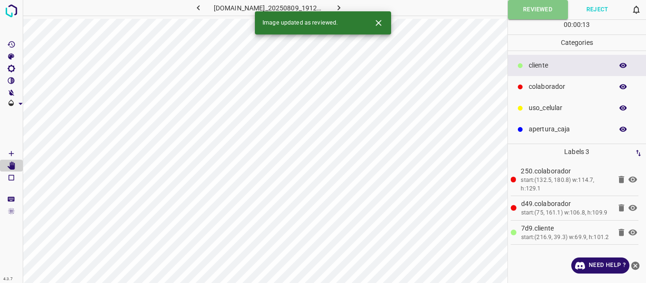
click at [341, 7] on icon "button" at bounding box center [339, 8] width 10 height 10
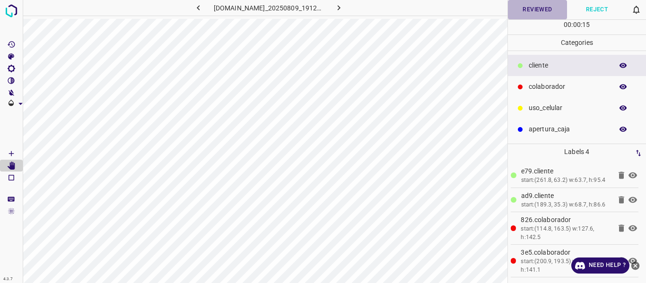
click at [536, 8] on button "Reviewed" at bounding box center [538, 9] width 60 height 19
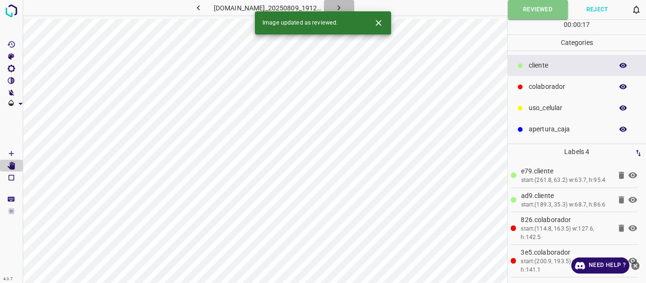
click at [344, 5] on icon "button" at bounding box center [339, 8] width 10 height 10
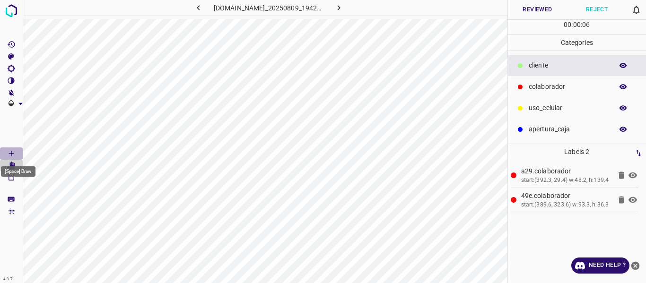
click at [12, 153] on icon "[Space] Draw" at bounding box center [11, 154] width 9 height 9
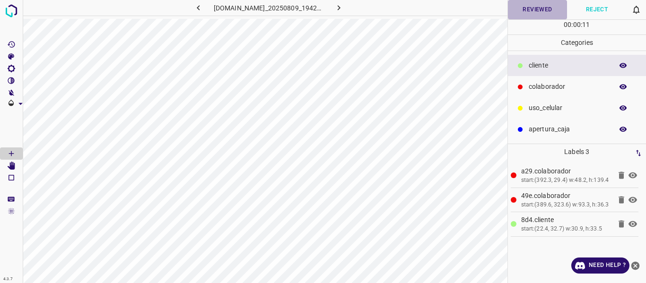
click at [535, 7] on button "Reviewed" at bounding box center [538, 9] width 60 height 19
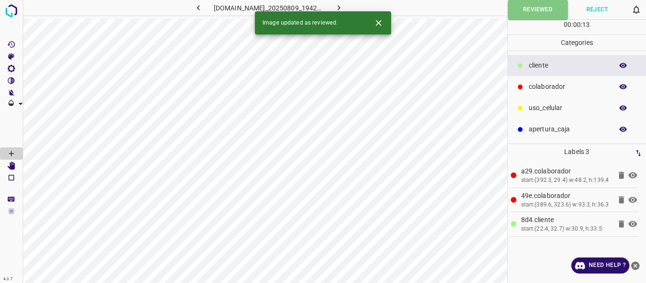
click at [344, 7] on icon "button" at bounding box center [339, 8] width 10 height 10
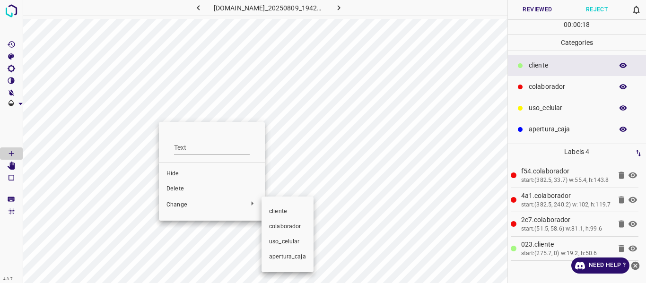
drag, startPoint x: 282, startPoint y: 214, endPoint x: 282, endPoint y: 207, distance: 7.1
click at [282, 213] on span "​​cliente" at bounding box center [287, 212] width 37 height 9
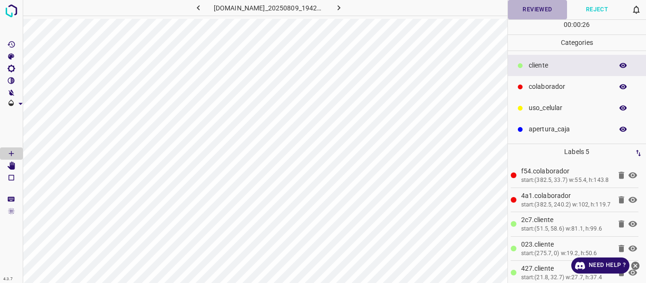
click at [531, 8] on button "Reviewed" at bounding box center [538, 9] width 60 height 19
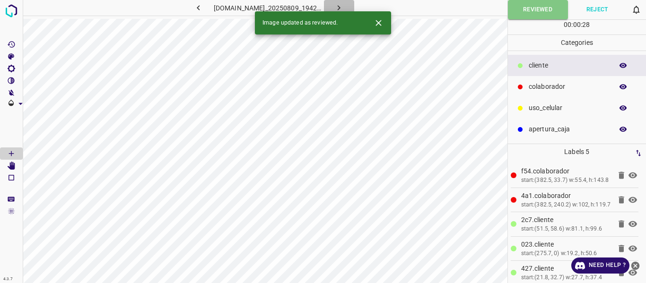
click at [344, 6] on icon "button" at bounding box center [339, 8] width 10 height 10
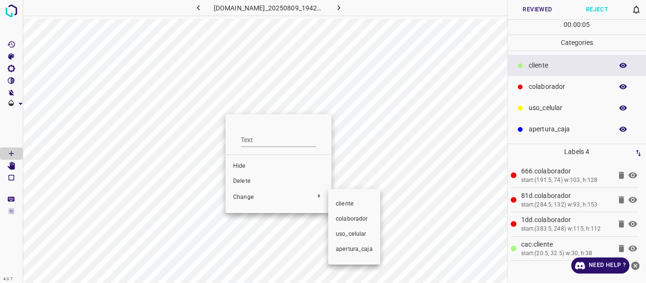
drag, startPoint x: 341, startPoint y: 202, endPoint x: 345, endPoint y: 198, distance: 6.0
click at [341, 202] on span "​​cliente" at bounding box center [354, 204] width 37 height 9
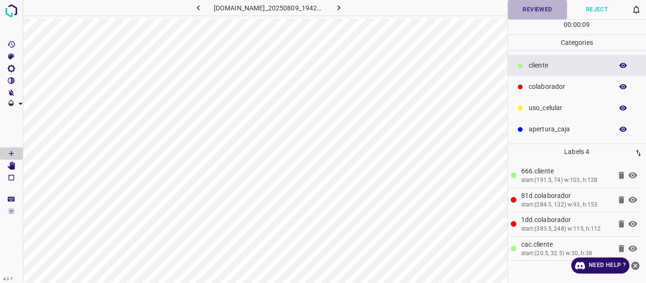
click at [524, 9] on button "Reviewed" at bounding box center [538, 9] width 60 height 19
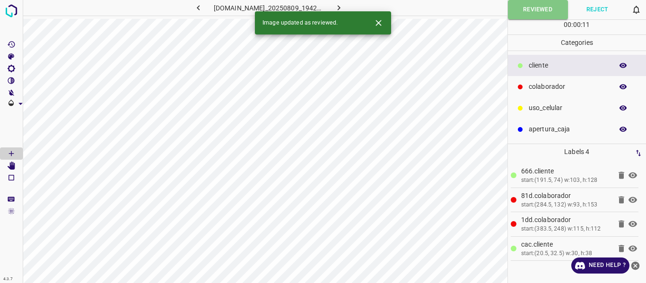
click at [343, 8] on icon "button" at bounding box center [339, 8] width 10 height 10
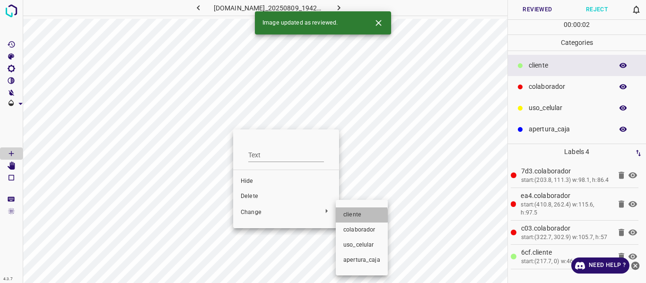
drag, startPoint x: 351, startPoint y: 216, endPoint x: 373, endPoint y: 205, distance: 24.6
click at [351, 216] on span "​​cliente" at bounding box center [362, 215] width 37 height 9
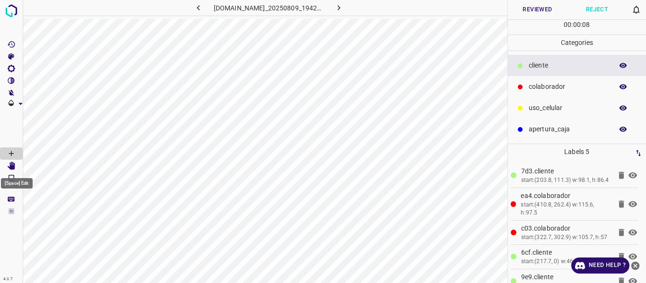
drag, startPoint x: 13, startPoint y: 166, endPoint x: 23, endPoint y: 161, distance: 11.0
click at [12, 165] on icon "[Space] Edit" at bounding box center [12, 166] width 8 height 9
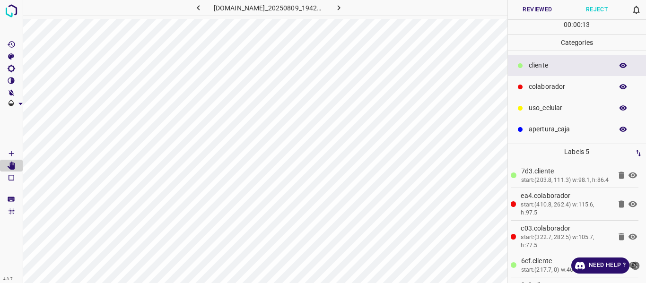
click at [533, 8] on button "Reviewed" at bounding box center [538, 9] width 60 height 19
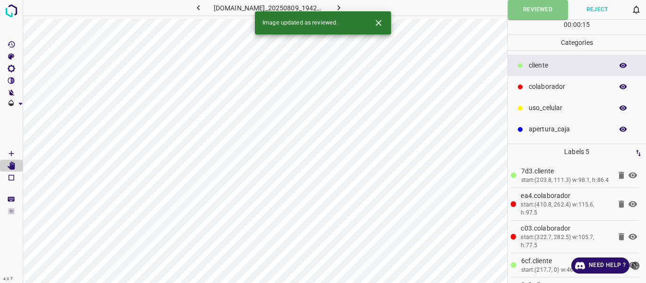
click at [343, 6] on icon "button" at bounding box center [339, 8] width 10 height 10
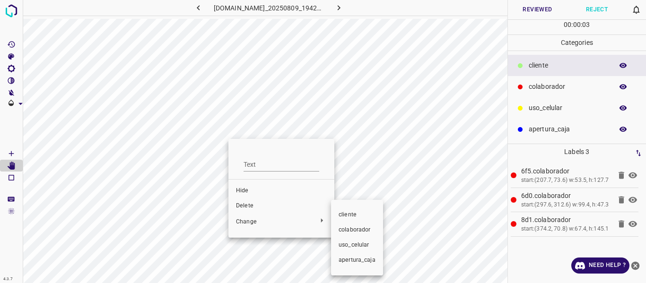
click at [343, 218] on span "​​cliente" at bounding box center [357, 215] width 37 height 9
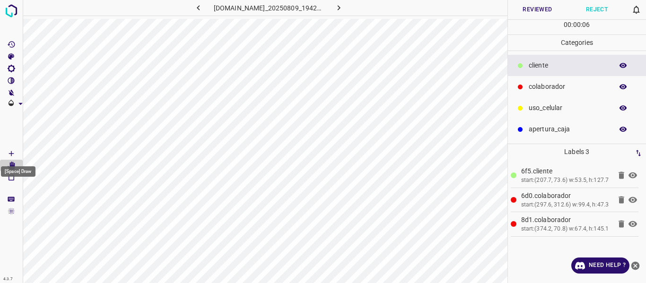
drag, startPoint x: 11, startPoint y: 153, endPoint x: 15, endPoint y: 145, distance: 8.5
click at [11, 152] on icon "[Space] Draw" at bounding box center [11, 153] width 5 height 5
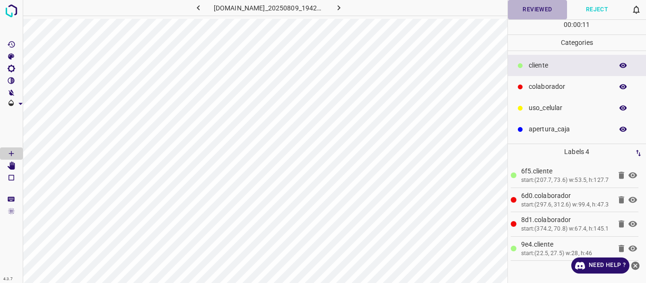
click at [531, 11] on button "Reviewed" at bounding box center [538, 9] width 60 height 19
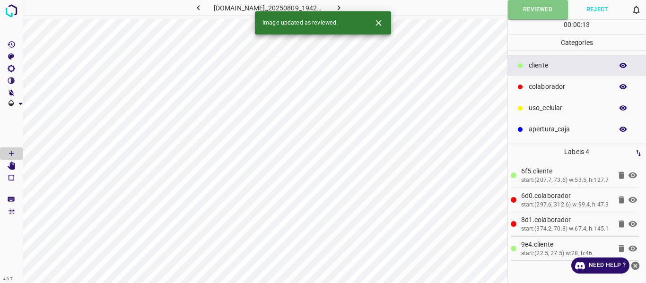
click at [342, 4] on icon "button" at bounding box center [339, 8] width 10 height 10
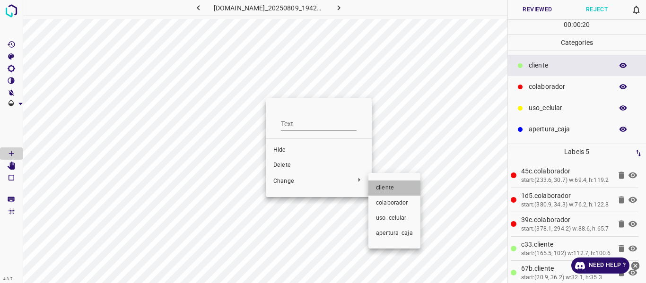
drag, startPoint x: 389, startPoint y: 187, endPoint x: 476, endPoint y: 188, distance: 87.6
click at [389, 189] on span "​​cliente" at bounding box center [394, 188] width 37 height 9
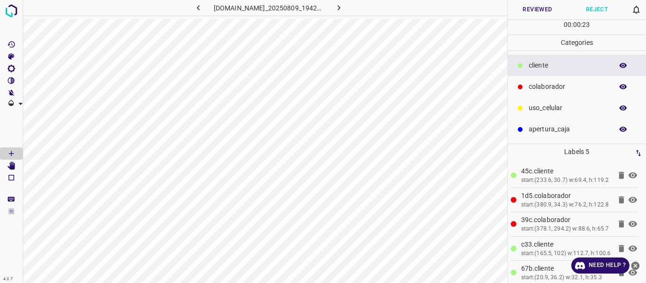
click at [540, 10] on button "Reviewed" at bounding box center [538, 9] width 60 height 19
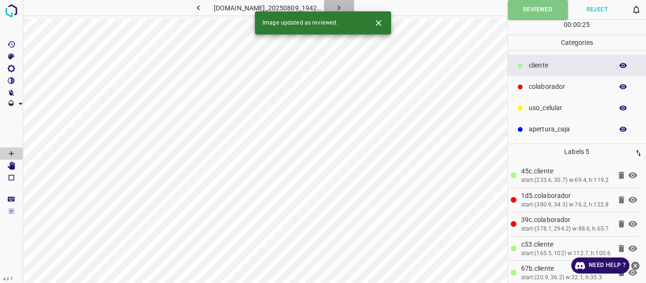
click at [344, 5] on icon "button" at bounding box center [339, 8] width 10 height 10
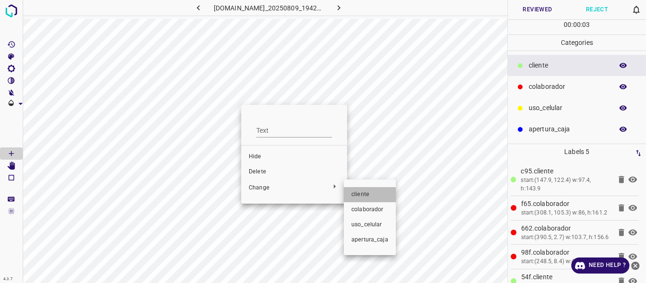
drag, startPoint x: 356, startPoint y: 200, endPoint x: 363, endPoint y: 193, distance: 10.0
click at [356, 200] on li "​​cliente" at bounding box center [370, 194] width 52 height 15
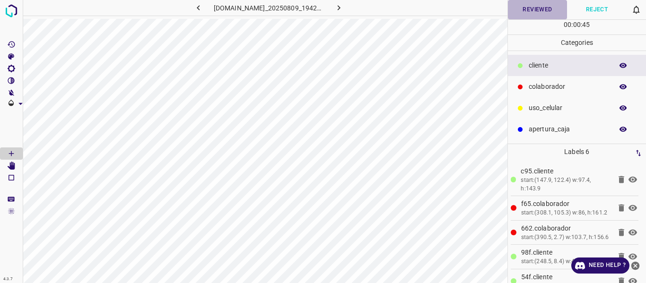
click at [522, 14] on button "Reviewed" at bounding box center [538, 9] width 60 height 19
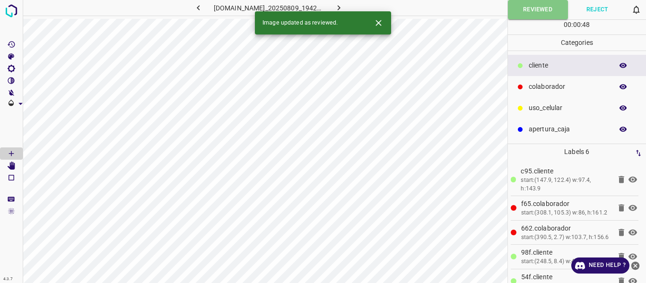
click at [344, 5] on icon "button" at bounding box center [339, 8] width 10 height 10
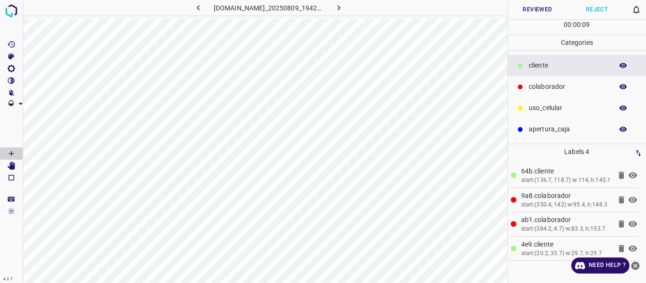
click at [529, 9] on button "Reviewed" at bounding box center [538, 9] width 60 height 19
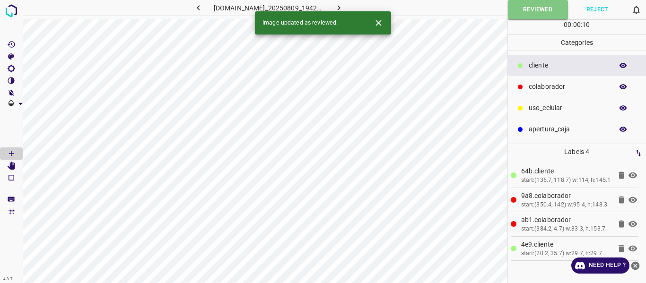
click at [344, 4] on icon "button" at bounding box center [339, 8] width 10 height 10
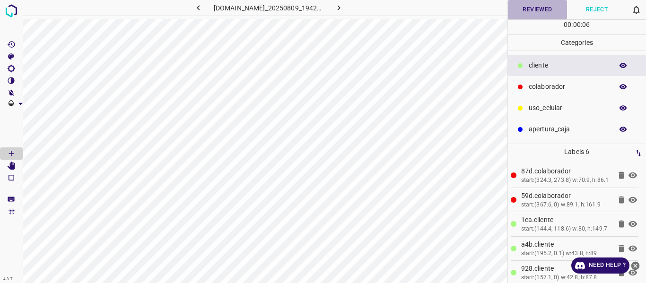
click at [519, 12] on button "Reviewed" at bounding box center [538, 9] width 60 height 19
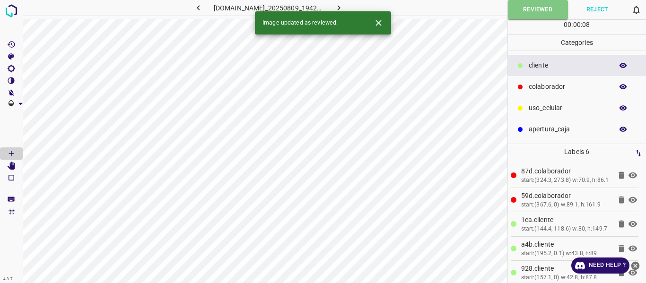
click at [341, 3] on icon "button" at bounding box center [339, 8] width 10 height 10
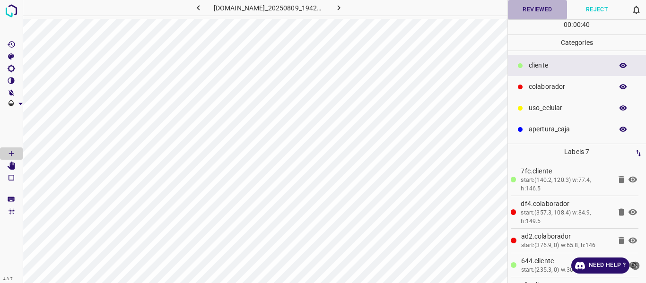
click at [522, 14] on button "Reviewed" at bounding box center [538, 9] width 60 height 19
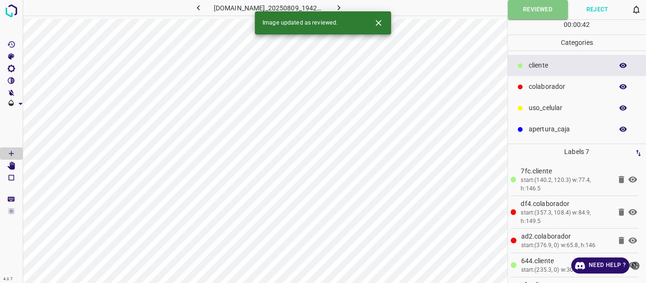
click at [342, 8] on icon "button" at bounding box center [339, 8] width 10 height 10
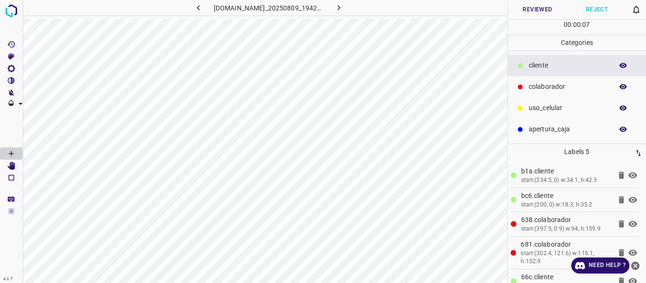
click at [521, 14] on button "Reviewed" at bounding box center [538, 9] width 60 height 19
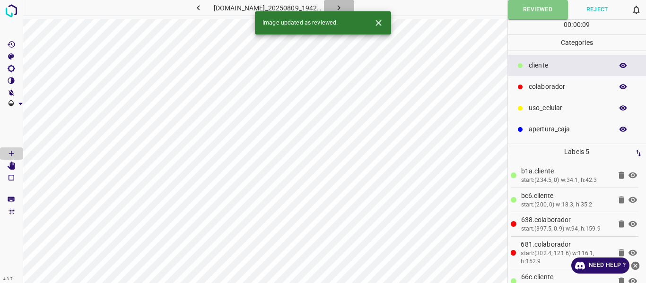
click at [344, 5] on icon "button" at bounding box center [339, 8] width 10 height 10
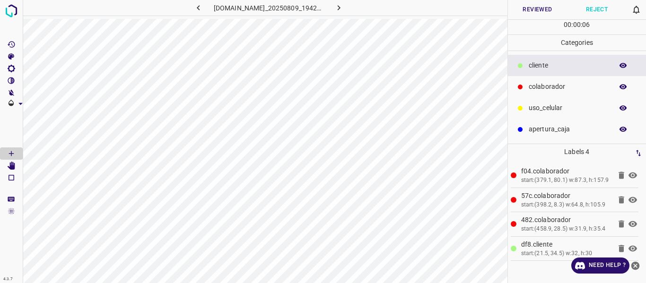
click at [528, 8] on button "Reviewed" at bounding box center [538, 9] width 60 height 19
click at [341, 8] on icon "button" at bounding box center [339, 7] width 3 height 5
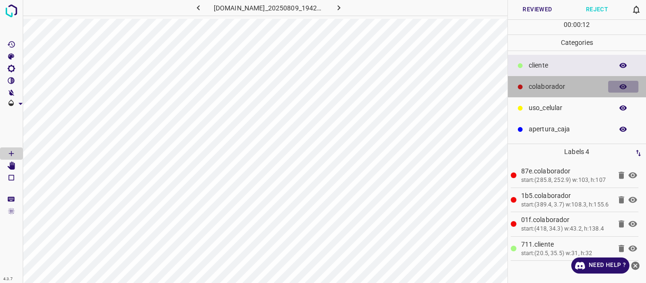
click at [621, 86] on icon "button" at bounding box center [624, 86] width 8 height 5
click at [623, 88] on icon "button" at bounding box center [623, 87] width 9 height 9
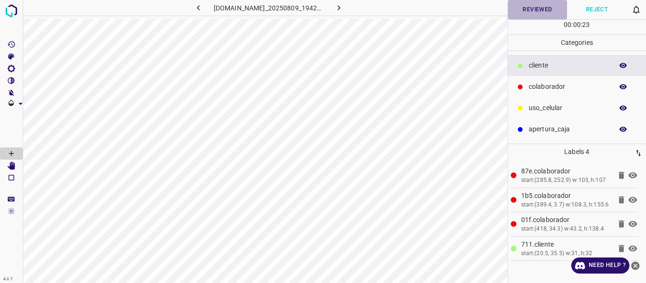
click at [531, 12] on button "Reviewed" at bounding box center [538, 9] width 60 height 19
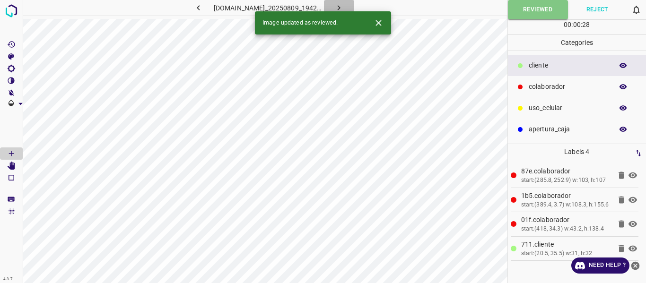
click at [342, 3] on icon "button" at bounding box center [339, 8] width 10 height 10
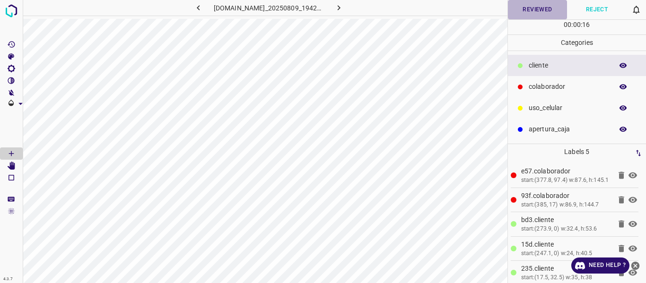
click at [531, 8] on button "Reviewed" at bounding box center [538, 9] width 60 height 19
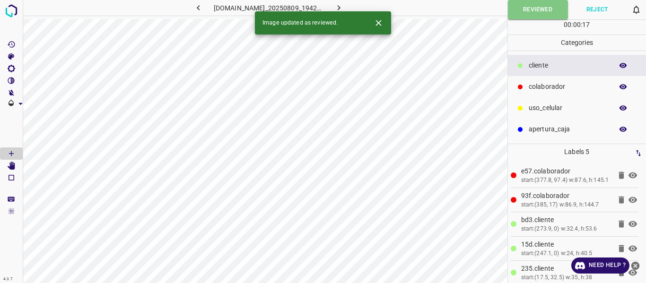
click at [344, 8] on icon "button" at bounding box center [339, 8] width 10 height 10
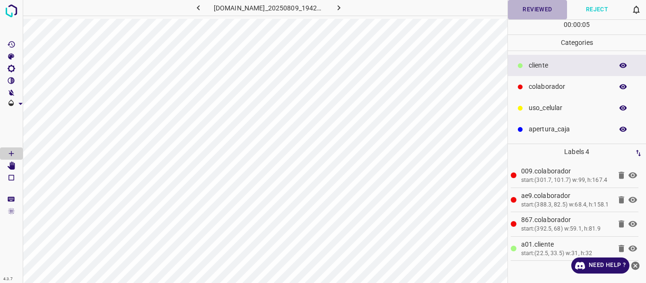
click at [531, 14] on button "Reviewed" at bounding box center [538, 9] width 60 height 19
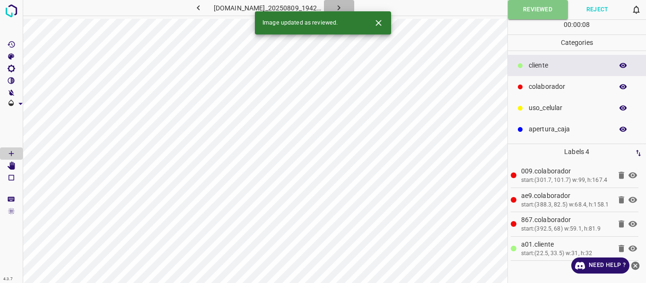
click at [341, 7] on icon "button" at bounding box center [339, 7] width 3 height 5
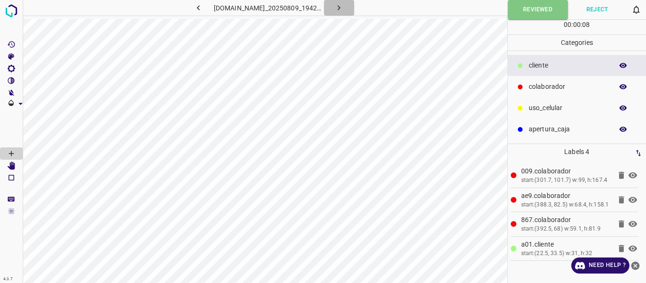
click at [344, 6] on icon "button" at bounding box center [339, 8] width 10 height 10
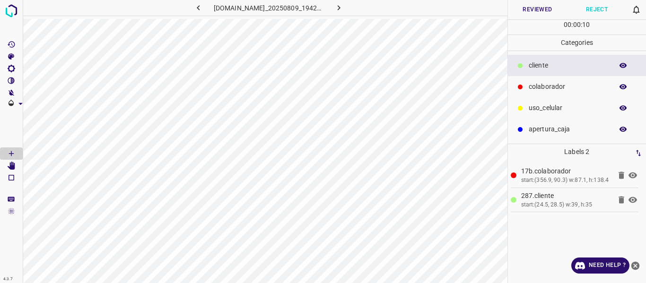
click at [537, 6] on button "Reviewed" at bounding box center [538, 9] width 60 height 19
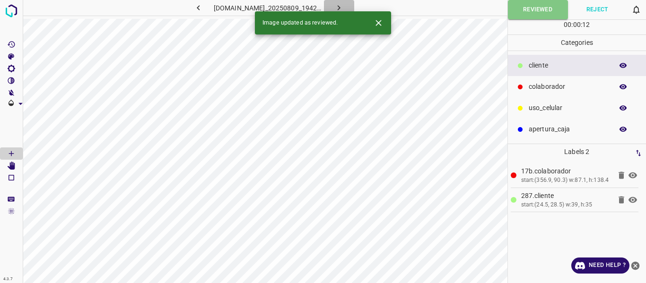
click at [340, 7] on icon "button" at bounding box center [339, 8] width 10 height 10
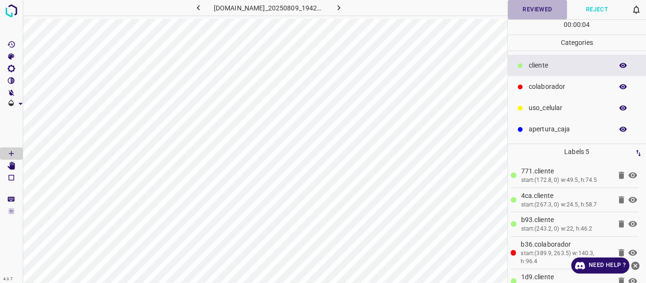
click at [534, 9] on button "Reviewed" at bounding box center [538, 9] width 60 height 19
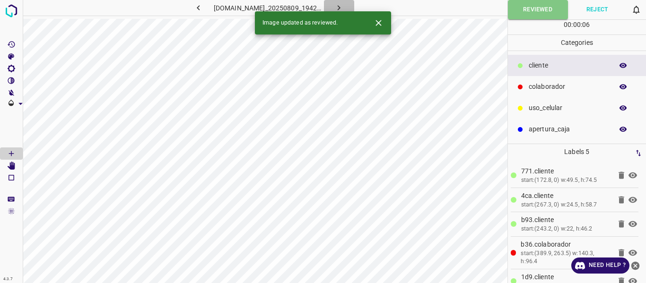
click at [344, 6] on icon "button" at bounding box center [339, 8] width 10 height 10
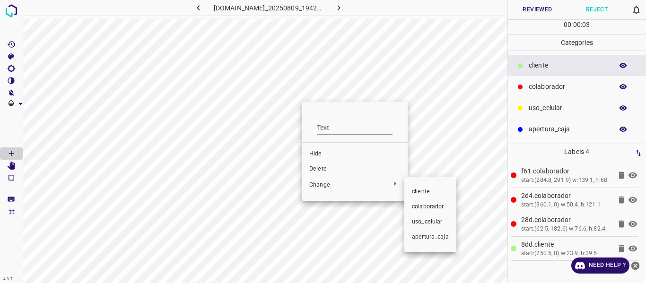
click at [424, 192] on span "​​cliente" at bounding box center [430, 192] width 37 height 9
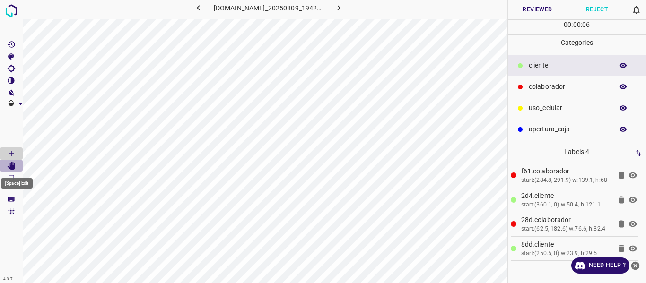
click at [12, 164] on icon "[Space] Edit" at bounding box center [12, 166] width 8 height 9
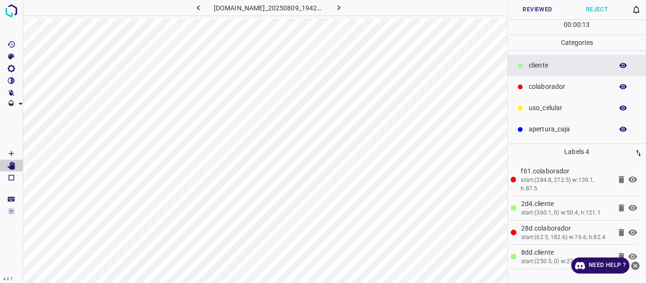
click at [538, 10] on button "Reviewed" at bounding box center [538, 9] width 60 height 19
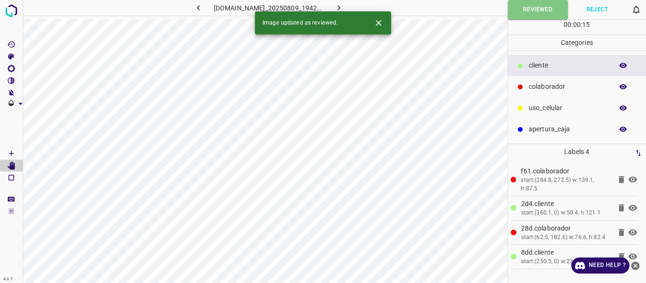
click at [343, 4] on icon "button" at bounding box center [339, 8] width 10 height 10
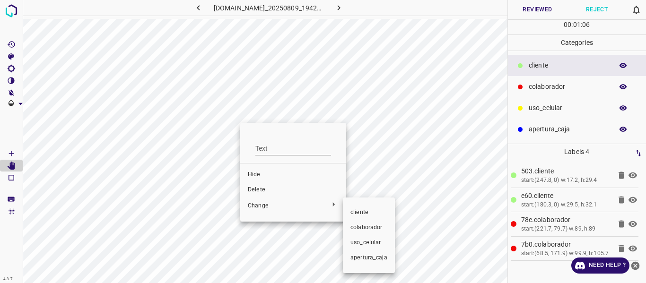
click at [364, 213] on span "​​cliente" at bounding box center [369, 213] width 37 height 9
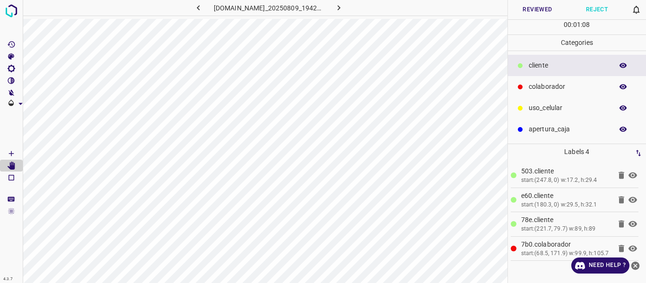
click at [536, 8] on button "Reviewed" at bounding box center [538, 9] width 60 height 19
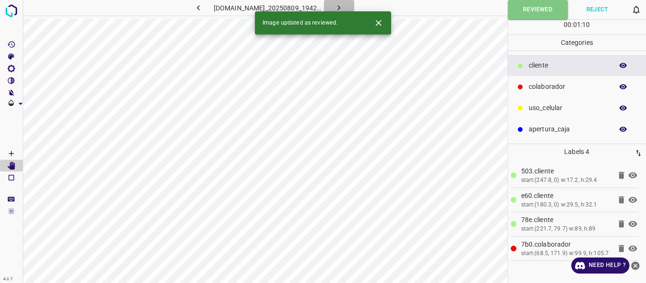
click at [341, 4] on icon "button" at bounding box center [339, 8] width 10 height 10
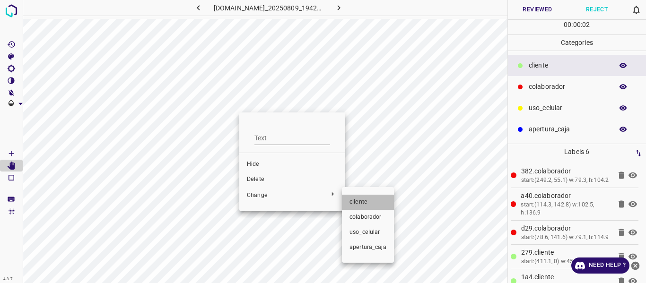
click at [368, 203] on span "​​cliente" at bounding box center [368, 202] width 37 height 9
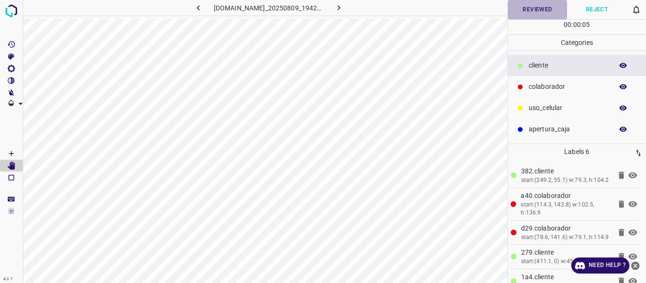
click at [531, 4] on button "Reviewed" at bounding box center [538, 9] width 60 height 19
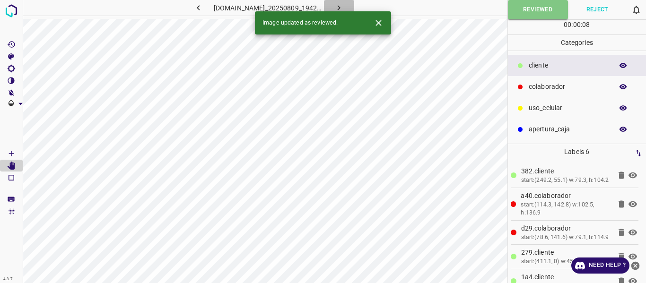
click at [344, 6] on icon "button" at bounding box center [339, 8] width 10 height 10
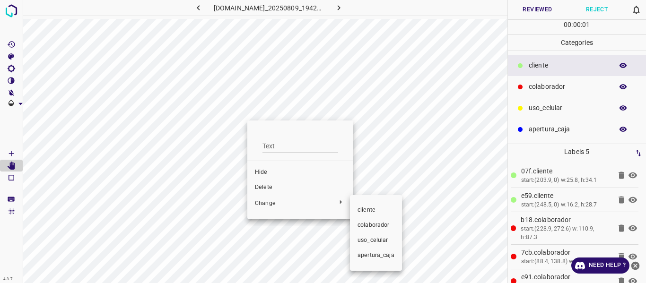
click at [367, 210] on span "​​cliente" at bounding box center [376, 210] width 37 height 9
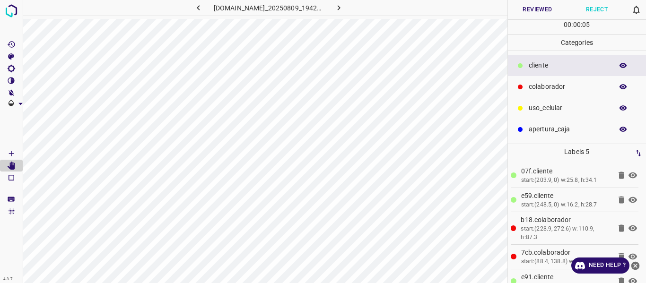
click at [531, 5] on button "Reviewed" at bounding box center [538, 9] width 60 height 19
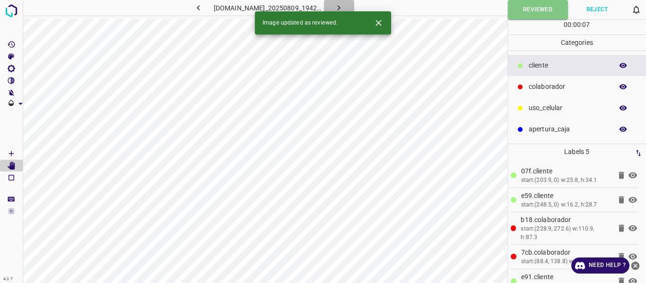
click at [343, 6] on icon "button" at bounding box center [339, 8] width 10 height 10
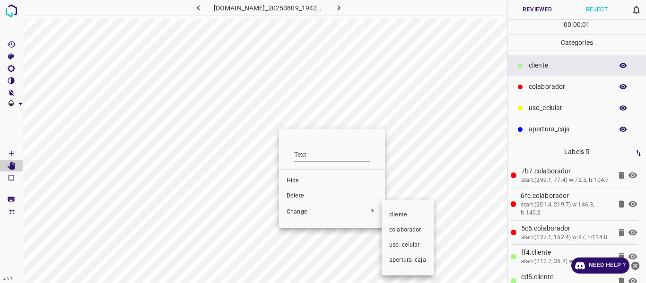
click at [400, 217] on span "​​cliente" at bounding box center [407, 215] width 37 height 9
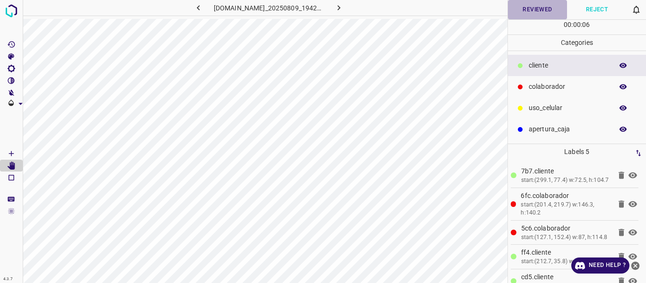
click at [528, 11] on button "Reviewed" at bounding box center [538, 9] width 60 height 19
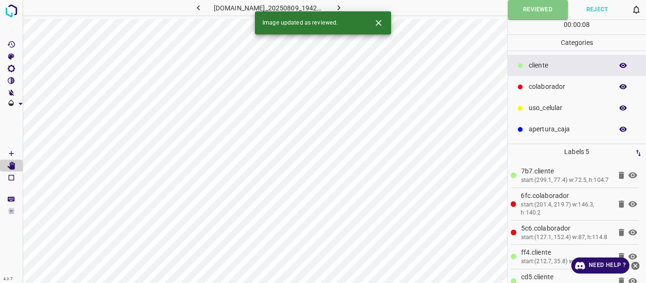
click at [342, 8] on icon "button" at bounding box center [339, 8] width 10 height 10
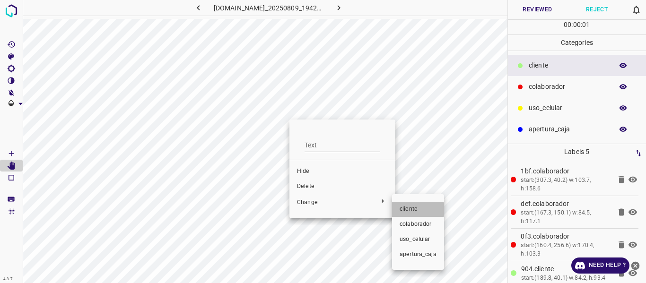
click at [408, 210] on span "​​cliente" at bounding box center [418, 209] width 37 height 9
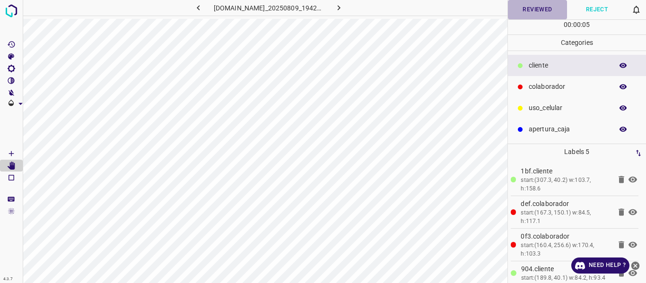
click at [531, 9] on button "Reviewed" at bounding box center [538, 9] width 60 height 19
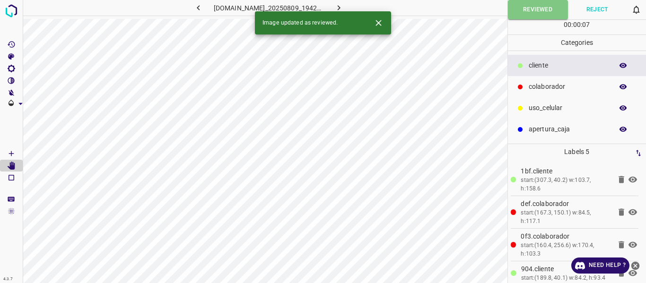
click at [343, 6] on icon "button" at bounding box center [339, 8] width 10 height 10
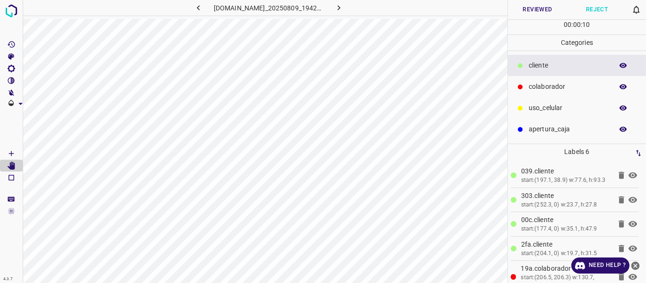
click at [546, 13] on button "Reviewed" at bounding box center [538, 9] width 60 height 19
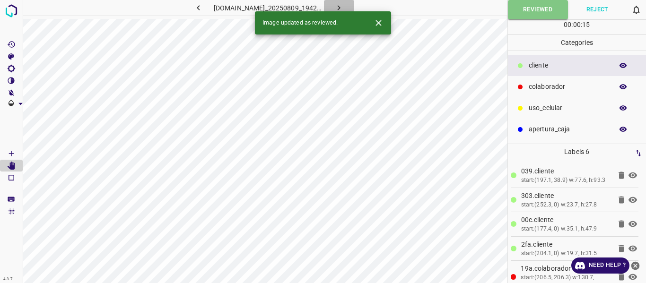
click at [344, 5] on icon "button" at bounding box center [339, 8] width 10 height 10
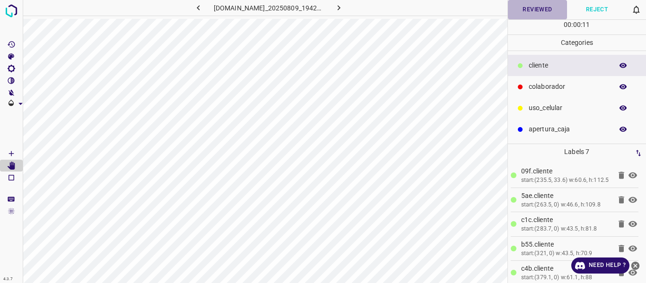
click at [536, 13] on button "Reviewed" at bounding box center [538, 9] width 60 height 19
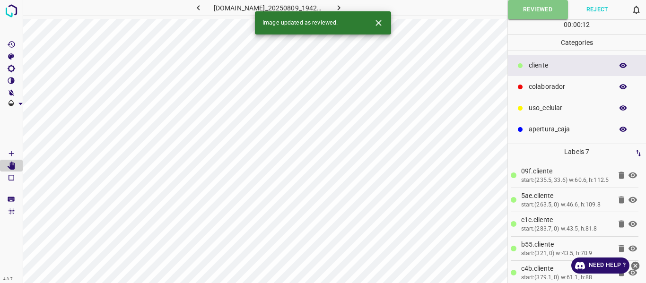
click at [341, 7] on icon "button" at bounding box center [339, 7] width 3 height 5
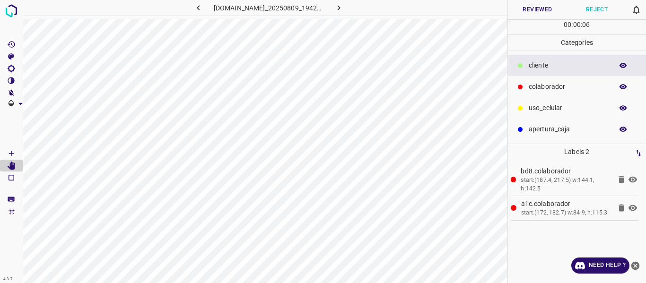
click at [524, 10] on button "Reviewed" at bounding box center [538, 9] width 60 height 19
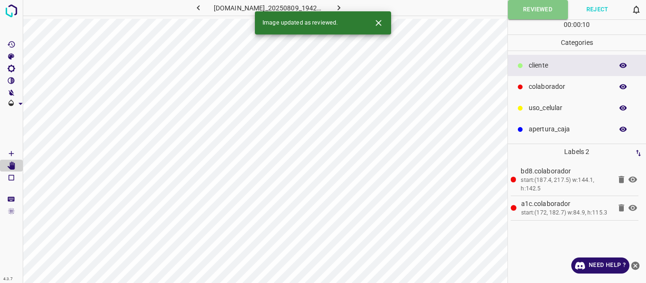
click at [346, 2] on button "button" at bounding box center [339, 8] width 30 height 16
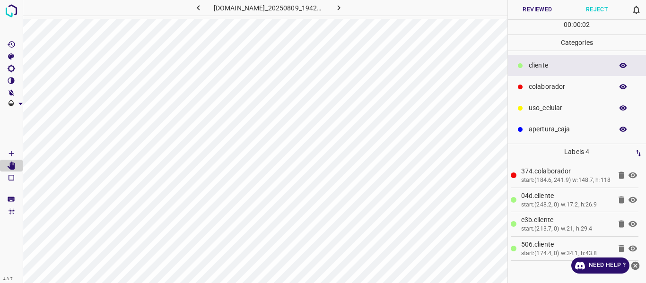
click at [543, 10] on button "Reviewed" at bounding box center [538, 9] width 60 height 19
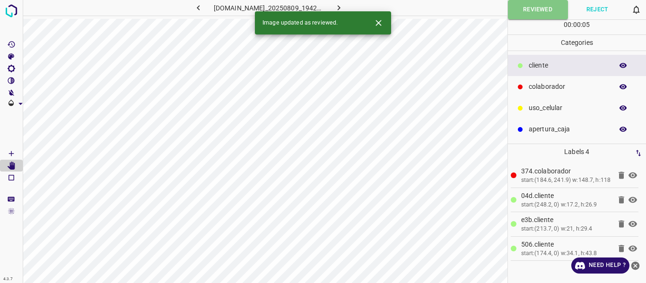
click at [344, 5] on icon "button" at bounding box center [339, 8] width 10 height 10
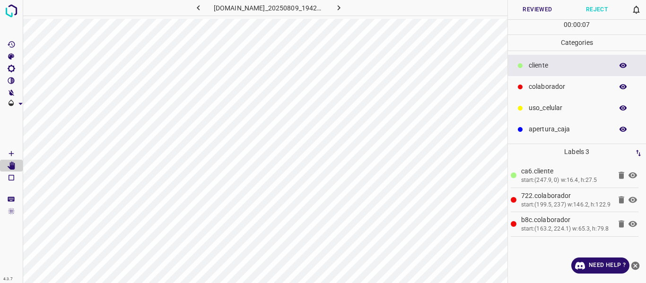
click at [534, 6] on button "Reviewed" at bounding box center [538, 9] width 60 height 19
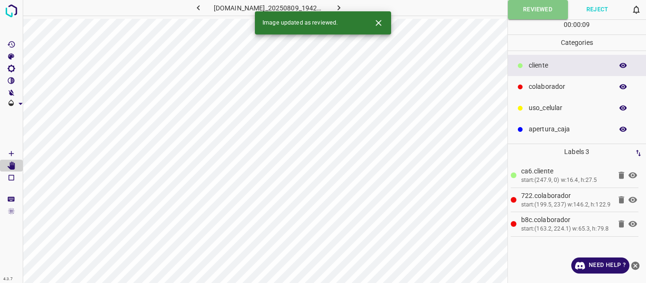
click at [344, 3] on icon "button" at bounding box center [339, 8] width 10 height 10
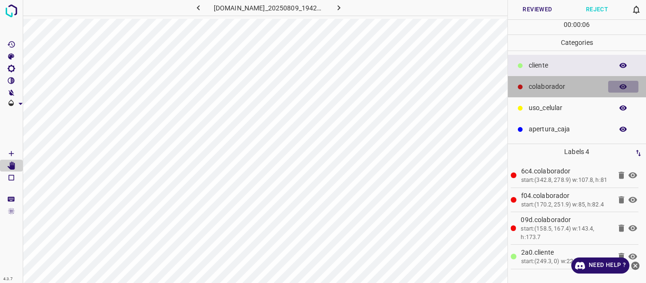
click at [624, 88] on icon "button" at bounding box center [624, 86] width 8 height 5
click at [624, 88] on icon "button" at bounding box center [624, 87] width 8 height 7
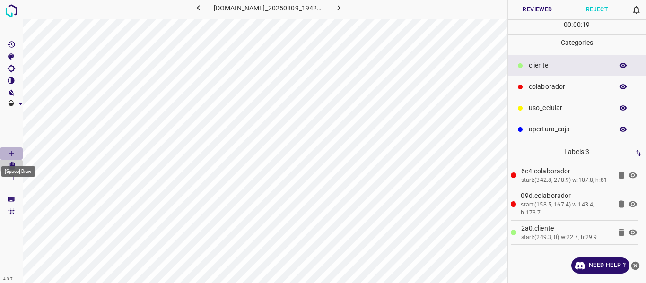
click at [10, 152] on icon "[Space] Draw" at bounding box center [11, 154] width 9 height 9
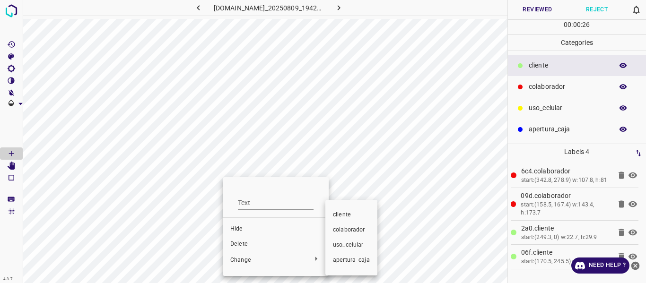
click at [341, 230] on span "colaborador" at bounding box center [351, 230] width 37 height 9
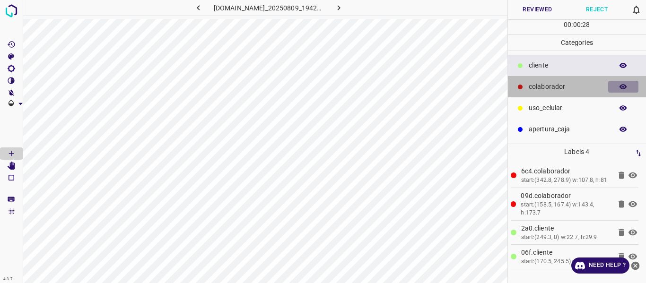
click at [621, 85] on icon "button" at bounding box center [623, 87] width 9 height 9
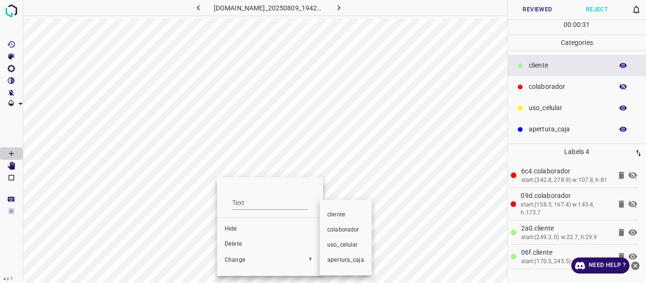
click at [342, 229] on span "colaborador" at bounding box center [345, 230] width 37 height 9
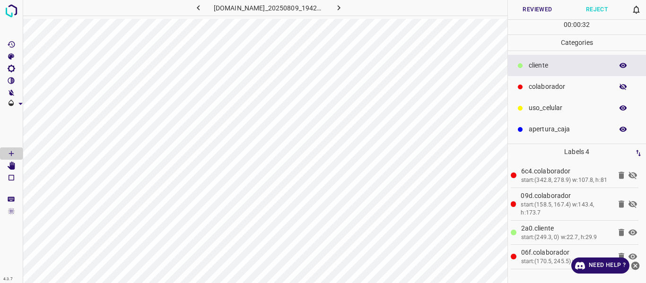
click at [619, 89] on button "button" at bounding box center [624, 87] width 30 height 12
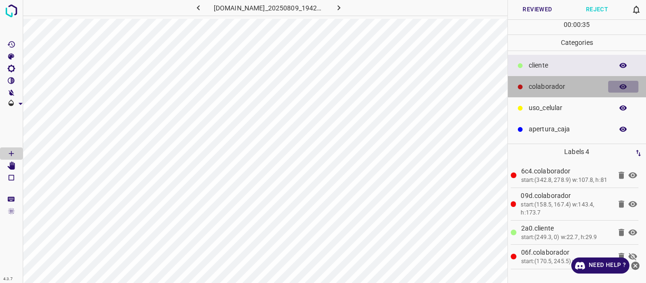
click at [626, 87] on icon "button" at bounding box center [624, 86] width 8 height 5
click at [626, 87] on icon "button" at bounding box center [624, 87] width 8 height 7
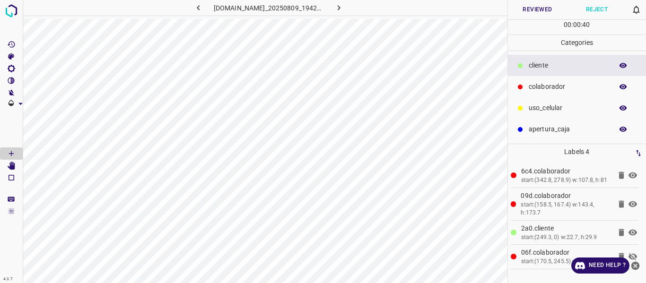
click at [625, 87] on icon "button" at bounding box center [623, 87] width 9 height 9
click at [10, 167] on icon "[Space] Edit" at bounding box center [12, 166] width 8 height 9
click at [622, 88] on icon "button" at bounding box center [624, 87] width 8 height 7
click at [10, 151] on icon "[Space] Draw" at bounding box center [11, 154] width 9 height 9
drag, startPoint x: 562, startPoint y: 86, endPoint x: 544, endPoint y: 97, distance: 20.6
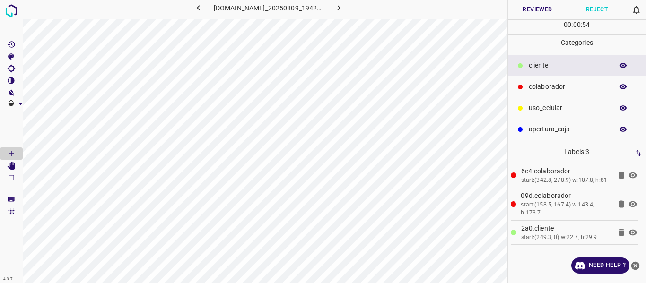
click at [561, 86] on p "colaborador" at bounding box center [569, 87] width 80 height 10
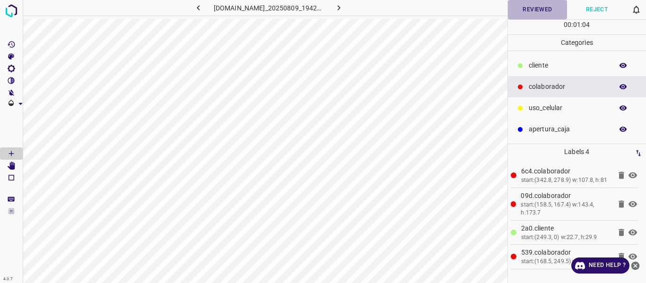
click at [542, 9] on button "Reviewed" at bounding box center [538, 9] width 60 height 19
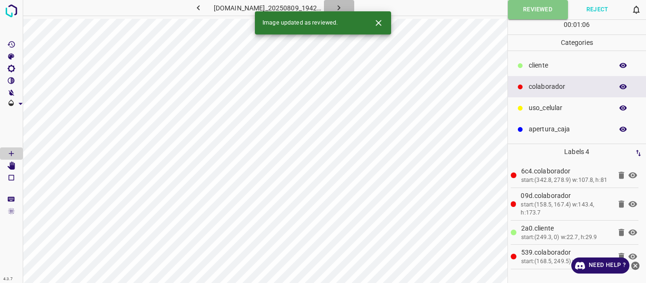
click at [344, 5] on icon "button" at bounding box center [339, 8] width 10 height 10
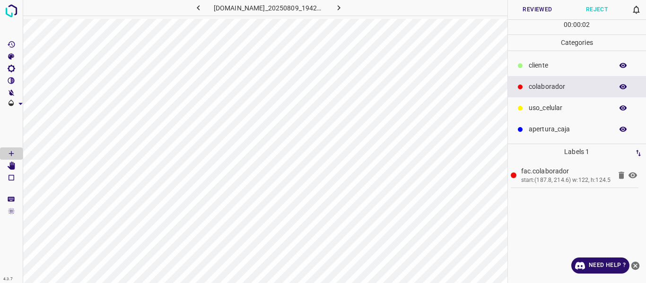
click at [524, 10] on button "Reviewed" at bounding box center [538, 9] width 60 height 19
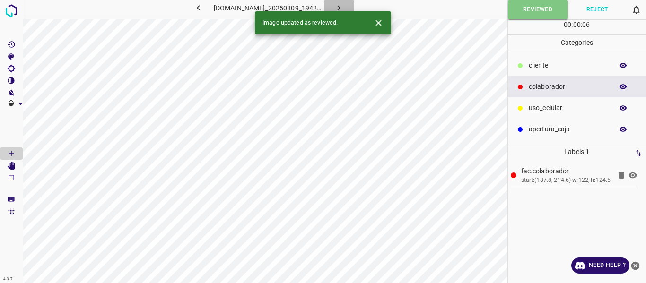
drag, startPoint x: 339, startPoint y: 4, endPoint x: 336, endPoint y: 14, distance: 10.3
click at [339, 4] on button "button" at bounding box center [339, 8] width 30 height 16
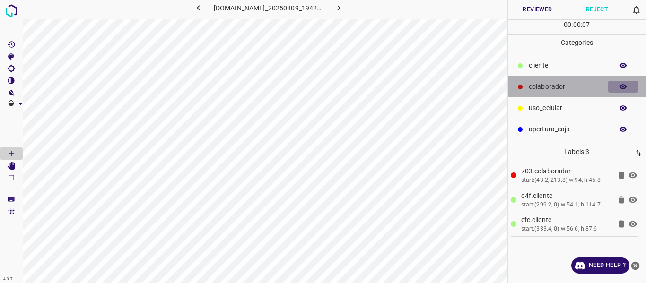
click at [622, 83] on icon "button" at bounding box center [623, 87] width 9 height 9
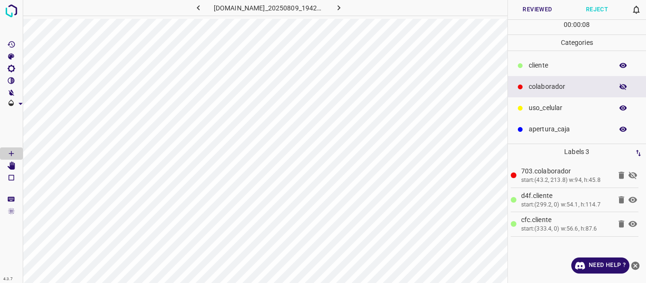
click at [622, 83] on icon "button" at bounding box center [623, 87] width 9 height 9
click at [10, 166] on icon "[Space] Edit" at bounding box center [12, 166] width 8 height 9
click at [530, 14] on button "Reviewed" at bounding box center [538, 9] width 60 height 19
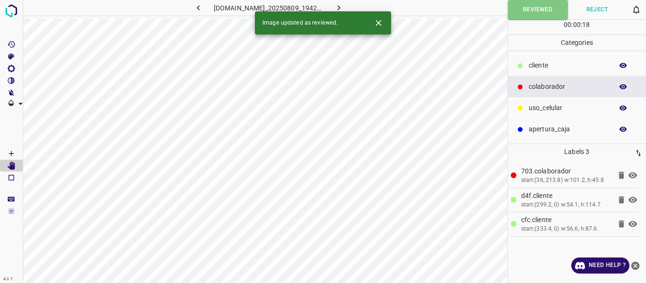
click at [344, 5] on icon "button" at bounding box center [339, 8] width 10 height 10
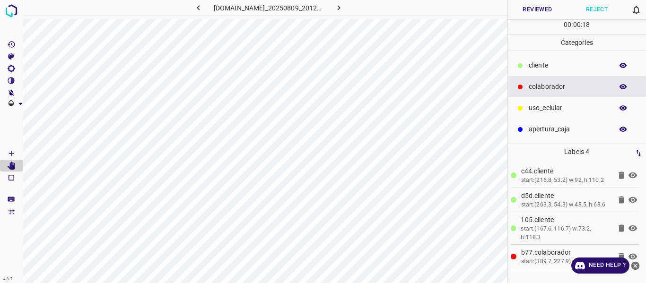
click at [539, 11] on button "Reviewed" at bounding box center [538, 9] width 60 height 19
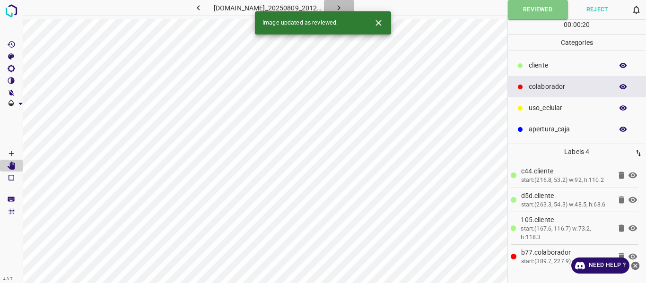
click at [344, 5] on icon "button" at bounding box center [339, 8] width 10 height 10
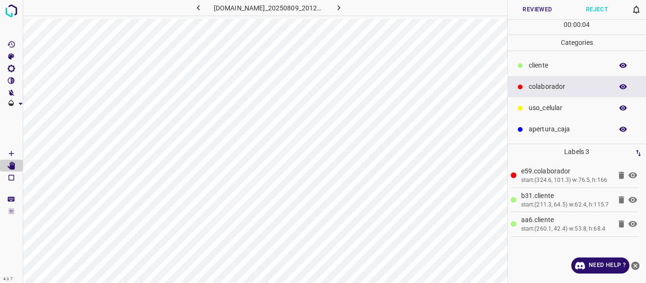
click at [528, 10] on button "Reviewed" at bounding box center [538, 9] width 60 height 19
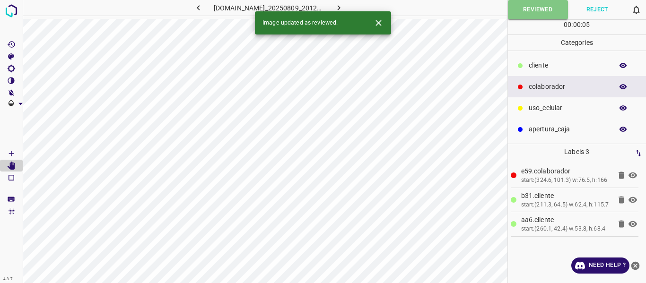
click at [344, 6] on icon "button" at bounding box center [339, 8] width 10 height 10
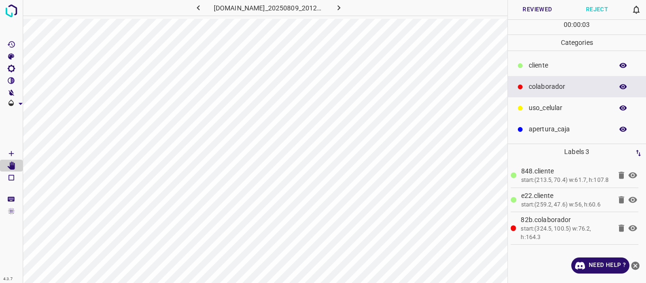
click at [526, 8] on button "Reviewed" at bounding box center [538, 9] width 60 height 19
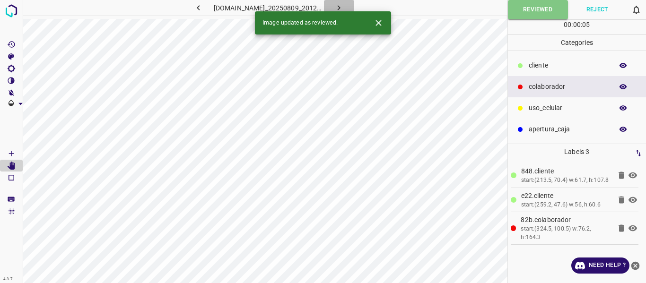
click at [344, 6] on icon "button" at bounding box center [339, 8] width 10 height 10
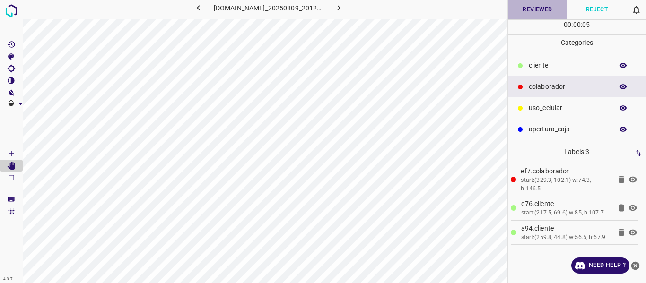
click at [537, 7] on button "Reviewed" at bounding box center [538, 9] width 60 height 19
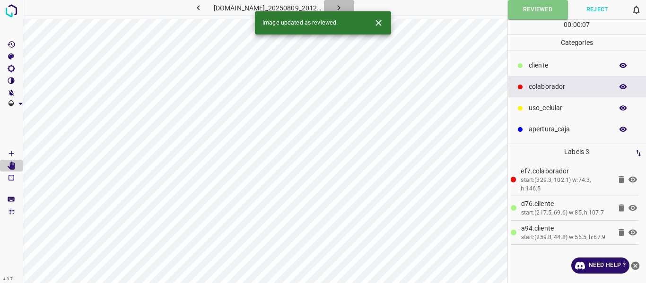
click at [339, 4] on button "button" at bounding box center [339, 8] width 30 height 16
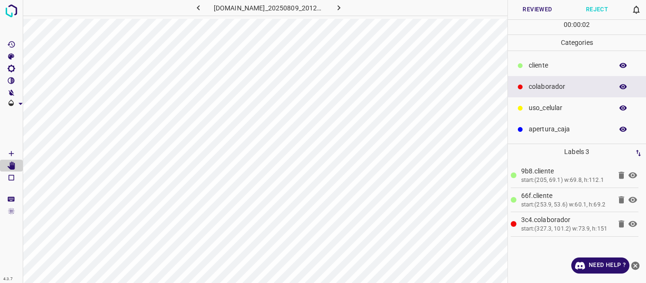
click at [532, 8] on button "Reviewed" at bounding box center [538, 9] width 60 height 19
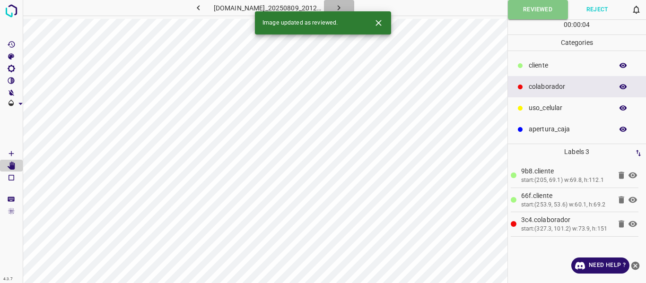
click at [344, 9] on icon "button" at bounding box center [339, 8] width 10 height 10
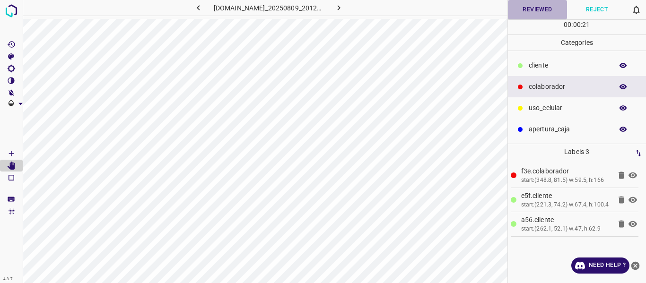
click at [525, 12] on button "Reviewed" at bounding box center [538, 9] width 60 height 19
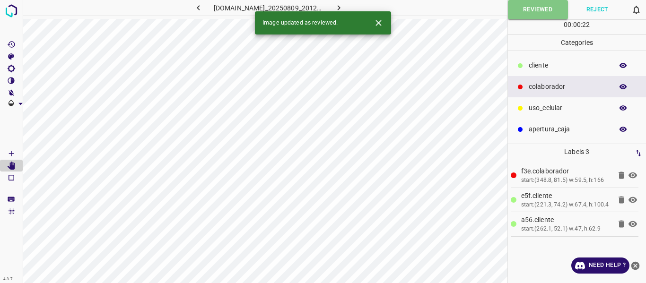
click at [342, 7] on icon "button" at bounding box center [339, 8] width 10 height 10
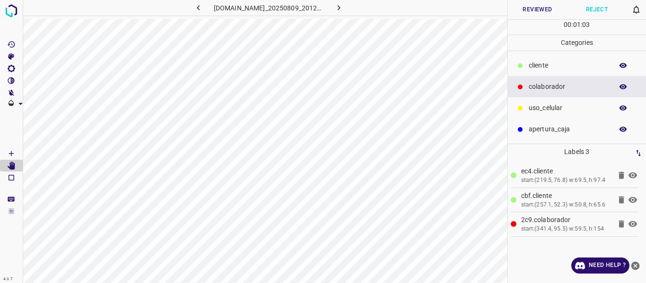
click at [521, 9] on button "Reviewed" at bounding box center [538, 9] width 60 height 19
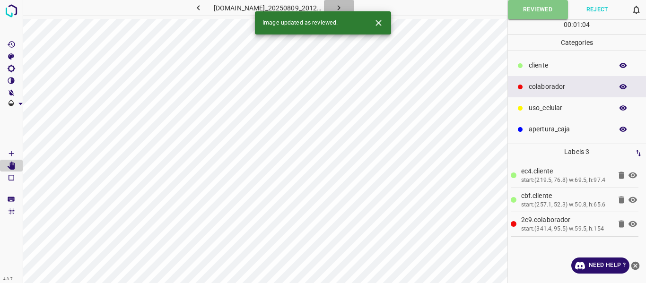
click at [342, 7] on icon "button" at bounding box center [339, 8] width 10 height 10
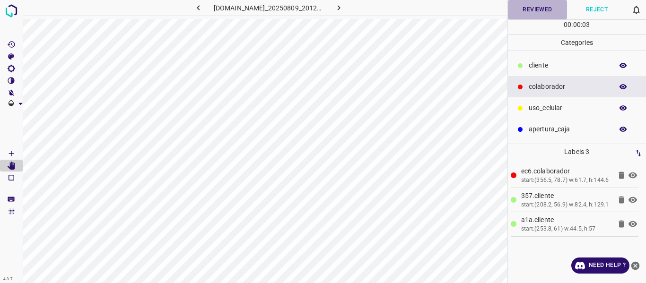
click at [536, 12] on button "Reviewed" at bounding box center [538, 9] width 60 height 19
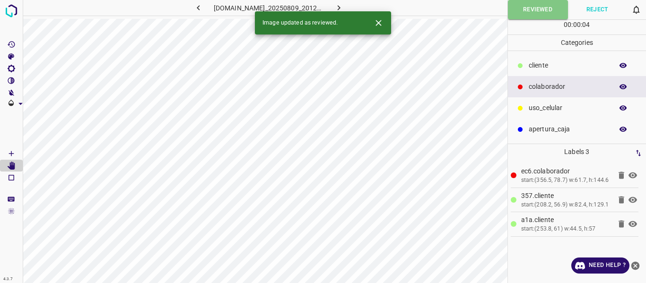
click at [344, 5] on icon "button" at bounding box center [339, 8] width 10 height 10
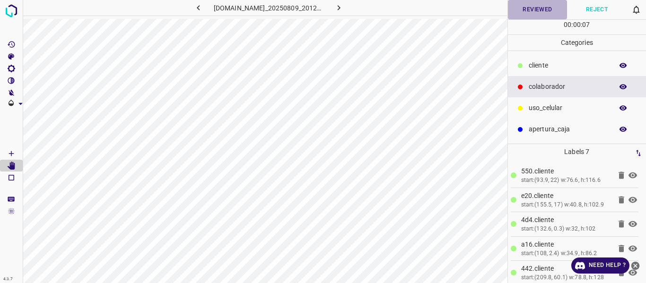
click at [525, 13] on button "Reviewed" at bounding box center [538, 9] width 60 height 19
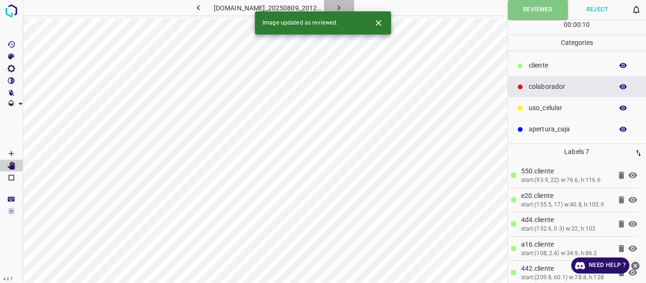
click at [344, 4] on icon "button" at bounding box center [339, 8] width 10 height 10
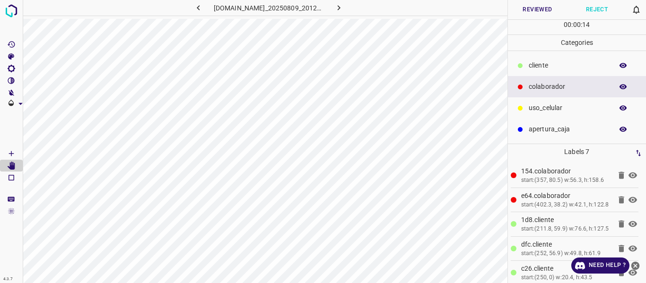
click at [530, 11] on button "Reviewed" at bounding box center [538, 9] width 60 height 19
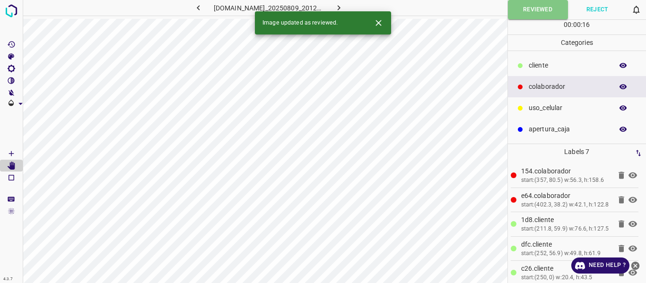
click at [341, 6] on icon "button" at bounding box center [339, 7] width 3 height 5
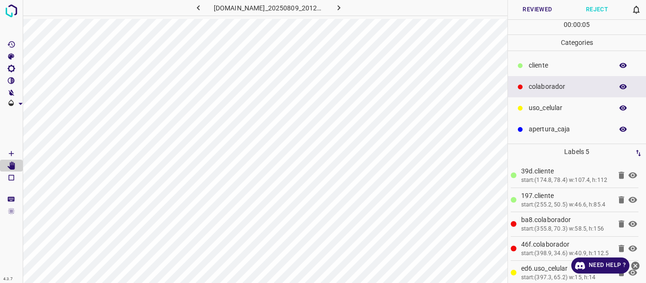
click at [541, 9] on button "Reviewed" at bounding box center [538, 9] width 60 height 19
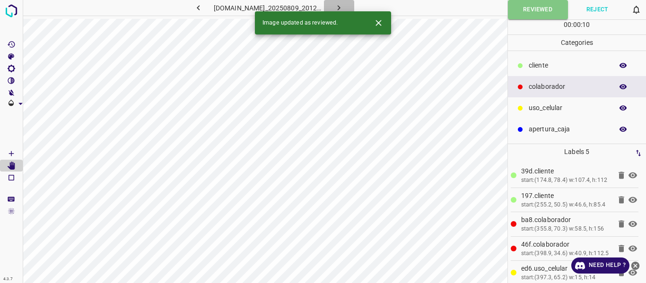
click at [343, 7] on icon "button" at bounding box center [339, 8] width 10 height 10
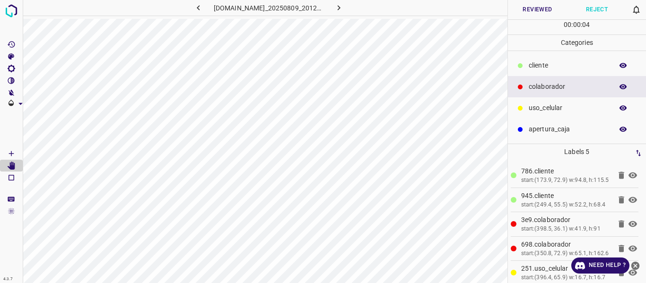
click at [539, 10] on button "Reviewed" at bounding box center [538, 9] width 60 height 19
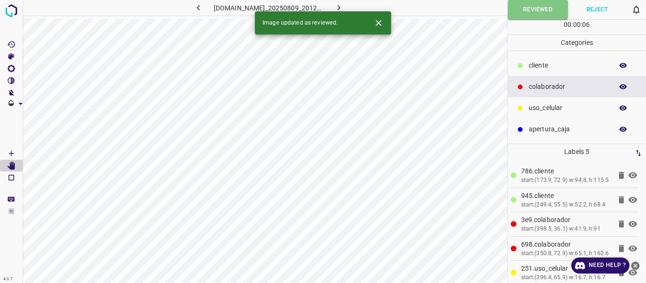
click at [344, 6] on icon "button" at bounding box center [339, 8] width 10 height 10
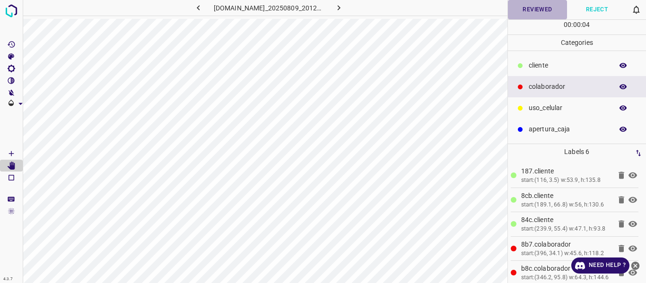
click at [526, 12] on button "Reviewed" at bounding box center [538, 9] width 60 height 19
click at [344, 5] on icon "button" at bounding box center [339, 8] width 10 height 10
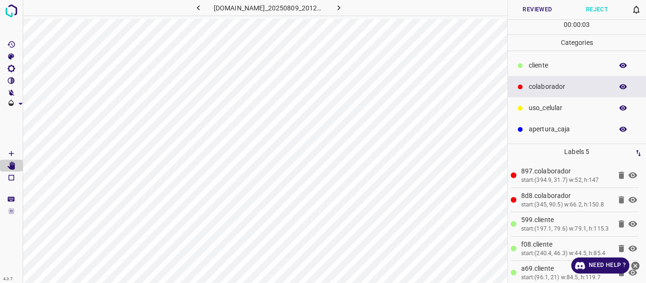
click at [536, 12] on button "Reviewed" at bounding box center [538, 9] width 60 height 19
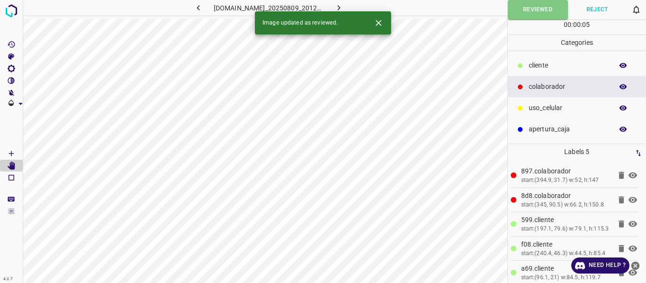
click at [341, 3] on icon "button" at bounding box center [339, 8] width 10 height 10
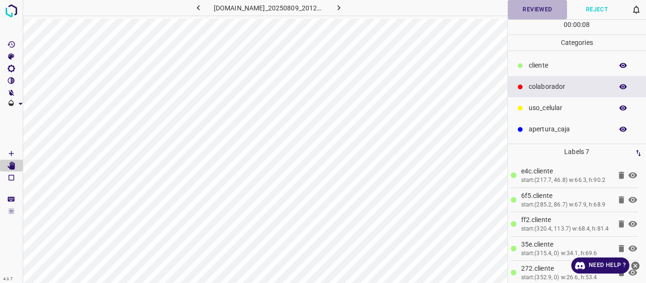
click at [527, 5] on button "Reviewed" at bounding box center [538, 9] width 60 height 19
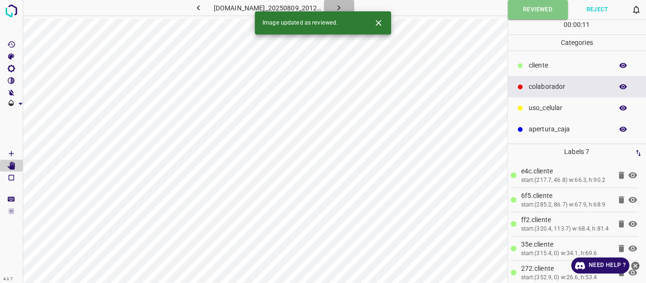
click at [344, 4] on icon "button" at bounding box center [339, 8] width 10 height 10
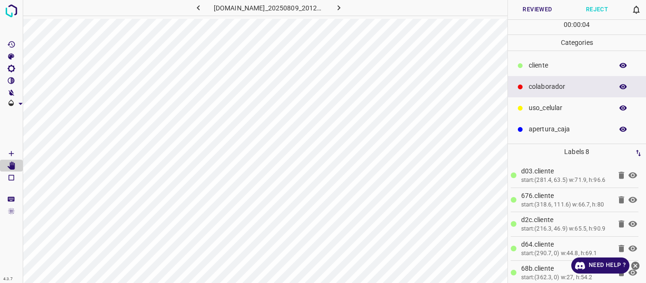
click at [529, 8] on button "Reviewed" at bounding box center [538, 9] width 60 height 19
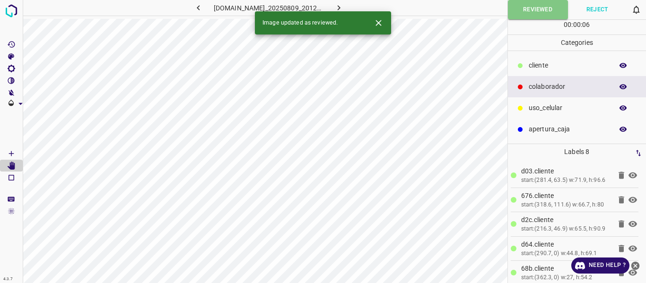
click at [344, 5] on icon "button" at bounding box center [339, 8] width 10 height 10
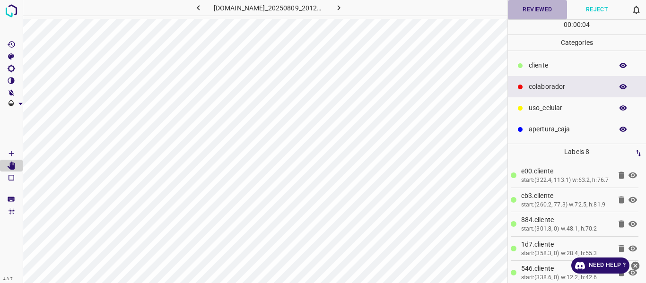
click at [550, 9] on button "Reviewed" at bounding box center [538, 9] width 60 height 19
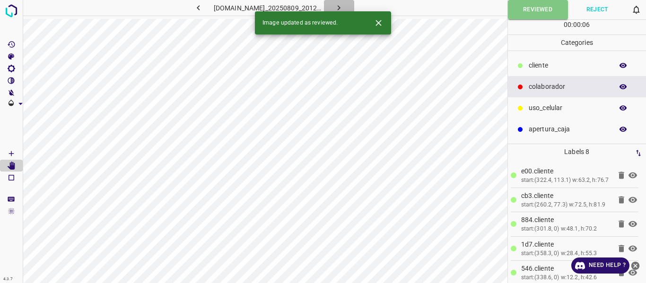
click at [339, 7] on button "button" at bounding box center [339, 8] width 30 height 16
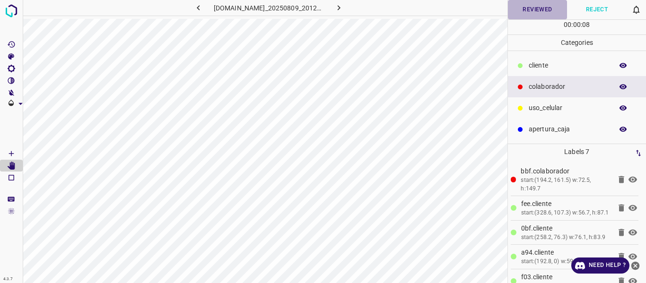
click at [525, 10] on button "Reviewed" at bounding box center [538, 9] width 60 height 19
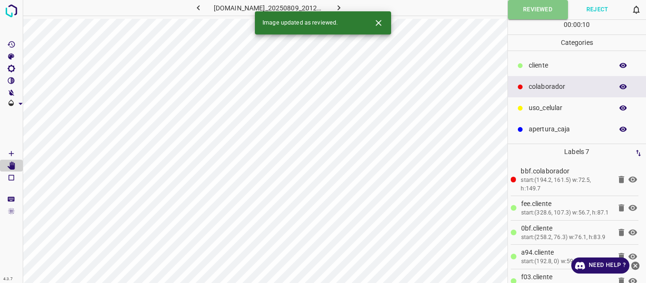
click at [344, 4] on icon "button" at bounding box center [339, 8] width 10 height 10
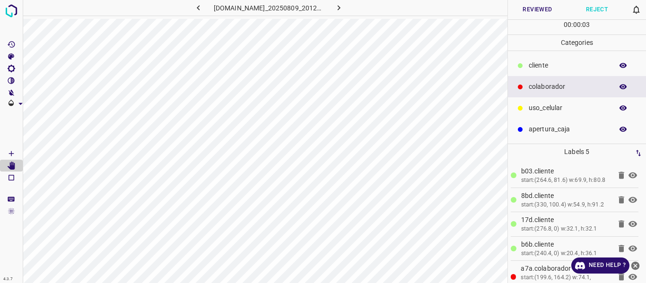
click at [533, 7] on button "Reviewed" at bounding box center [538, 9] width 60 height 19
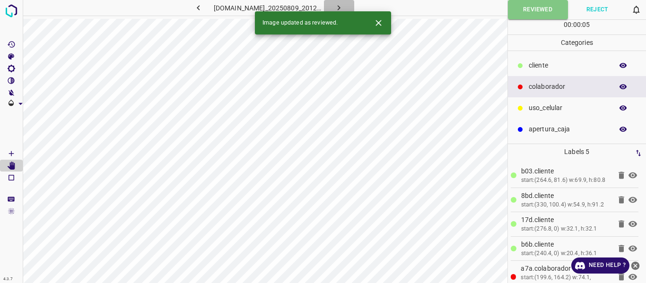
click at [341, 6] on icon "button" at bounding box center [339, 8] width 10 height 10
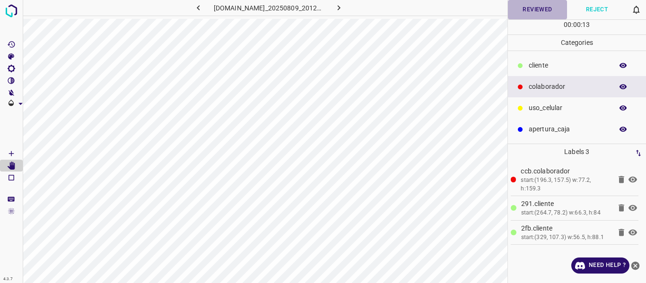
click at [535, 7] on button "Reviewed" at bounding box center [538, 9] width 60 height 19
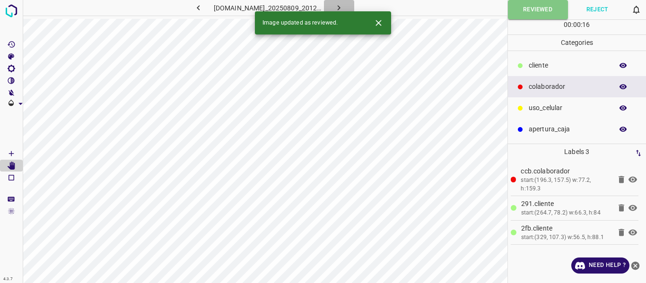
click at [340, 3] on icon "button" at bounding box center [339, 8] width 10 height 10
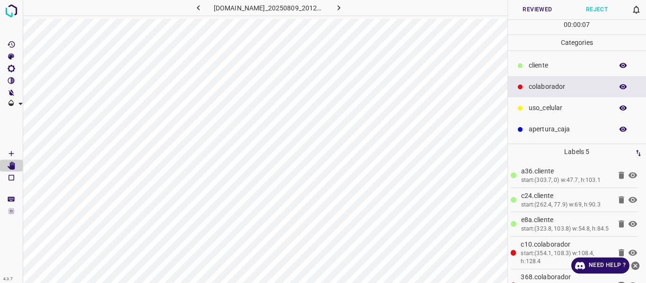
click at [526, 8] on button "Reviewed" at bounding box center [538, 9] width 60 height 19
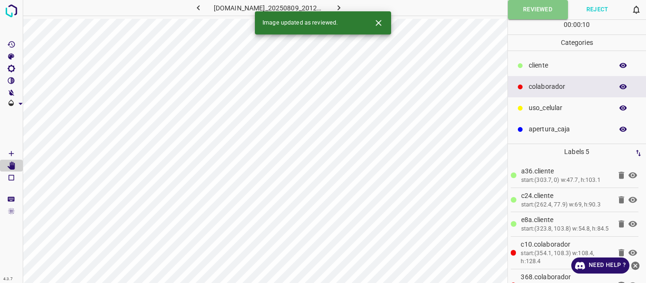
click at [625, 88] on icon "button" at bounding box center [623, 87] width 9 height 9
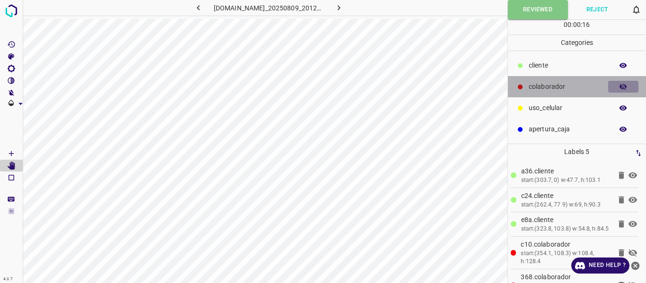
click at [622, 87] on icon "button" at bounding box center [623, 87] width 9 height 9
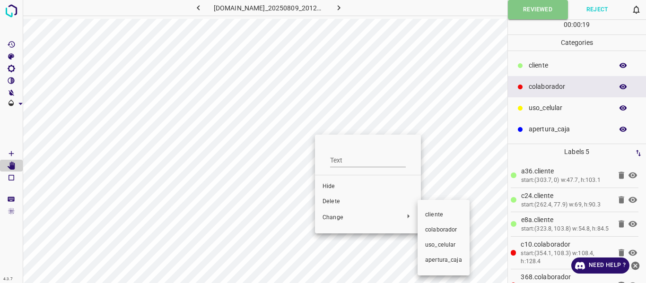
click at [432, 217] on span "​​cliente" at bounding box center [443, 215] width 37 height 9
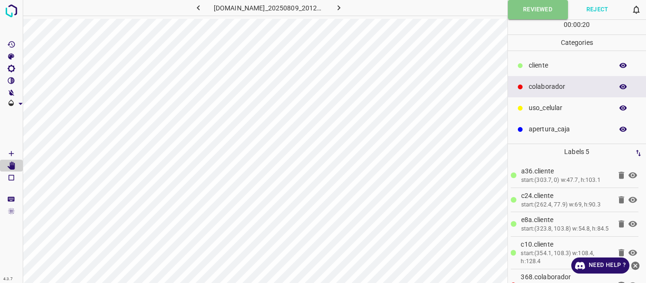
click at [573, 108] on p "uso_celular" at bounding box center [569, 108] width 80 height 10
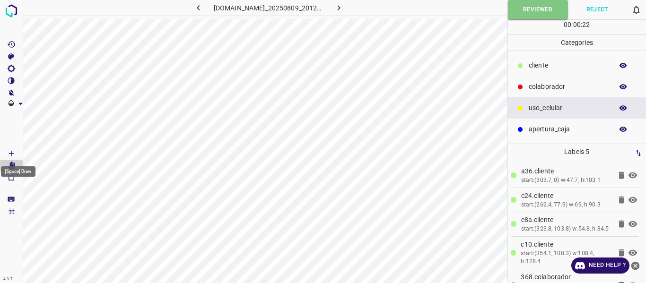
drag, startPoint x: 8, startPoint y: 149, endPoint x: 18, endPoint y: 148, distance: 10.9
click at [8, 149] on Draw"] "[Space] Draw" at bounding box center [11, 154] width 23 height 12
click at [520, 9] on button "Reviewed" at bounding box center [538, 9] width 60 height 19
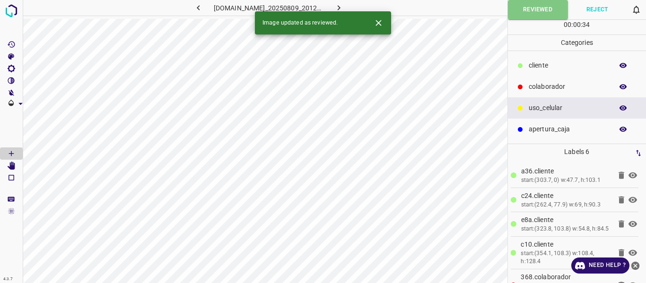
click at [344, 4] on icon "button" at bounding box center [339, 8] width 10 height 10
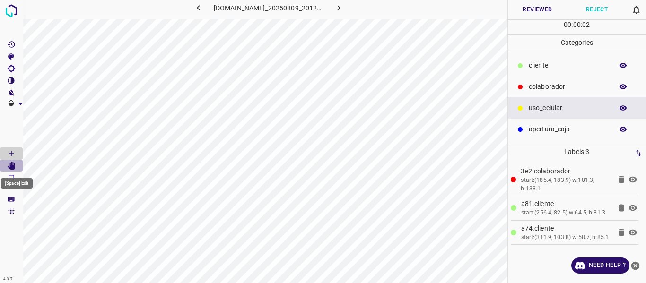
click at [12, 168] on icon "[Space] Edit" at bounding box center [12, 166] width 8 height 9
click at [537, 8] on button "Reviewed" at bounding box center [538, 9] width 60 height 19
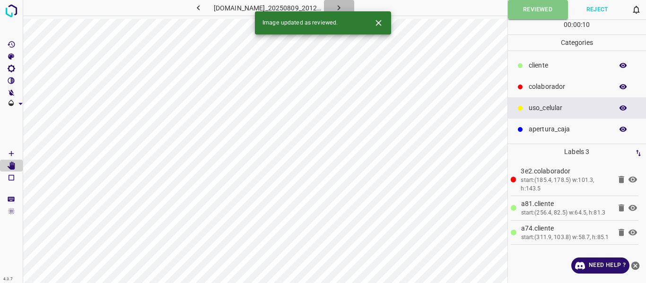
click at [344, 5] on icon "button" at bounding box center [339, 8] width 10 height 10
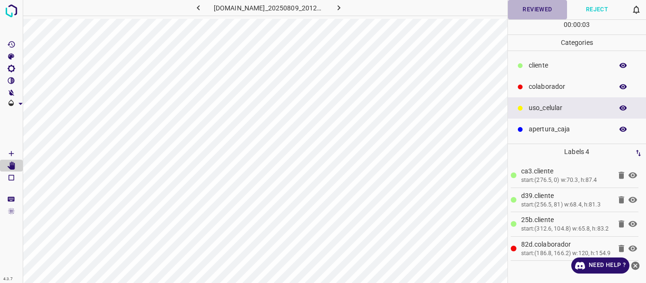
click at [528, 9] on button "Reviewed" at bounding box center [538, 9] width 60 height 19
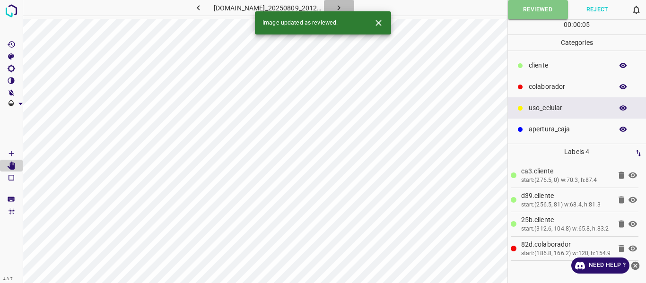
click at [344, 6] on icon "button" at bounding box center [339, 8] width 10 height 10
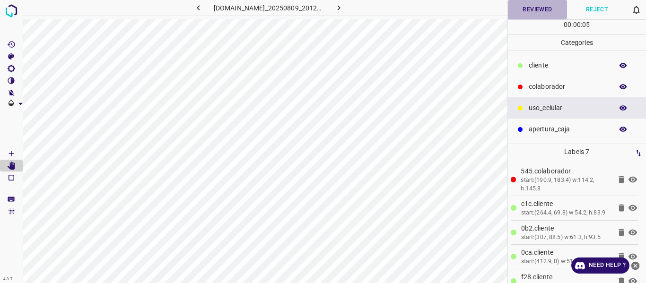
click at [538, 12] on button "Reviewed" at bounding box center [538, 9] width 60 height 19
click at [340, 5] on icon "button" at bounding box center [339, 8] width 10 height 10
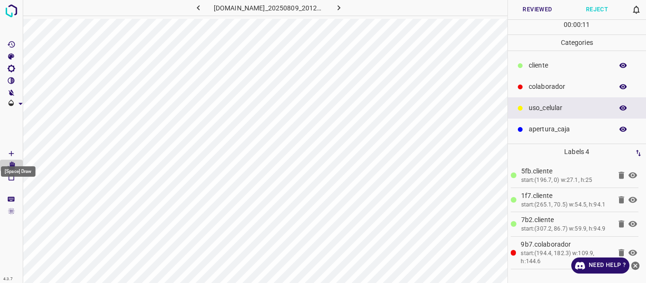
click at [12, 154] on icon "[Space] Draw" at bounding box center [11, 154] width 9 height 9
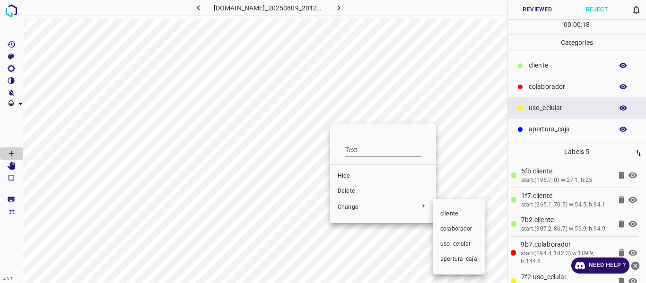
click at [451, 214] on span "​​cliente" at bounding box center [459, 214] width 37 height 9
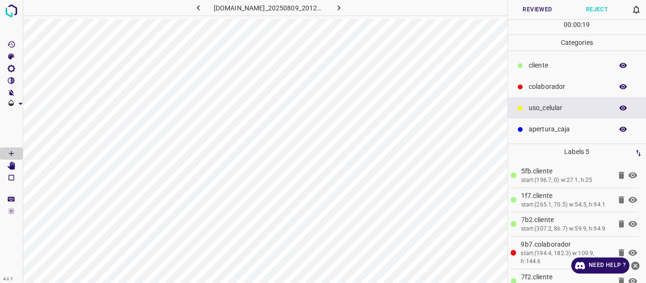
click at [539, 62] on p "​​cliente" at bounding box center [569, 66] width 80 height 10
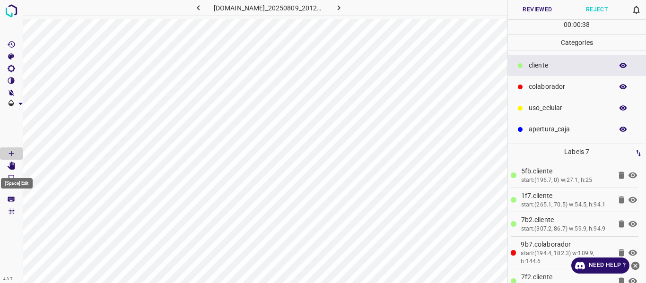
click at [14, 166] on icon "[Space] Edit" at bounding box center [12, 166] width 8 height 9
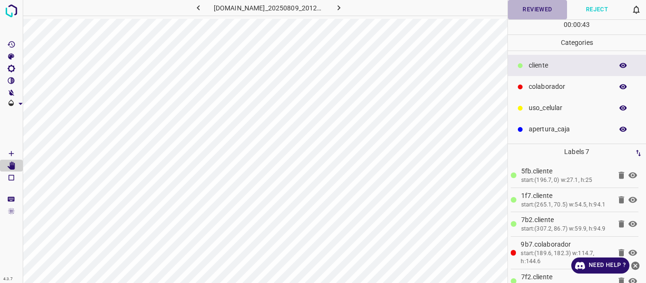
click at [530, 7] on button "Reviewed" at bounding box center [538, 9] width 60 height 19
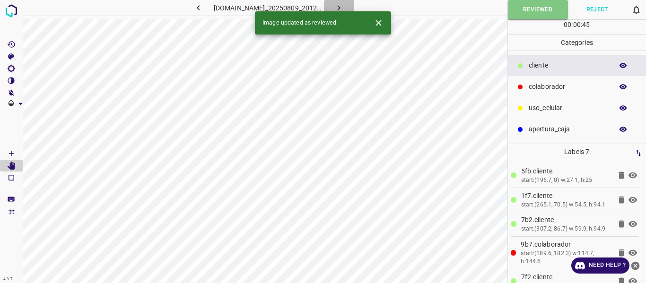
click at [344, 5] on icon "button" at bounding box center [339, 8] width 10 height 10
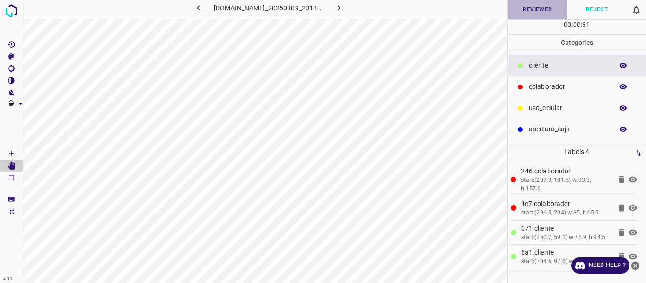
click at [525, 10] on button "Reviewed" at bounding box center [538, 9] width 60 height 19
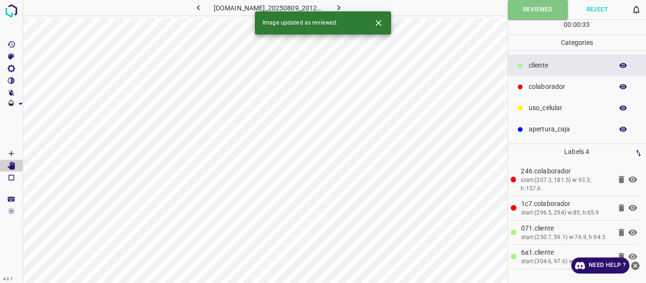
click at [344, 5] on icon "button" at bounding box center [339, 8] width 10 height 10
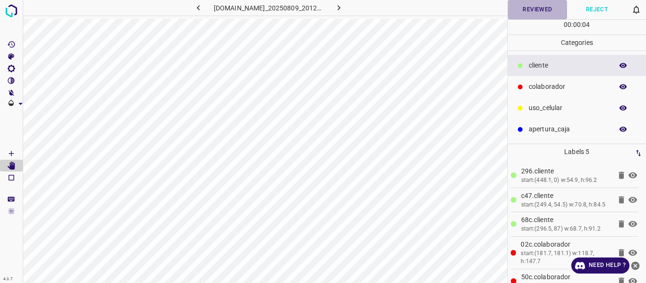
click at [523, 14] on button "Reviewed" at bounding box center [538, 9] width 60 height 19
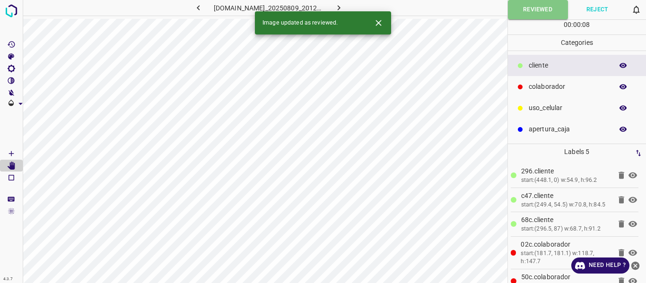
click at [344, 6] on icon "button" at bounding box center [339, 8] width 10 height 10
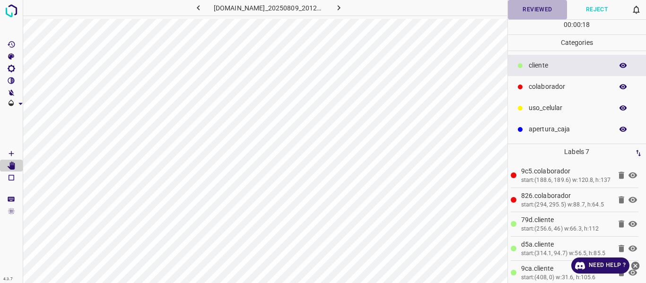
click at [531, 9] on button "Reviewed" at bounding box center [538, 9] width 60 height 19
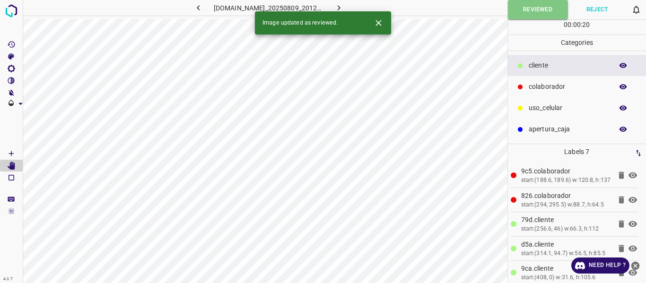
click at [342, 5] on icon "button" at bounding box center [339, 8] width 10 height 10
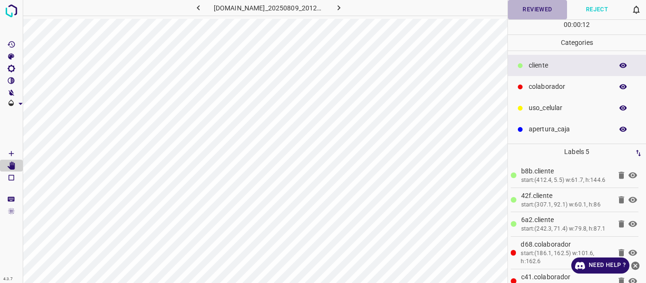
click at [534, 9] on button "Reviewed" at bounding box center [538, 9] width 60 height 19
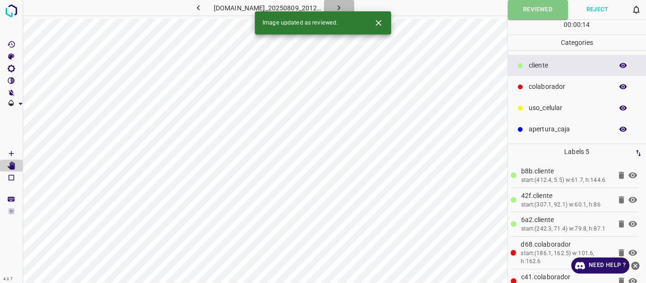
click at [344, 6] on icon "button" at bounding box center [339, 8] width 10 height 10
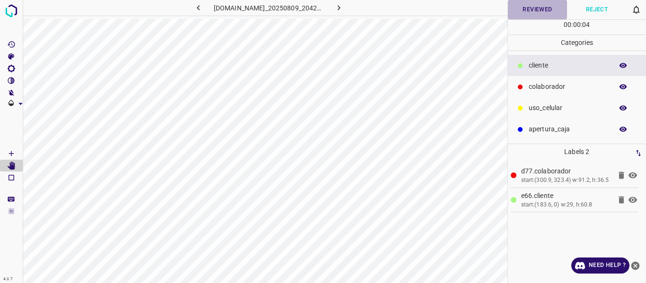
click at [539, 9] on button "Reviewed" at bounding box center [538, 9] width 60 height 19
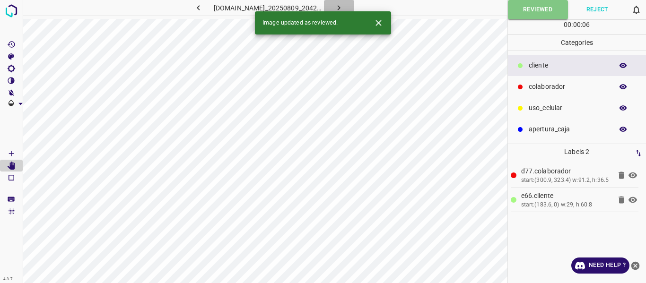
click at [344, 7] on icon "button" at bounding box center [339, 8] width 10 height 10
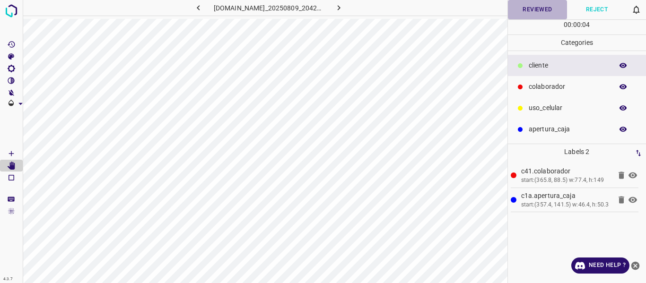
click at [533, 15] on button "Reviewed" at bounding box center [538, 9] width 60 height 19
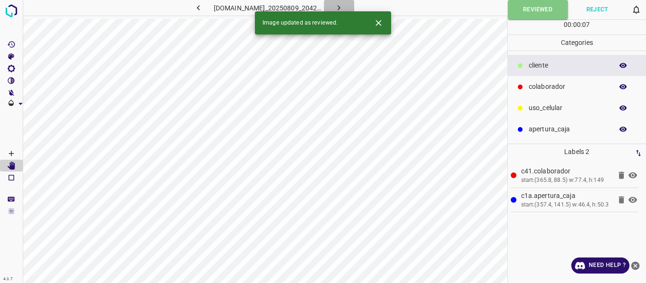
click at [344, 6] on icon "button" at bounding box center [339, 8] width 10 height 10
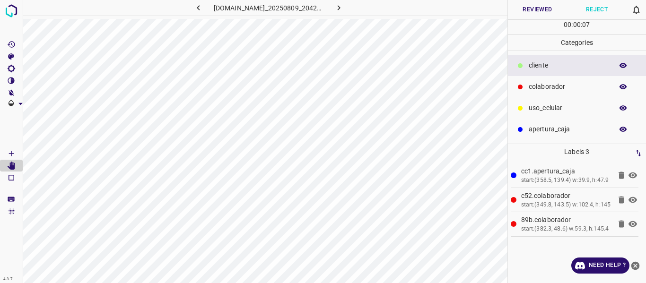
click at [537, 10] on button "Reviewed" at bounding box center [538, 9] width 60 height 19
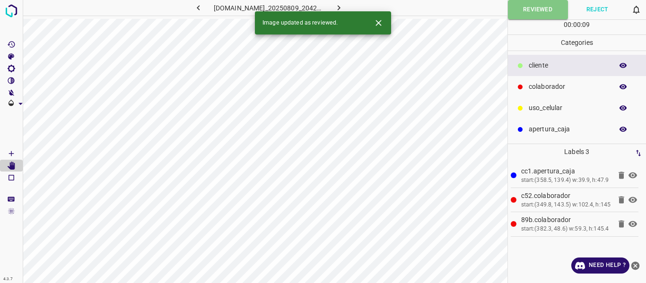
click at [344, 7] on icon "button" at bounding box center [339, 8] width 10 height 10
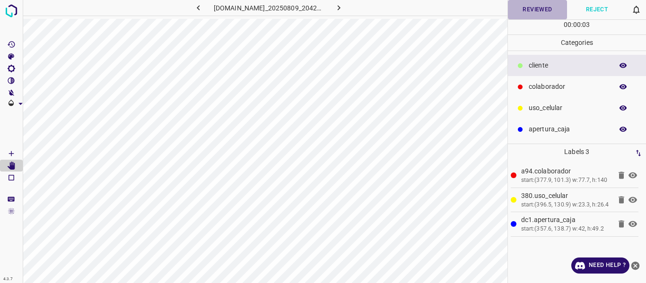
click at [530, 12] on button "Reviewed" at bounding box center [538, 9] width 60 height 19
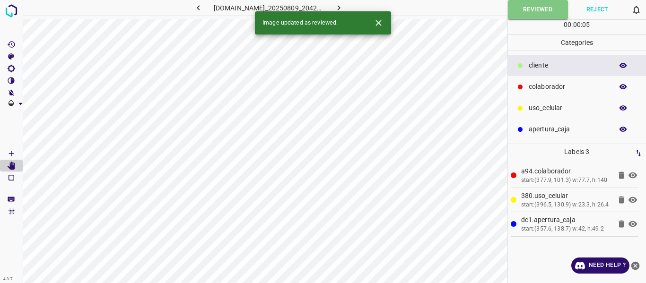
click at [341, 6] on icon "button" at bounding box center [339, 7] width 3 height 5
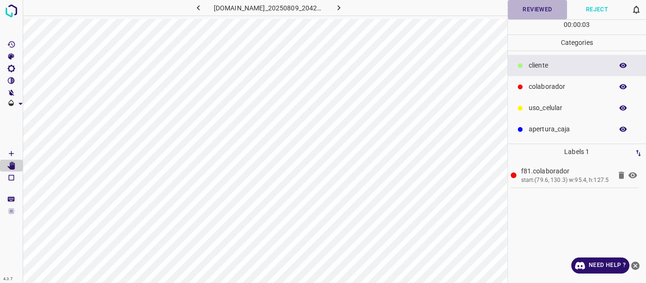
click at [545, 9] on button "Reviewed" at bounding box center [538, 9] width 60 height 19
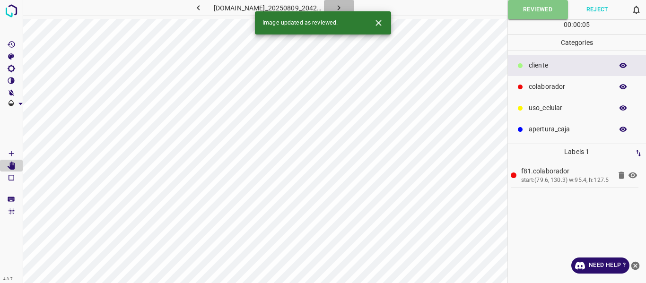
click at [344, 5] on icon "button" at bounding box center [339, 8] width 10 height 10
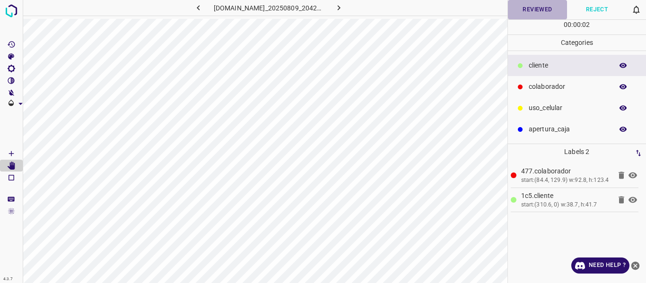
click at [518, 10] on button "Reviewed" at bounding box center [538, 9] width 60 height 19
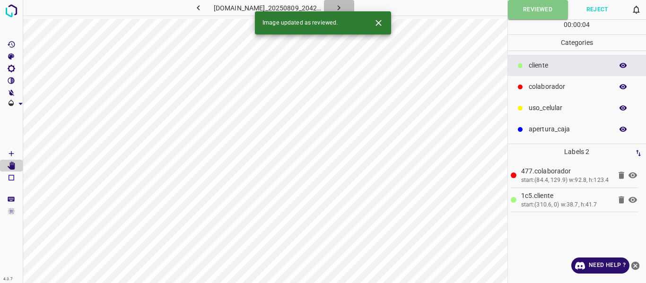
click at [342, 3] on icon "button" at bounding box center [339, 8] width 10 height 10
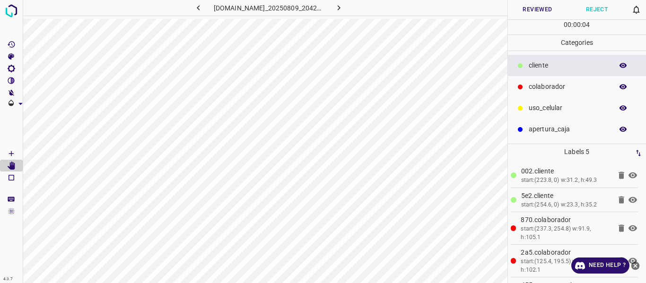
click at [625, 86] on icon "button" at bounding box center [623, 87] width 9 height 9
click at [632, 85] on button "button" at bounding box center [624, 87] width 30 height 12
click at [525, 9] on button "Reviewed" at bounding box center [538, 9] width 60 height 19
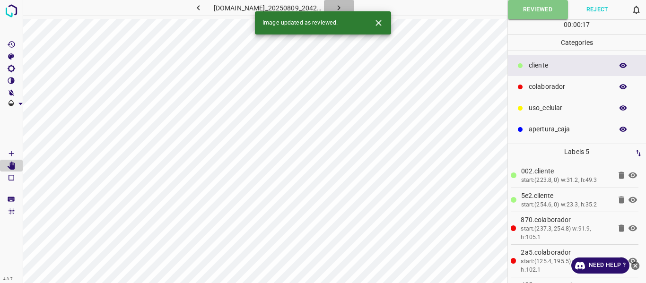
click at [342, 6] on icon "button" at bounding box center [339, 8] width 10 height 10
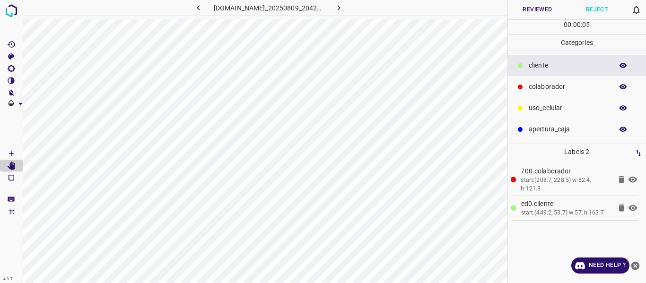
click at [548, 112] on p "uso_celular" at bounding box center [569, 108] width 80 height 10
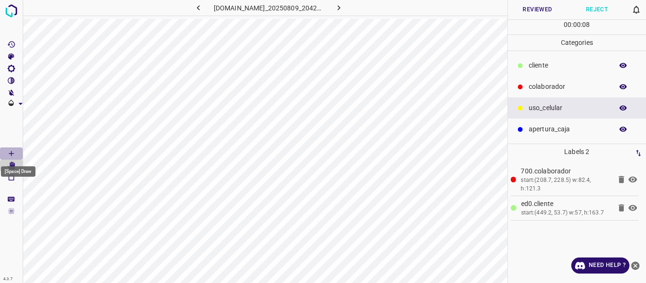
click at [9, 154] on icon "[Space] Draw" at bounding box center [11, 153] width 5 height 5
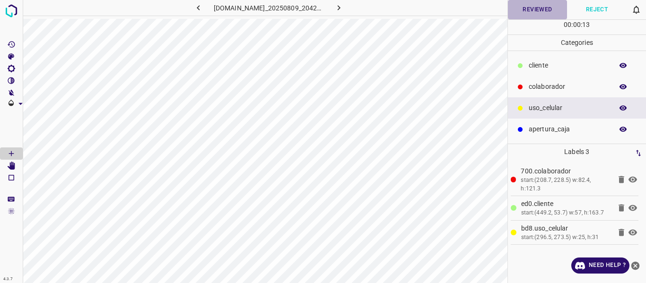
click at [541, 10] on button "Reviewed" at bounding box center [538, 9] width 60 height 19
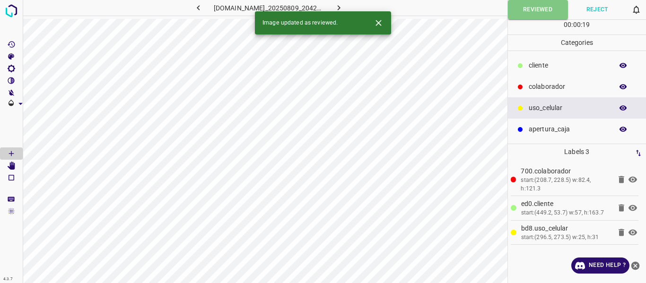
drag, startPoint x: 341, startPoint y: 5, endPoint x: 424, endPoint y: 9, distance: 82.9
click at [341, 5] on icon "button" at bounding box center [339, 8] width 10 height 10
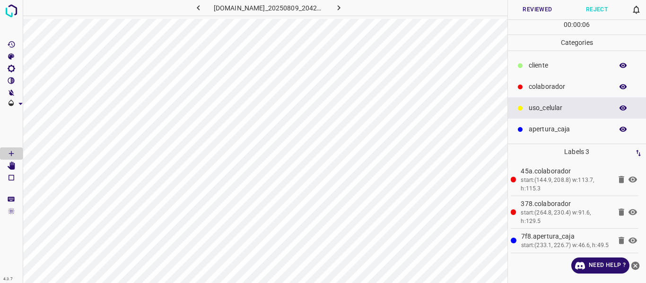
click at [528, 9] on button "Reviewed" at bounding box center [538, 9] width 60 height 19
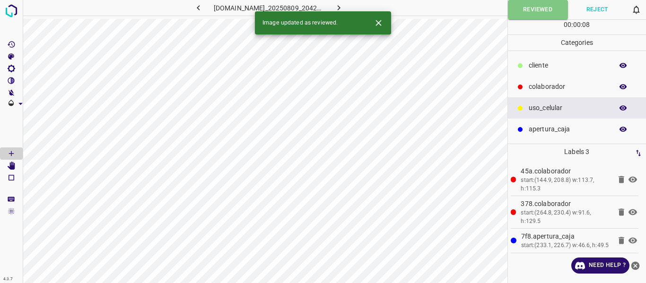
click at [344, 4] on icon "button" at bounding box center [339, 8] width 10 height 10
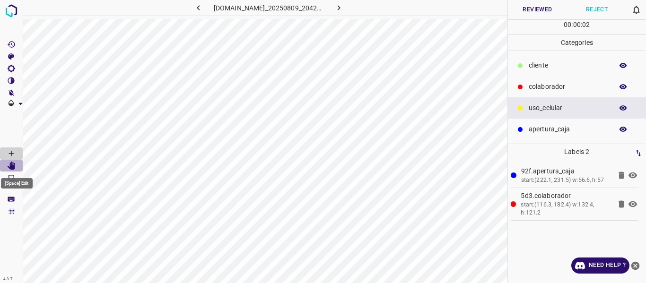
click at [9, 163] on icon "[Space] Edit" at bounding box center [11, 166] width 9 height 9
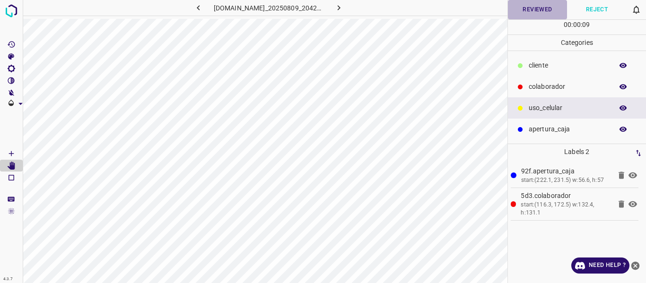
click at [532, 9] on button "Reviewed" at bounding box center [538, 9] width 60 height 19
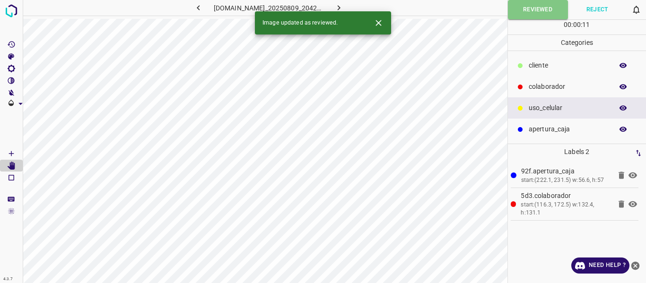
click at [344, 6] on icon "button" at bounding box center [339, 8] width 10 height 10
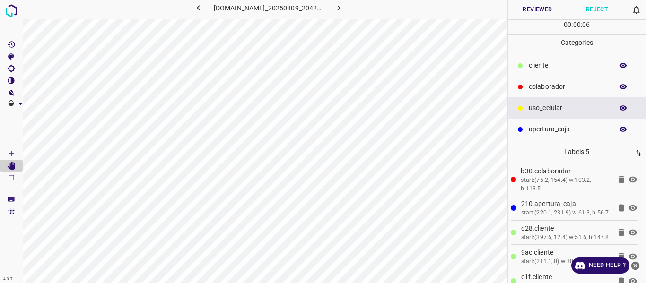
click at [526, 8] on button "Reviewed" at bounding box center [538, 9] width 60 height 19
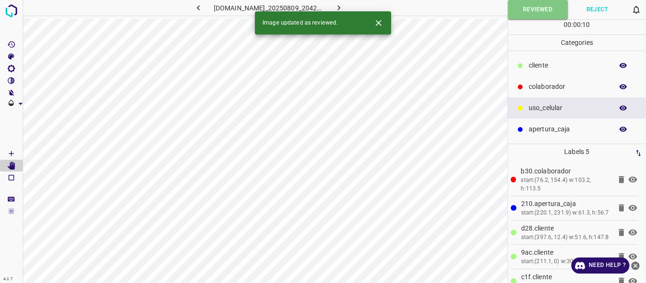
click at [344, 4] on icon "button" at bounding box center [339, 8] width 10 height 10
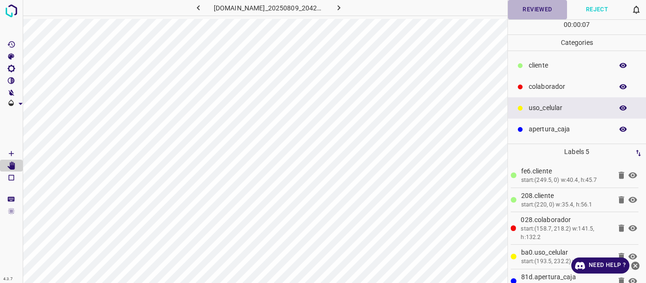
click at [540, 8] on button "Reviewed" at bounding box center [538, 9] width 60 height 19
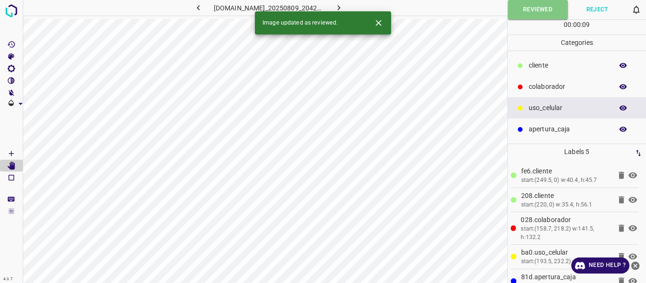
click at [344, 0] on button "button" at bounding box center [339, 8] width 30 height 16
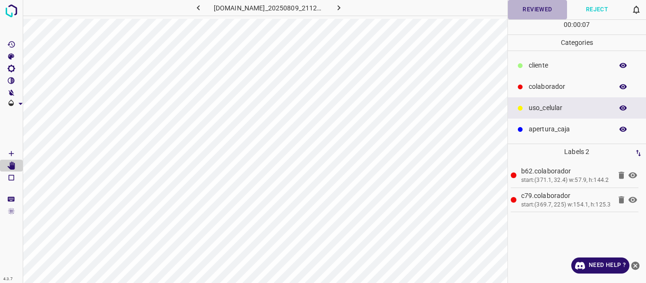
click at [546, 8] on button "Reviewed" at bounding box center [538, 9] width 60 height 19
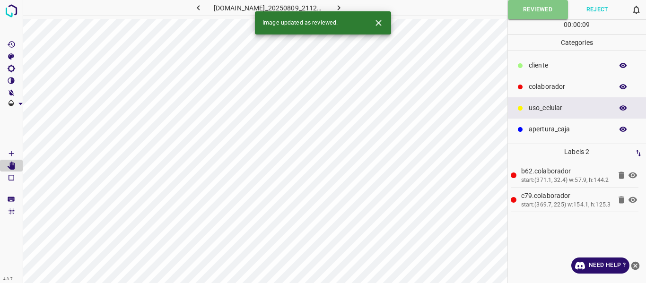
click at [344, 8] on icon "button" at bounding box center [339, 8] width 10 height 10
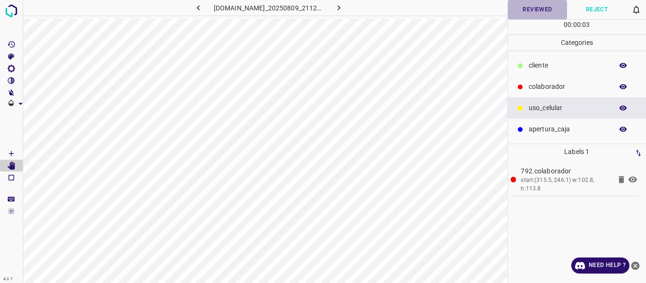
click at [539, 13] on button "Reviewed" at bounding box center [538, 9] width 60 height 19
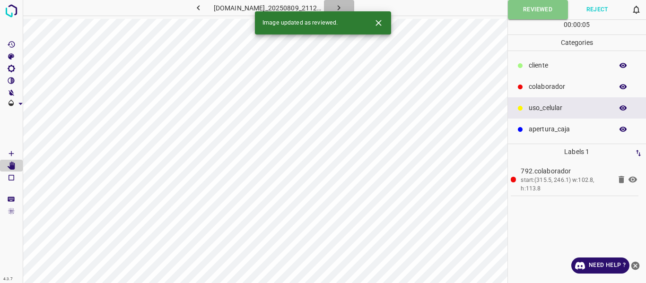
click at [344, 5] on icon "button" at bounding box center [339, 8] width 10 height 10
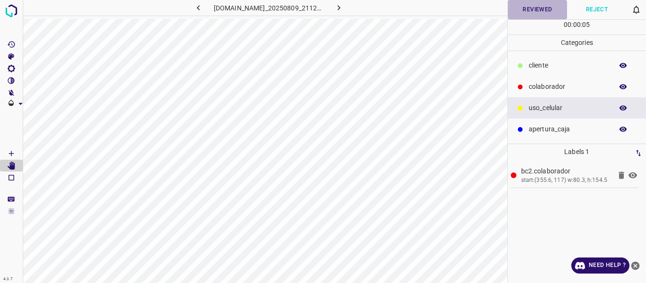
click at [534, 11] on button "Reviewed" at bounding box center [538, 9] width 60 height 19
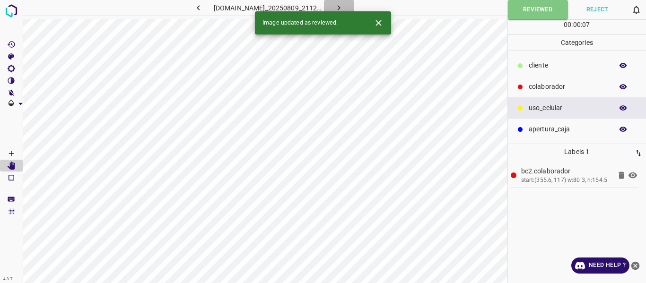
click at [344, 7] on icon "button" at bounding box center [339, 8] width 10 height 10
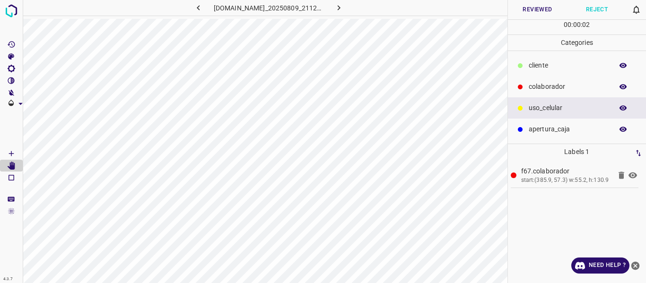
click at [522, 11] on button "Reviewed" at bounding box center [538, 9] width 60 height 19
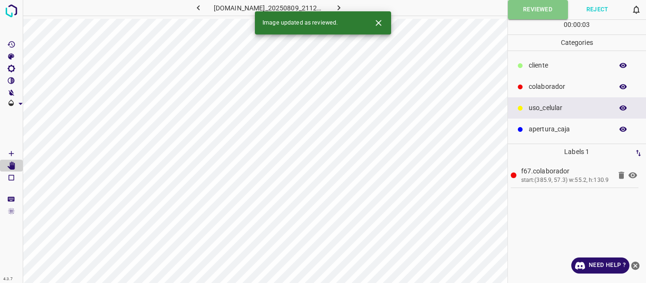
click at [343, 4] on icon "button" at bounding box center [339, 8] width 10 height 10
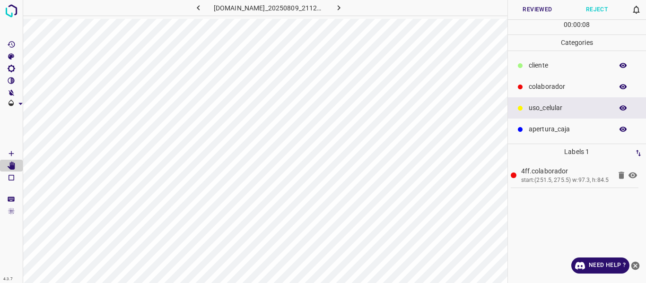
click at [548, 9] on button "Reviewed" at bounding box center [538, 9] width 60 height 19
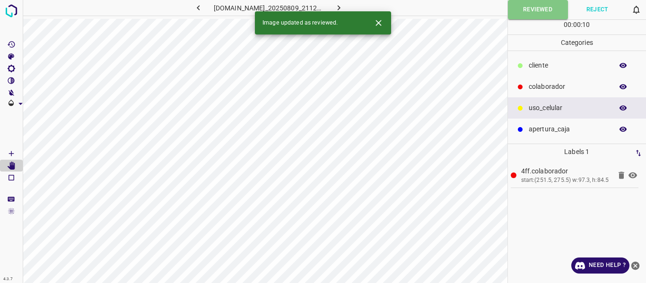
click at [341, 7] on icon "button" at bounding box center [339, 7] width 3 height 5
click at [529, 12] on button "Reviewed" at bounding box center [538, 9] width 60 height 19
click at [344, 6] on icon "button" at bounding box center [339, 8] width 10 height 10
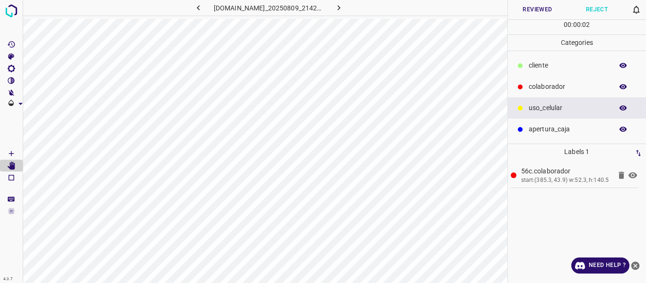
click at [529, 9] on button "Reviewed" at bounding box center [538, 9] width 60 height 19
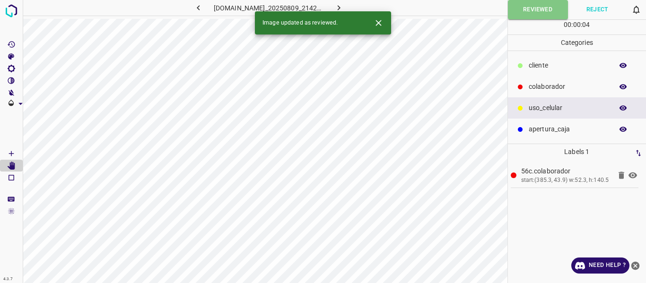
click at [341, 7] on icon "button" at bounding box center [339, 7] width 3 height 5
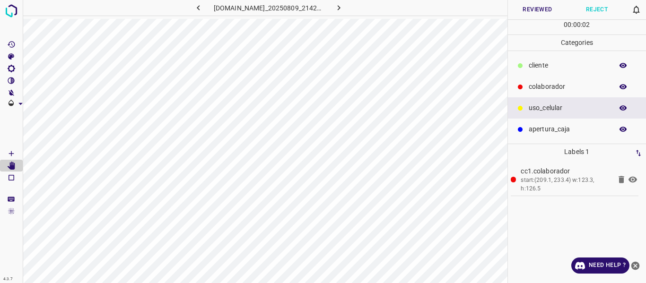
click at [521, 10] on button "Reviewed" at bounding box center [538, 9] width 60 height 19
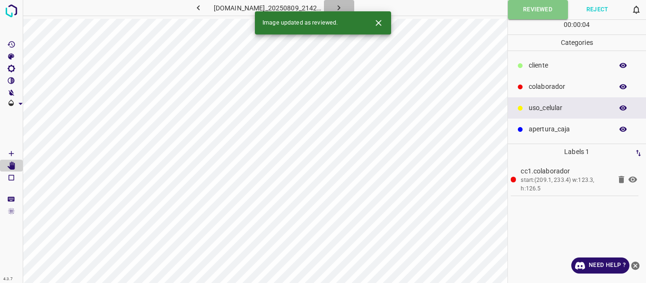
click at [345, 2] on button "button" at bounding box center [339, 8] width 30 height 16
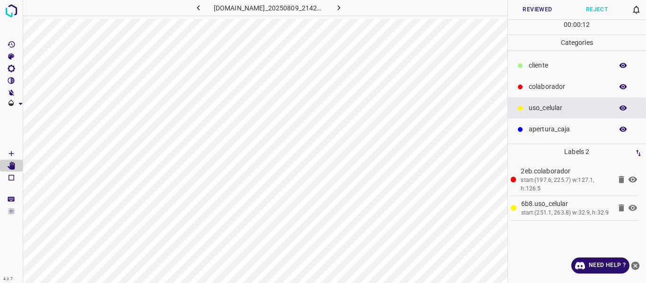
click at [539, 9] on button "Reviewed" at bounding box center [538, 9] width 60 height 19
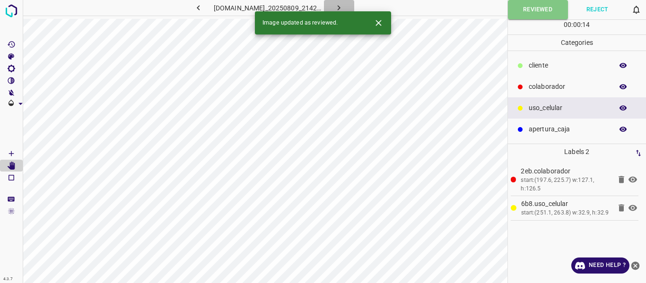
click at [344, 7] on icon "button" at bounding box center [339, 8] width 10 height 10
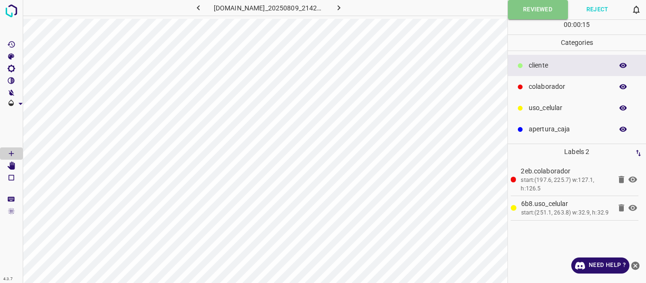
click at [343, 5] on icon "button" at bounding box center [339, 8] width 10 height 10
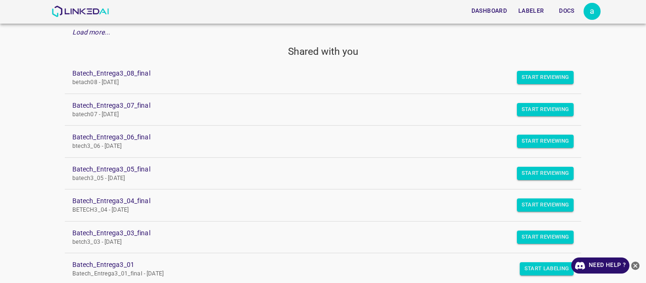
scroll to position [95, 0]
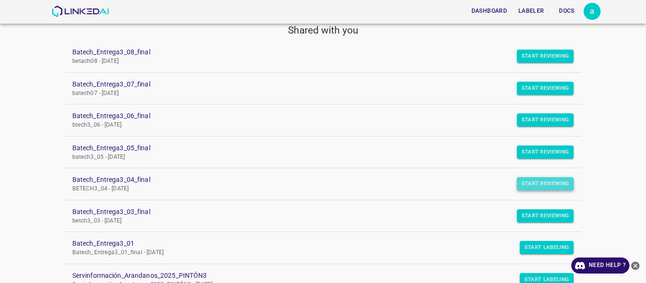
click at [524, 183] on button "Start Reviewing" at bounding box center [545, 183] width 57 height 13
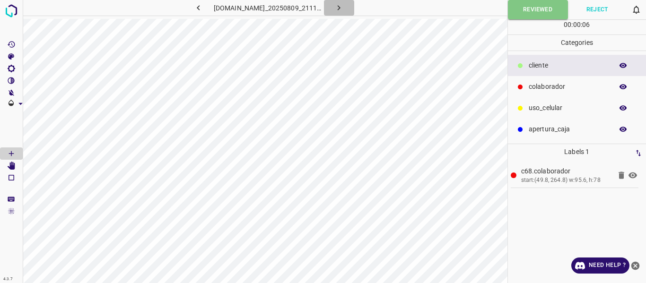
click at [344, 8] on icon "button" at bounding box center [339, 8] width 10 height 10
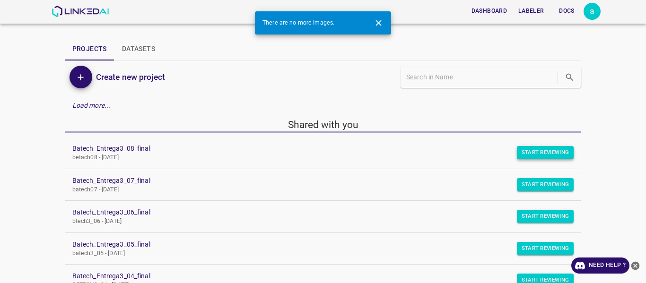
click at [522, 153] on button "Start Reviewing" at bounding box center [545, 152] width 57 height 13
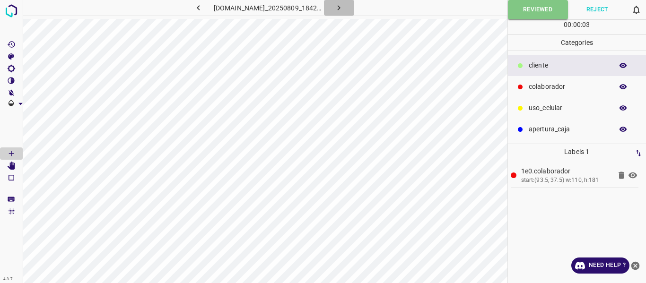
click at [342, 8] on icon "button" at bounding box center [339, 8] width 10 height 10
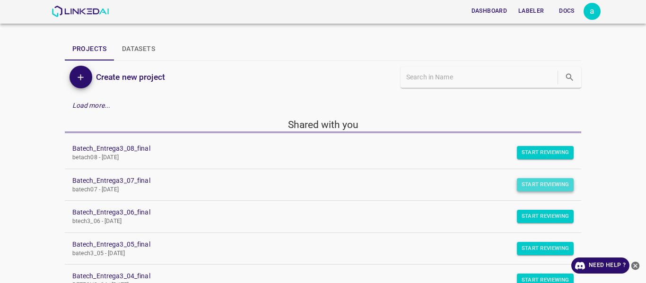
click at [530, 183] on button "Start Reviewing" at bounding box center [545, 184] width 57 height 13
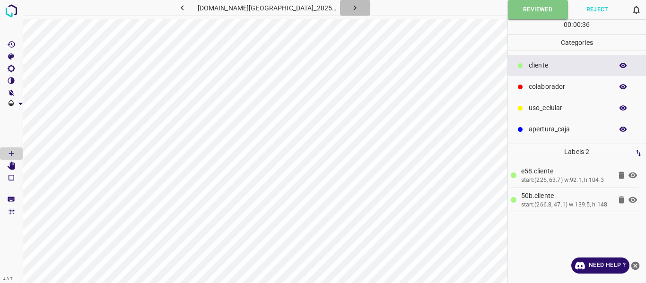
click at [354, 7] on icon "button" at bounding box center [355, 7] width 3 height 5
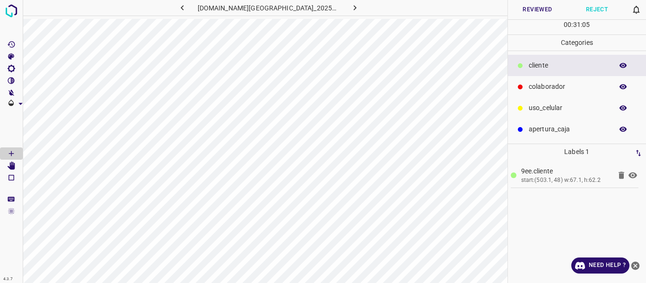
click at [528, 11] on button "Reviewed" at bounding box center [538, 9] width 60 height 19
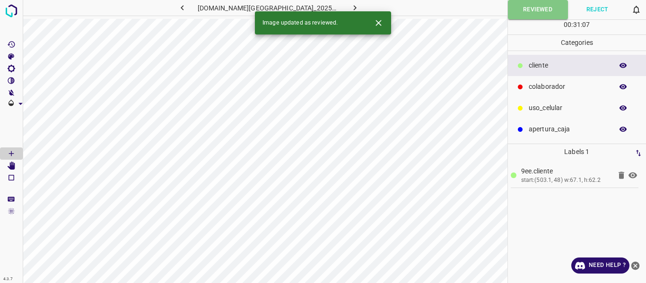
click at [350, 6] on icon "button" at bounding box center [355, 8] width 10 height 10
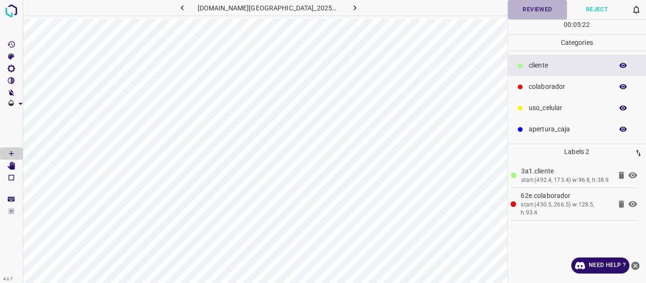
click at [548, 9] on button "Reviewed" at bounding box center [538, 9] width 60 height 19
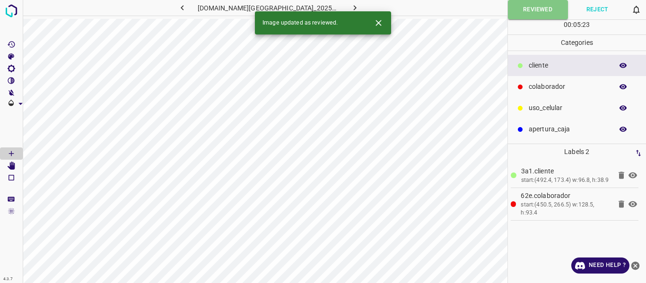
click at [350, 8] on icon "button" at bounding box center [355, 8] width 10 height 10
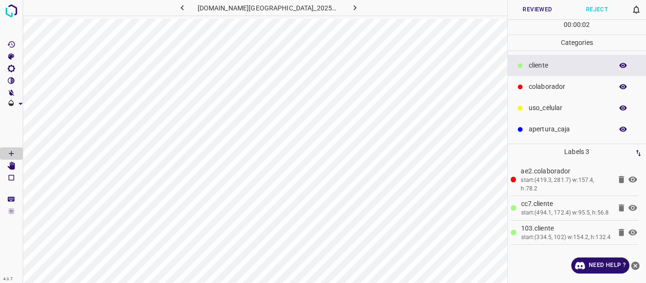
click at [543, 9] on button "Reviewed" at bounding box center [538, 9] width 60 height 19
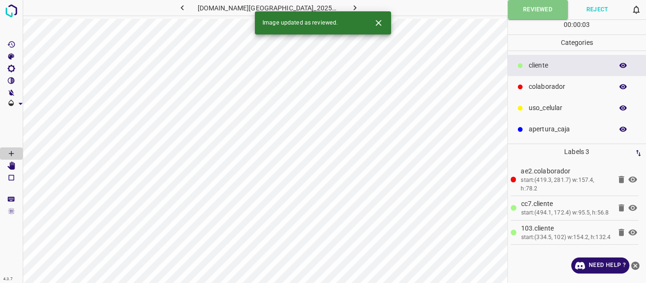
click at [350, 6] on icon "button" at bounding box center [355, 8] width 10 height 10
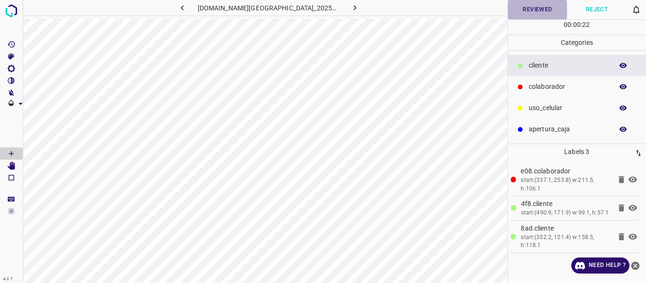
click at [519, 7] on button "Reviewed" at bounding box center [538, 9] width 60 height 19
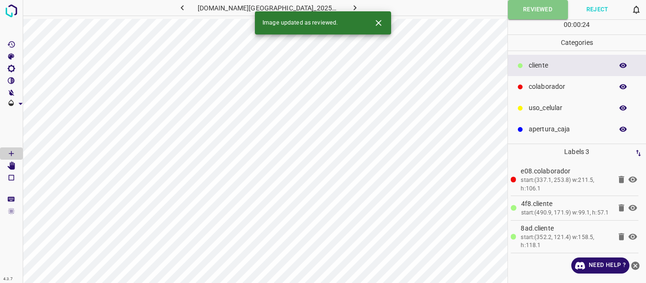
click at [350, 6] on icon "button" at bounding box center [355, 8] width 10 height 10
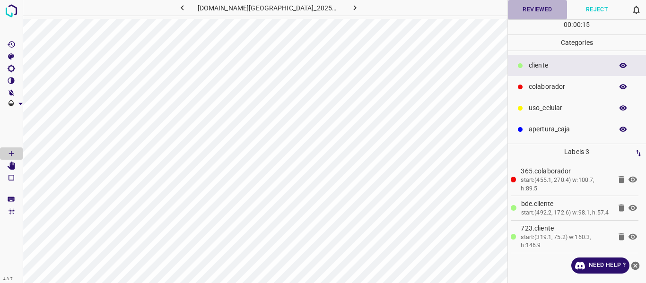
click at [530, 10] on button "Reviewed" at bounding box center [538, 9] width 60 height 19
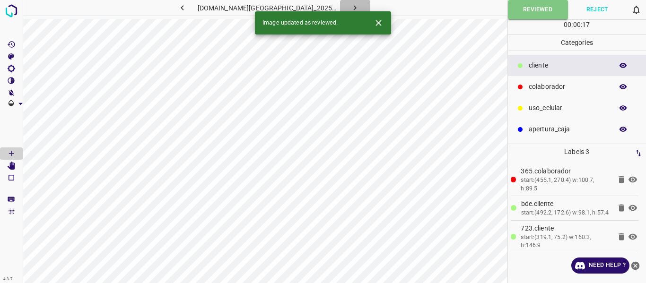
click at [350, 7] on icon "button" at bounding box center [355, 8] width 10 height 10
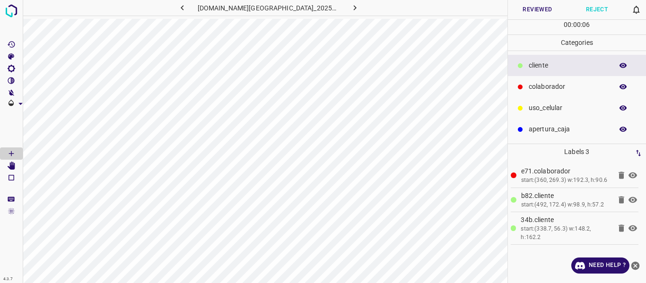
click at [533, 11] on button "Reviewed" at bounding box center [538, 9] width 60 height 19
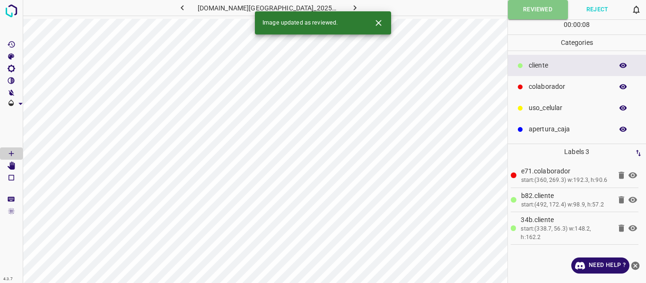
click at [350, 7] on icon "button" at bounding box center [355, 8] width 10 height 10
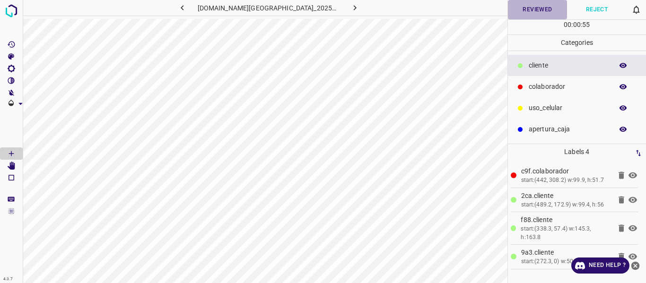
click at [521, 12] on button "Reviewed" at bounding box center [538, 9] width 60 height 19
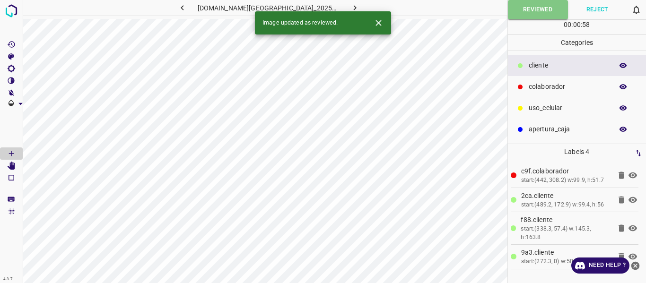
click at [350, 6] on icon "button" at bounding box center [355, 8] width 10 height 10
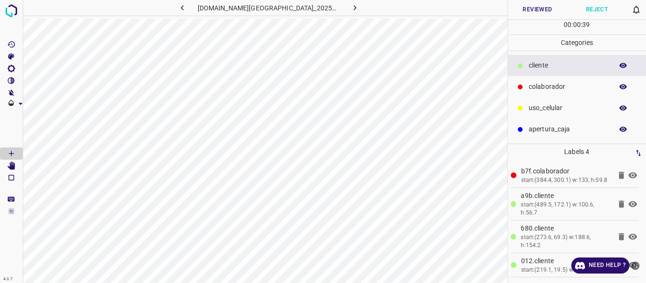
click at [525, 13] on button "Reviewed" at bounding box center [538, 9] width 60 height 19
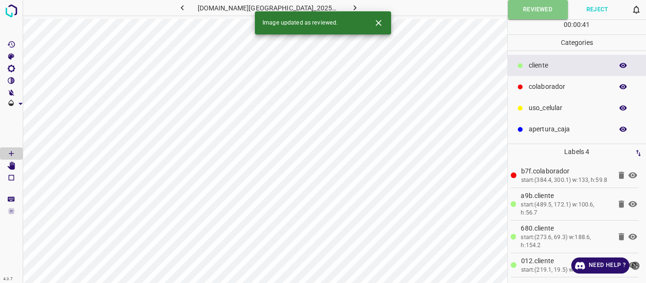
click at [350, 8] on icon "button" at bounding box center [355, 8] width 10 height 10
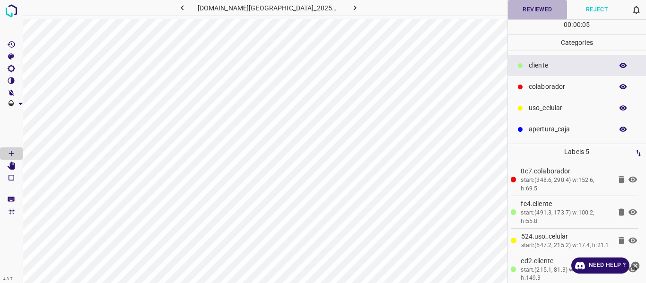
click at [529, 11] on button "Reviewed" at bounding box center [538, 9] width 60 height 19
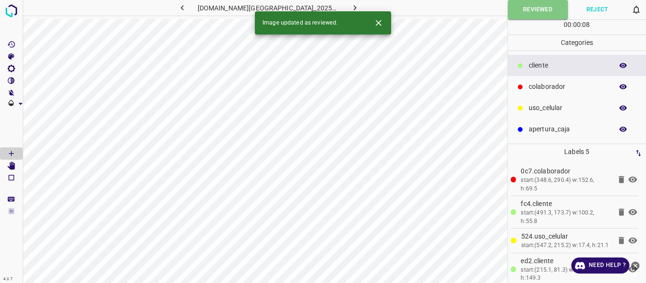
click at [350, 6] on icon "button" at bounding box center [355, 8] width 10 height 10
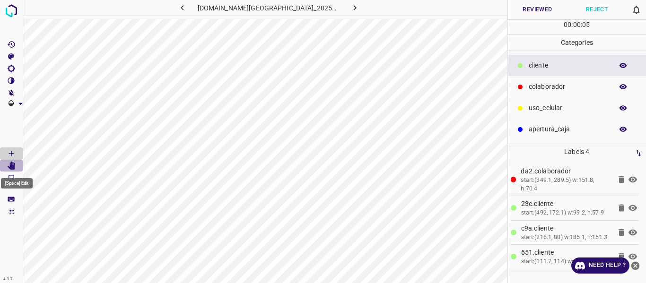
click at [9, 162] on icon "[Space] Edit" at bounding box center [11, 166] width 9 height 9
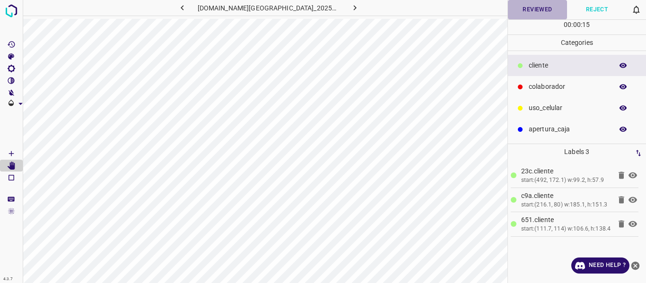
click at [531, 10] on button "Reviewed" at bounding box center [538, 9] width 60 height 19
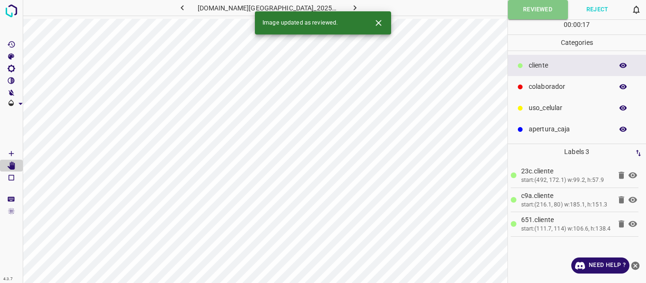
click at [350, 6] on icon "button" at bounding box center [355, 8] width 10 height 10
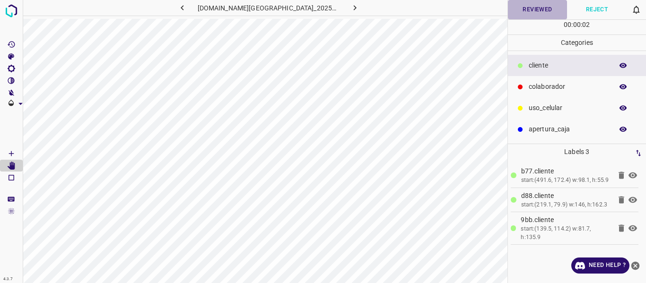
click at [547, 6] on button "Reviewed" at bounding box center [538, 9] width 60 height 19
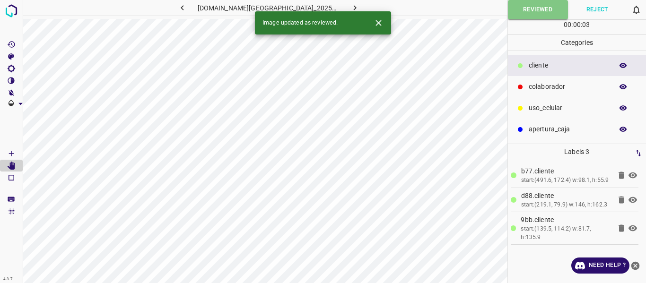
click at [350, 7] on icon "button" at bounding box center [355, 8] width 10 height 10
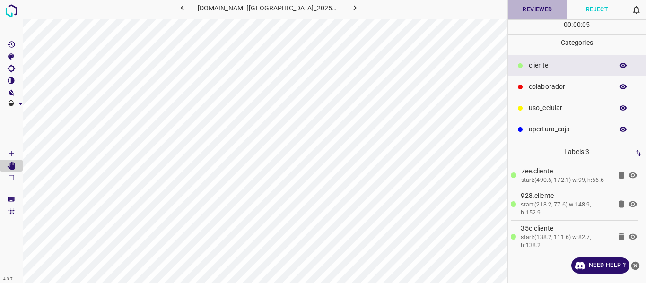
click at [540, 11] on button "Reviewed" at bounding box center [538, 9] width 60 height 19
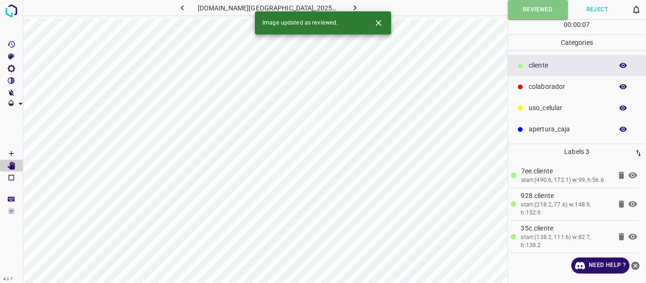
click at [350, 6] on icon "button" at bounding box center [355, 8] width 10 height 10
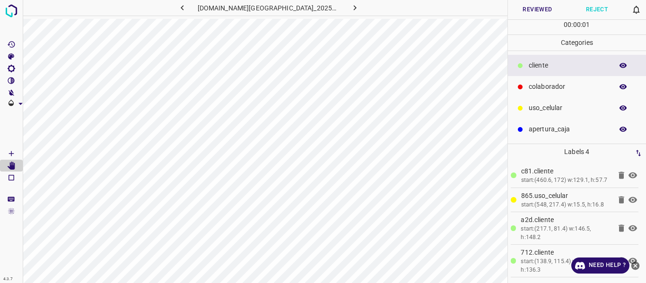
click at [537, 11] on button "Reviewed" at bounding box center [538, 9] width 60 height 19
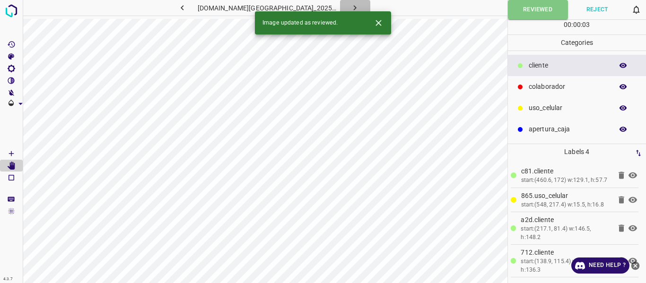
click at [350, 6] on icon "button" at bounding box center [355, 8] width 10 height 10
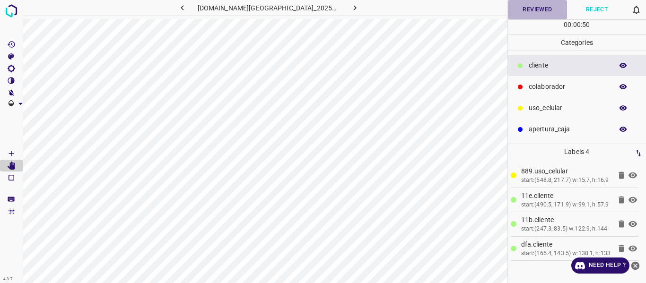
click at [522, 12] on button "Reviewed" at bounding box center [538, 9] width 60 height 19
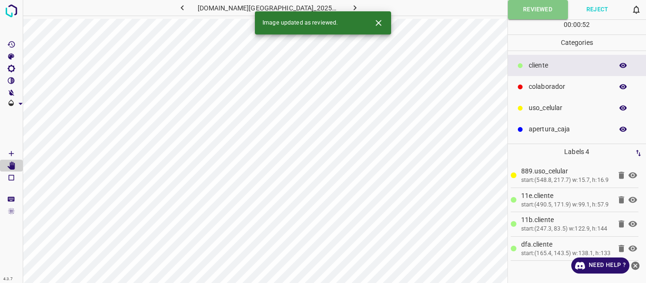
click at [353, 6] on button "button" at bounding box center [355, 8] width 30 height 16
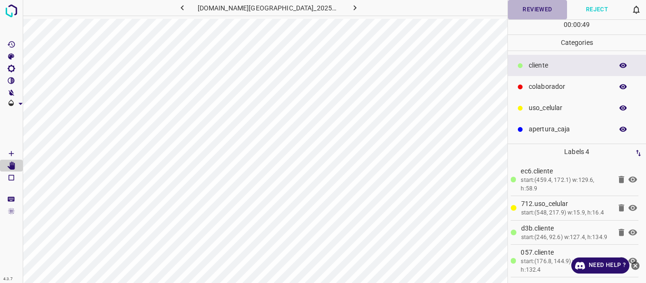
click at [547, 12] on button "Reviewed" at bounding box center [538, 9] width 60 height 19
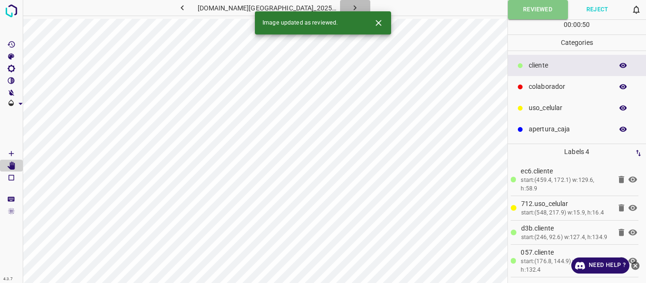
click at [350, 8] on icon "button" at bounding box center [355, 8] width 10 height 10
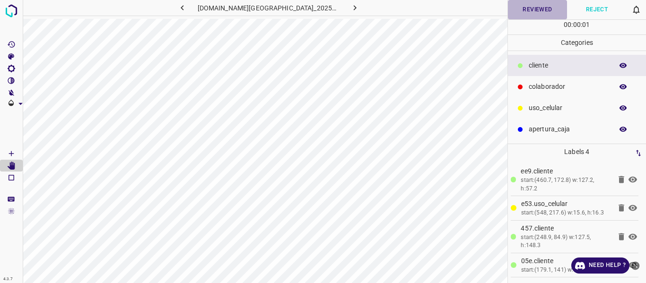
click at [526, 10] on button "Reviewed" at bounding box center [538, 9] width 60 height 19
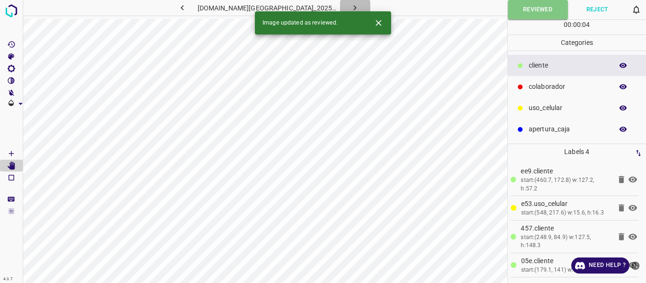
click at [350, 7] on icon "button" at bounding box center [355, 8] width 10 height 10
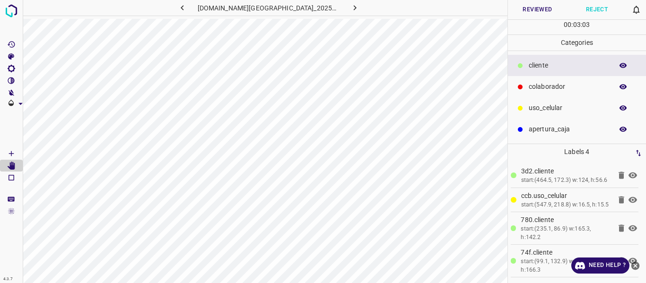
click at [528, 15] on button "Reviewed" at bounding box center [538, 9] width 60 height 19
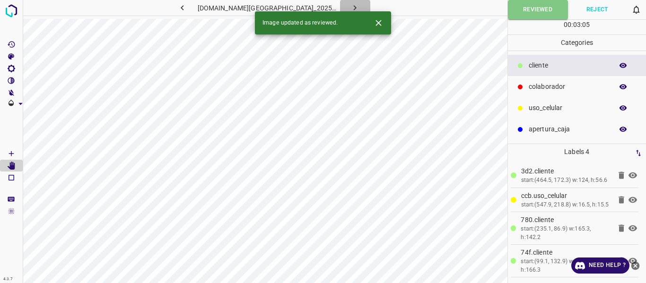
click at [340, 10] on button "button" at bounding box center [355, 8] width 30 height 16
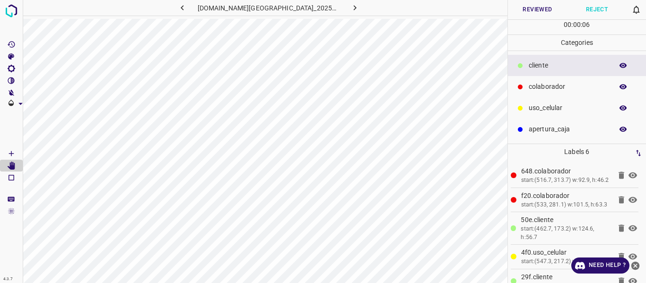
click at [528, 11] on button "Reviewed" at bounding box center [538, 9] width 60 height 19
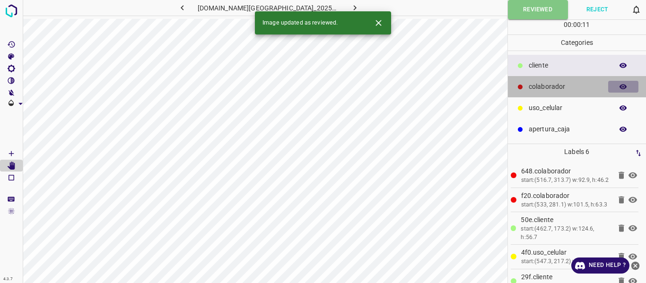
click at [619, 88] on icon "button" at bounding box center [623, 87] width 9 height 9
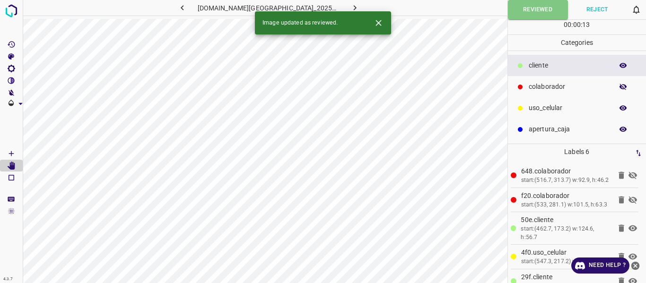
click at [619, 88] on icon "button" at bounding box center [623, 87] width 9 height 9
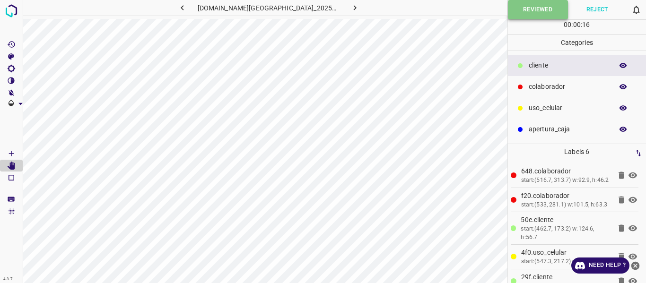
click at [514, 11] on button "Reviewed" at bounding box center [538, 9] width 60 height 19
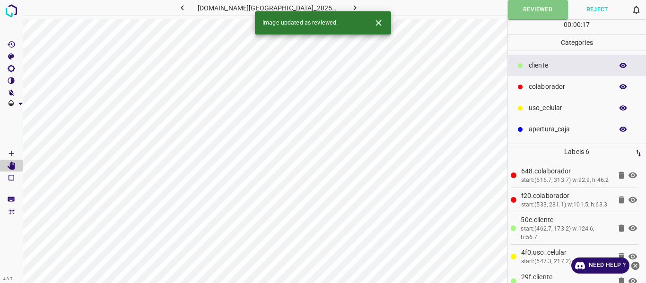
click at [354, 8] on icon "button" at bounding box center [355, 7] width 3 height 5
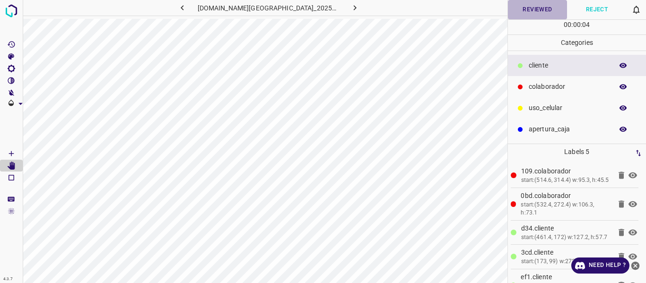
click at [535, 9] on button "Reviewed" at bounding box center [538, 9] width 60 height 19
click at [350, 9] on icon "button" at bounding box center [355, 8] width 10 height 10
click at [530, 10] on button "Reviewed" at bounding box center [538, 9] width 60 height 19
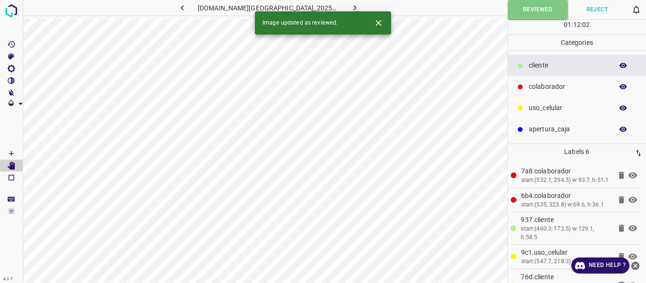
click at [350, 4] on icon "button" at bounding box center [355, 8] width 10 height 10
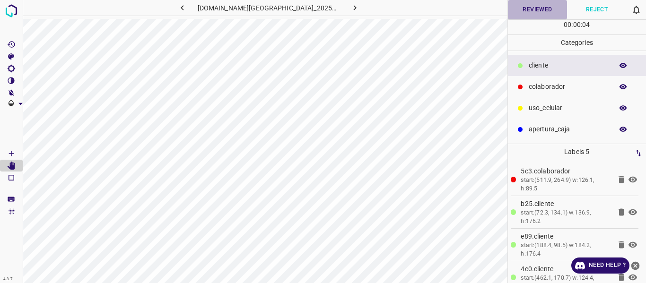
click at [532, 10] on button "Reviewed" at bounding box center [538, 9] width 60 height 19
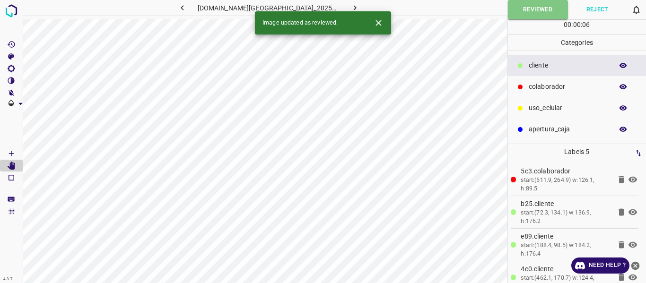
click at [350, 7] on icon "button" at bounding box center [355, 8] width 10 height 10
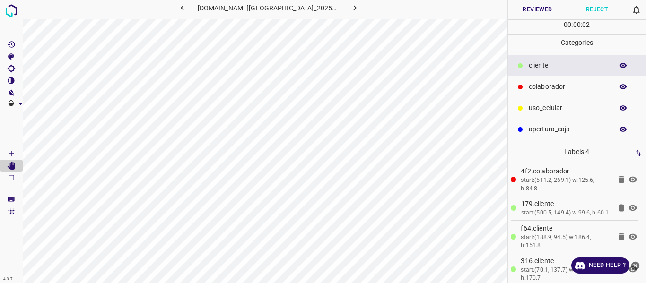
click at [533, 18] on button "Reviewed" at bounding box center [538, 9] width 60 height 19
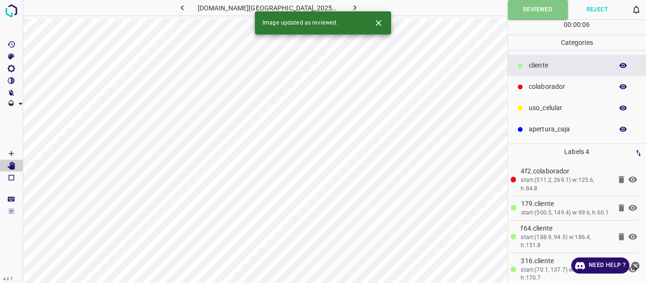
click at [350, 5] on icon "button" at bounding box center [355, 8] width 10 height 10
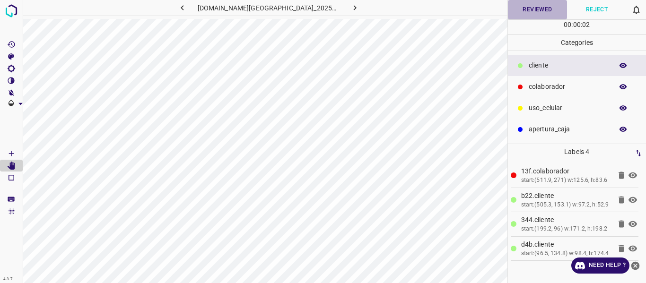
click at [530, 10] on button "Reviewed" at bounding box center [538, 9] width 60 height 19
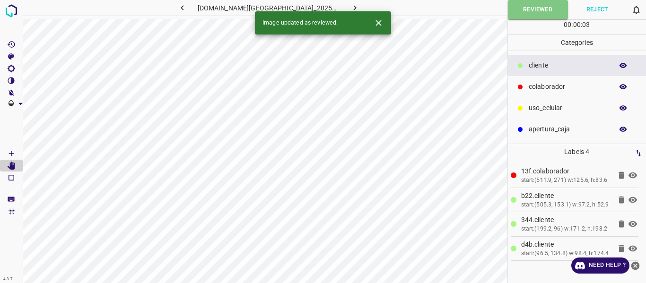
click at [350, 6] on icon "button" at bounding box center [355, 8] width 10 height 10
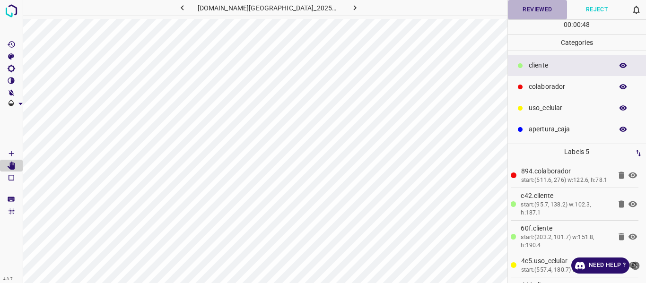
click at [531, 7] on button "Reviewed" at bounding box center [538, 9] width 60 height 19
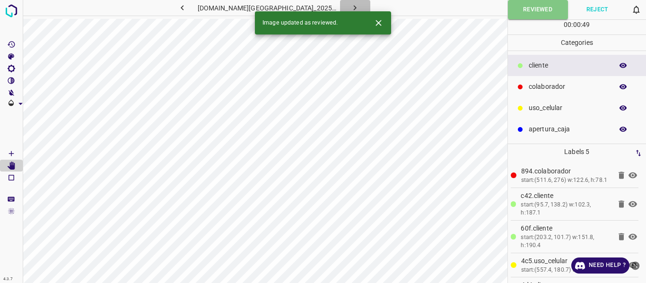
click at [354, 8] on icon "button" at bounding box center [355, 7] width 3 height 5
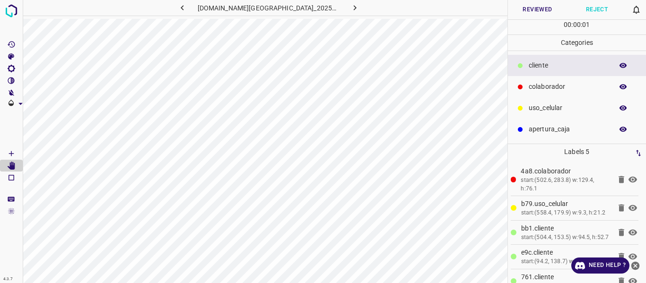
click at [536, 10] on button "Reviewed" at bounding box center [538, 9] width 60 height 19
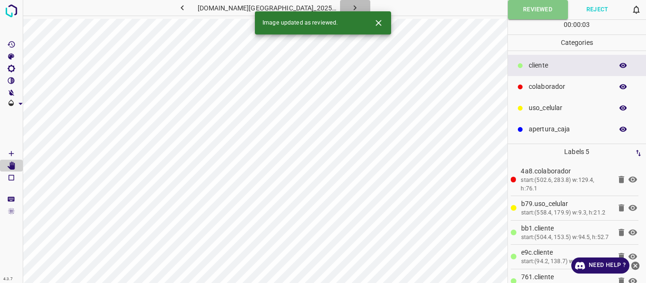
click at [350, 5] on icon "button" at bounding box center [355, 8] width 10 height 10
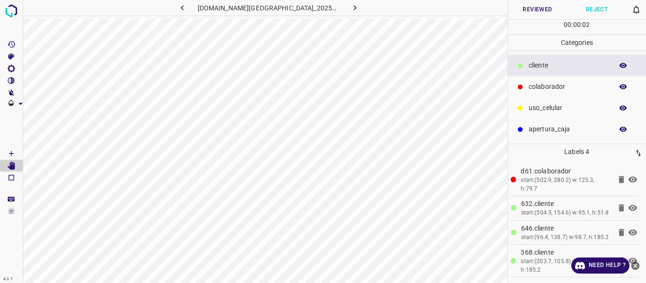
click at [620, 87] on icon "button" at bounding box center [623, 87] width 9 height 9
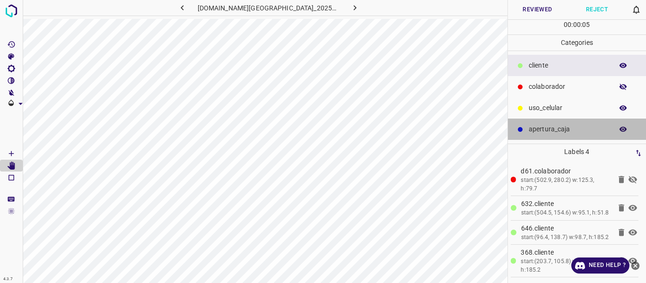
click at [564, 132] on p "apertura_caja" at bounding box center [569, 129] width 80 height 10
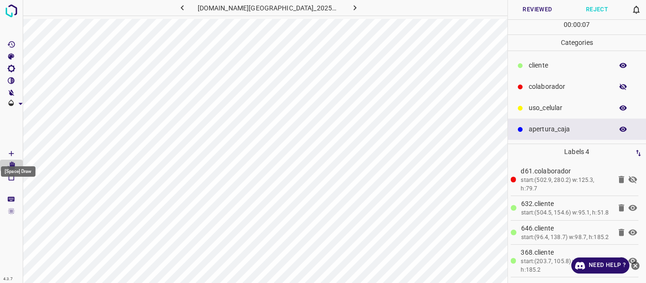
click at [10, 153] on icon "[Space] Draw" at bounding box center [11, 154] width 9 height 9
click at [619, 88] on icon "button" at bounding box center [623, 87] width 9 height 9
click at [528, 10] on button "Reviewed" at bounding box center [538, 9] width 60 height 19
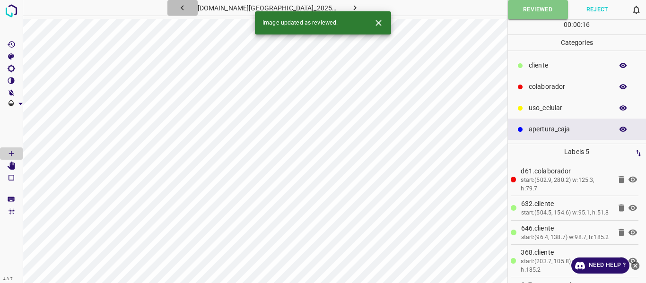
click at [184, 7] on icon "button" at bounding box center [182, 7] width 3 height 5
click at [350, 4] on icon "button" at bounding box center [355, 8] width 10 height 10
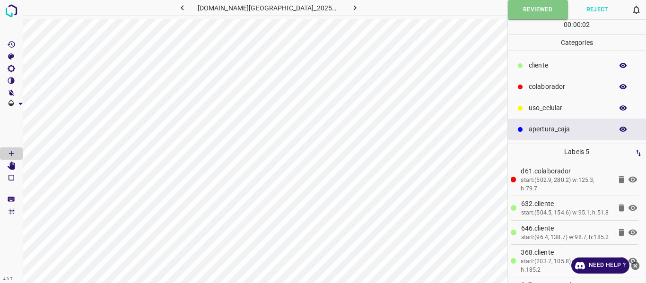
click at [354, 6] on icon "button" at bounding box center [355, 7] width 3 height 5
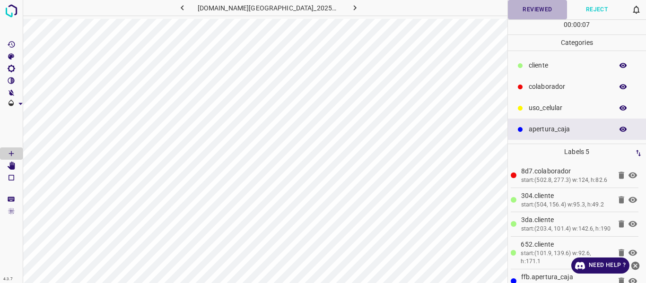
click at [538, 9] on button "Reviewed" at bounding box center [538, 9] width 60 height 19
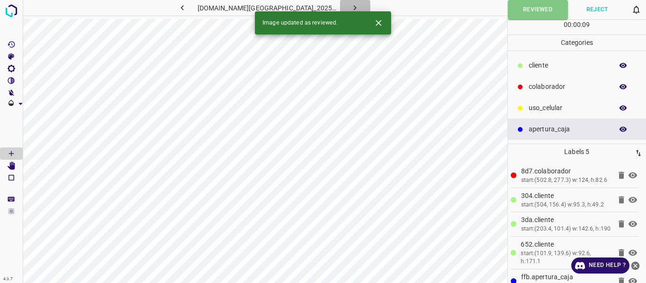
click at [350, 3] on icon "button" at bounding box center [355, 8] width 10 height 10
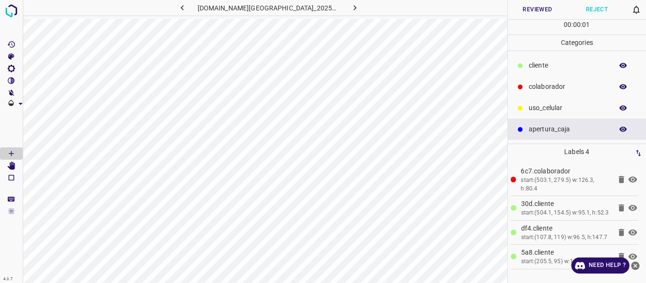
click at [617, 89] on button "button" at bounding box center [624, 87] width 30 height 12
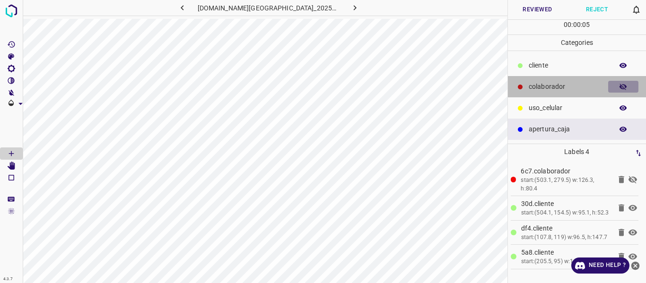
click at [623, 87] on icon "button" at bounding box center [624, 87] width 8 height 7
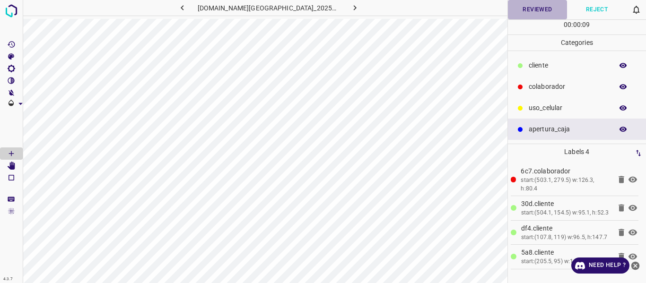
click at [534, 6] on button "Reviewed" at bounding box center [538, 9] width 60 height 19
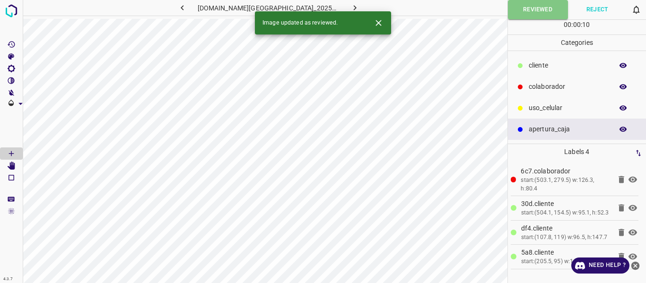
click at [354, 7] on icon "button" at bounding box center [355, 7] width 3 height 5
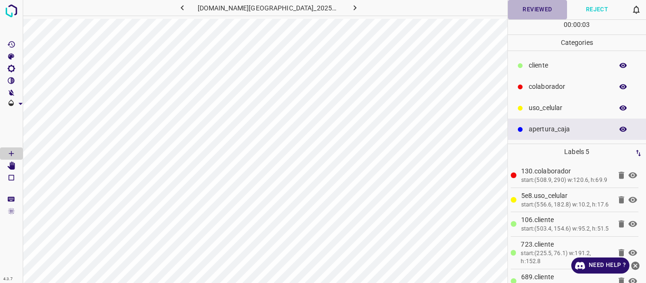
click at [531, 7] on button "Reviewed" at bounding box center [538, 9] width 60 height 19
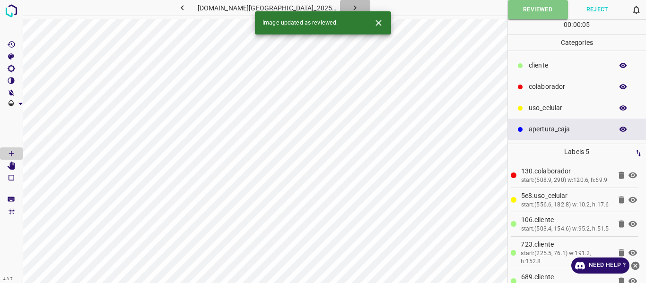
click at [350, 4] on icon "button" at bounding box center [355, 8] width 10 height 10
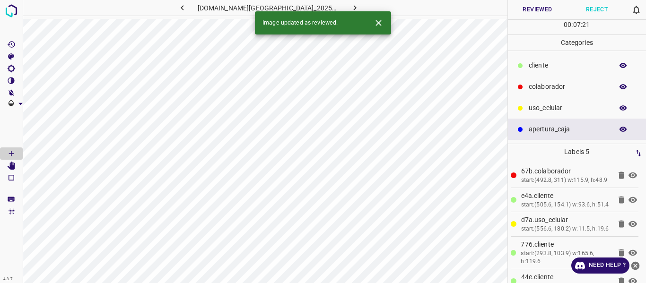
click at [533, 9] on button "Reviewed" at bounding box center [538, 9] width 60 height 19
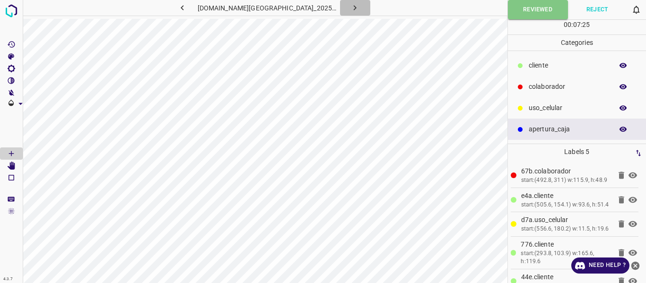
click at [350, 6] on icon "button" at bounding box center [355, 8] width 10 height 10
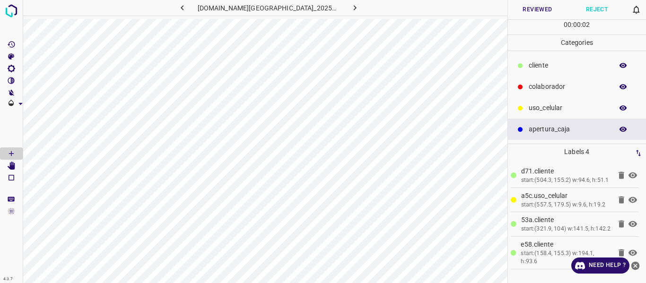
click at [539, 11] on button "Reviewed" at bounding box center [538, 9] width 60 height 19
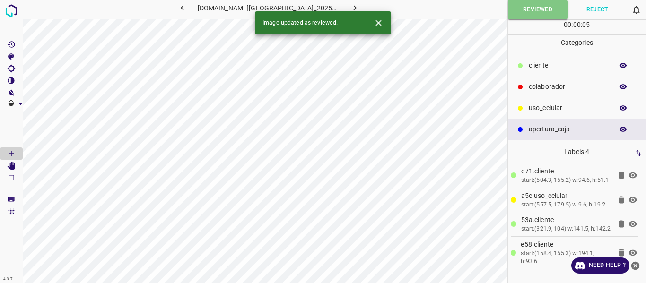
click at [345, 2] on button "button" at bounding box center [355, 8] width 30 height 16
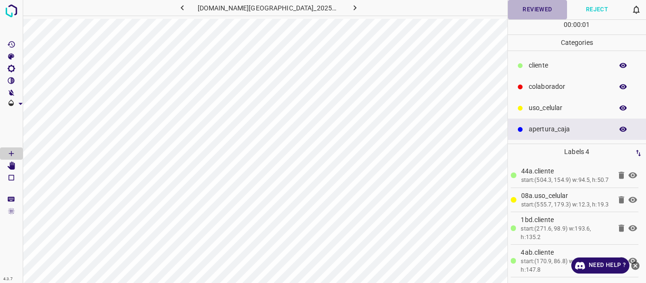
click at [540, 6] on button "Reviewed" at bounding box center [538, 9] width 60 height 19
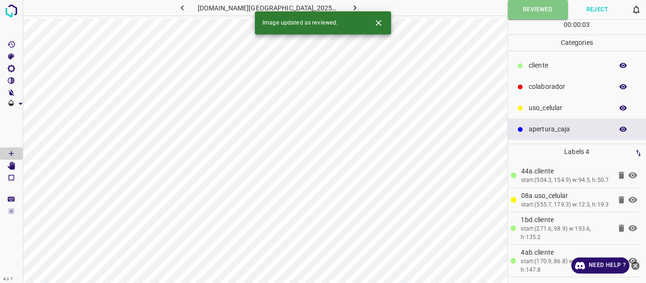
click at [350, 5] on icon "button" at bounding box center [355, 8] width 10 height 10
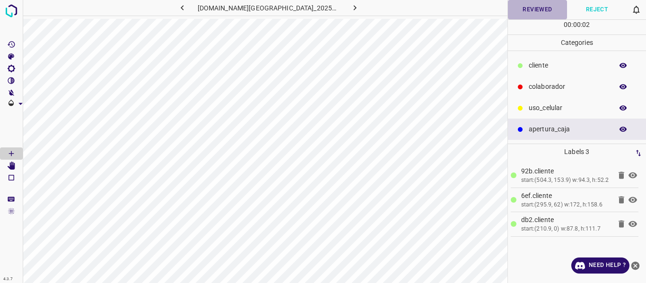
click at [539, 9] on button "Reviewed" at bounding box center [538, 9] width 60 height 19
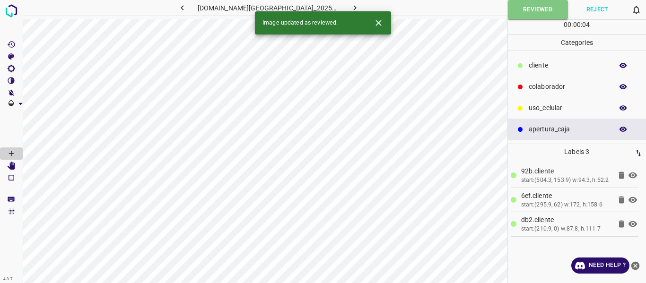
click at [344, 2] on button "button" at bounding box center [355, 8] width 30 height 16
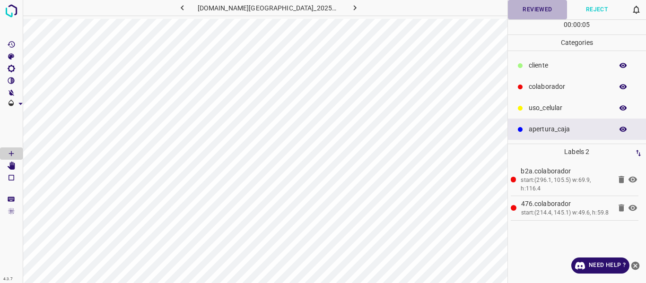
click at [536, 6] on button "Reviewed" at bounding box center [538, 9] width 60 height 19
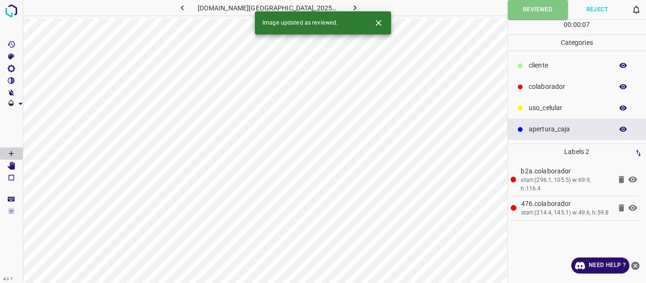
click at [354, 7] on icon "button" at bounding box center [355, 7] width 3 height 5
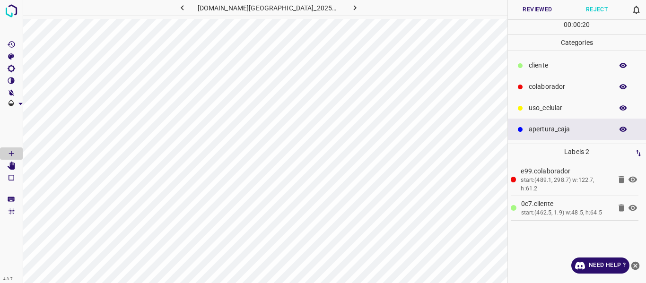
click at [528, 7] on button "Reviewed" at bounding box center [538, 9] width 60 height 19
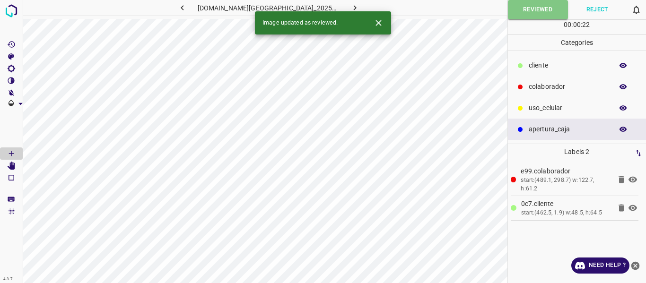
click at [354, 7] on icon "button" at bounding box center [355, 7] width 3 height 5
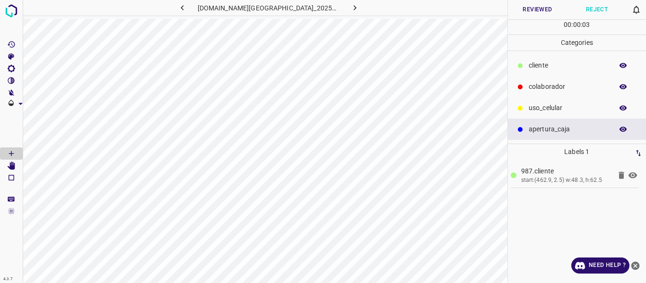
click at [544, 10] on button "Reviewed" at bounding box center [538, 9] width 60 height 19
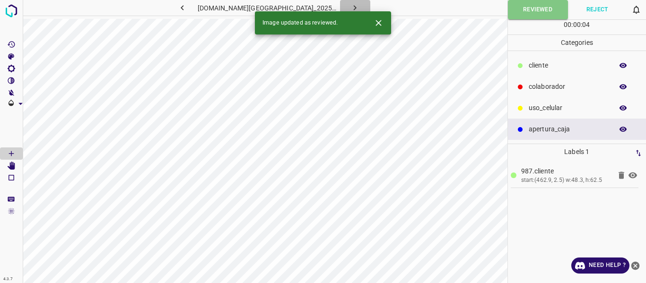
click at [354, 6] on icon "button" at bounding box center [355, 7] width 3 height 5
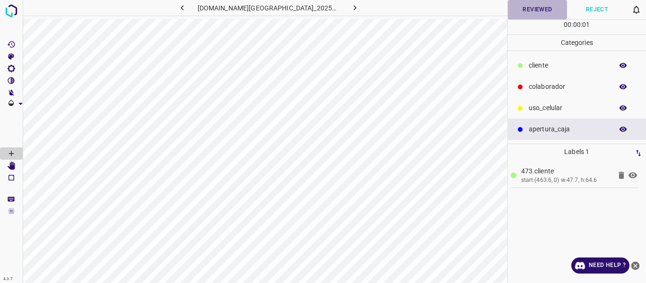
click at [530, 13] on button "Reviewed" at bounding box center [538, 9] width 60 height 19
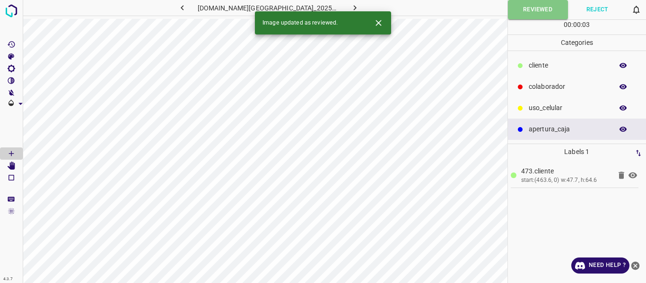
click at [350, 4] on icon "button" at bounding box center [355, 8] width 10 height 10
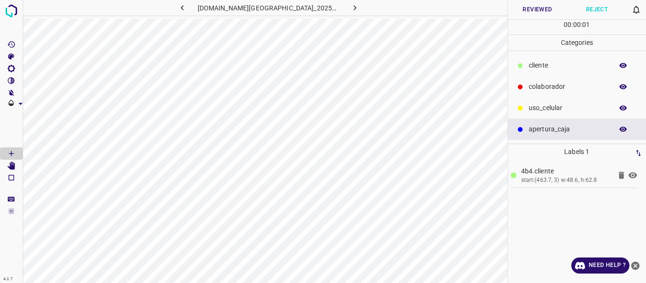
click at [523, 11] on button "Reviewed" at bounding box center [538, 9] width 60 height 19
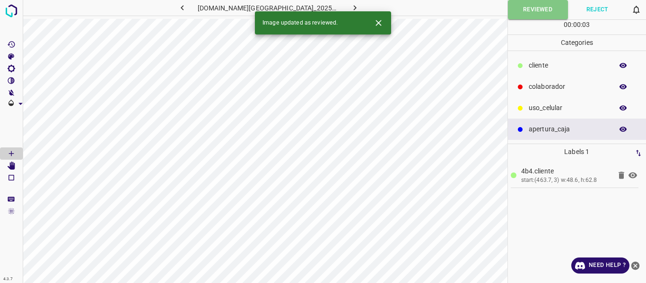
click at [350, 3] on icon "button" at bounding box center [355, 8] width 10 height 10
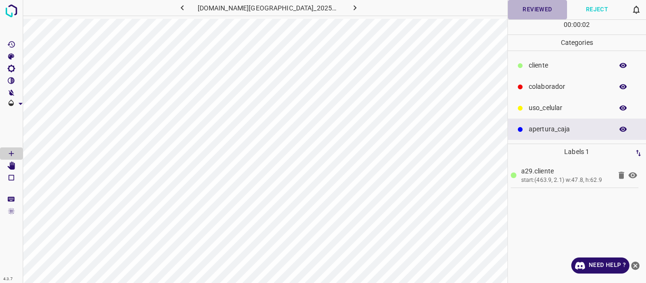
click at [528, 11] on button "Reviewed" at bounding box center [538, 9] width 60 height 19
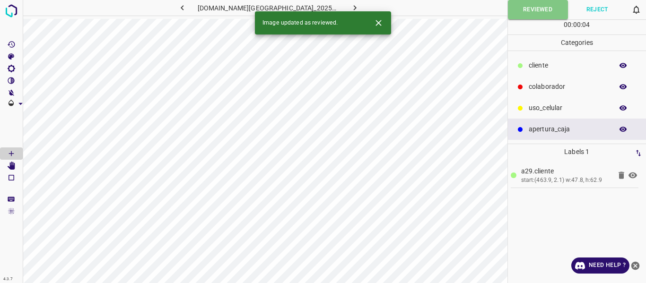
click at [350, 7] on icon "button" at bounding box center [355, 8] width 10 height 10
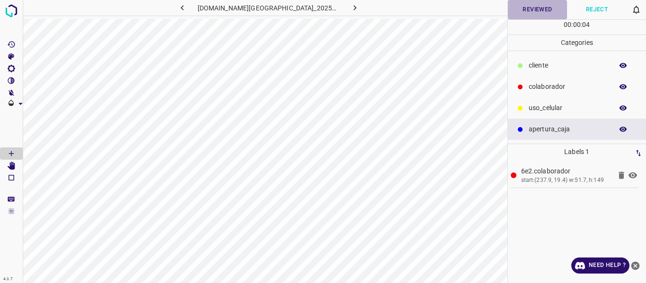
click at [548, 8] on button "Reviewed" at bounding box center [538, 9] width 60 height 19
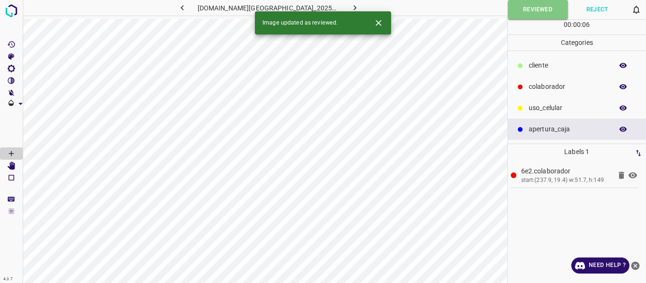
click at [354, 6] on icon "button" at bounding box center [355, 7] width 3 height 5
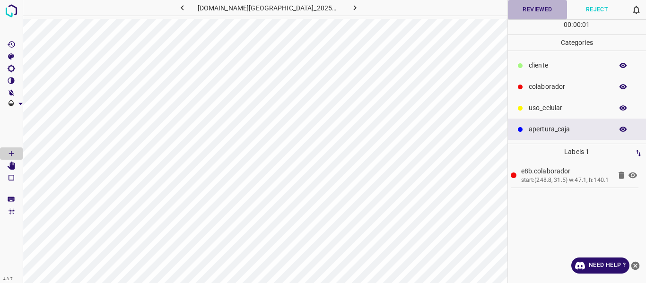
click at [539, 9] on button "Reviewed" at bounding box center [538, 9] width 60 height 19
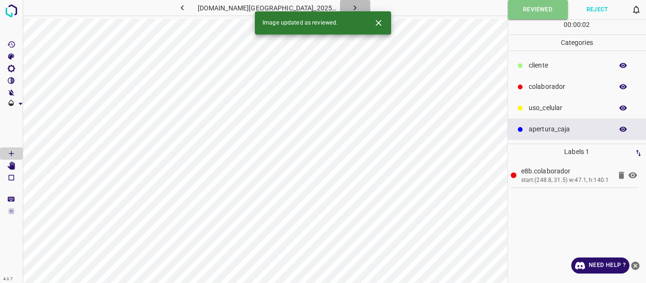
click at [350, 5] on icon "button" at bounding box center [355, 8] width 10 height 10
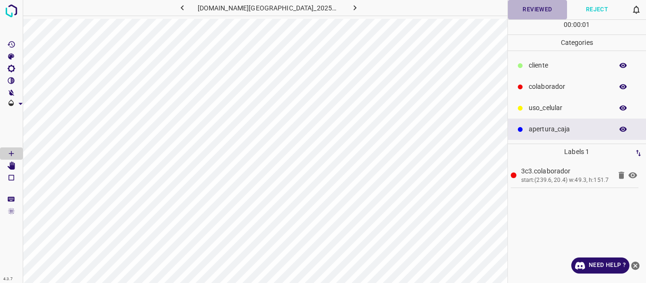
click at [539, 13] on button "Reviewed" at bounding box center [538, 9] width 60 height 19
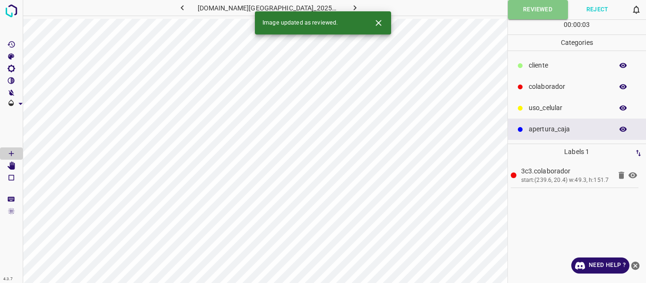
click at [350, 6] on icon "button" at bounding box center [355, 8] width 10 height 10
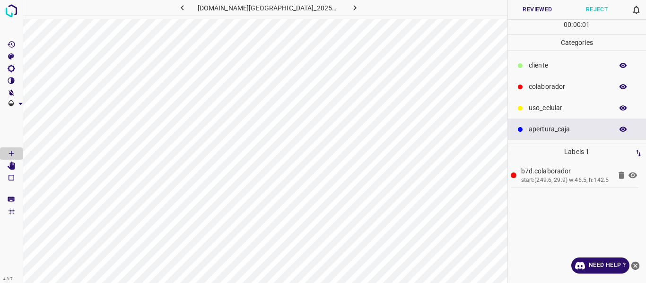
click at [536, 11] on button "Reviewed" at bounding box center [538, 9] width 60 height 19
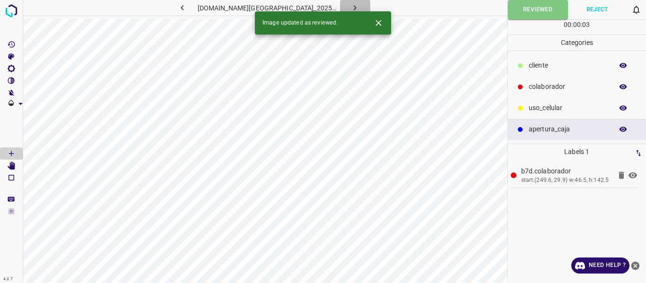
click at [350, 5] on icon "button" at bounding box center [355, 8] width 10 height 10
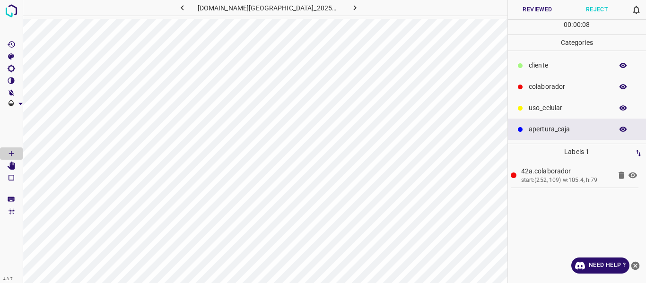
click at [524, 8] on button "Reviewed" at bounding box center [538, 9] width 60 height 19
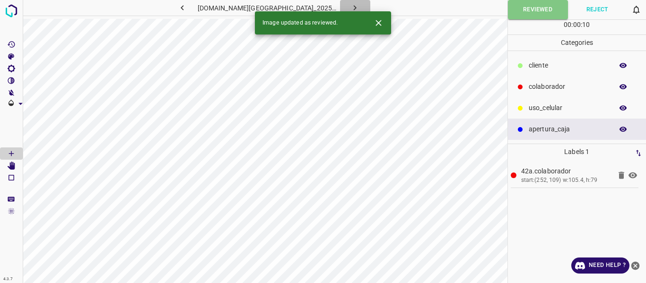
click at [350, 9] on icon "button" at bounding box center [355, 8] width 10 height 10
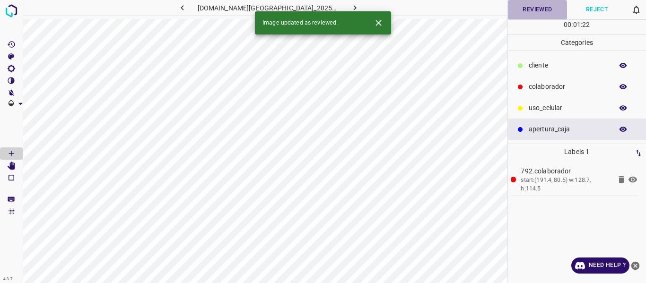
click at [543, 9] on button "Reviewed" at bounding box center [538, 9] width 60 height 19
click at [350, 3] on icon "button" at bounding box center [355, 8] width 10 height 10
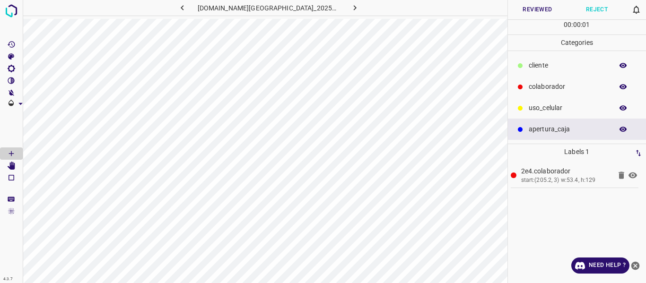
click at [539, 9] on button "Reviewed" at bounding box center [538, 9] width 60 height 19
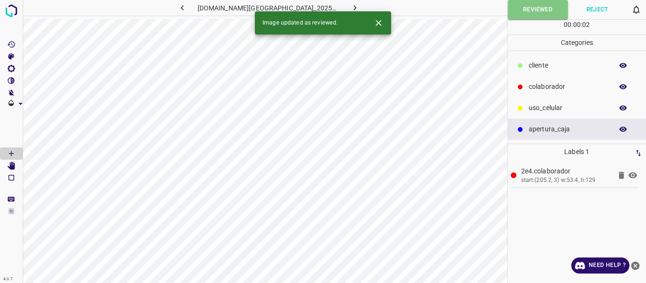
click at [345, 1] on button "button" at bounding box center [355, 8] width 30 height 16
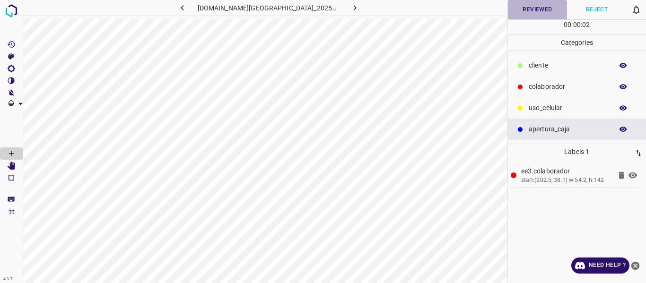
click at [532, 10] on button "Reviewed" at bounding box center [538, 9] width 60 height 19
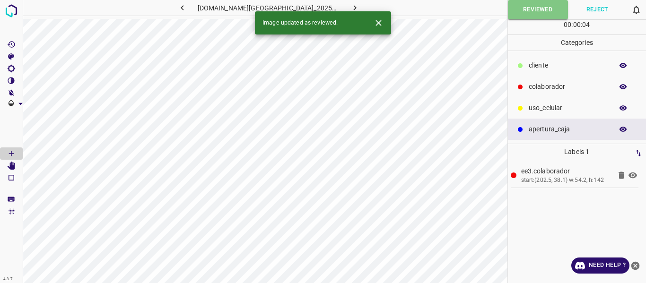
click at [350, 4] on icon "button" at bounding box center [355, 8] width 10 height 10
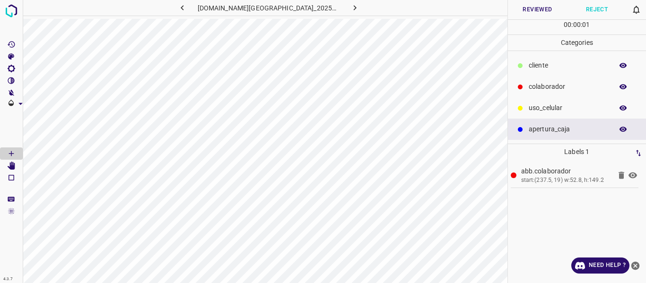
click at [539, 12] on button "Reviewed" at bounding box center [538, 9] width 60 height 19
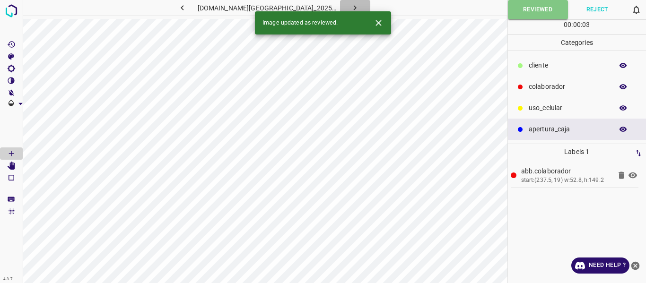
click at [350, 6] on icon "button" at bounding box center [355, 8] width 10 height 10
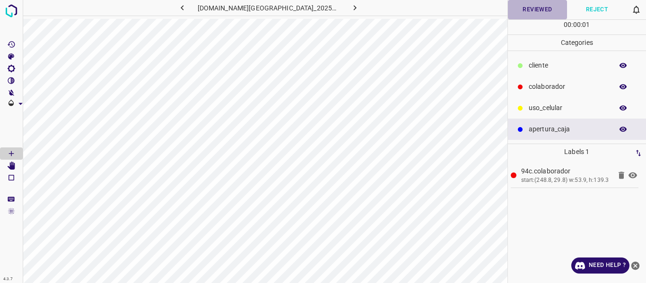
click at [537, 10] on button "Reviewed" at bounding box center [538, 9] width 60 height 19
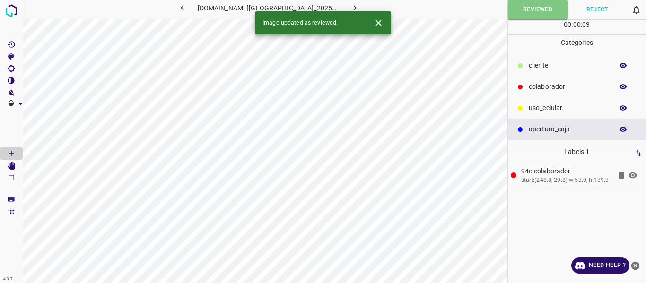
click at [350, 4] on icon "button" at bounding box center [355, 8] width 10 height 10
click at [538, 11] on button "Reviewed" at bounding box center [538, 9] width 60 height 19
click at [350, 5] on icon "button" at bounding box center [355, 8] width 10 height 10
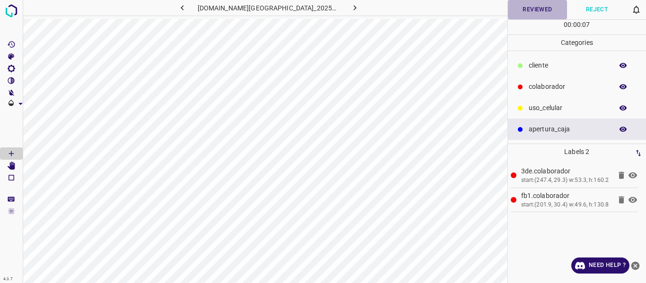
click at [529, 9] on button "Reviewed" at bounding box center [538, 9] width 60 height 19
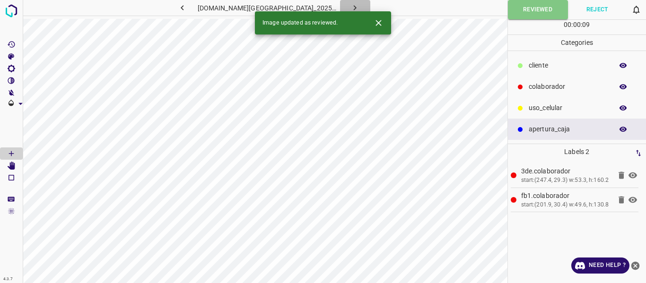
click at [350, 4] on icon "button" at bounding box center [355, 8] width 10 height 10
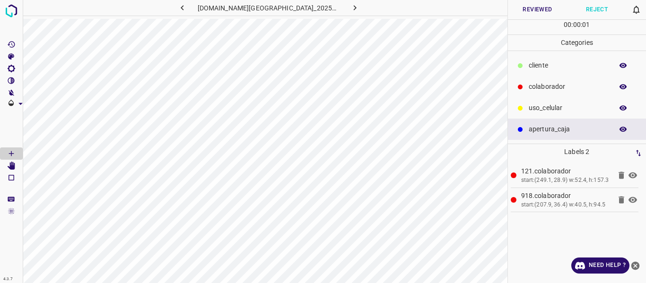
click at [533, 7] on button "Reviewed" at bounding box center [538, 9] width 60 height 19
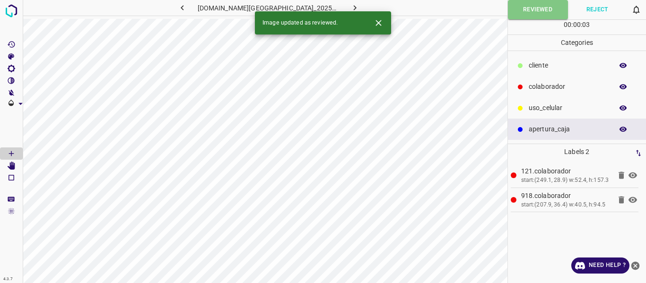
click at [340, 5] on button "button" at bounding box center [355, 8] width 30 height 16
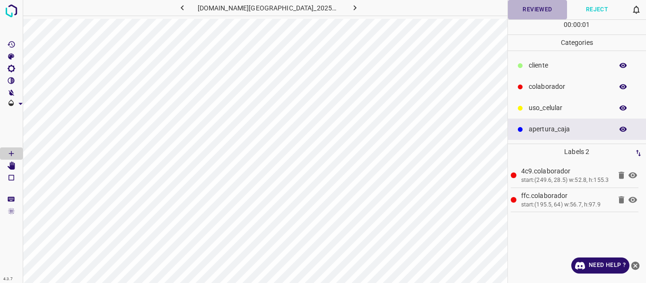
click at [534, 6] on button "Reviewed" at bounding box center [538, 9] width 60 height 19
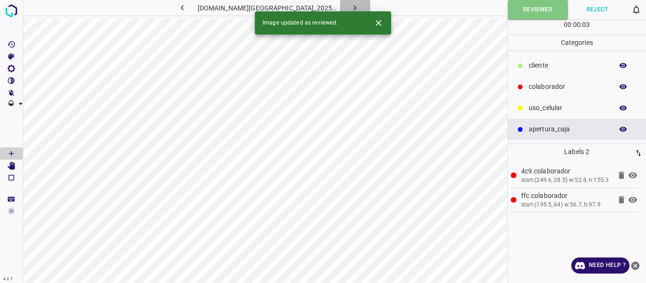
click at [341, 2] on button "button" at bounding box center [355, 8] width 30 height 16
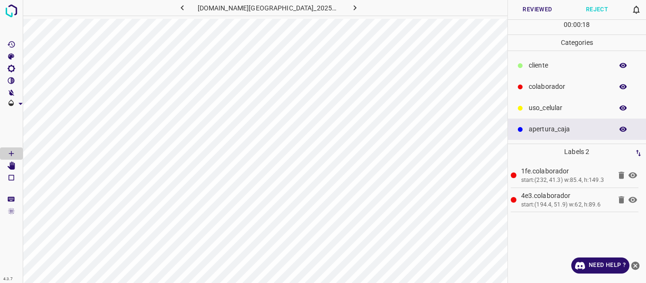
click at [534, 8] on button "Reviewed" at bounding box center [538, 9] width 60 height 19
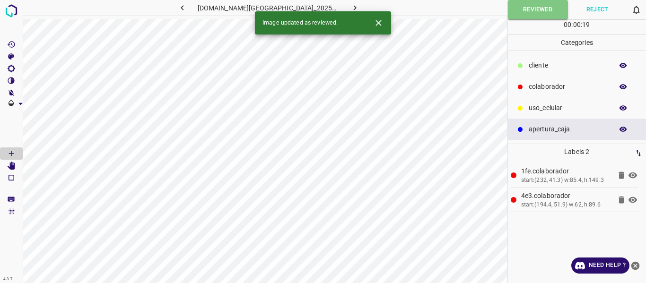
click at [350, 7] on icon "button" at bounding box center [355, 8] width 10 height 10
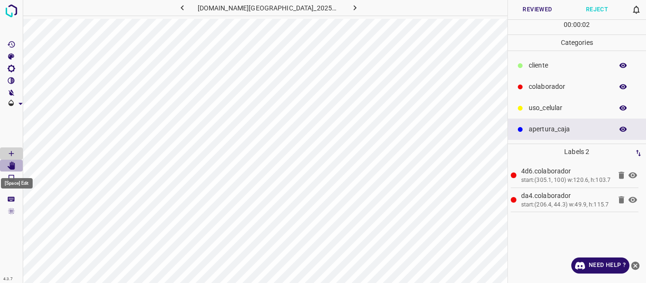
click at [13, 162] on icon "[Space] Edit" at bounding box center [11, 166] width 9 height 9
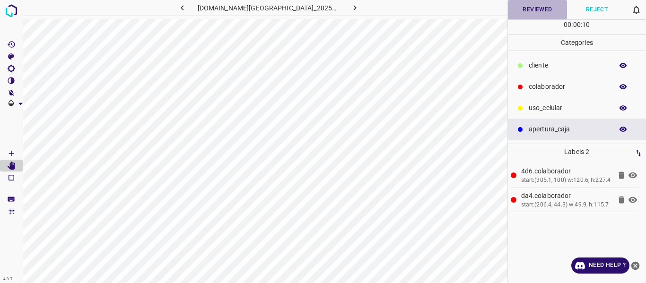
click at [529, 11] on button "Reviewed" at bounding box center [538, 9] width 60 height 19
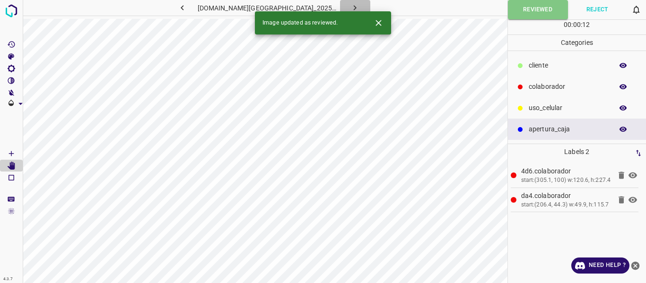
click at [350, 5] on icon "button" at bounding box center [355, 8] width 10 height 10
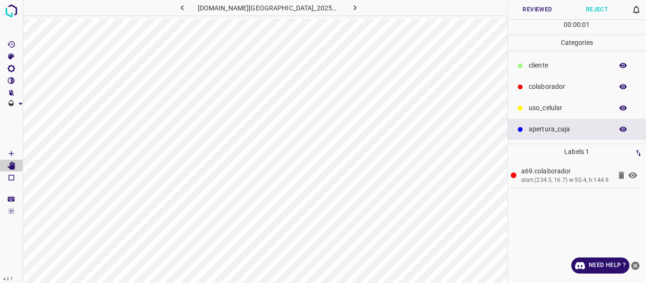
click at [531, 9] on button "Reviewed" at bounding box center [538, 9] width 60 height 19
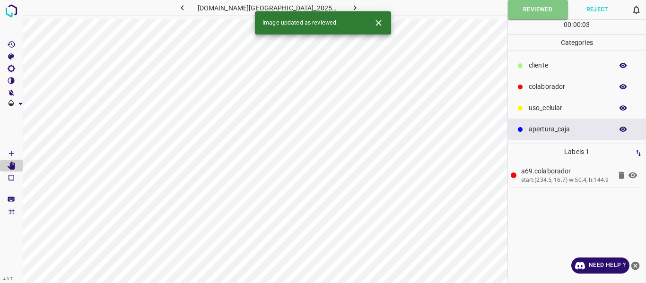
click at [350, 5] on icon "button" at bounding box center [355, 8] width 10 height 10
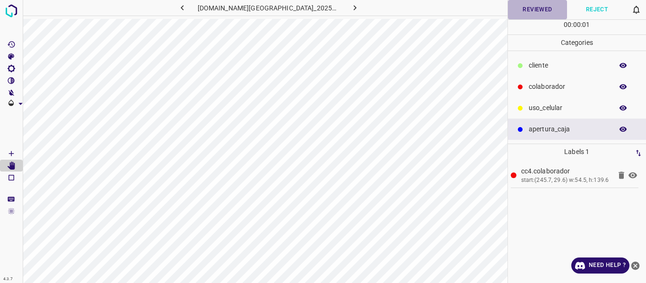
click at [531, 11] on button "Reviewed" at bounding box center [538, 9] width 60 height 19
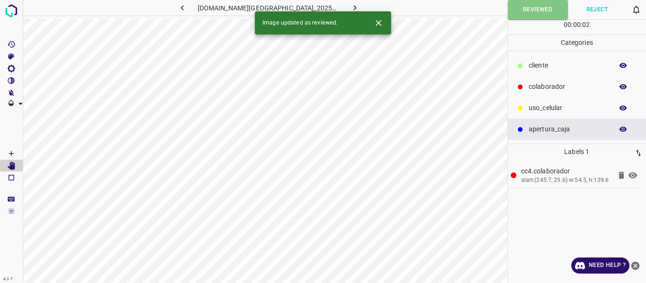
click at [344, 2] on button "button" at bounding box center [355, 8] width 30 height 16
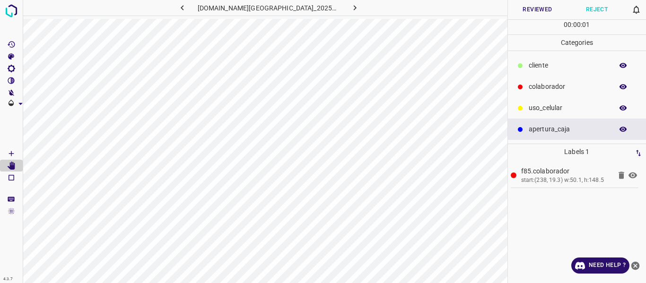
click at [544, 13] on button "Reviewed" at bounding box center [538, 9] width 60 height 19
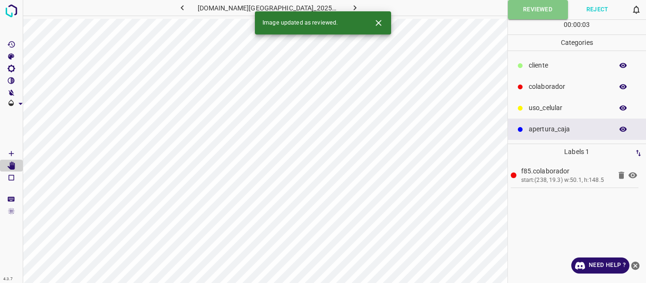
click at [350, 6] on icon "button" at bounding box center [355, 8] width 10 height 10
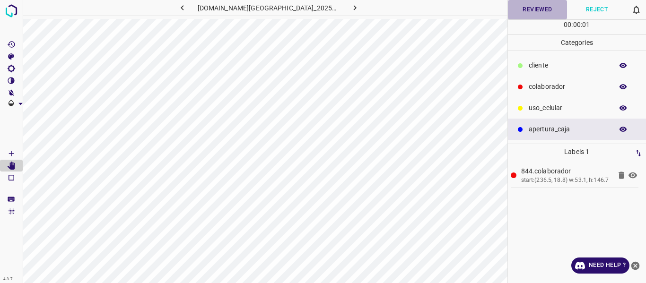
click at [542, 13] on button "Reviewed" at bounding box center [538, 9] width 60 height 19
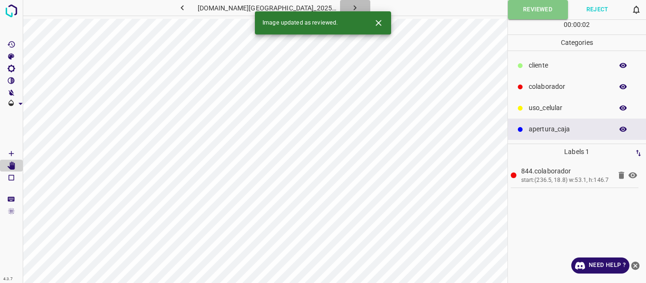
click at [350, 7] on icon "button" at bounding box center [355, 8] width 10 height 10
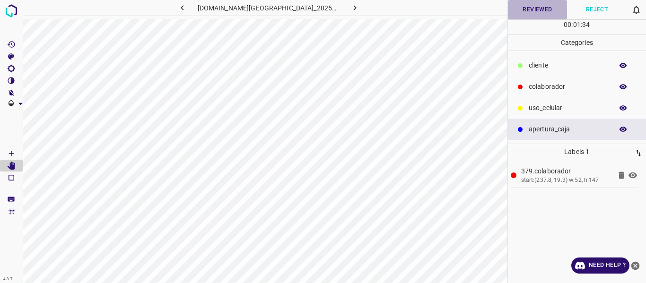
click at [534, 11] on button "Reviewed" at bounding box center [538, 9] width 60 height 19
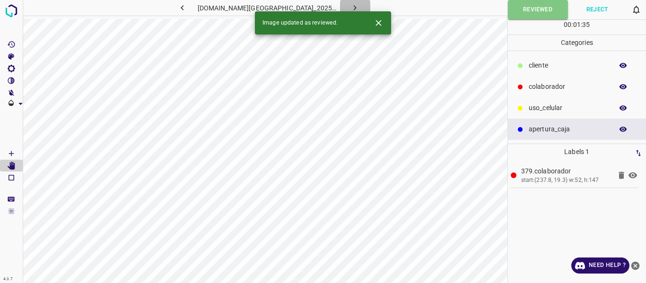
click at [350, 8] on icon "button" at bounding box center [355, 8] width 10 height 10
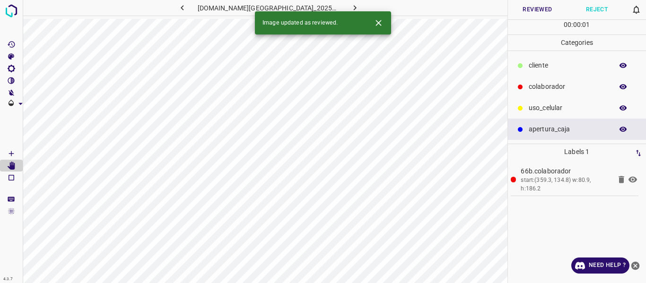
click at [527, 9] on button "Reviewed" at bounding box center [538, 9] width 60 height 19
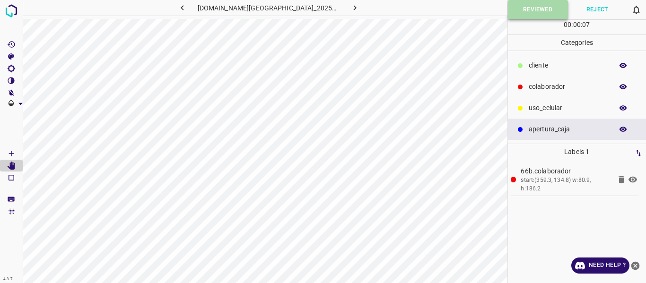
click at [530, 9] on button "Reviewed" at bounding box center [538, 9] width 60 height 19
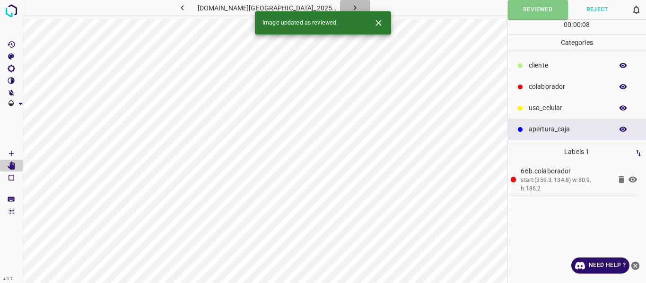
click at [350, 8] on icon "button" at bounding box center [355, 8] width 10 height 10
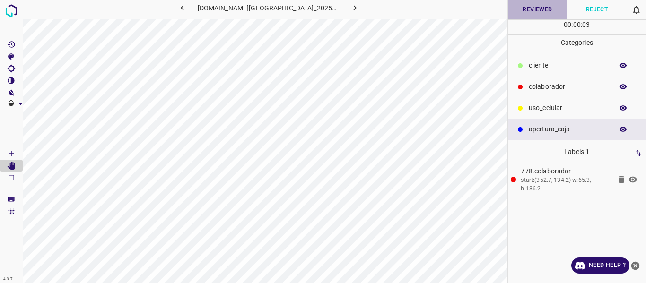
click at [535, 11] on button "Reviewed" at bounding box center [538, 9] width 60 height 19
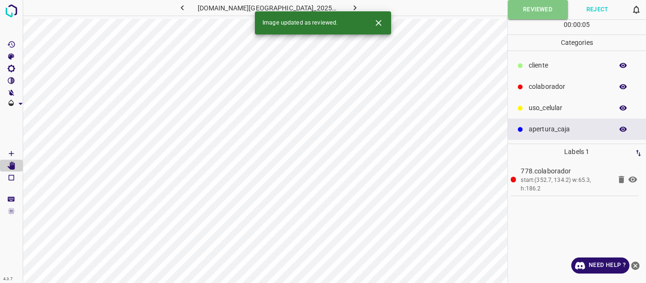
click at [350, 7] on icon "button" at bounding box center [355, 8] width 10 height 10
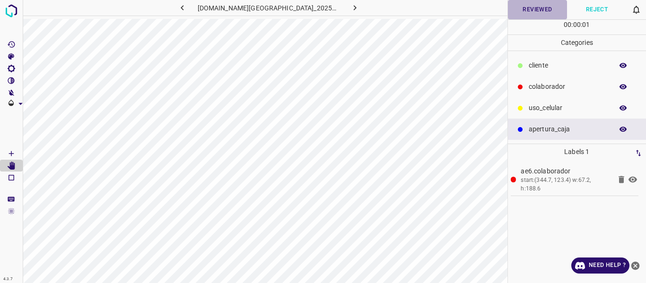
click at [521, 10] on button "Reviewed" at bounding box center [538, 9] width 60 height 19
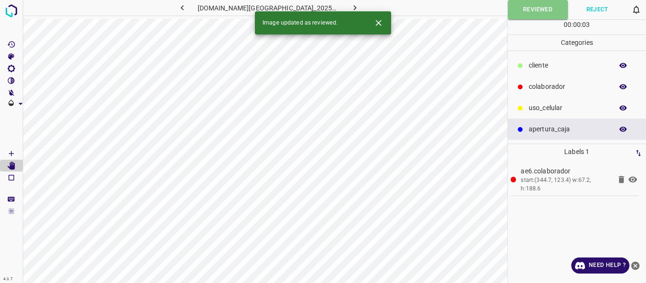
click at [340, 8] on button "button" at bounding box center [355, 8] width 30 height 16
click at [535, 11] on button "Reviewed" at bounding box center [538, 9] width 60 height 19
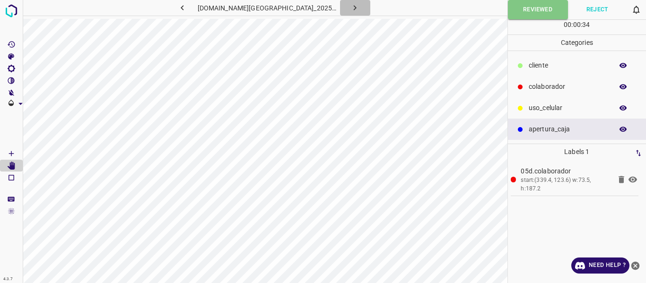
click at [350, 5] on icon "button" at bounding box center [355, 8] width 10 height 10
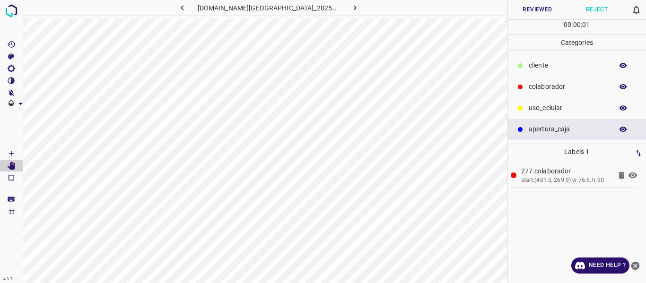
click at [533, 9] on button "Reviewed" at bounding box center [538, 9] width 60 height 19
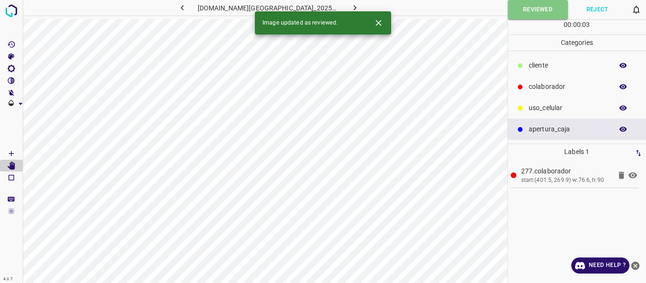
click at [350, 4] on icon "button" at bounding box center [355, 8] width 10 height 10
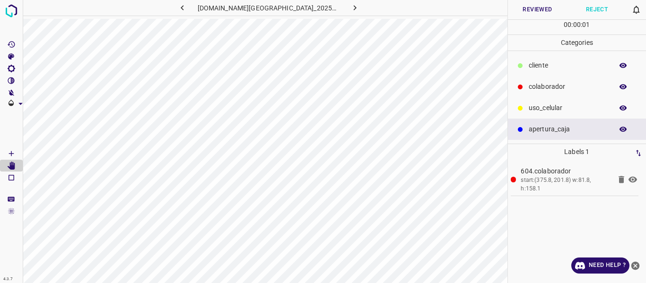
click at [528, 11] on button "Reviewed" at bounding box center [538, 9] width 60 height 19
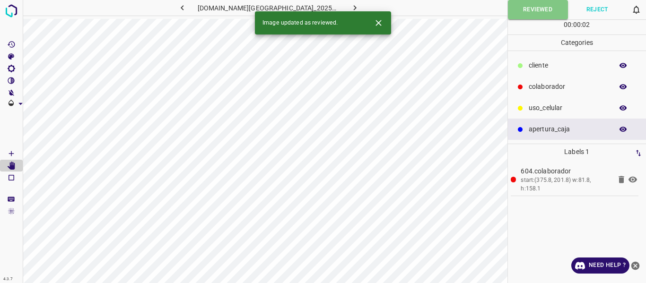
click at [350, 6] on icon "button" at bounding box center [355, 8] width 10 height 10
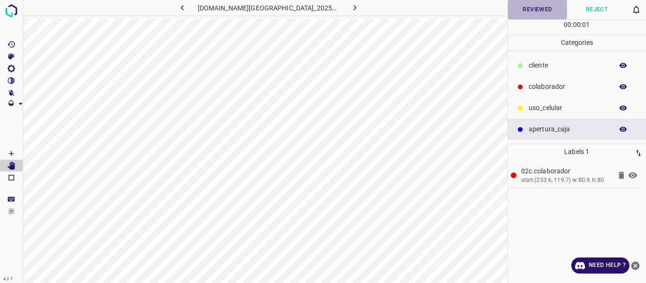
click at [535, 8] on button "Reviewed" at bounding box center [538, 9] width 60 height 19
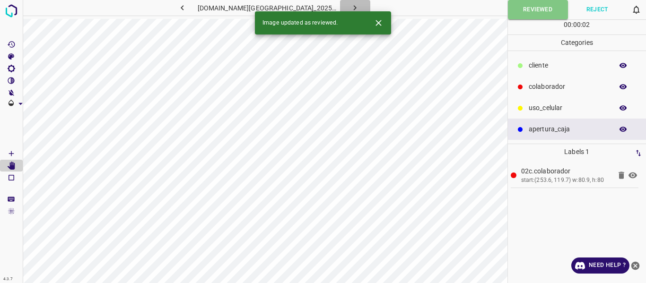
click at [354, 7] on icon "button" at bounding box center [355, 7] width 3 height 5
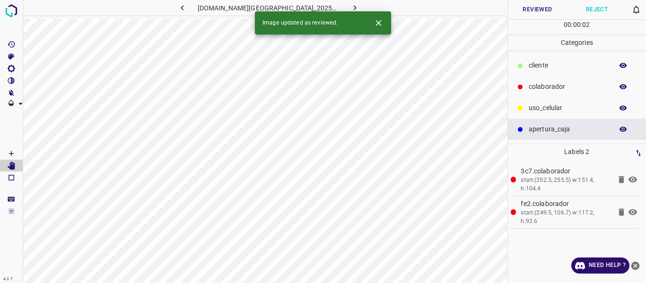
click at [523, 10] on button "Reviewed" at bounding box center [538, 9] width 60 height 19
click at [350, 6] on icon "button" at bounding box center [355, 8] width 10 height 10
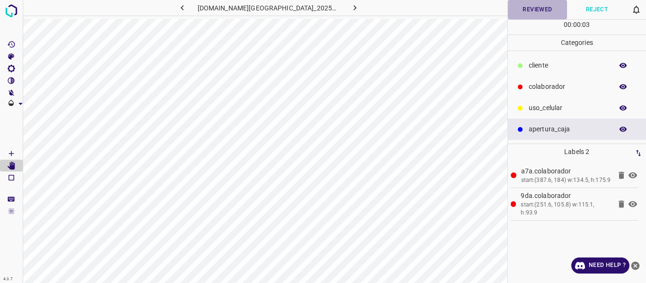
click at [542, 9] on button "Reviewed" at bounding box center [538, 9] width 60 height 19
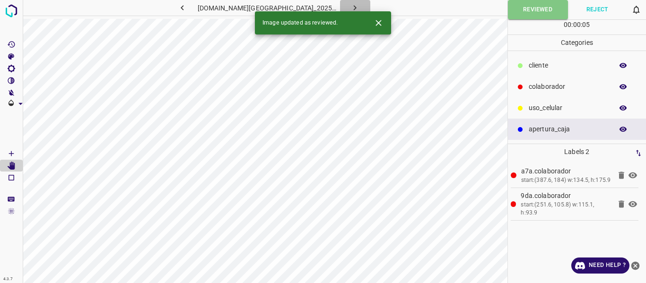
click at [340, 8] on button "button" at bounding box center [355, 8] width 30 height 16
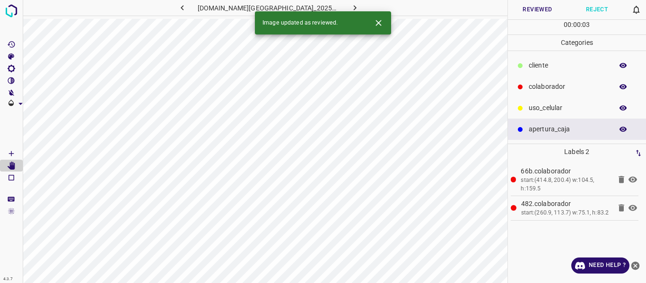
click at [528, 10] on button "Reviewed" at bounding box center [538, 9] width 60 height 19
click at [350, 7] on icon "button" at bounding box center [355, 8] width 10 height 10
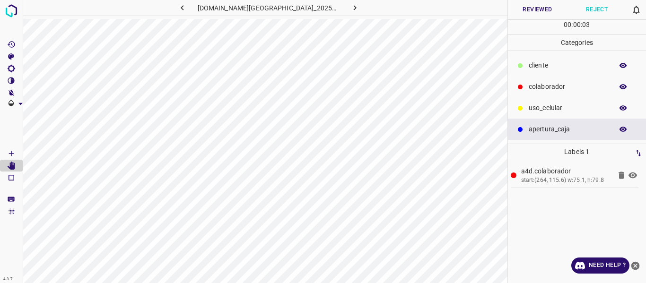
click at [539, 10] on button "Reviewed" at bounding box center [538, 9] width 60 height 19
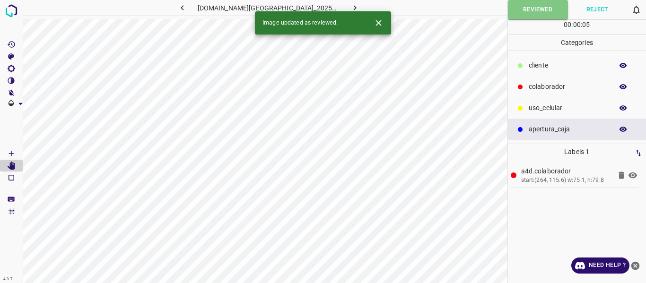
click at [350, 7] on icon "button" at bounding box center [355, 8] width 10 height 10
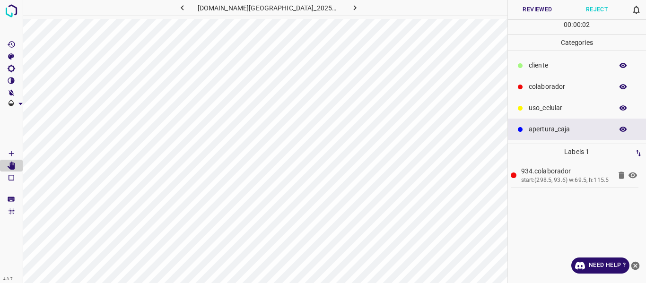
click at [534, 12] on button "Reviewed" at bounding box center [538, 9] width 60 height 19
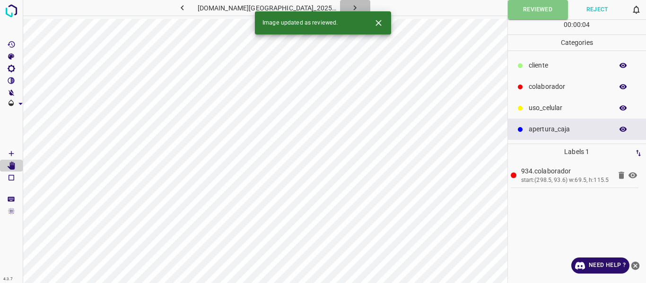
click at [350, 4] on icon "button" at bounding box center [355, 8] width 10 height 10
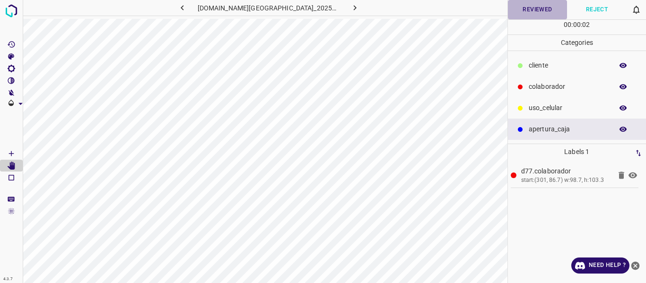
click at [531, 8] on button "Reviewed" at bounding box center [538, 9] width 60 height 19
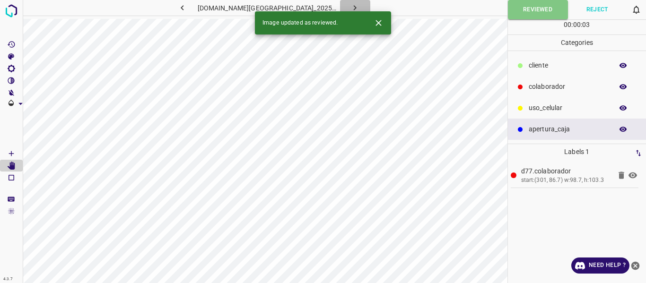
click at [350, 8] on icon "button" at bounding box center [355, 8] width 10 height 10
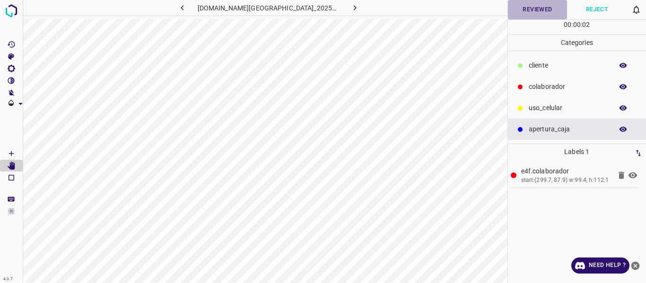
click at [544, 6] on button "Reviewed" at bounding box center [538, 9] width 60 height 19
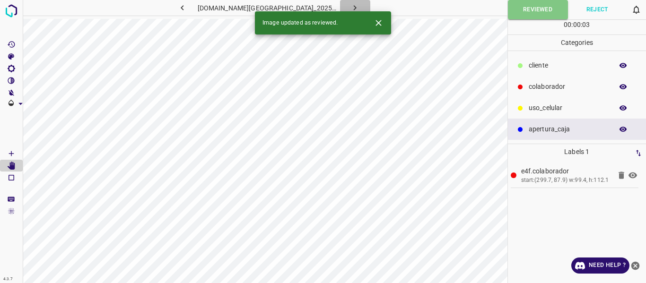
click at [350, 5] on icon "button" at bounding box center [355, 8] width 10 height 10
click at [531, 10] on button "Reviewed" at bounding box center [538, 9] width 60 height 19
click at [350, 5] on icon "button" at bounding box center [355, 8] width 10 height 10
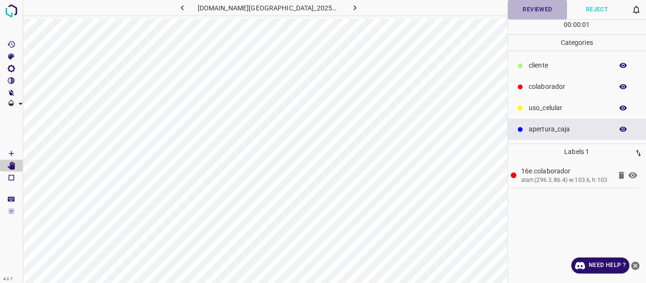
click at [535, 9] on button "Reviewed" at bounding box center [538, 9] width 60 height 19
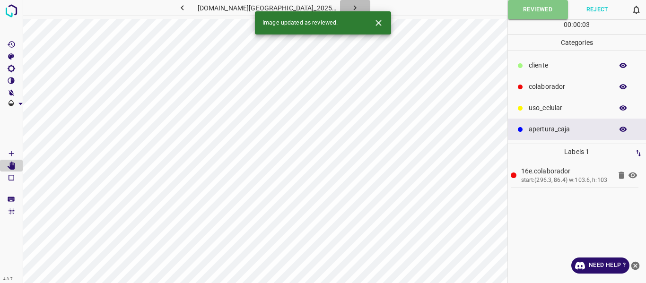
click at [350, 6] on icon "button" at bounding box center [355, 8] width 10 height 10
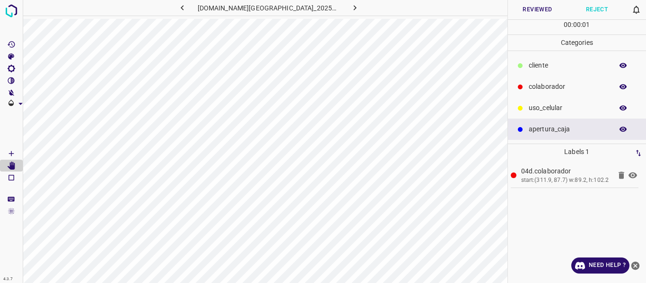
click at [531, 9] on button "Reviewed" at bounding box center [538, 9] width 60 height 19
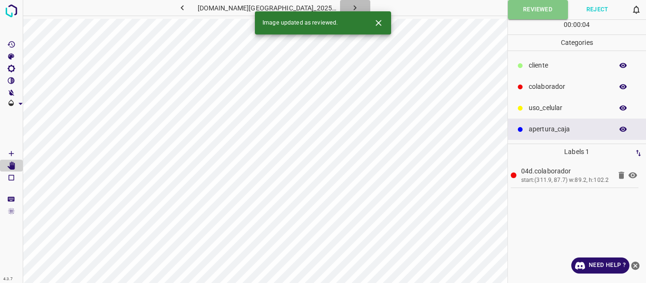
click at [350, 4] on icon "button" at bounding box center [355, 8] width 10 height 10
click at [529, 12] on button "Reviewed" at bounding box center [538, 9] width 60 height 19
click at [354, 6] on icon "button" at bounding box center [355, 7] width 3 height 5
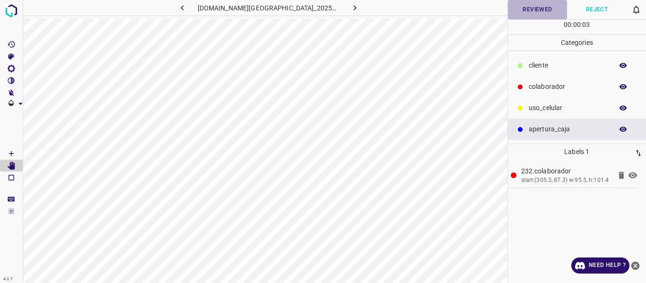
click at [534, 12] on button "Reviewed" at bounding box center [538, 9] width 60 height 19
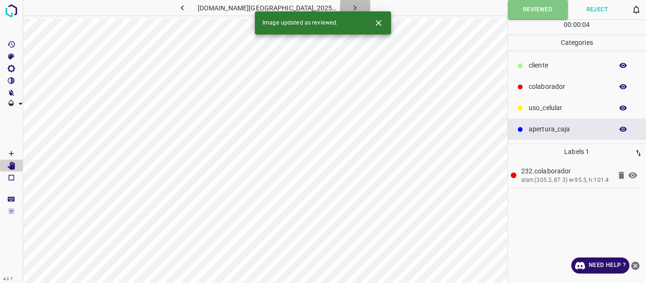
click at [350, 8] on icon "button" at bounding box center [355, 8] width 10 height 10
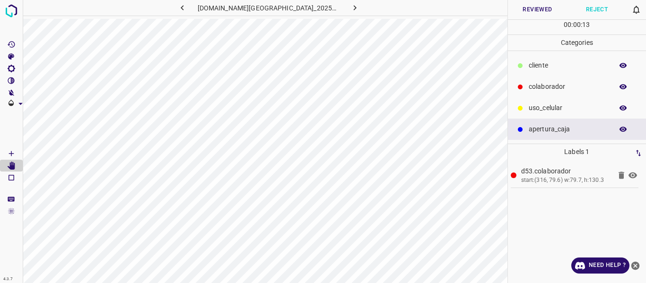
click at [530, 11] on button "Reviewed" at bounding box center [538, 9] width 60 height 19
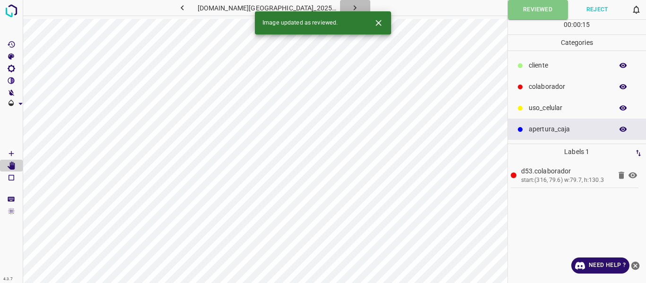
click at [340, 6] on button "button" at bounding box center [355, 8] width 30 height 16
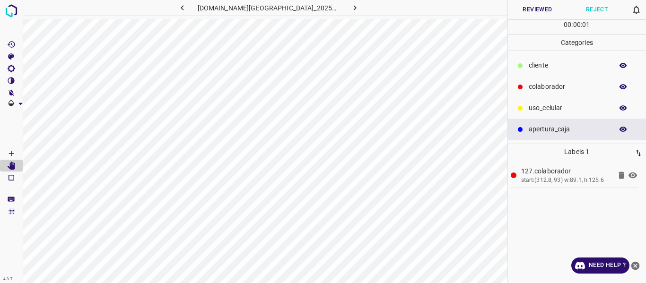
click at [535, 8] on button "Reviewed" at bounding box center [538, 9] width 60 height 19
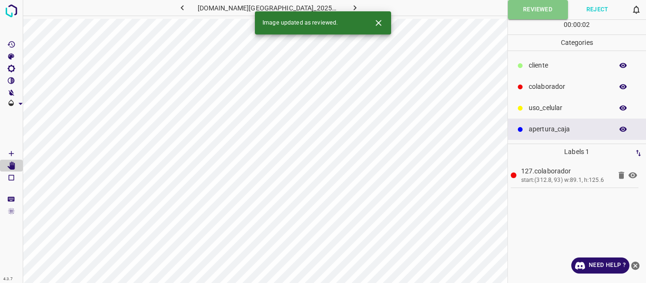
click at [350, 6] on icon "button" at bounding box center [355, 8] width 10 height 10
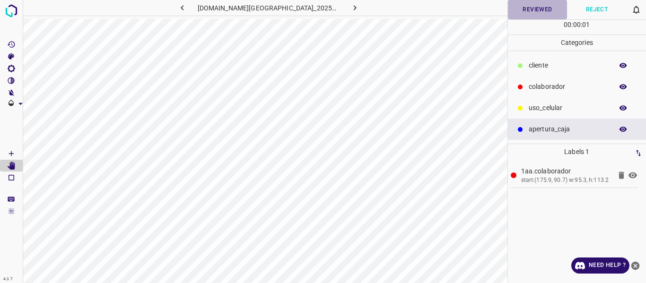
click at [545, 10] on button "Reviewed" at bounding box center [538, 9] width 60 height 19
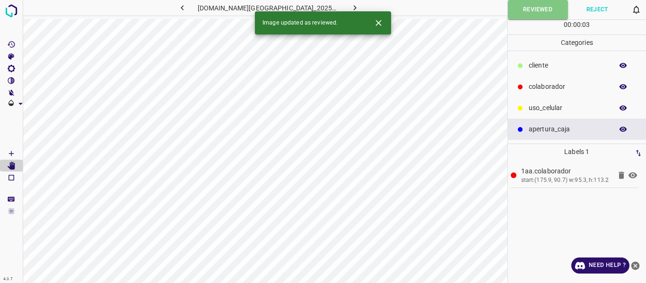
click at [354, 8] on icon "button" at bounding box center [355, 7] width 3 height 5
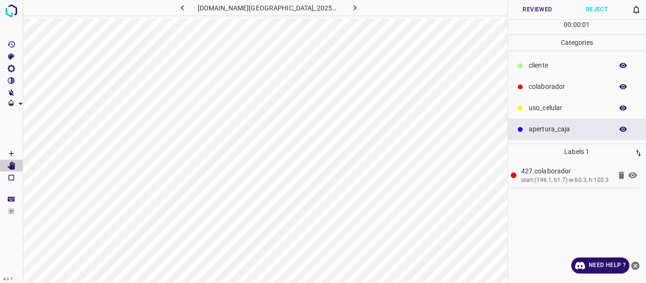
click at [531, 13] on button "Reviewed" at bounding box center [538, 9] width 60 height 19
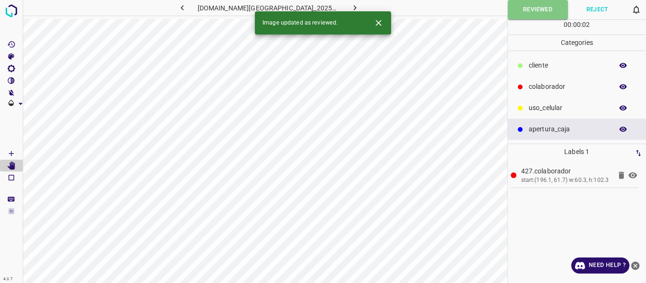
click at [354, 6] on icon "button" at bounding box center [355, 7] width 3 height 5
click at [531, 10] on button "Reviewed" at bounding box center [538, 9] width 60 height 19
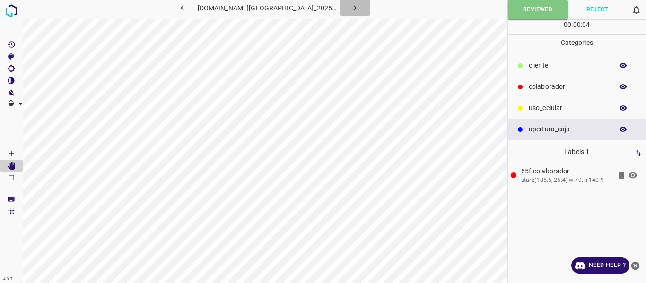
click at [350, 3] on icon "button" at bounding box center [355, 8] width 10 height 10
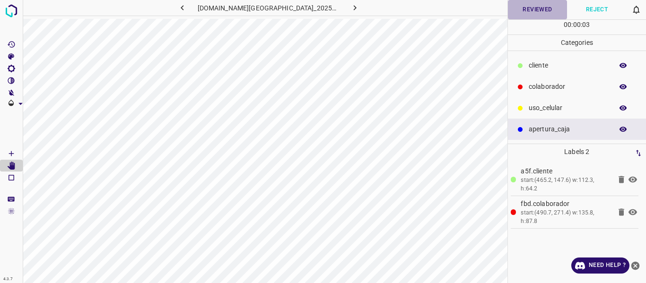
click at [530, 14] on button "Reviewed" at bounding box center [538, 9] width 60 height 19
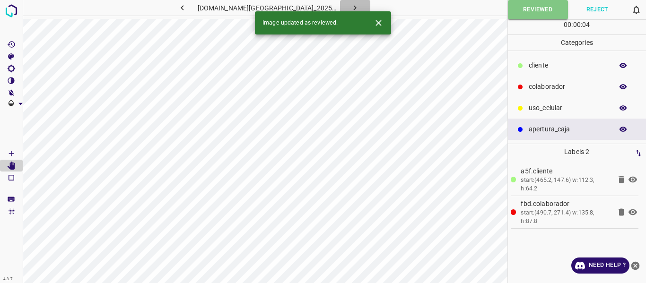
click at [350, 6] on icon "button" at bounding box center [355, 8] width 10 height 10
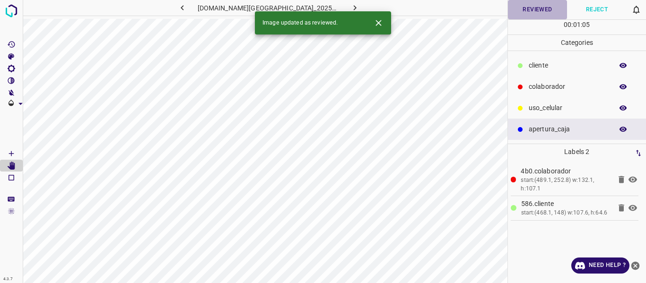
click at [527, 11] on button "Reviewed" at bounding box center [538, 9] width 60 height 19
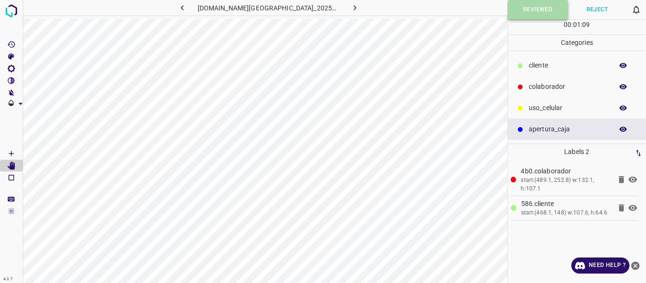
click at [537, 8] on button "Reviewed" at bounding box center [538, 9] width 60 height 19
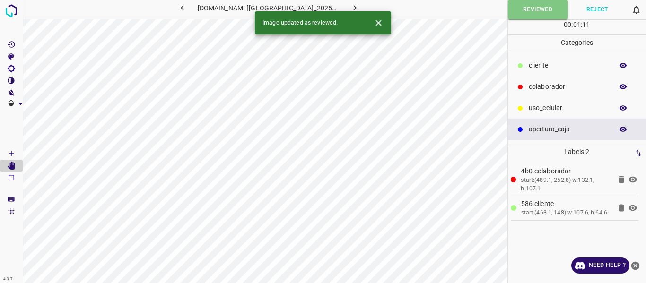
click at [350, 8] on icon "button" at bounding box center [355, 8] width 10 height 10
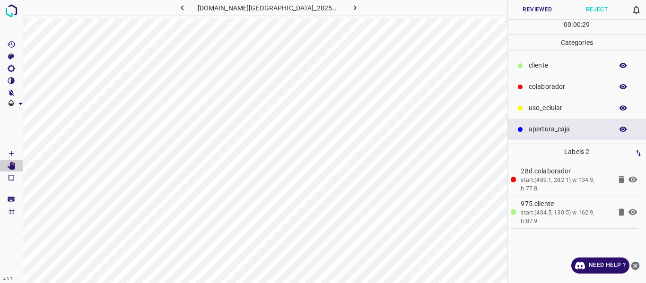
click at [528, 5] on button "Reviewed" at bounding box center [538, 9] width 60 height 19
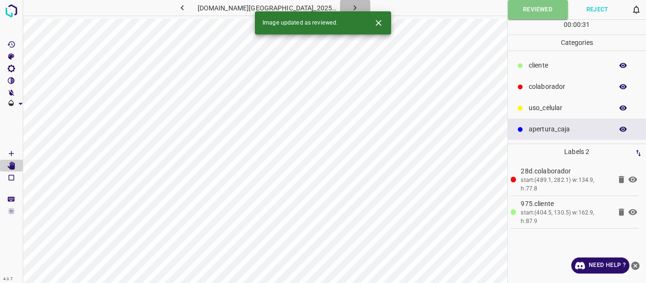
click at [350, 5] on icon "button" at bounding box center [355, 8] width 10 height 10
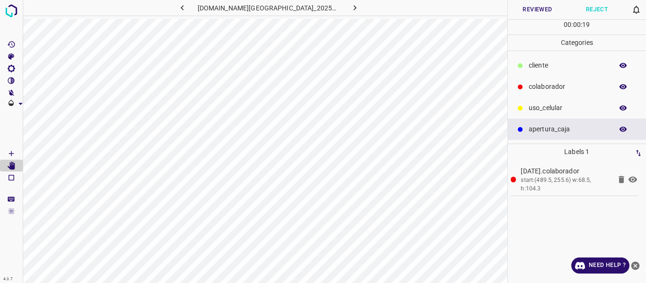
click at [540, 11] on button "Reviewed" at bounding box center [538, 9] width 60 height 19
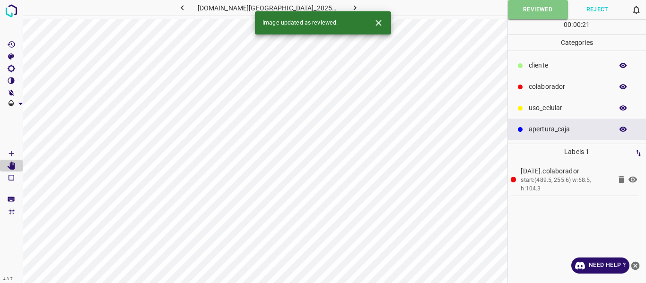
click at [350, 4] on icon "button" at bounding box center [355, 8] width 10 height 10
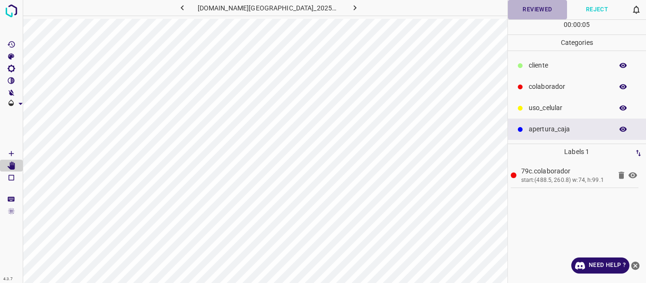
click at [534, 9] on button "Reviewed" at bounding box center [538, 9] width 60 height 19
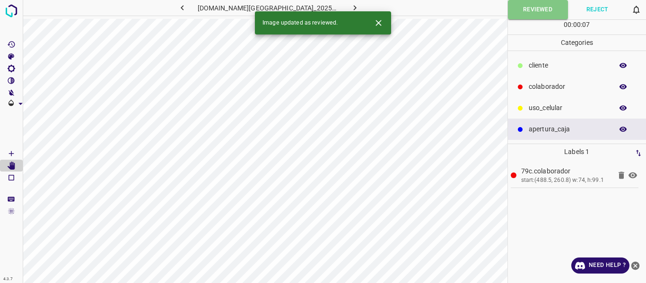
click at [350, 6] on icon "button" at bounding box center [355, 8] width 10 height 10
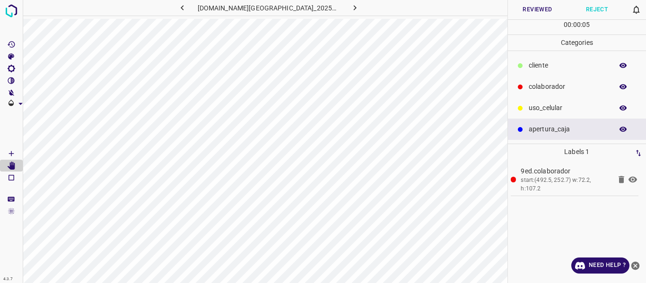
click at [543, 8] on button "Reviewed" at bounding box center [538, 9] width 60 height 19
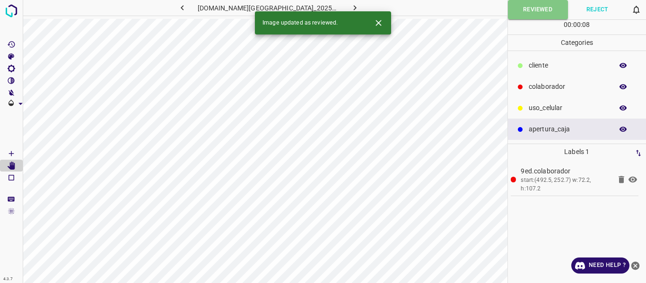
click at [350, 4] on icon "button" at bounding box center [355, 8] width 10 height 10
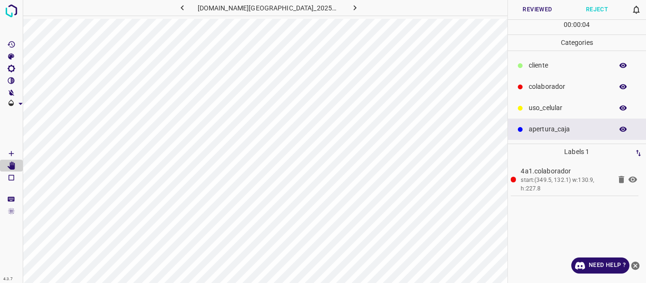
click at [544, 7] on button "Reviewed" at bounding box center [538, 9] width 60 height 19
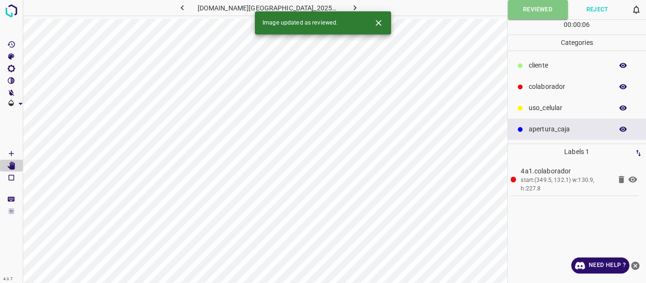
click at [350, 3] on icon "button" at bounding box center [355, 8] width 10 height 10
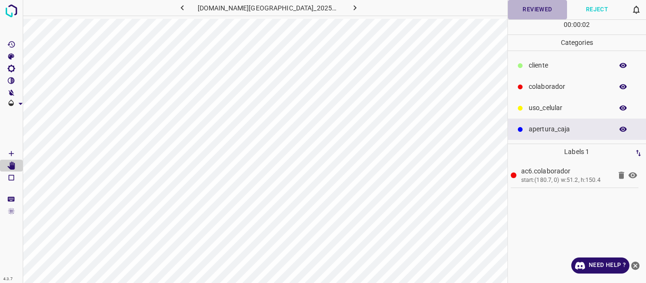
click at [539, 13] on button "Reviewed" at bounding box center [538, 9] width 60 height 19
click at [350, 7] on icon "button" at bounding box center [355, 8] width 10 height 10
click at [527, 9] on button "Reviewed" at bounding box center [538, 9] width 60 height 19
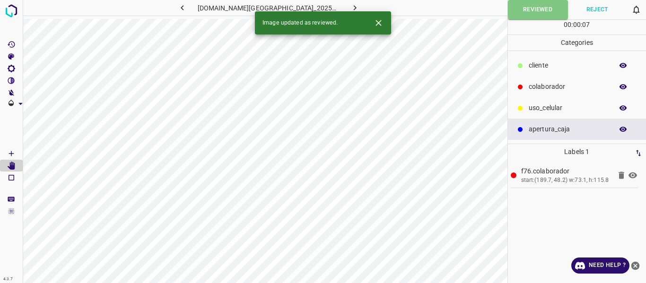
click at [350, 6] on icon "button" at bounding box center [355, 8] width 10 height 10
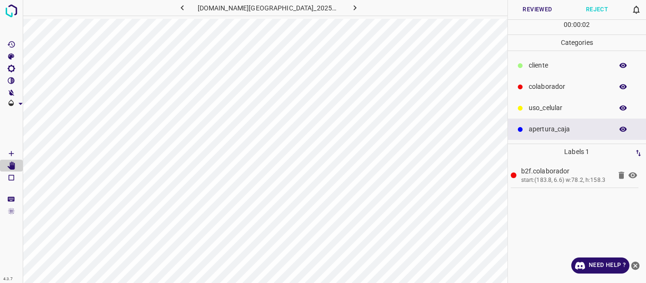
click at [527, 10] on button "Reviewed" at bounding box center [538, 9] width 60 height 19
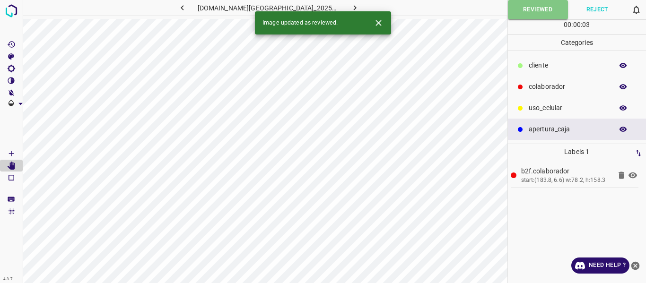
click at [350, 3] on icon "button" at bounding box center [355, 8] width 10 height 10
click at [536, 7] on button "Reviewed" at bounding box center [538, 9] width 60 height 19
click at [354, 7] on icon "button" at bounding box center [355, 7] width 3 height 5
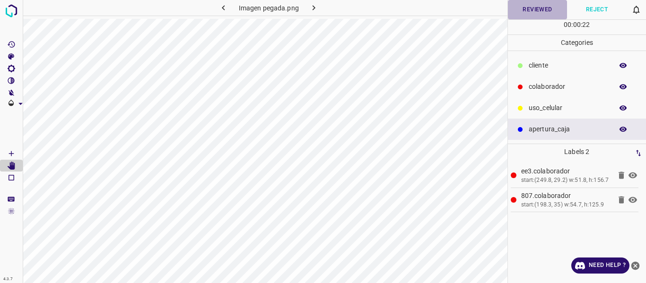
click at [523, 11] on button "Reviewed" at bounding box center [538, 9] width 60 height 19
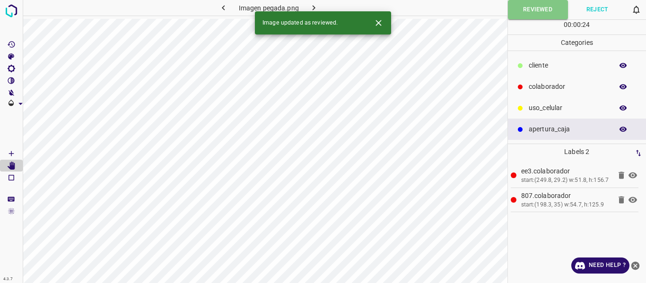
click at [314, 5] on icon "button" at bounding box center [314, 8] width 10 height 10
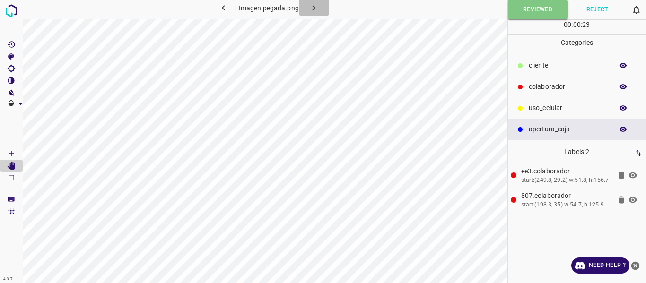
click at [317, 5] on icon "button" at bounding box center [314, 8] width 10 height 10
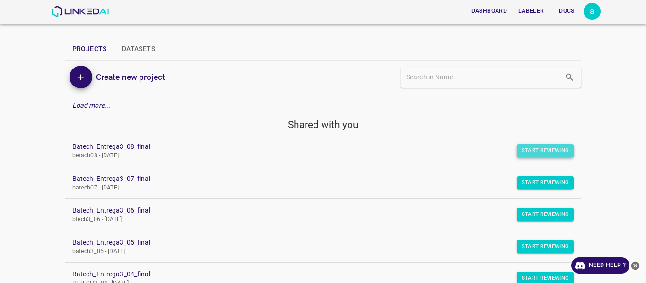
click at [532, 149] on button "Start Reviewing" at bounding box center [545, 150] width 57 height 13
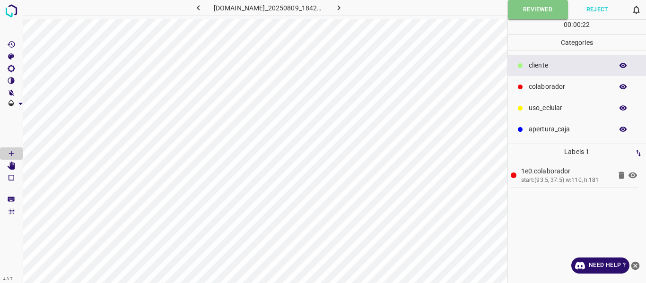
click at [344, 5] on icon "button" at bounding box center [339, 8] width 10 height 10
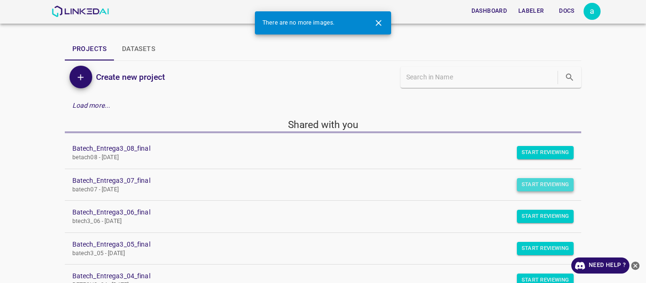
click at [531, 186] on button "Start Reviewing" at bounding box center [545, 184] width 57 height 13
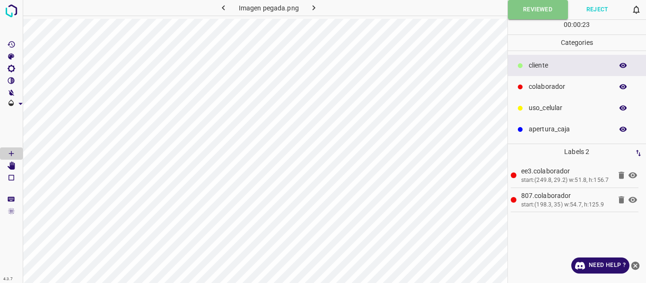
click at [315, 8] on icon "button" at bounding box center [314, 7] width 3 height 5
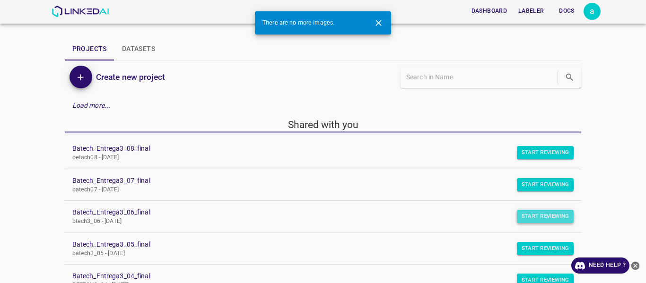
click at [530, 215] on button "Start Reviewing" at bounding box center [545, 216] width 57 height 13
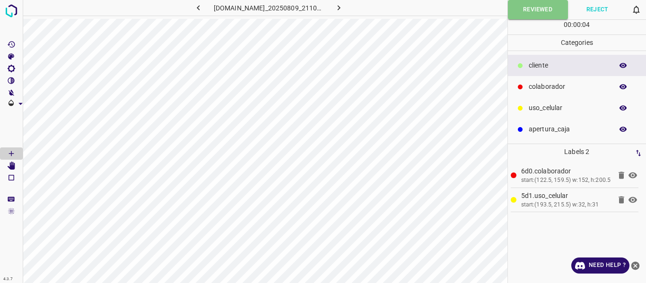
click at [343, 8] on icon "button" at bounding box center [339, 8] width 10 height 10
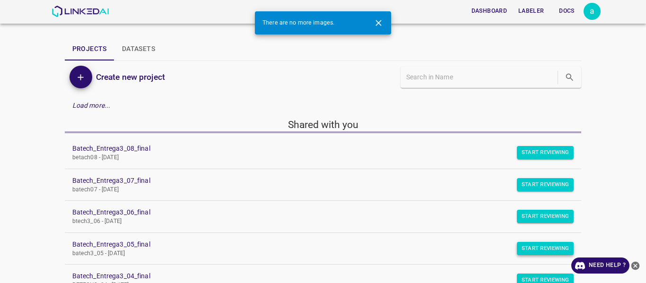
click at [534, 248] on button "Start Reviewing" at bounding box center [545, 248] width 57 height 13
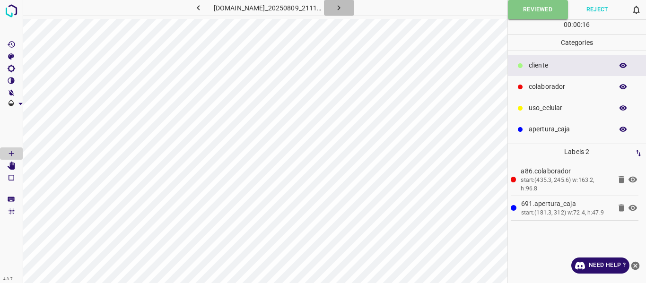
click at [344, 7] on icon "button" at bounding box center [339, 8] width 10 height 10
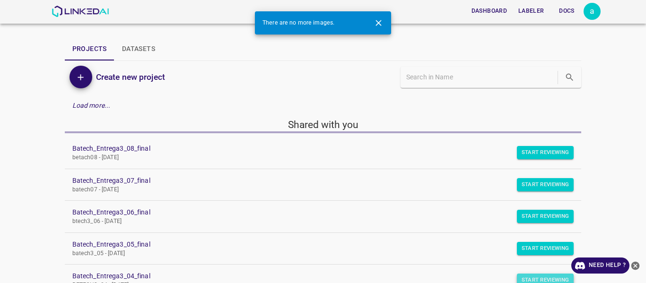
click at [545, 277] on button "Start Reviewing" at bounding box center [545, 280] width 57 height 13
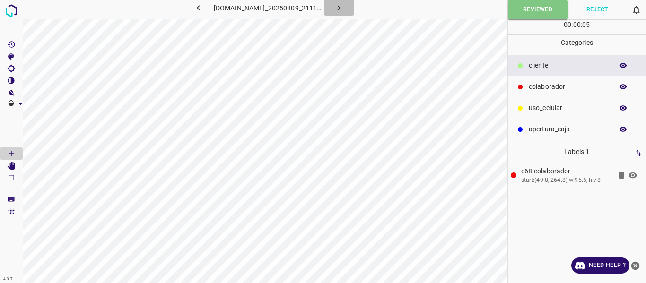
click at [344, 5] on icon "button" at bounding box center [339, 8] width 10 height 10
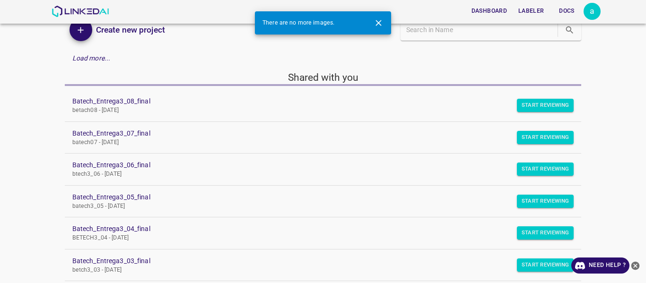
scroll to position [95, 0]
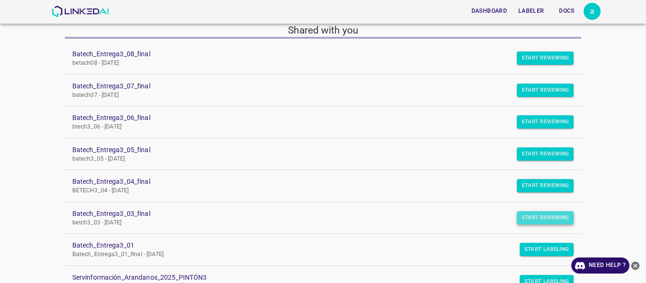
click at [527, 216] on button "Start Reviewing" at bounding box center [545, 218] width 57 height 13
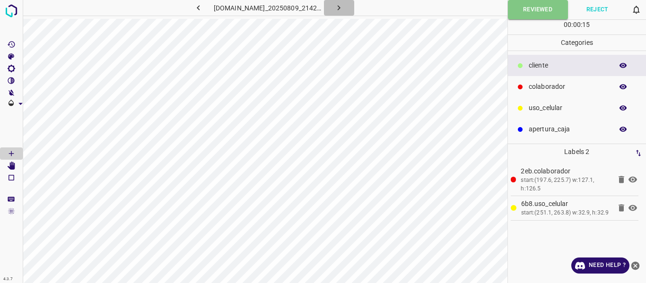
click at [344, 5] on icon "button" at bounding box center [339, 8] width 10 height 10
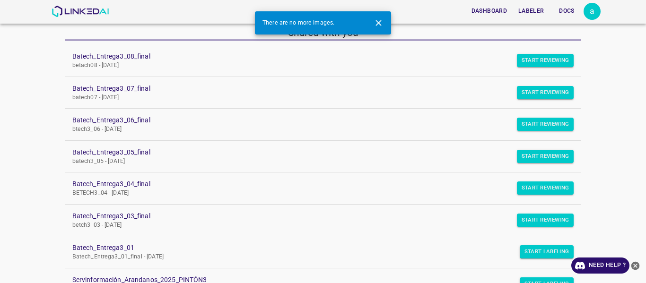
scroll to position [95, 0]
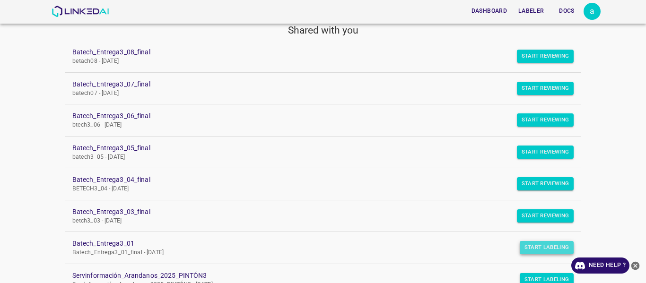
click at [544, 249] on button "Start Labeling" at bounding box center [547, 247] width 54 height 13
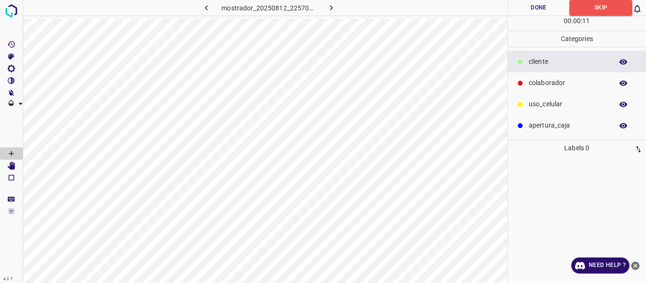
click at [333, 6] on icon "button" at bounding box center [332, 8] width 10 height 10
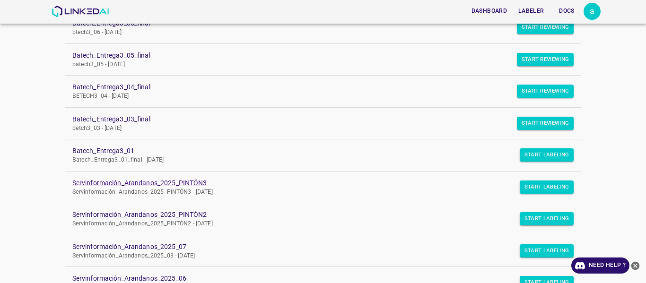
scroll to position [187, 0]
